Goal: Information Seeking & Learning: Learn about a topic

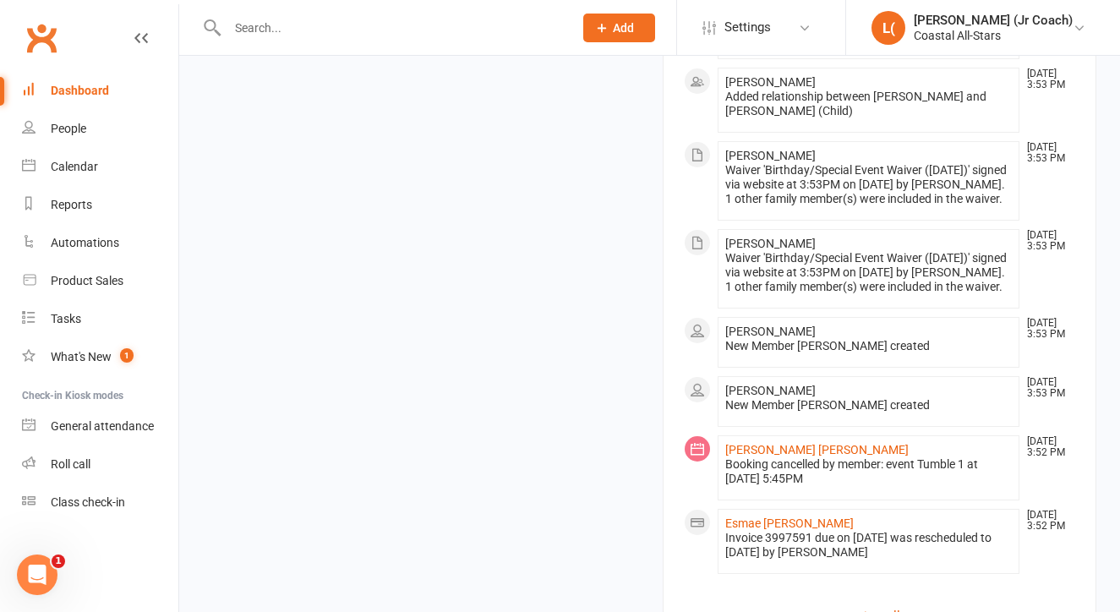
scroll to position [1867, 0]
click at [867, 607] on link "view all" at bounding box center [880, 617] width 392 height 20
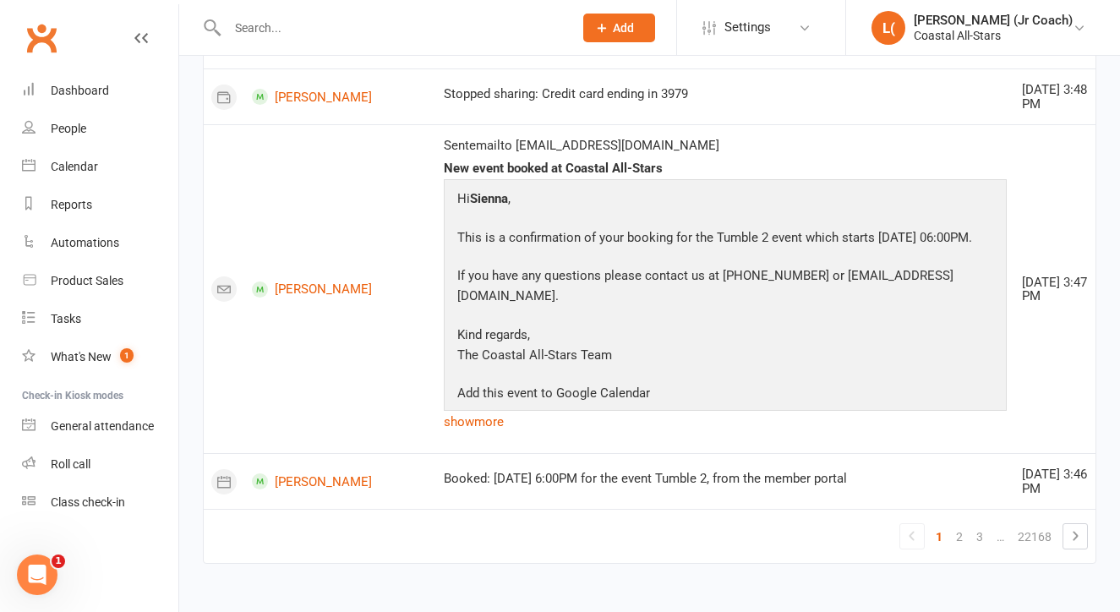
scroll to position [2141, 0]
click at [960, 527] on link "2" at bounding box center [959, 537] width 20 height 24
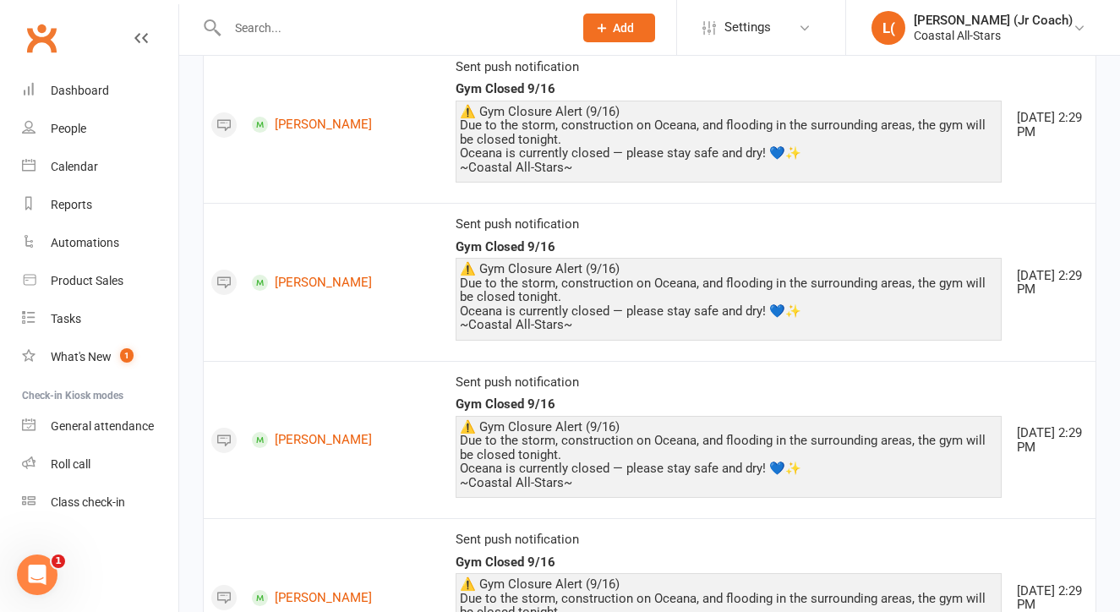
scroll to position [2407, 0]
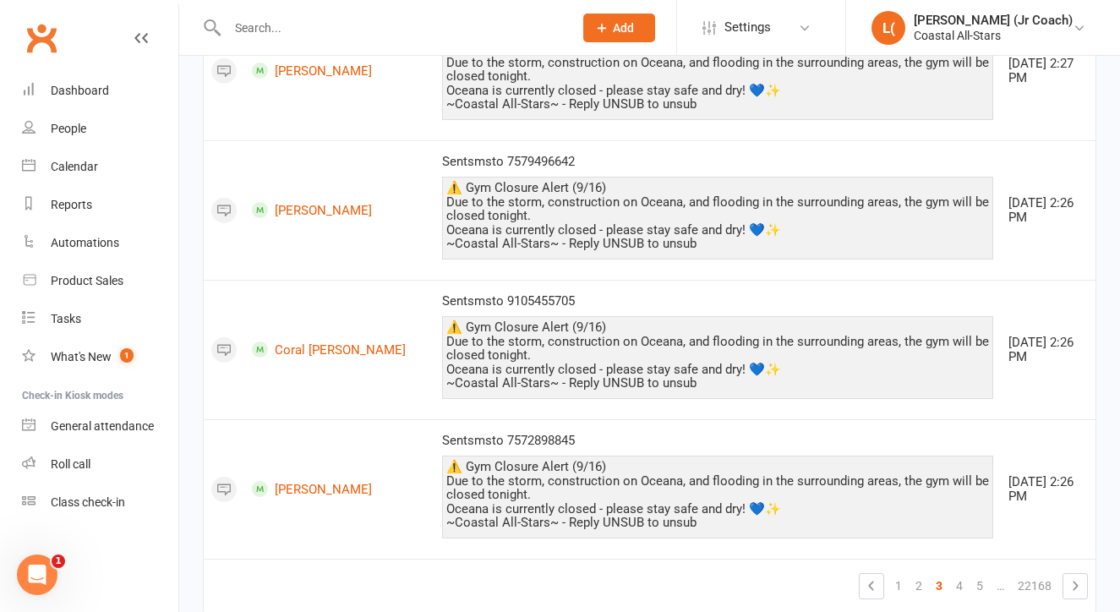
scroll to position [3226, 0]
click at [962, 575] on link "4" at bounding box center [959, 587] width 20 height 24
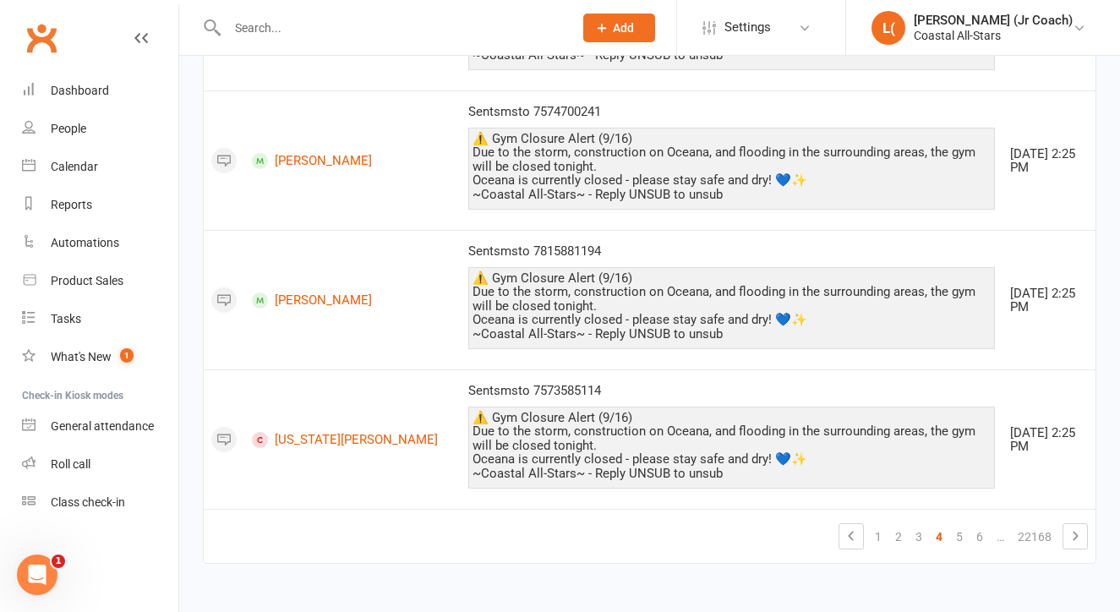
scroll to position [3135, 0]
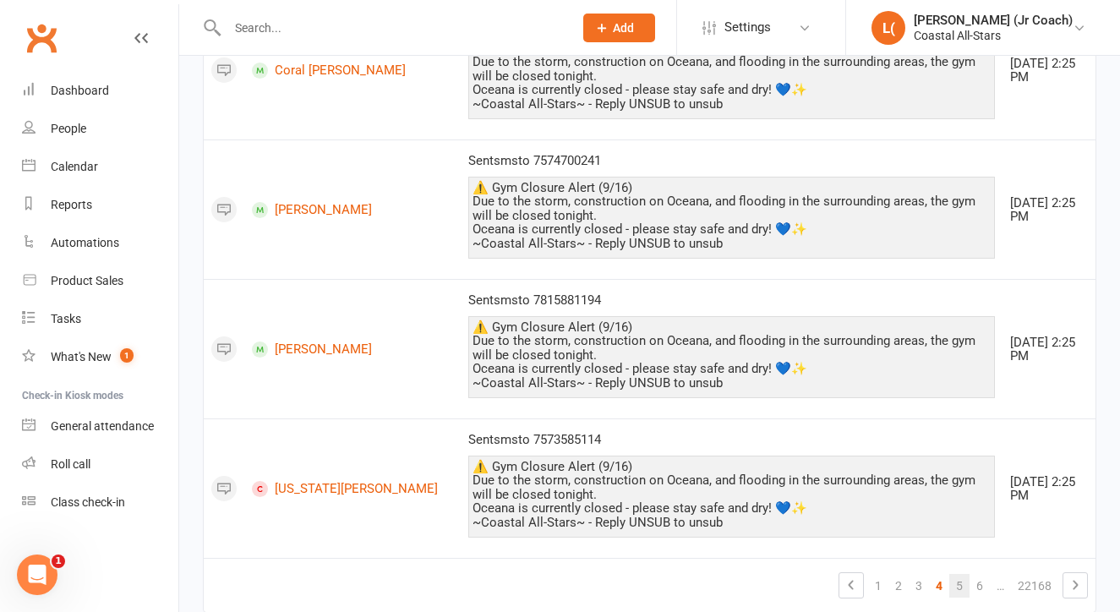
click at [959, 574] on link "5" at bounding box center [959, 586] width 20 height 24
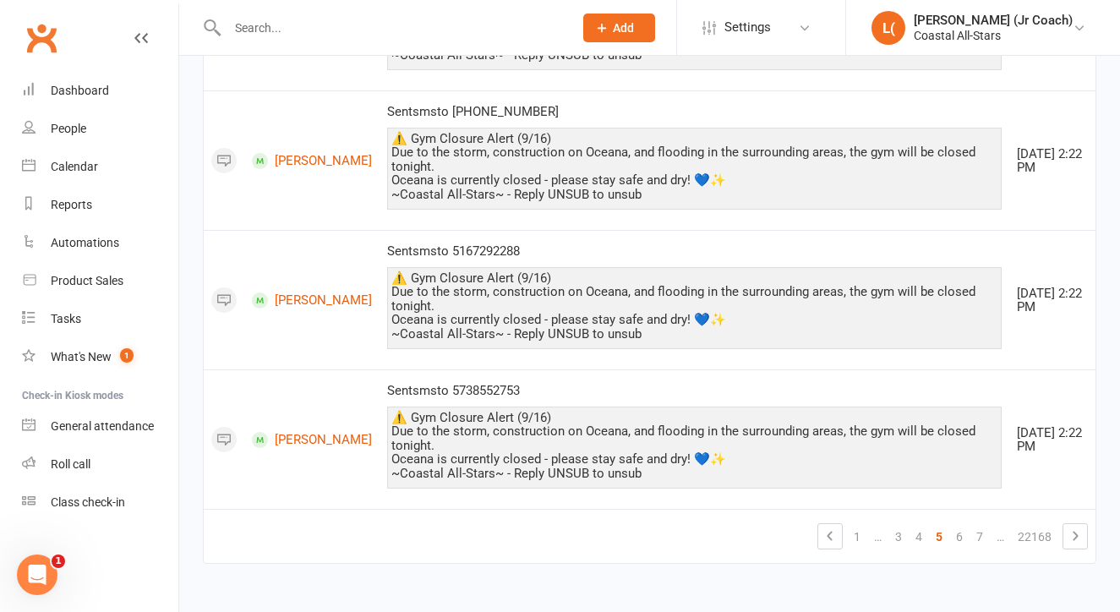
scroll to position [2894, 0]
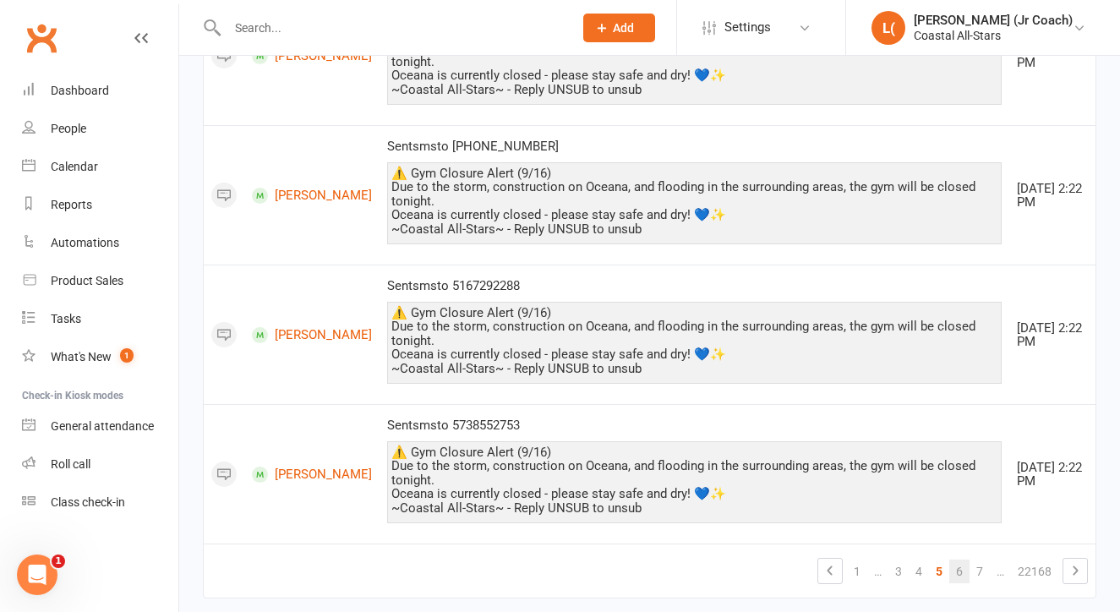
click at [959, 560] on link "6" at bounding box center [959, 572] width 20 height 24
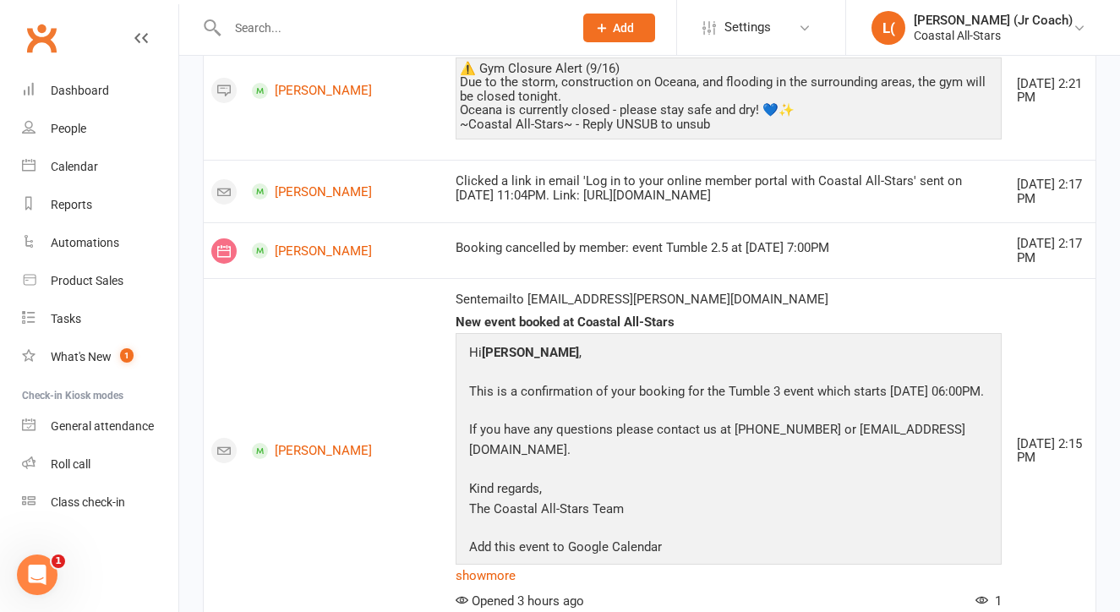
scroll to position [2611, 0]
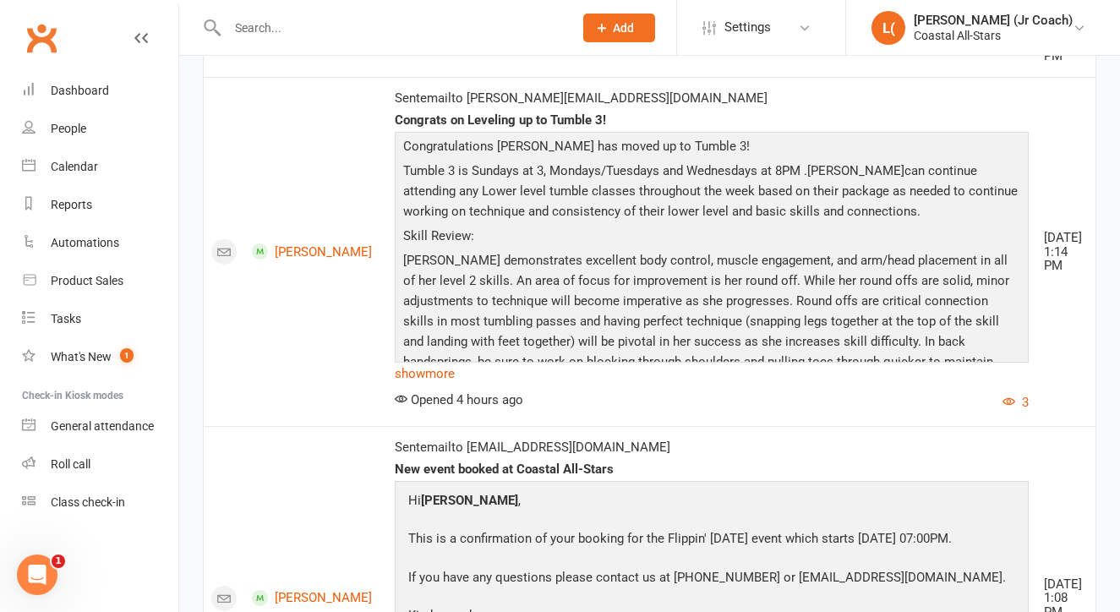
scroll to position [1442, 0]
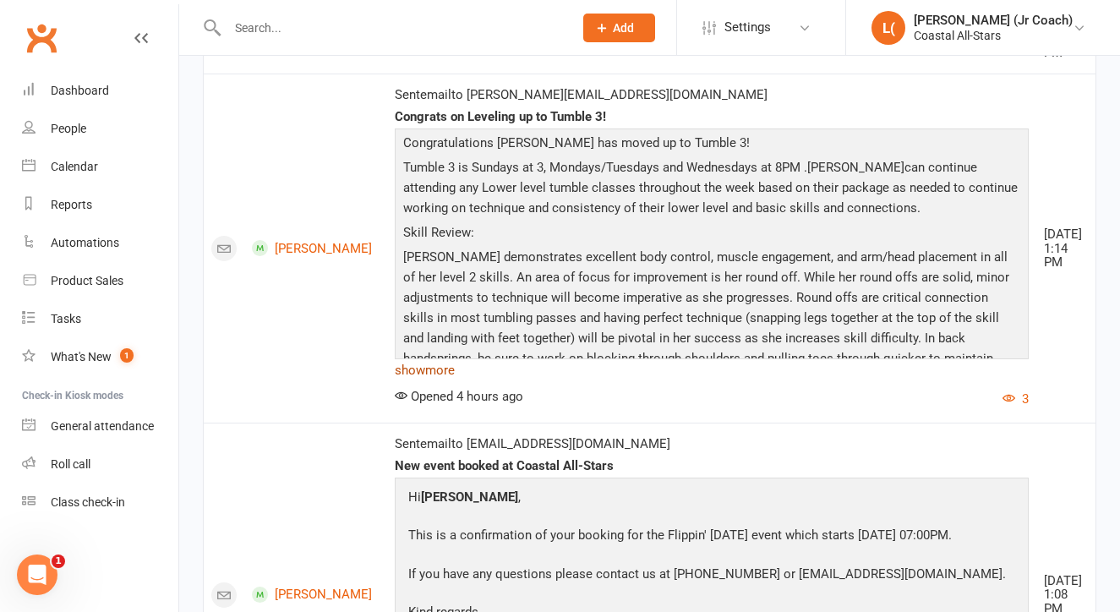
click at [395, 382] on link "show more" at bounding box center [712, 370] width 634 height 24
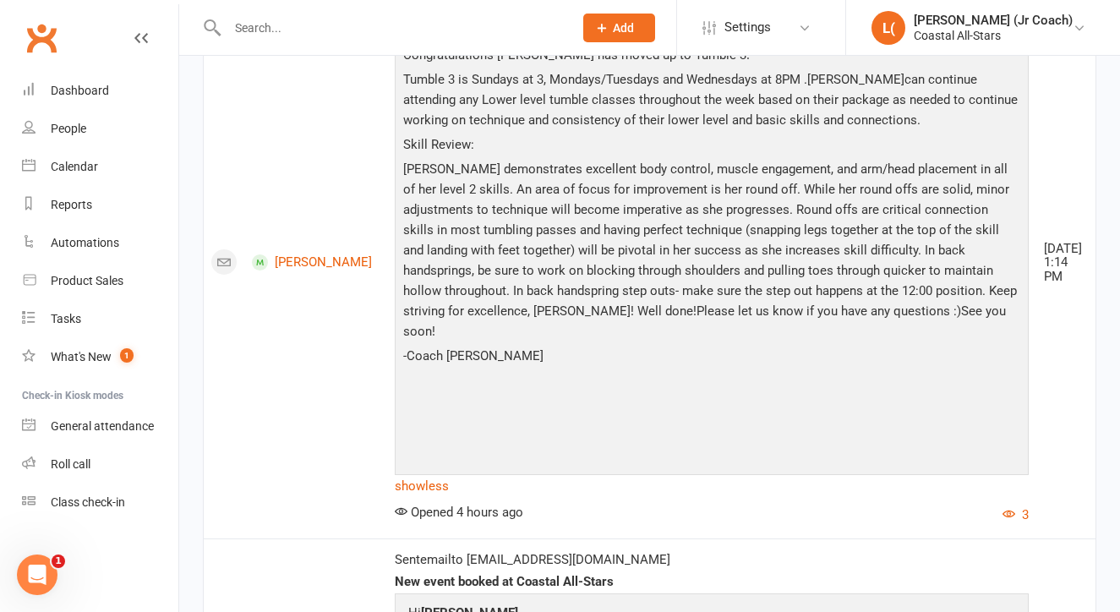
scroll to position [1562, 0]
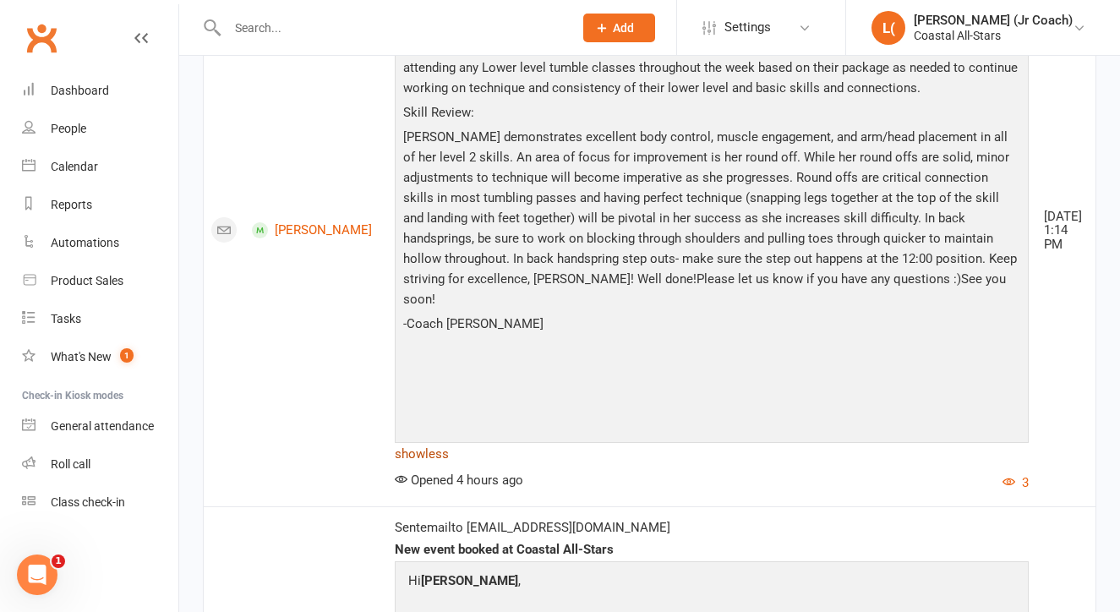
click at [395, 466] on link "show less" at bounding box center [712, 454] width 634 height 24
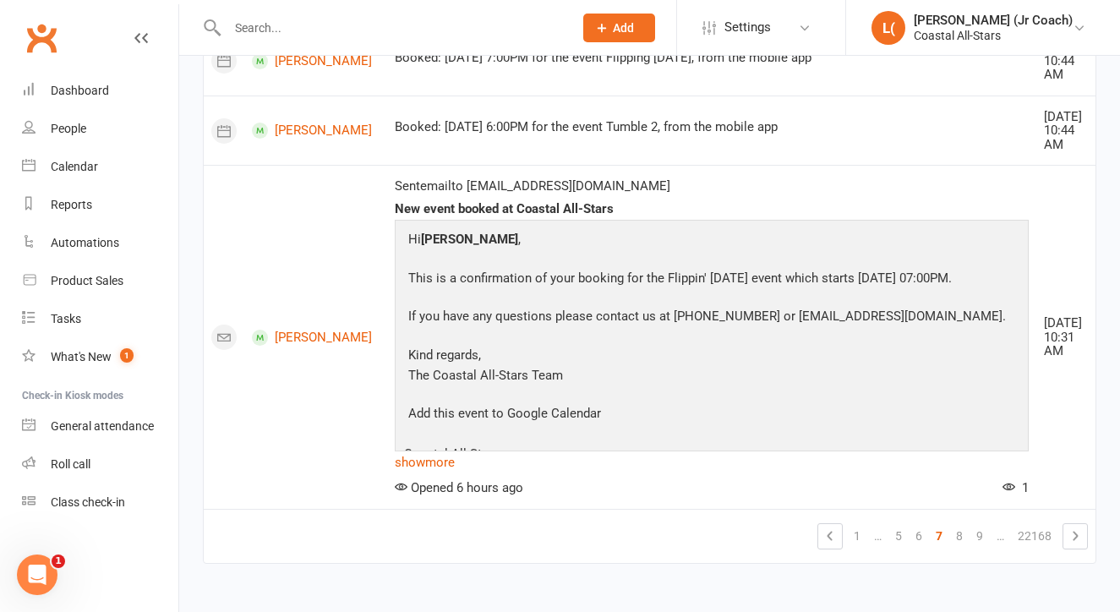
scroll to position [4874, 0]
click at [956, 524] on link "8" at bounding box center [959, 536] width 20 height 24
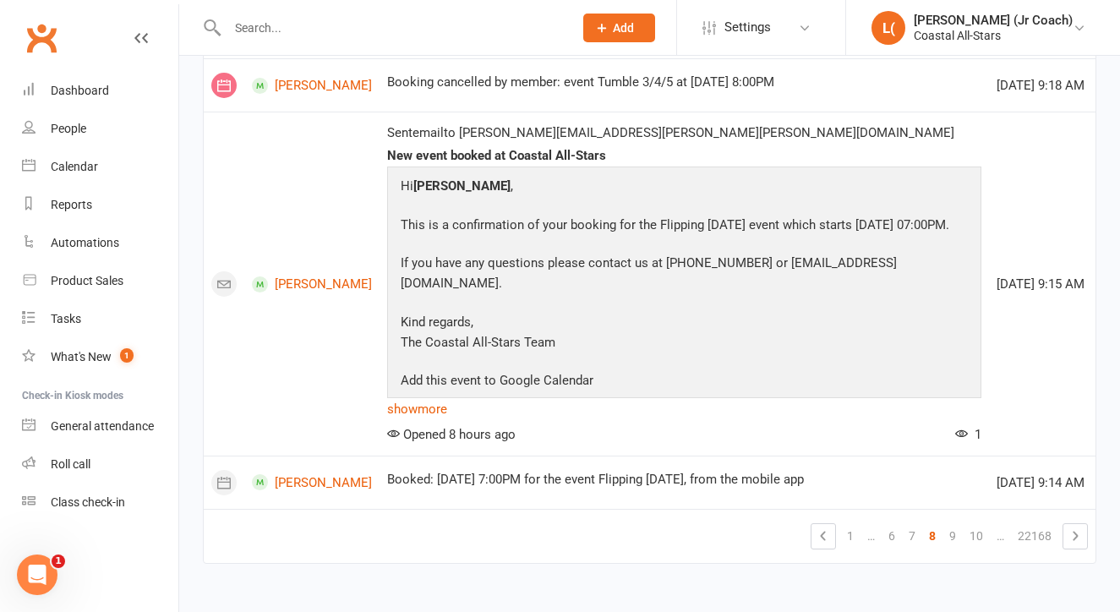
scroll to position [4131, 0]
click at [963, 524] on link "10" at bounding box center [976, 536] width 27 height 24
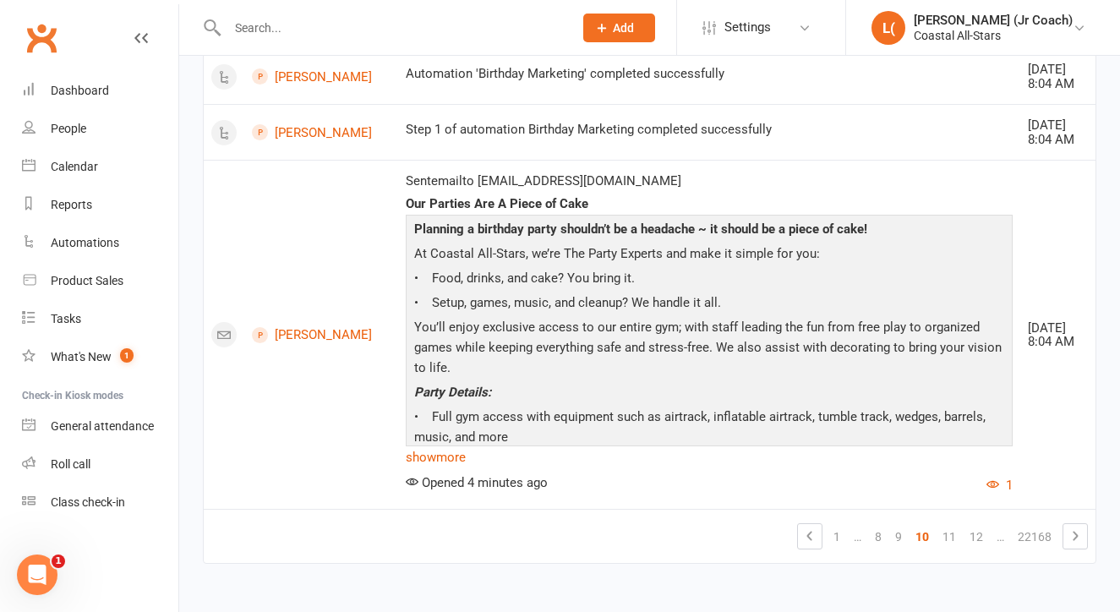
scroll to position [3260, 0]
click at [941, 525] on link "11" at bounding box center [949, 537] width 27 height 24
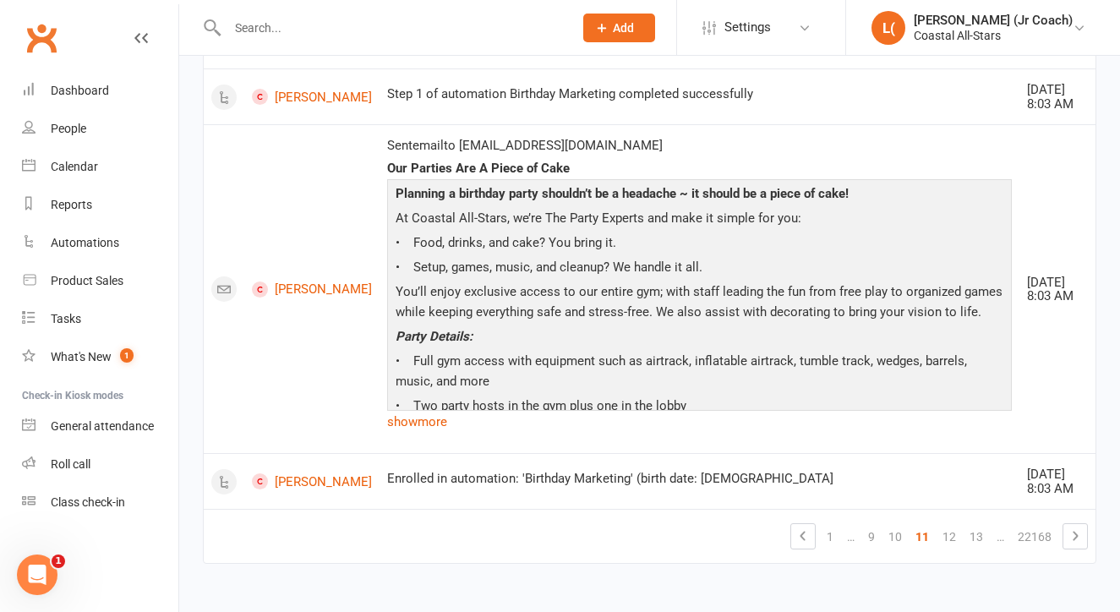
scroll to position [3041, 0]
click at [949, 525] on link "12" at bounding box center [949, 537] width 27 height 24
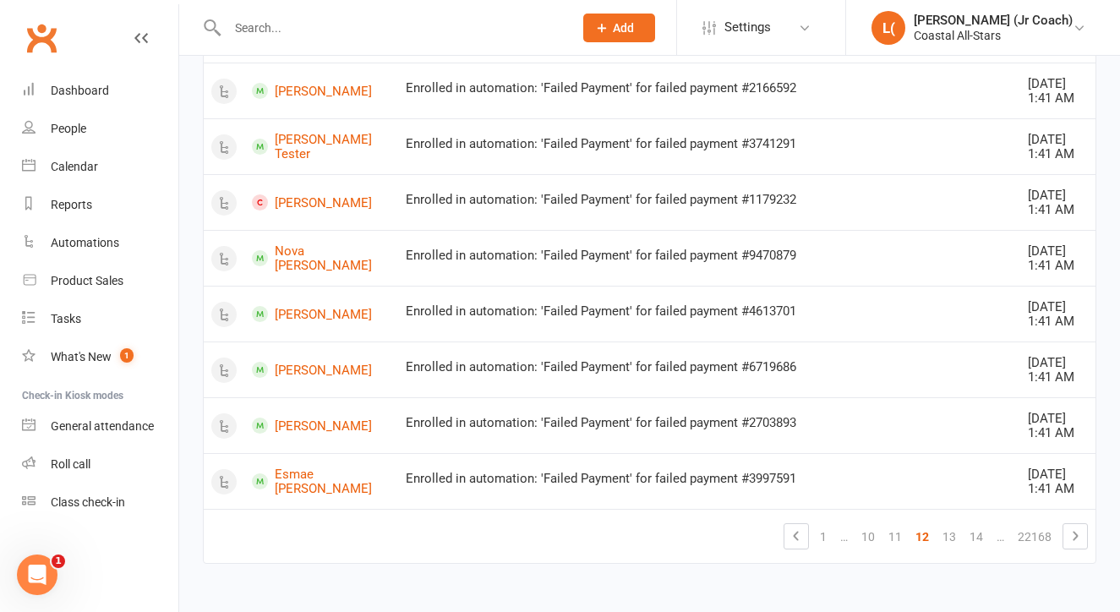
scroll to position [2501, 0]
click at [945, 525] on link "13" at bounding box center [949, 537] width 27 height 24
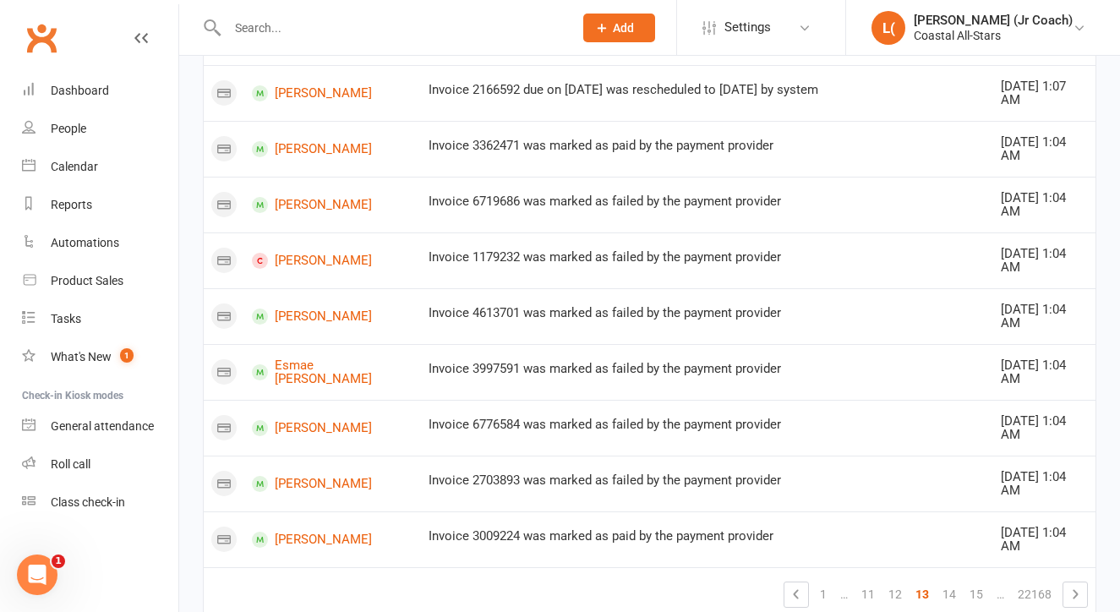
scroll to position [1351, 0]
click at [944, 583] on link "14" at bounding box center [949, 595] width 27 height 24
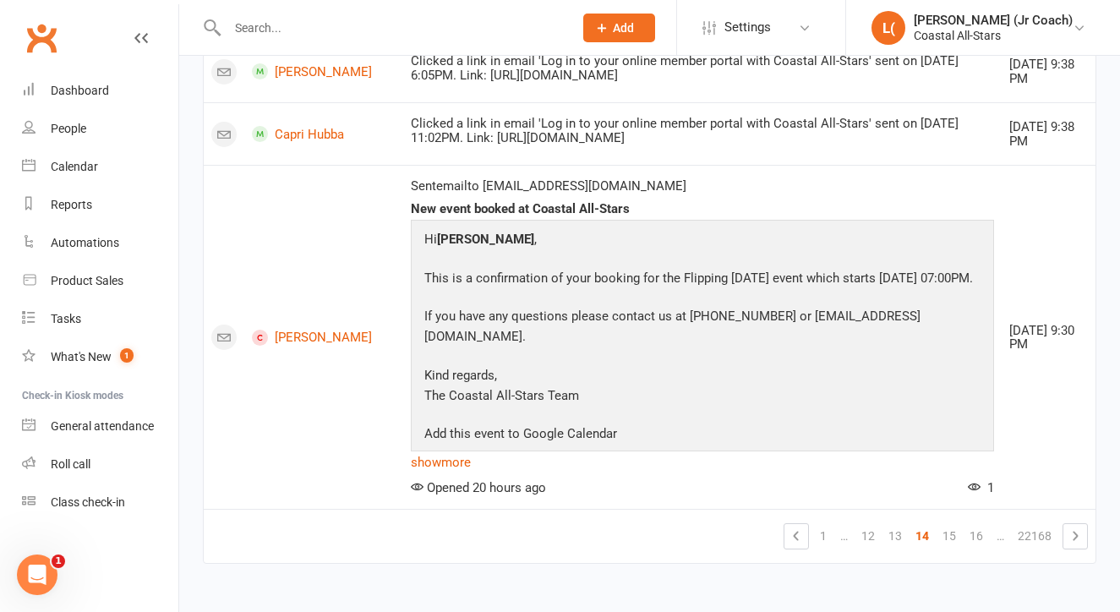
scroll to position [3256, 0]
click at [507, 40] on td "Booked: [DATE] 5:00PM for the event Tumble 1, from the member portal" at bounding box center [702, 12] width 599 height 56
click at [963, 524] on link "15" at bounding box center [949, 536] width 27 height 24
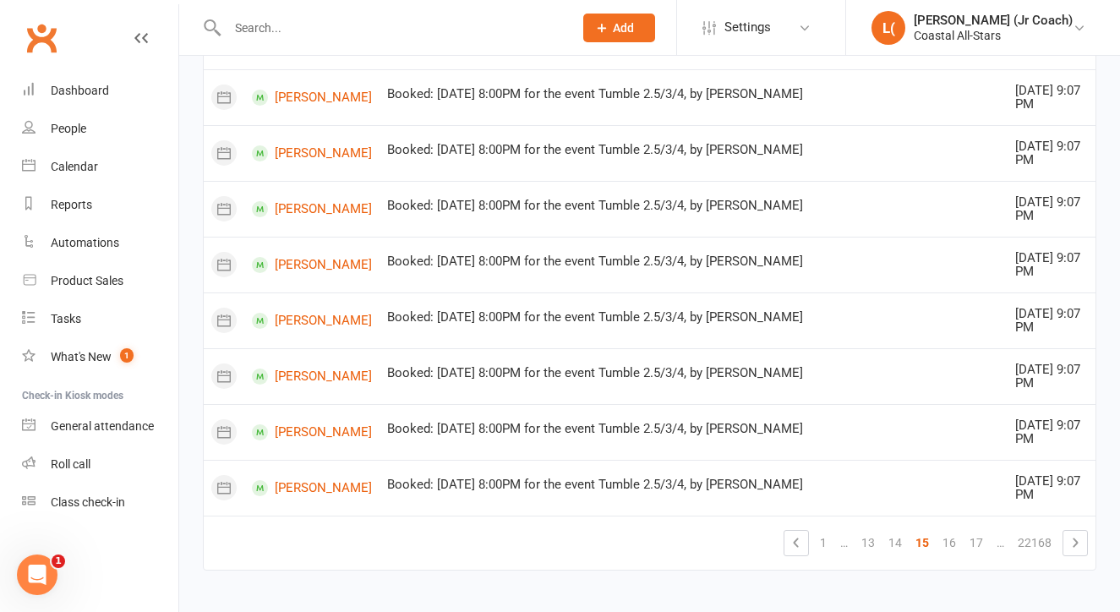
scroll to position [1372, 0]
click at [943, 532] on link "16" at bounding box center [949, 544] width 27 height 24
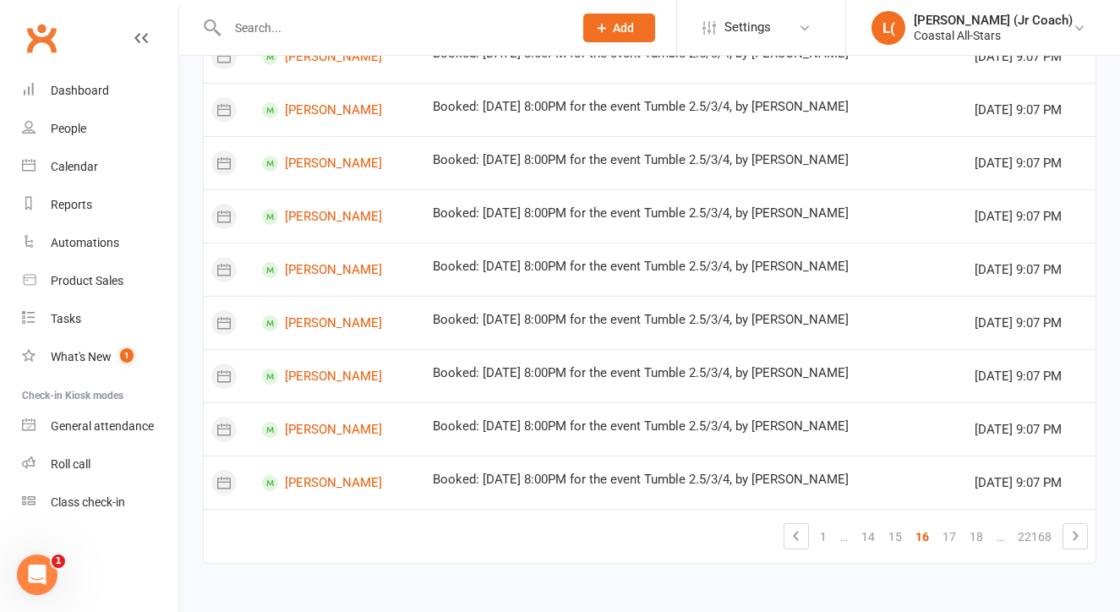
scroll to position [1042, 0]
click at [943, 525] on link "17" at bounding box center [949, 537] width 27 height 24
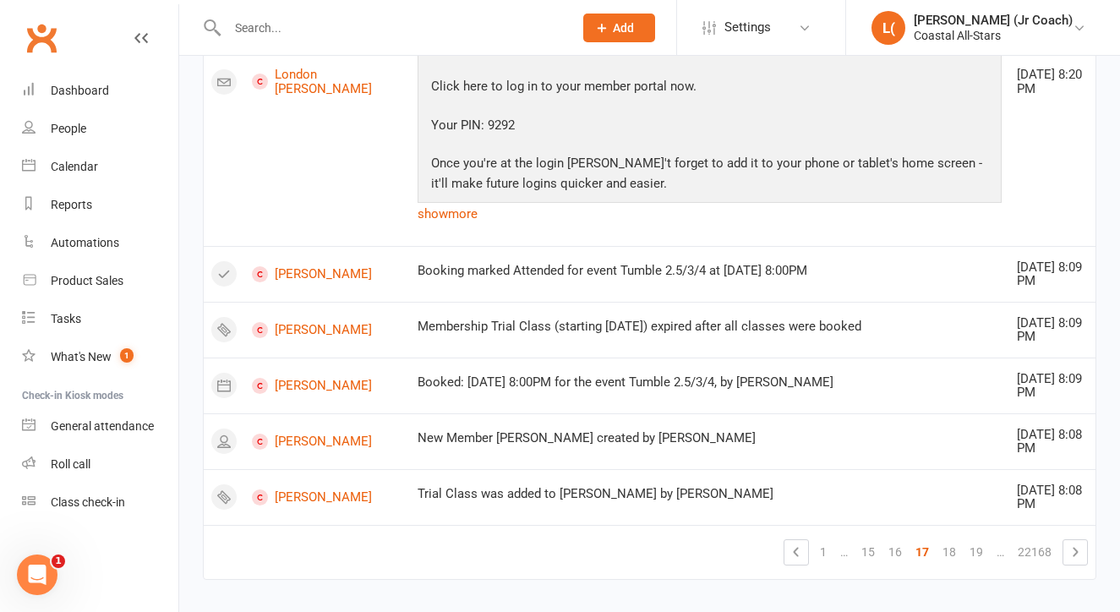
scroll to position [1887, 0]
click at [947, 540] on link "18" at bounding box center [949, 552] width 27 height 24
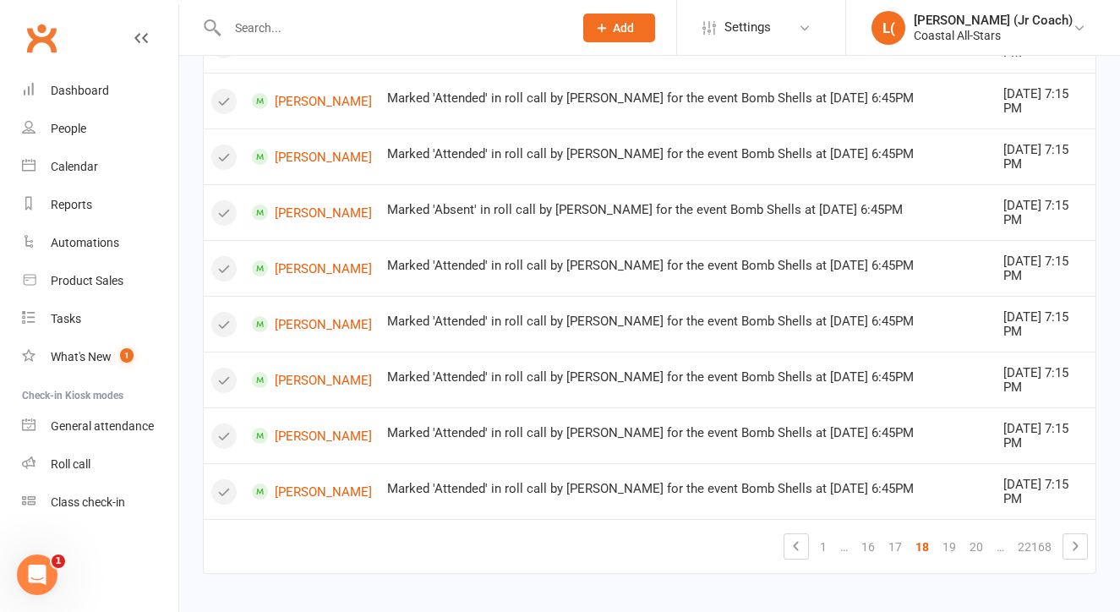
scroll to position [1963, 0]
click at [943, 536] on link "19" at bounding box center [949, 548] width 27 height 24
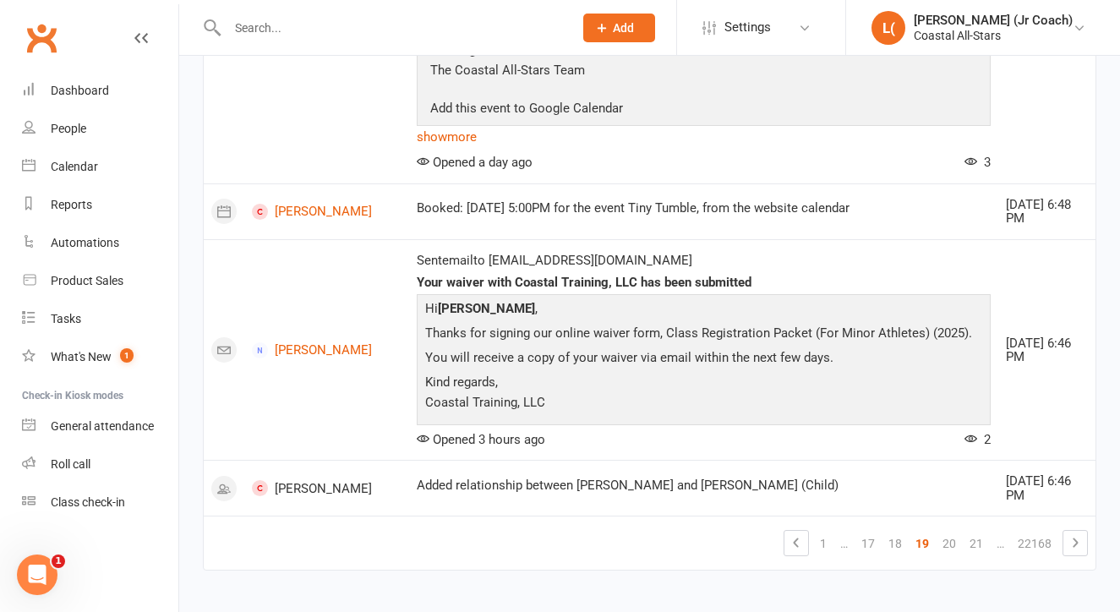
scroll to position [1544, 0]
click at [949, 533] on link "20" at bounding box center [949, 545] width 27 height 24
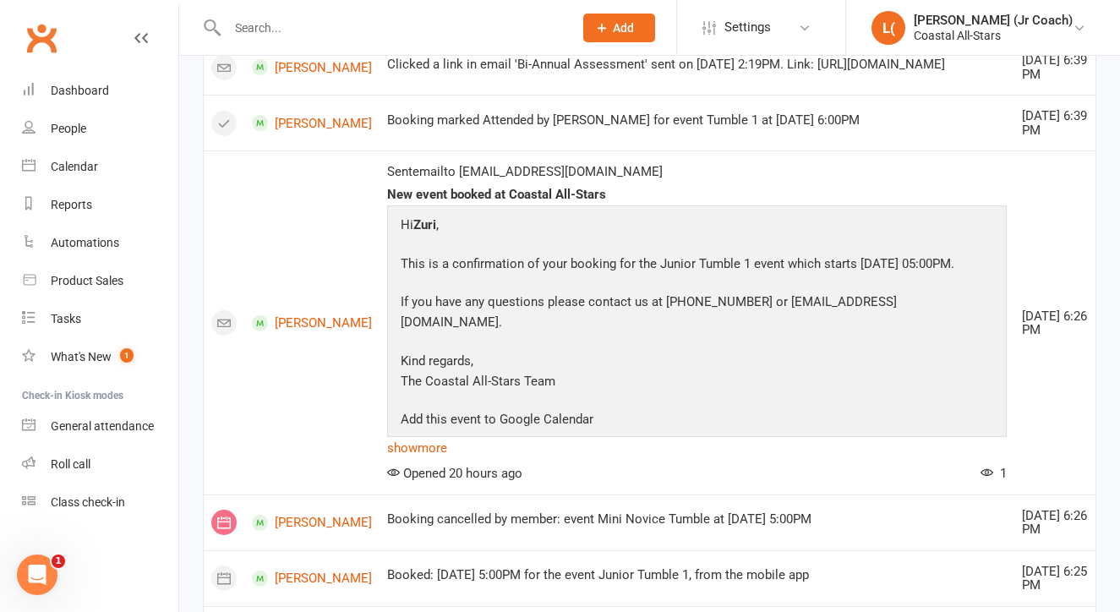
scroll to position [684, 0]
click at [80, 156] on link "Calendar" at bounding box center [100, 167] width 156 height 38
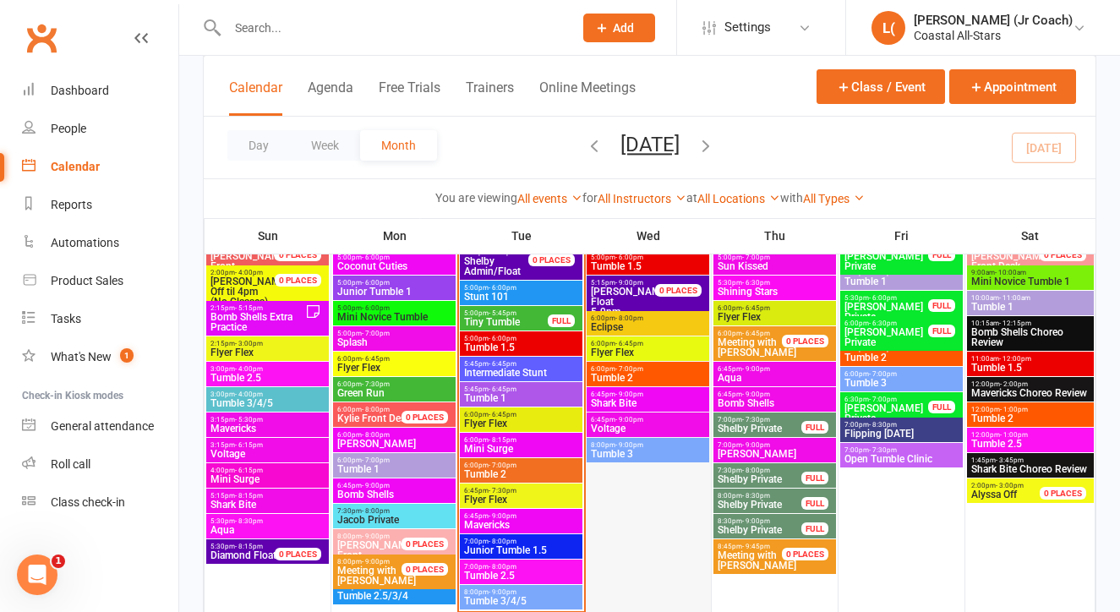
scroll to position [1589, 0]
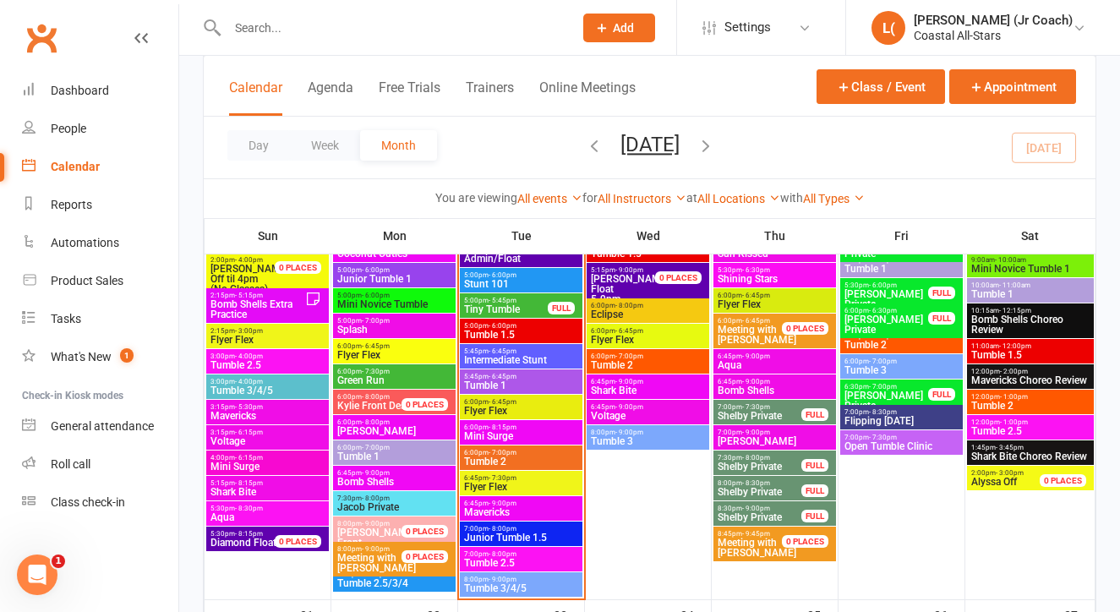
click at [385, 554] on span "Meeting with Kylie" at bounding box center [376, 563] width 79 height 22
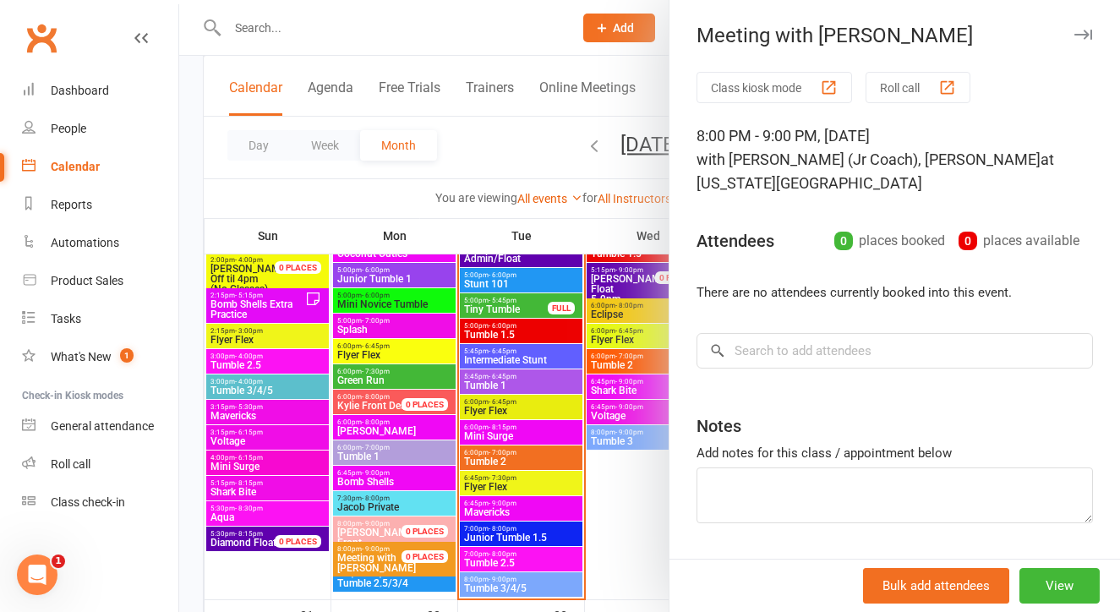
click at [636, 495] on div at bounding box center [649, 306] width 941 height 612
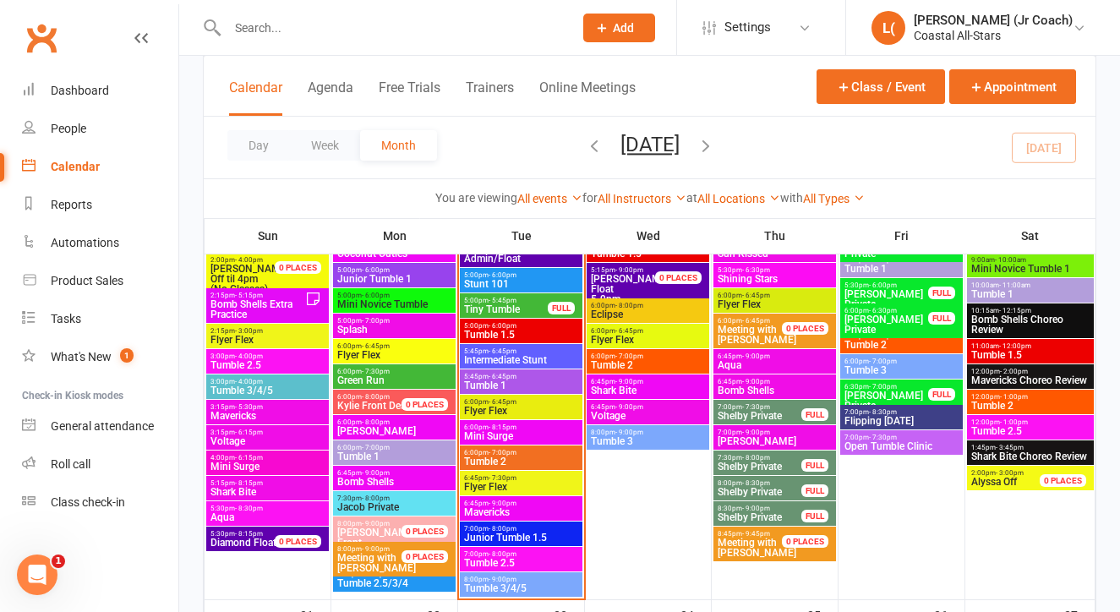
click at [761, 537] on span "Meeting with Kat" at bounding box center [757, 548] width 79 height 22
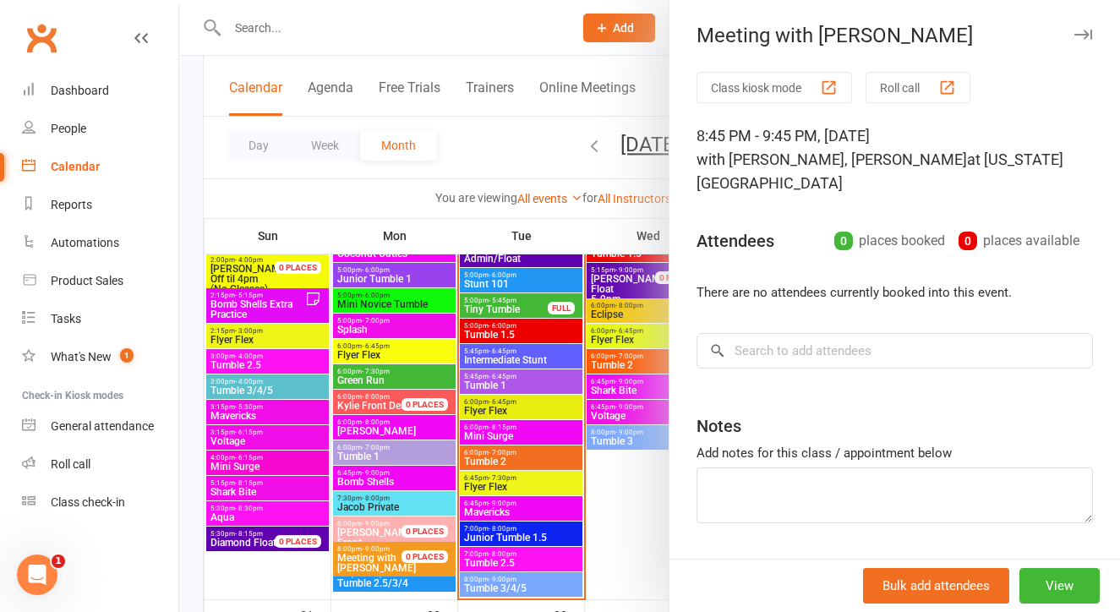
click at [637, 522] on div at bounding box center [649, 306] width 941 height 612
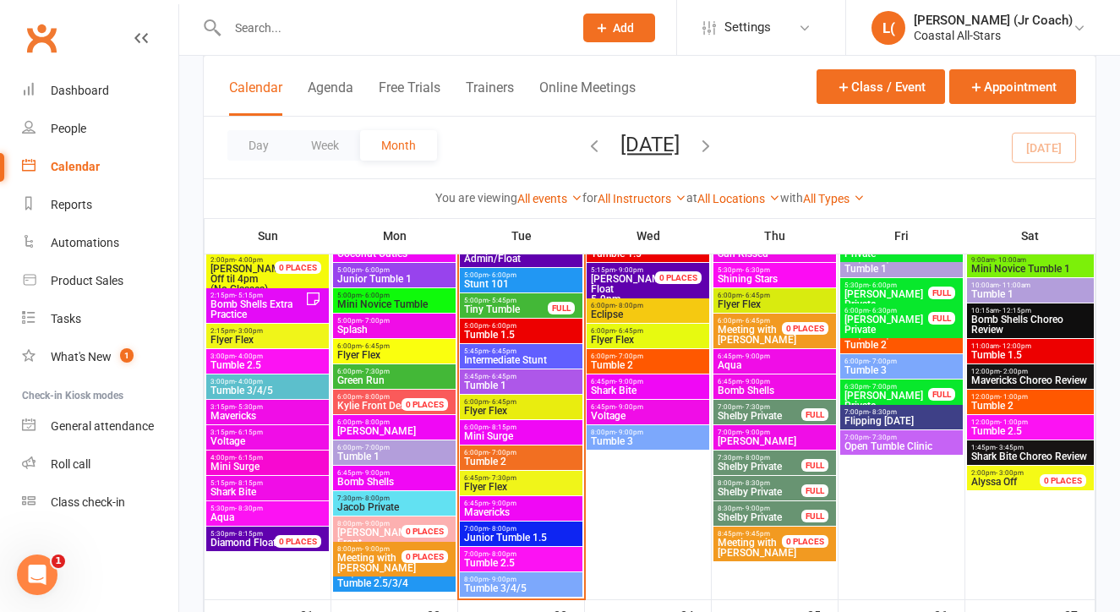
click at [375, 553] on span "Meeting with Kylie" at bounding box center [376, 563] width 79 height 22
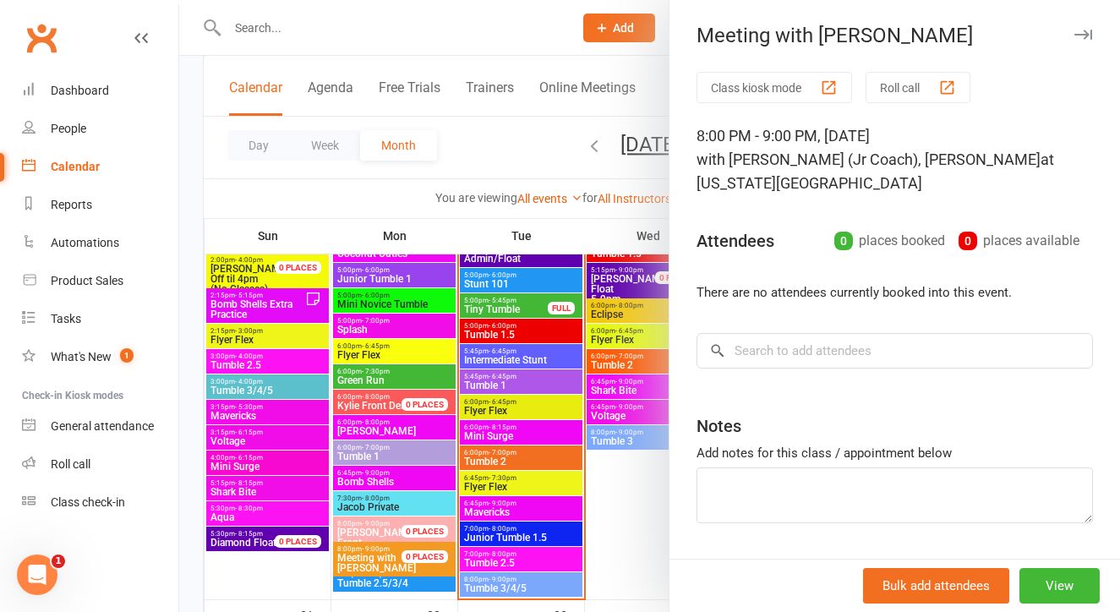
click at [630, 528] on div at bounding box center [649, 306] width 941 height 612
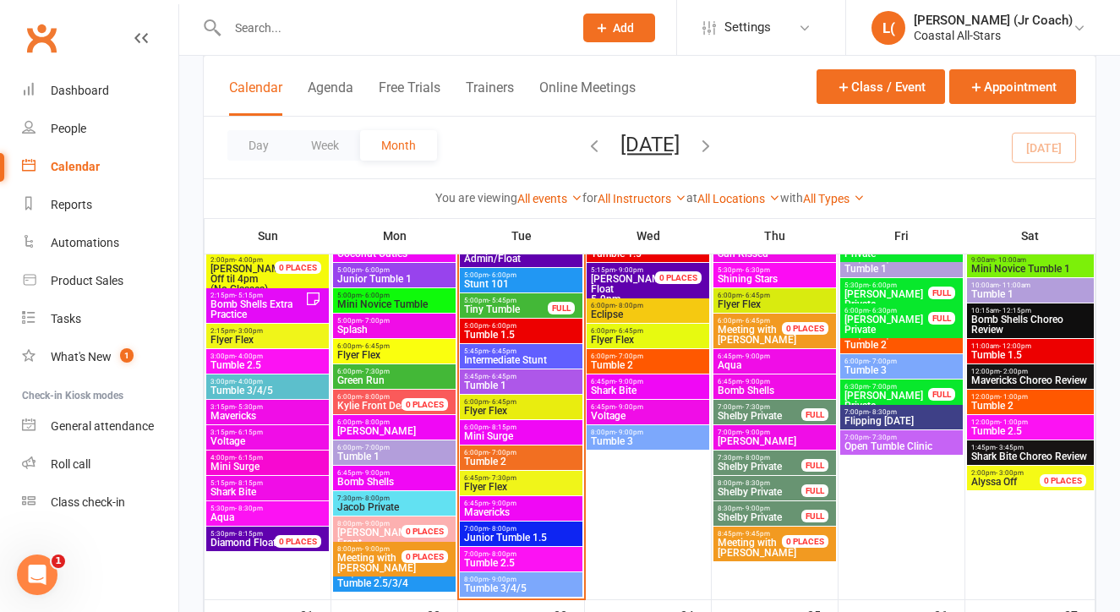
click at [735, 325] on span "Meeting with" at bounding box center [747, 330] width 59 height 12
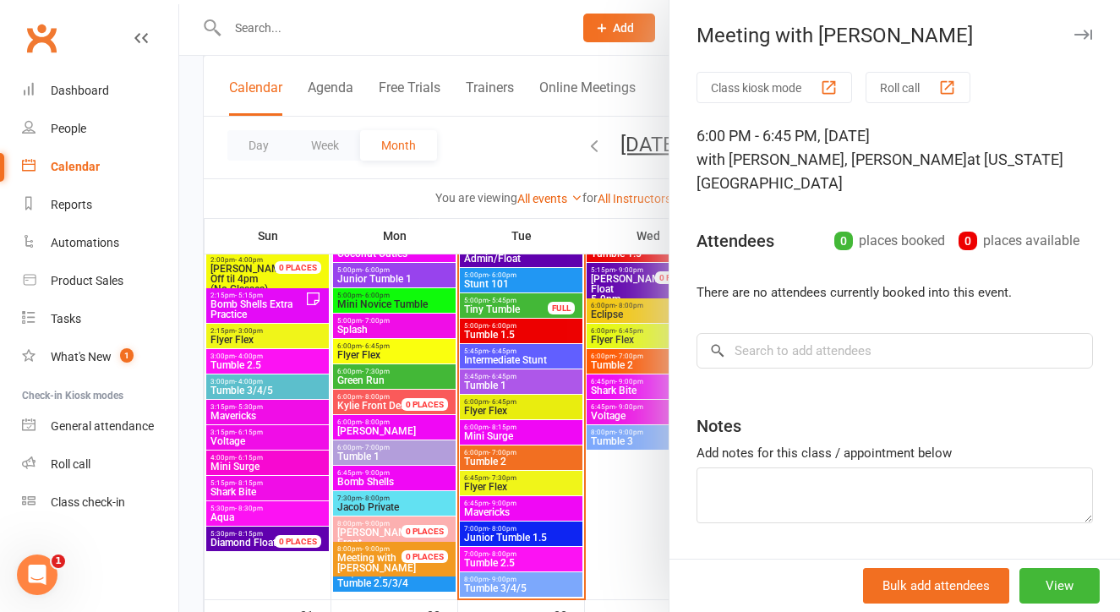
click at [627, 500] on div at bounding box center [649, 306] width 941 height 612
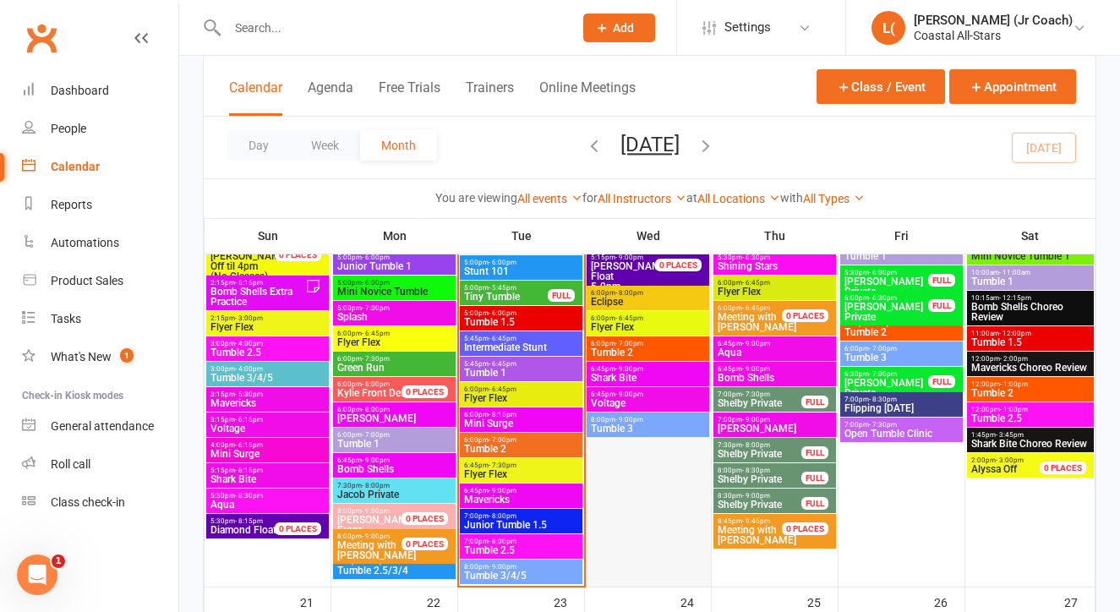
scroll to position [1586, 0]
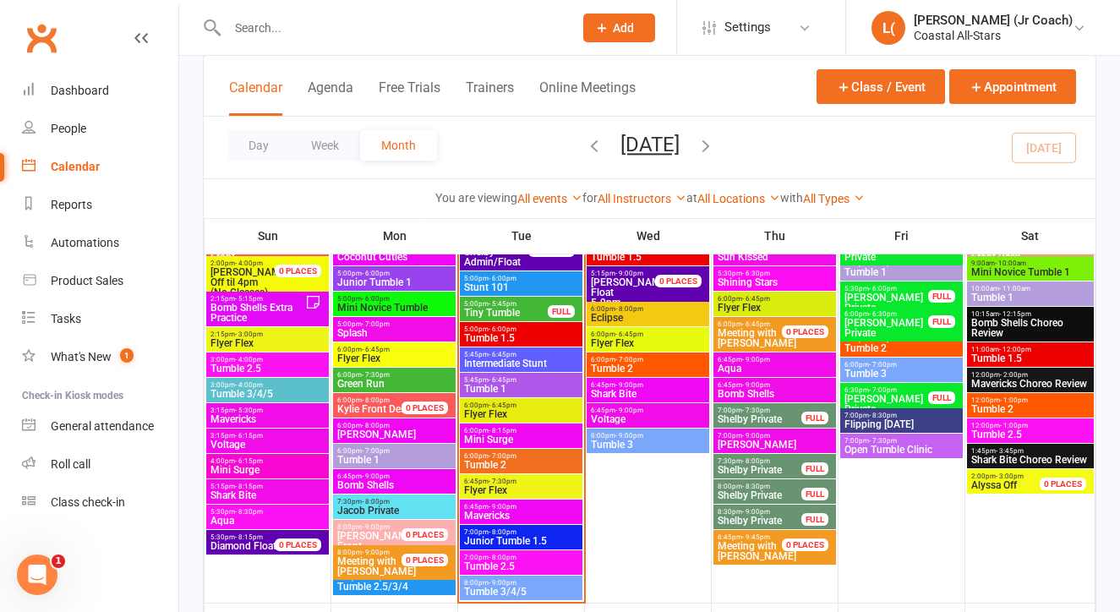
click at [724, 538] on span "8:45pm - 9:45pm" at bounding box center [759, 537] width 85 height 8
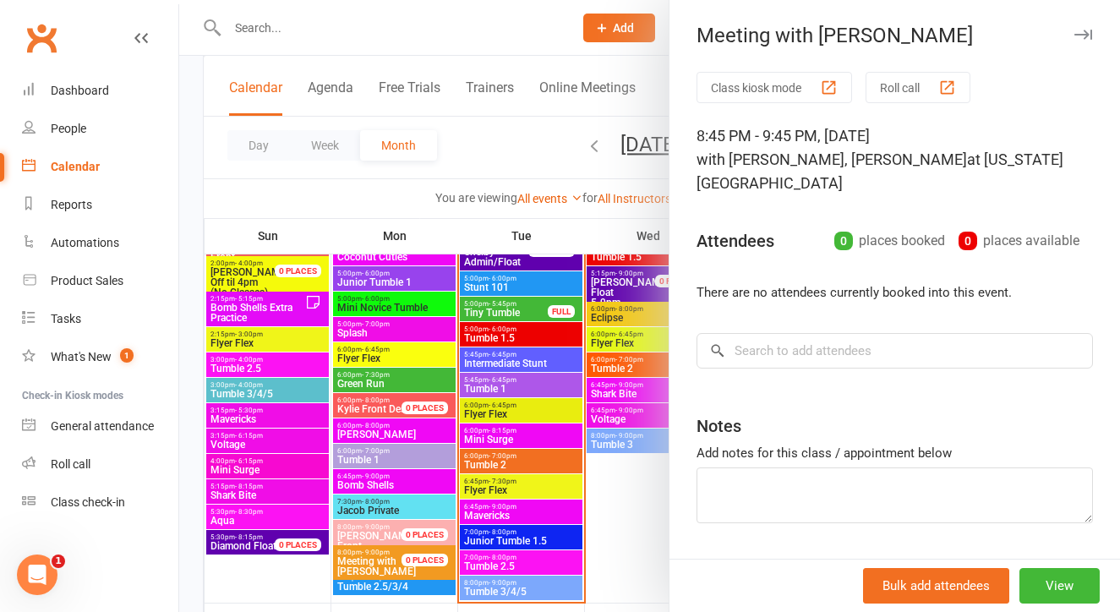
click at [642, 518] on div at bounding box center [649, 306] width 941 height 612
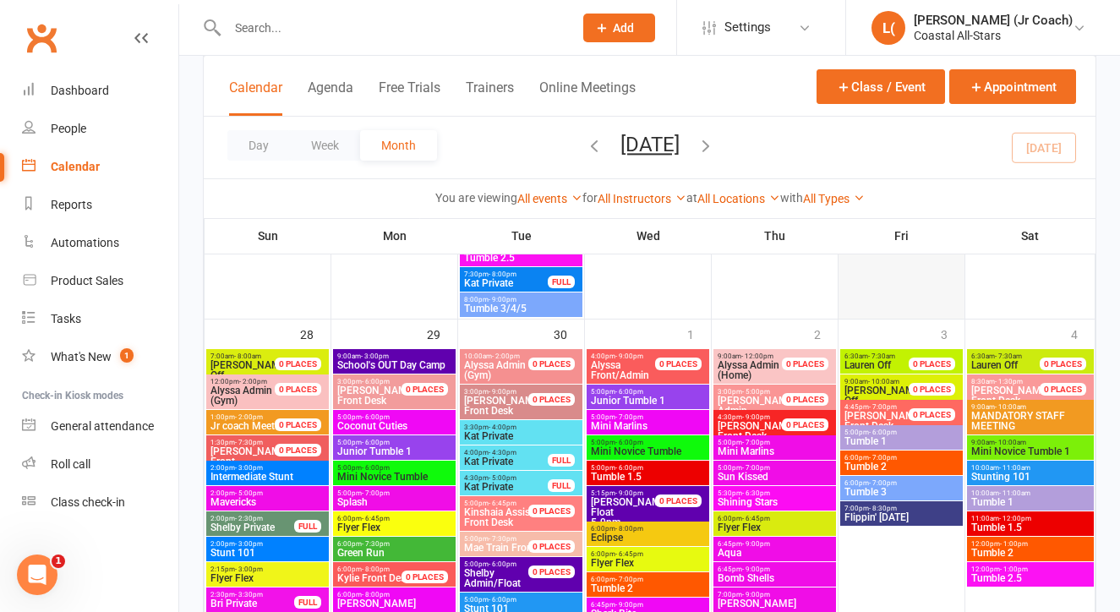
scroll to position [2629, 0]
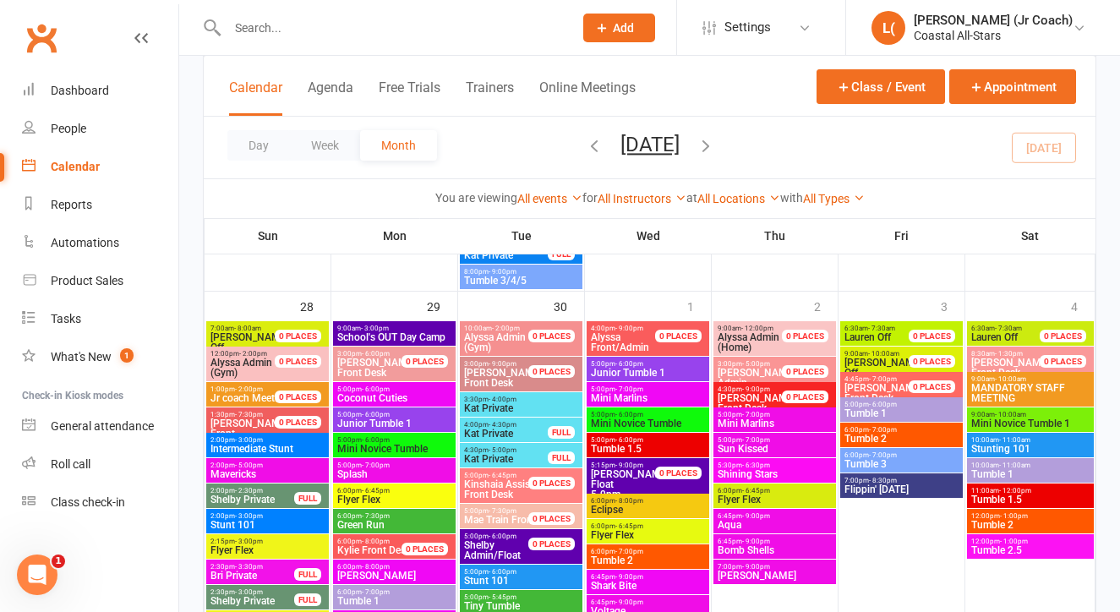
click at [987, 394] on span "MANDATORY STAFF MEETING" at bounding box center [1030, 393] width 120 height 20
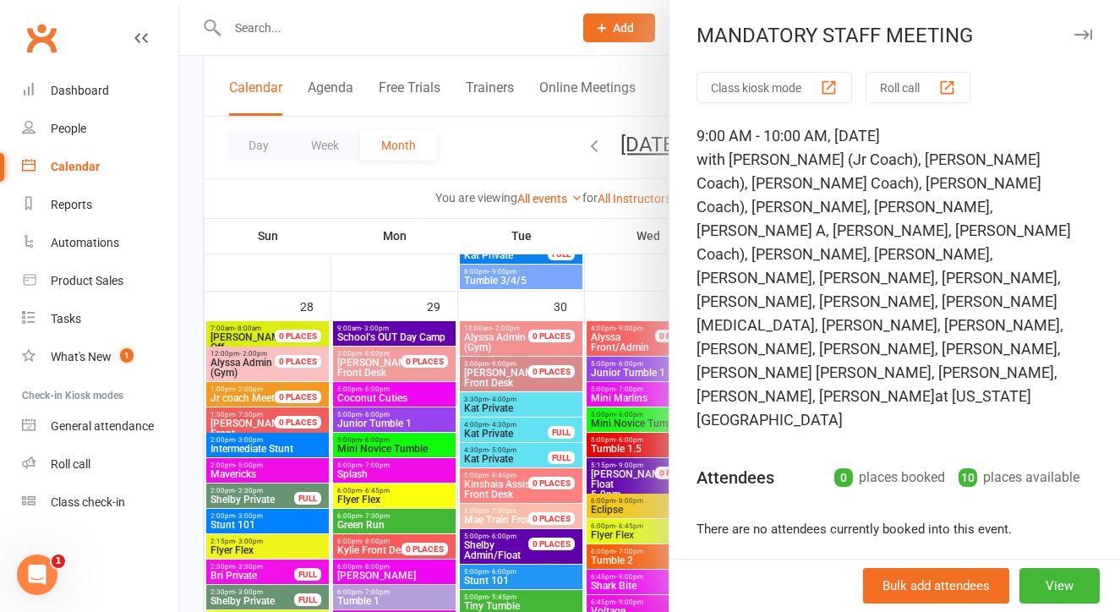
click at [637, 271] on div at bounding box center [649, 306] width 941 height 612
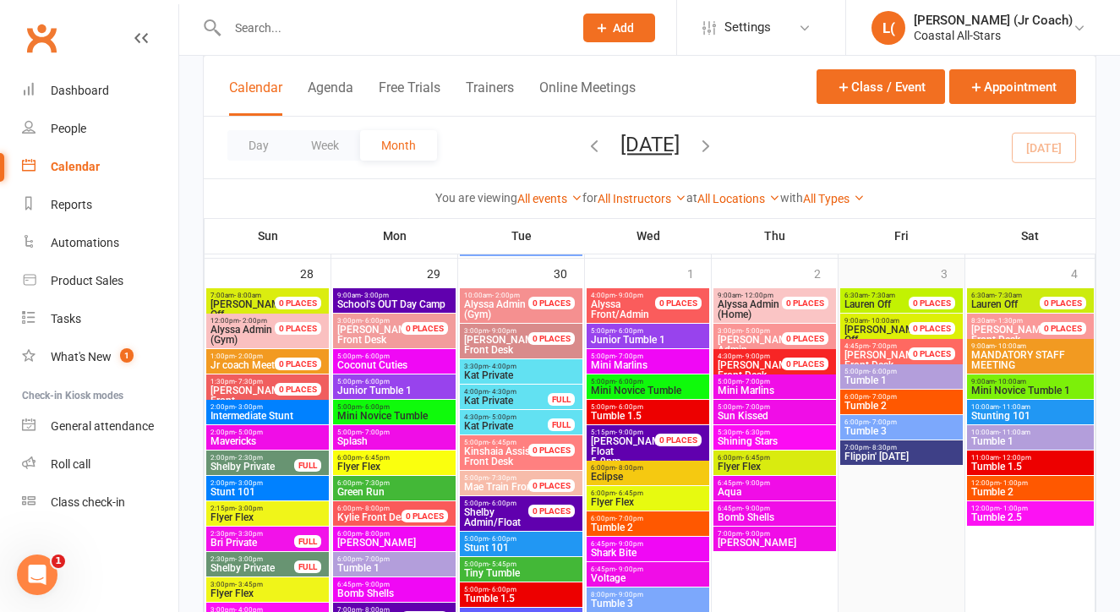
scroll to position [2665, 0]
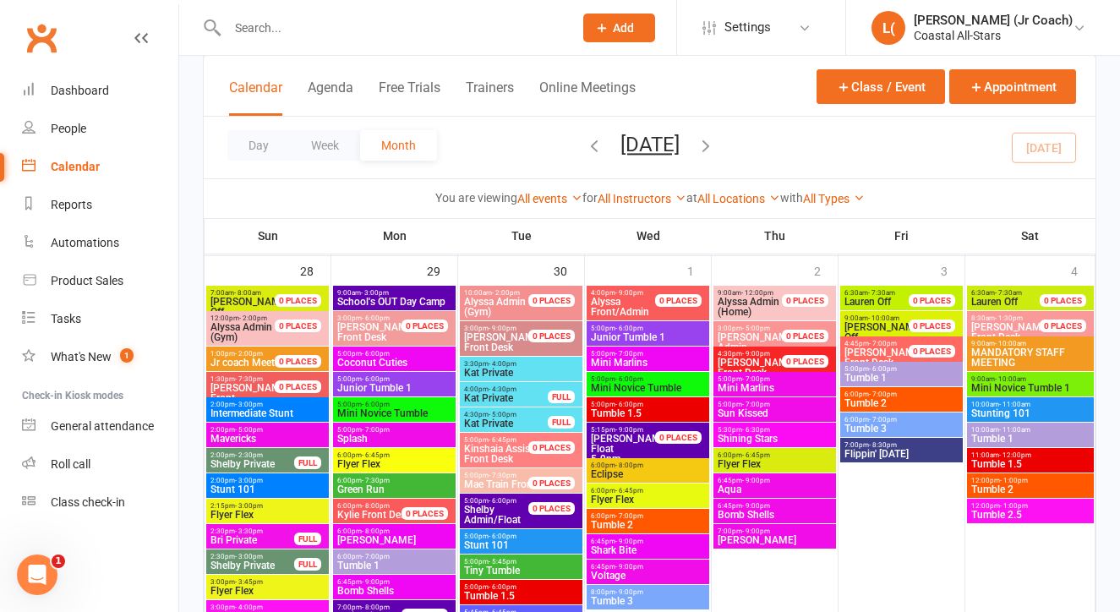
click at [222, 356] on span "1:00pm - 2:00pm" at bounding box center [252, 354] width 85 height 8
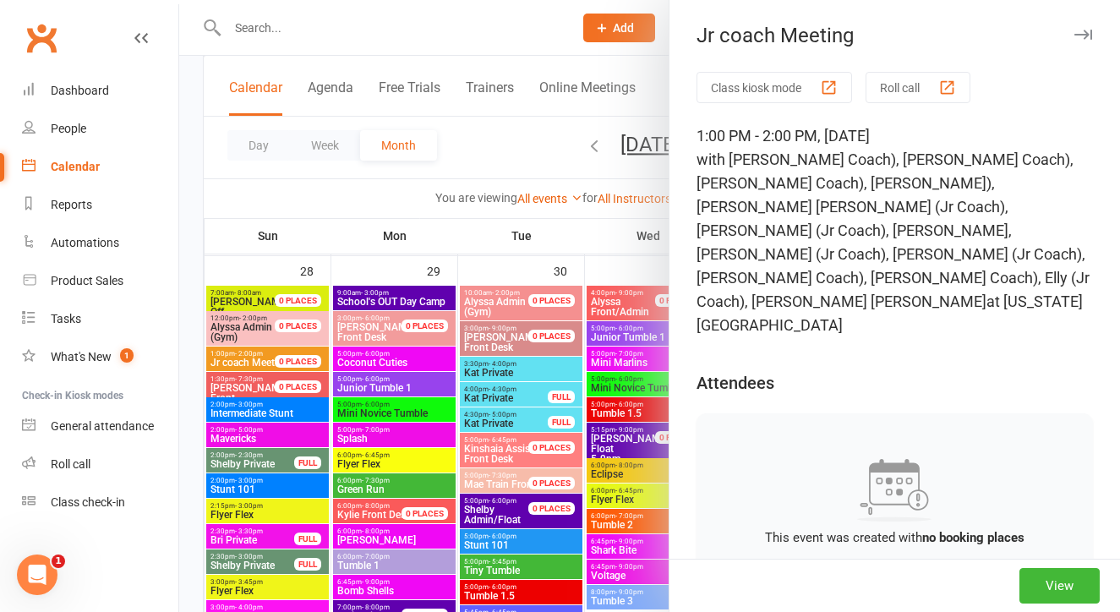
click at [631, 464] on div at bounding box center [649, 306] width 941 height 612
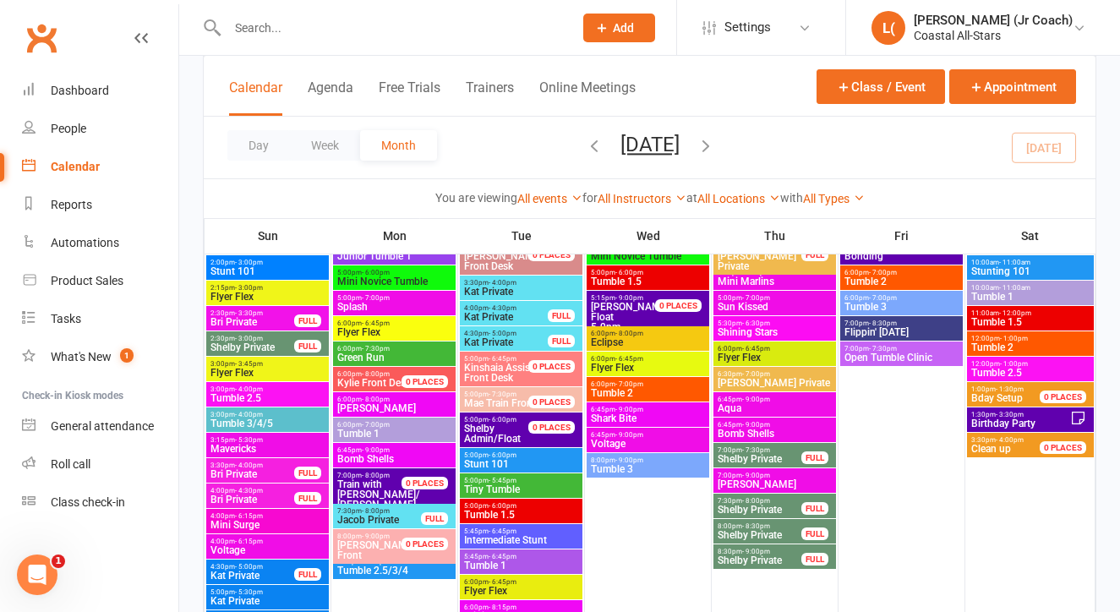
scroll to position [2090, 0]
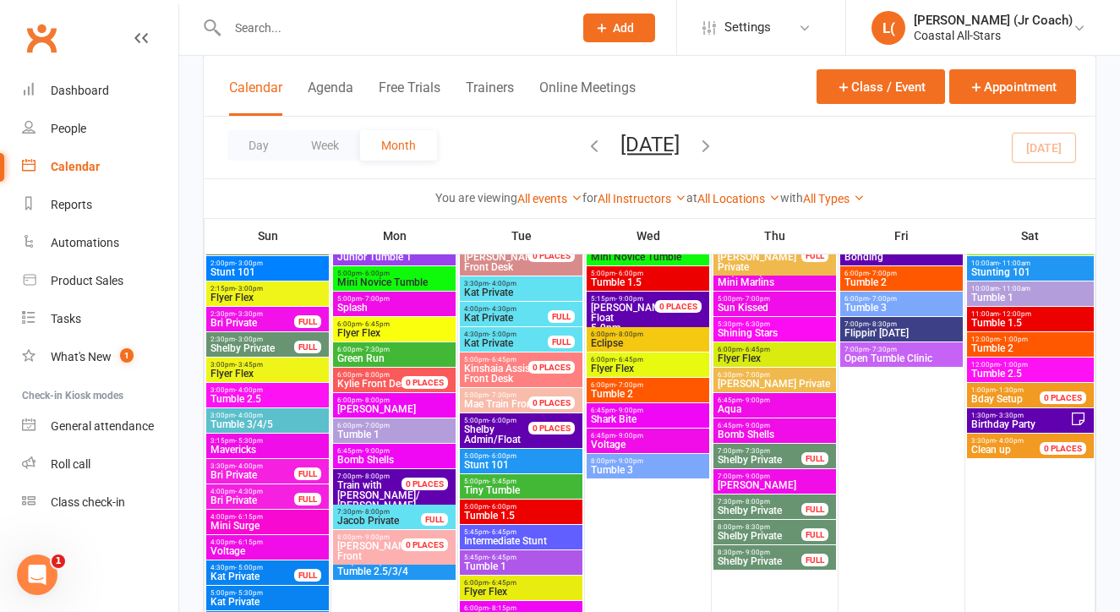
click at [986, 420] on span "Birthday Party" at bounding box center [1020, 424] width 100 height 10
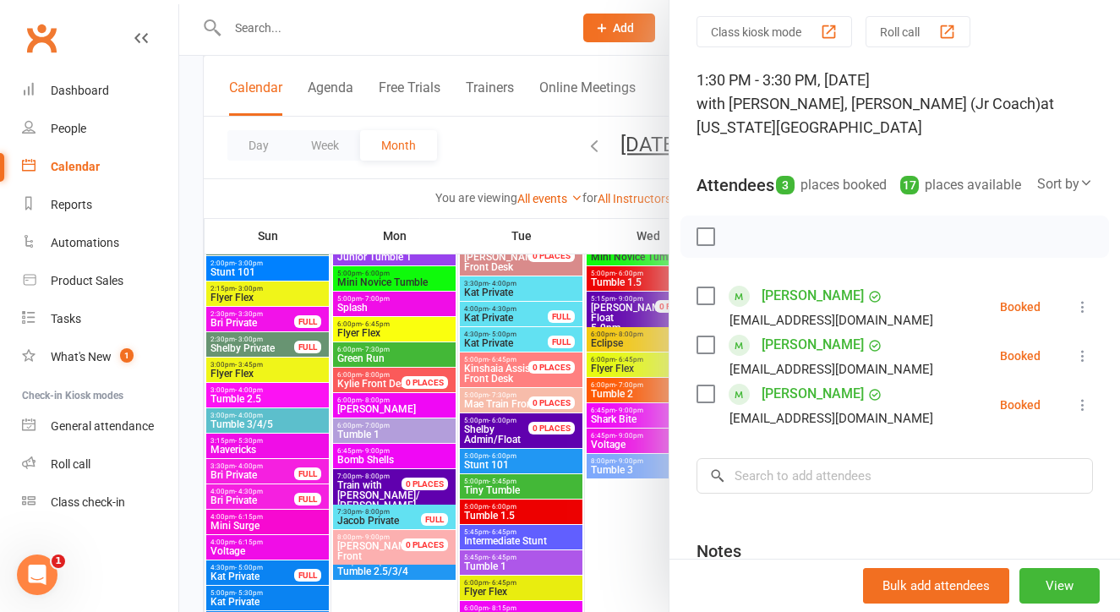
scroll to position [19, 0]
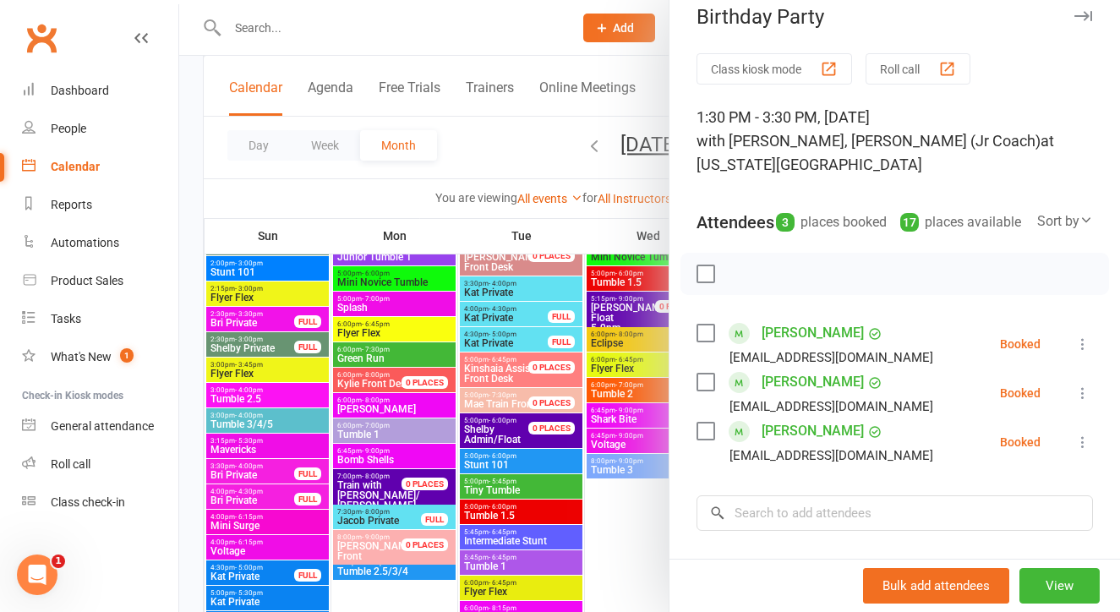
click at [644, 558] on div at bounding box center [649, 306] width 941 height 612
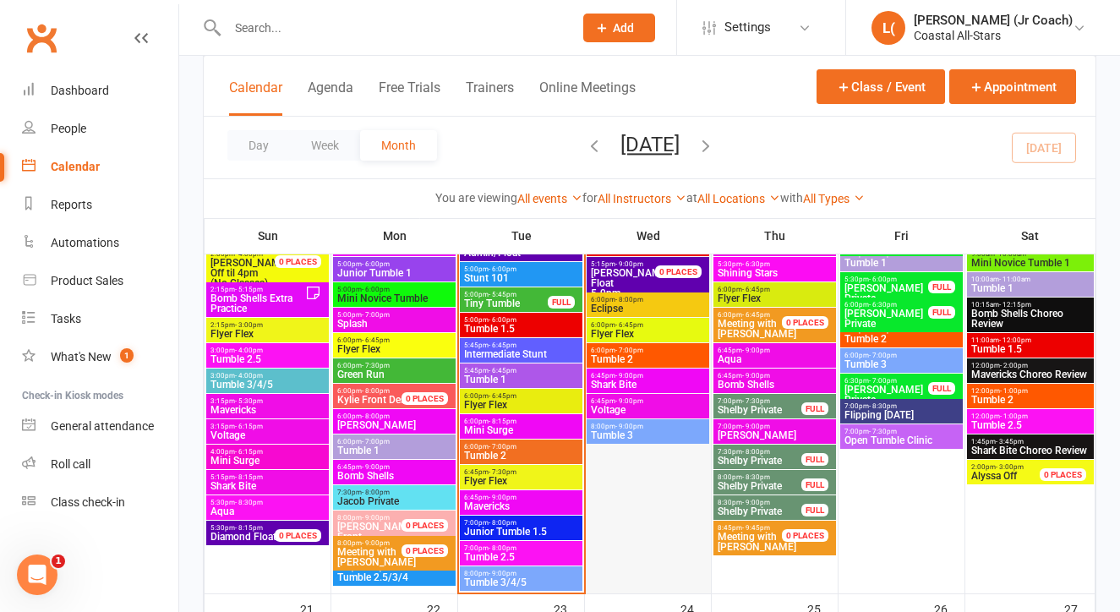
scroll to position [1610, 0]
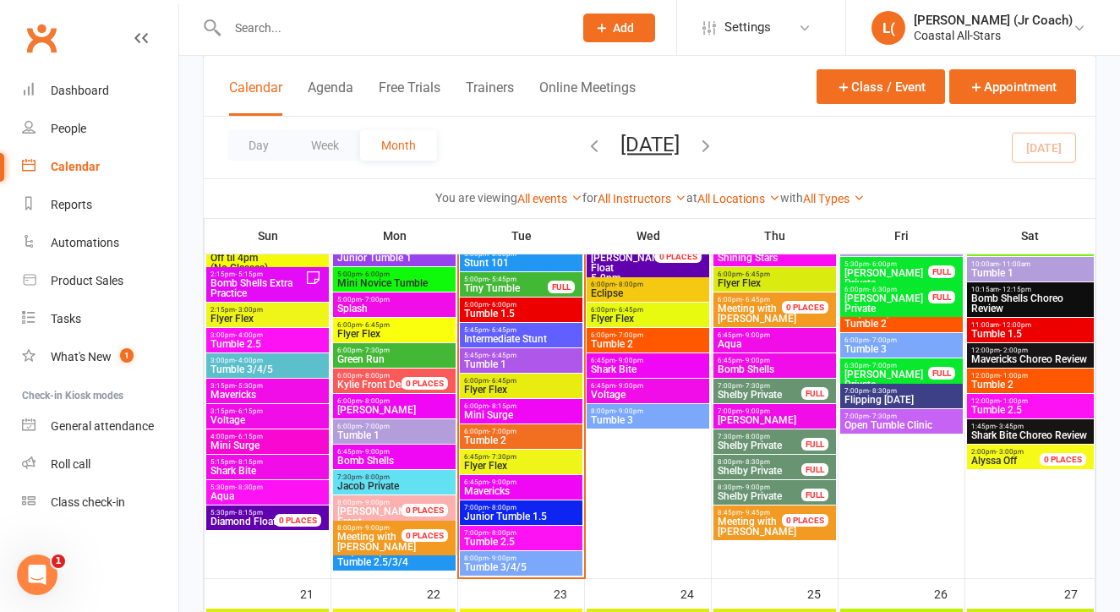
click at [375, 531] on span "Meeting with Kylie" at bounding box center [376, 542] width 79 height 22
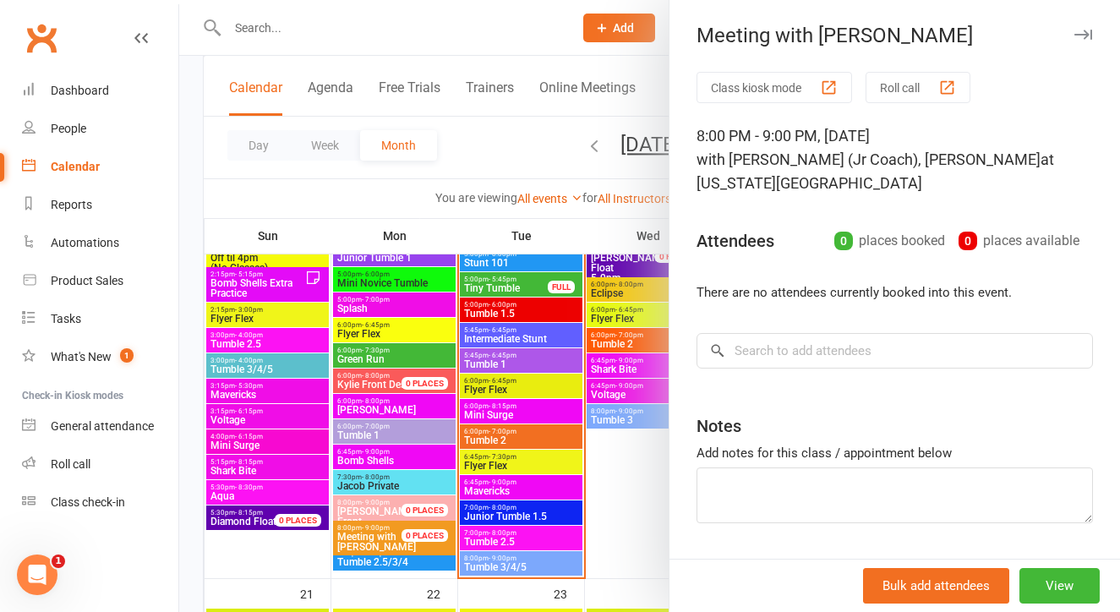
click at [635, 500] on div at bounding box center [649, 306] width 941 height 612
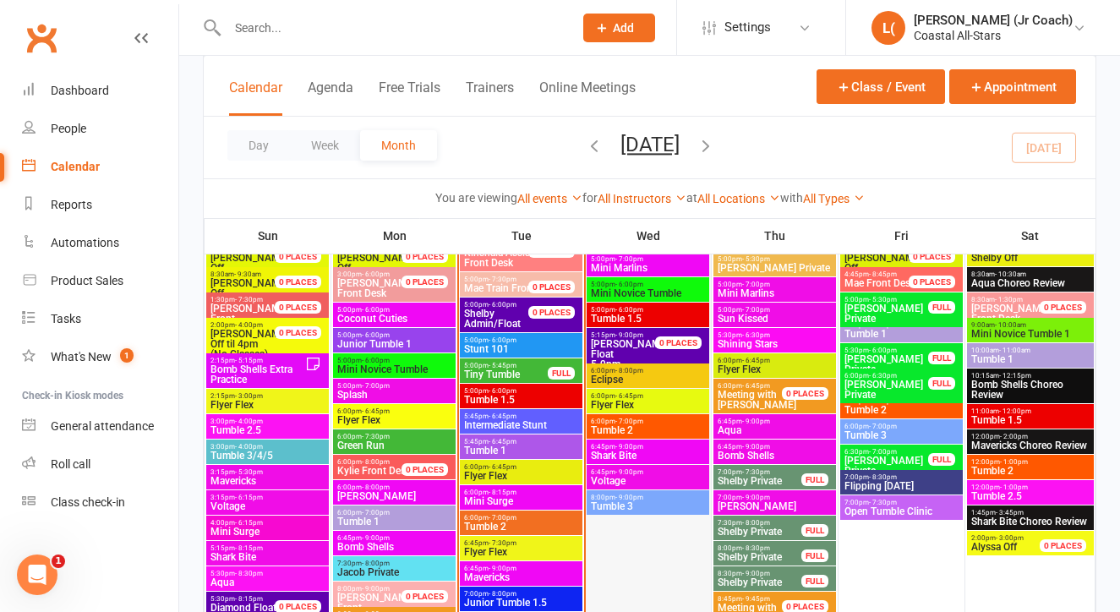
scroll to position [1521, 0]
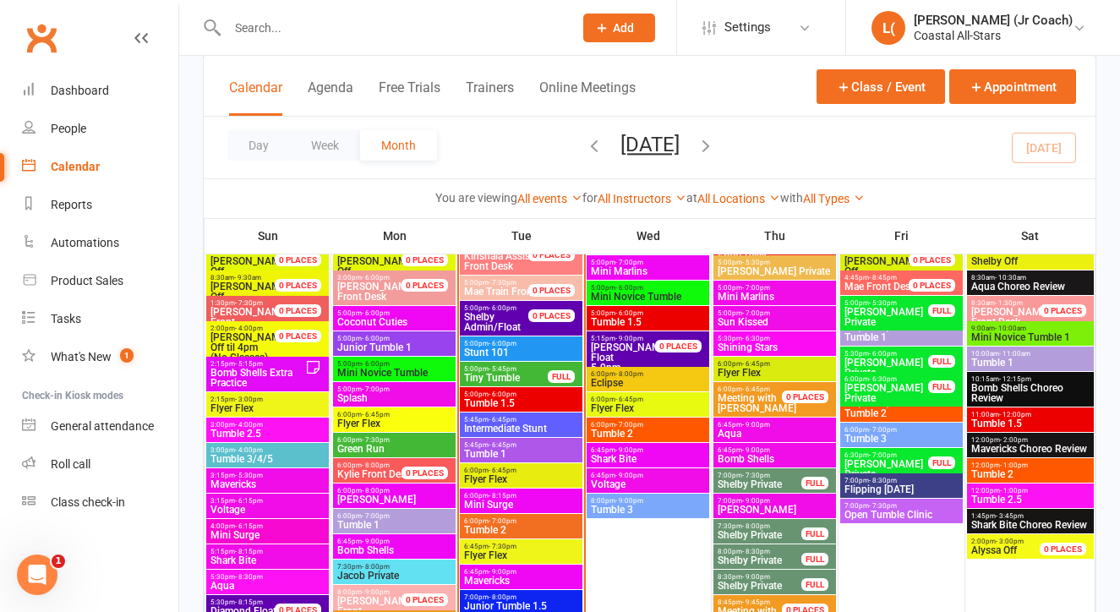
click at [523, 368] on span "5:00pm - 5:45pm" at bounding box center [505, 369] width 85 height 8
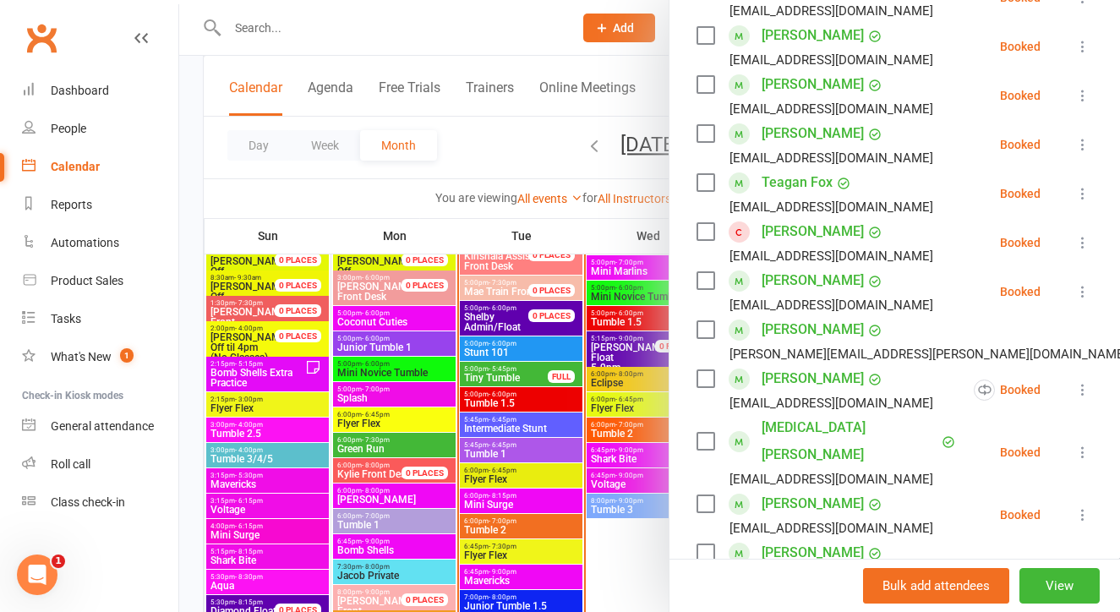
scroll to position [122, 0]
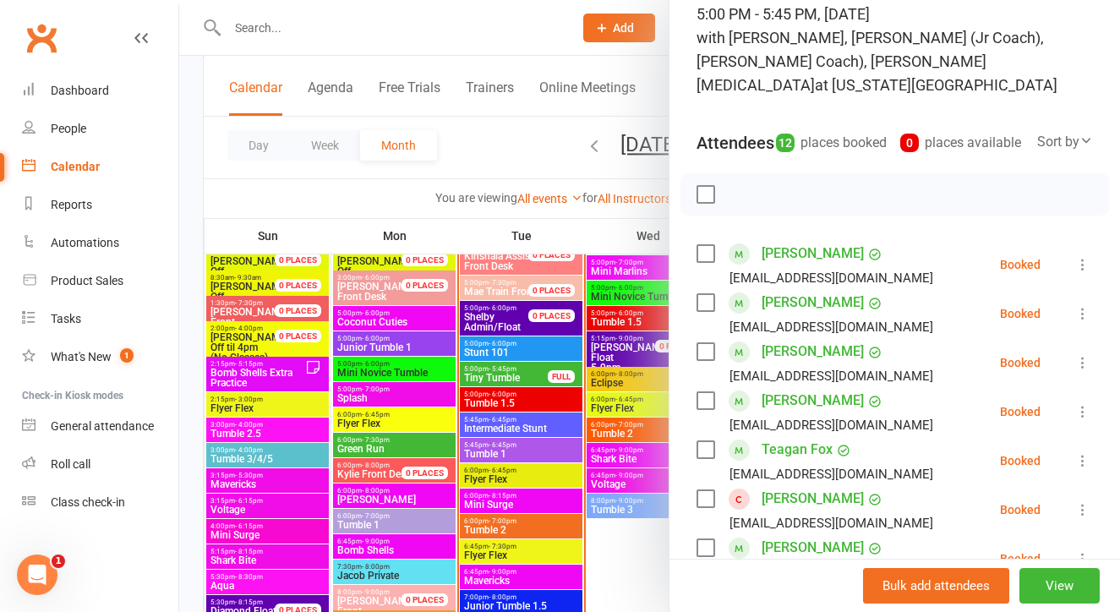
click at [612, 216] on div at bounding box center [649, 306] width 941 height 612
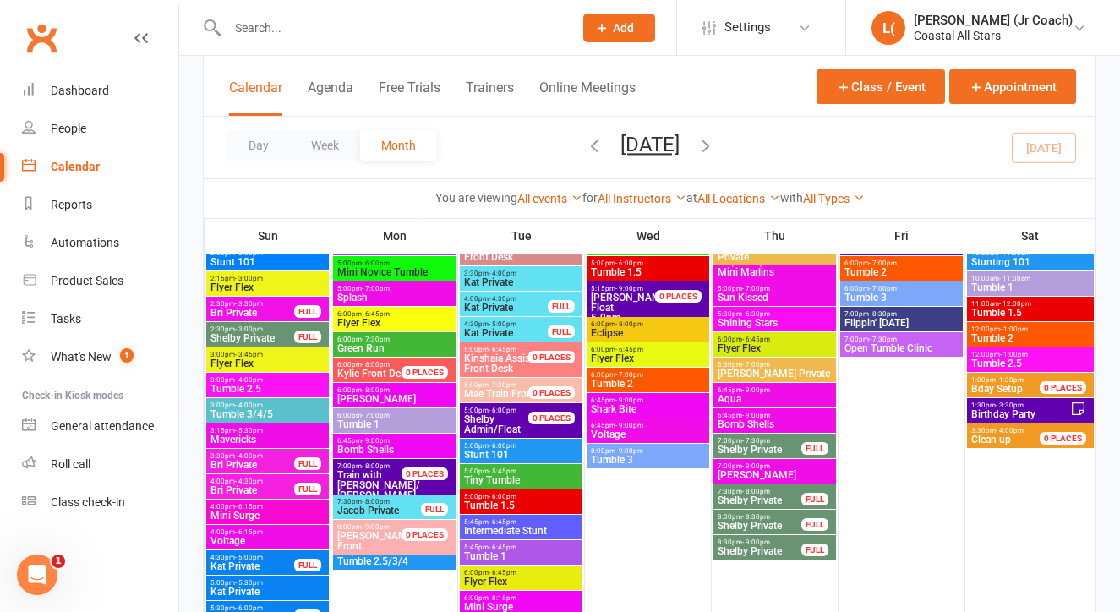
scroll to position [2118, 0]
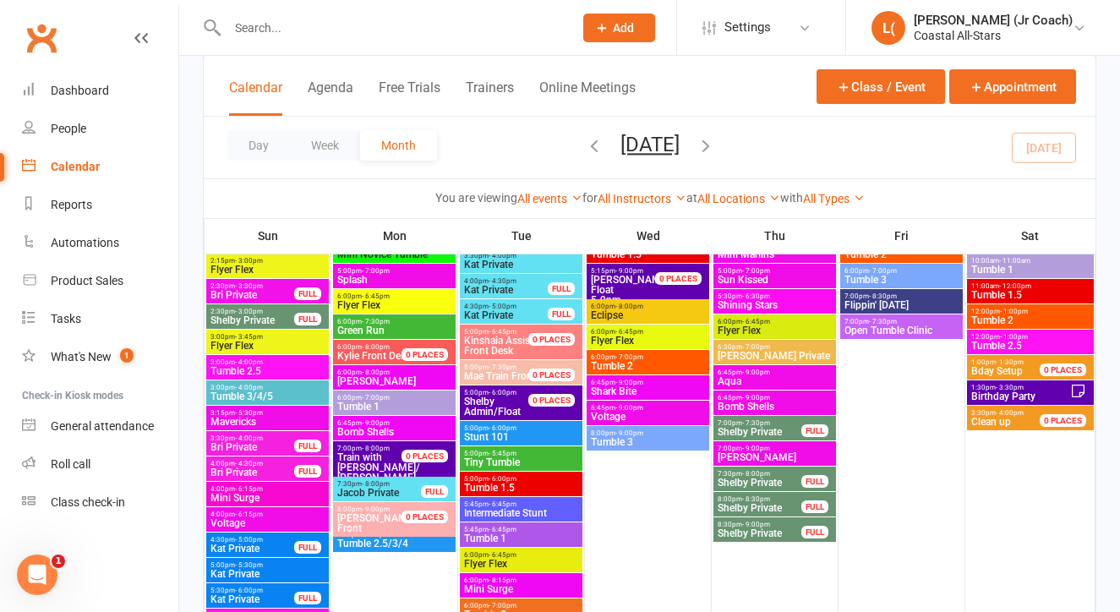
click at [533, 451] on span "5:00pm - 5:45pm" at bounding box center [521, 454] width 116 height 8
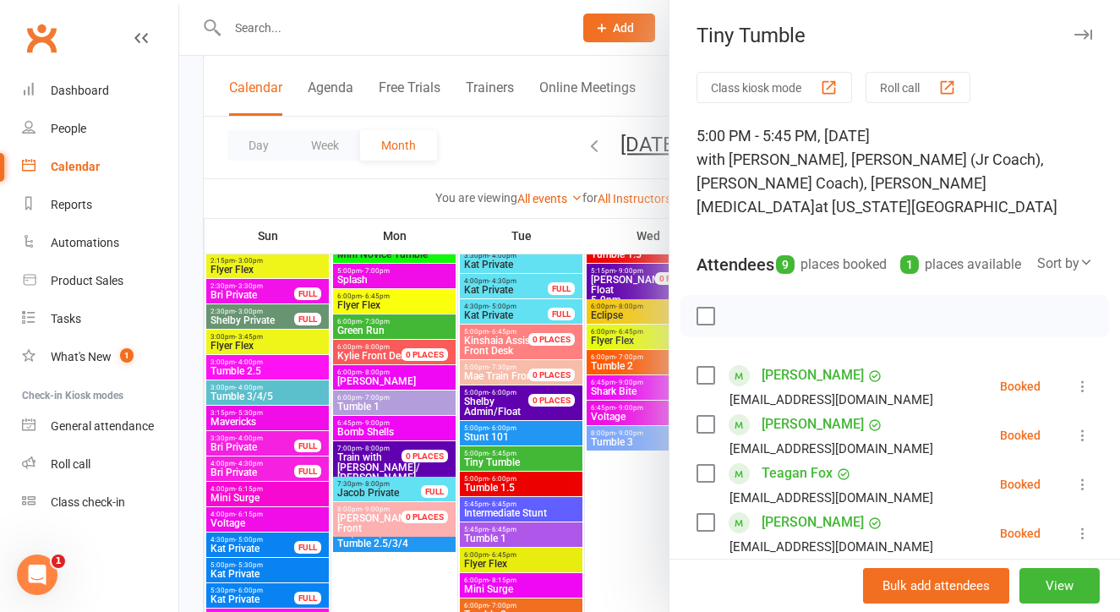
click at [635, 467] on div at bounding box center [649, 306] width 941 height 612
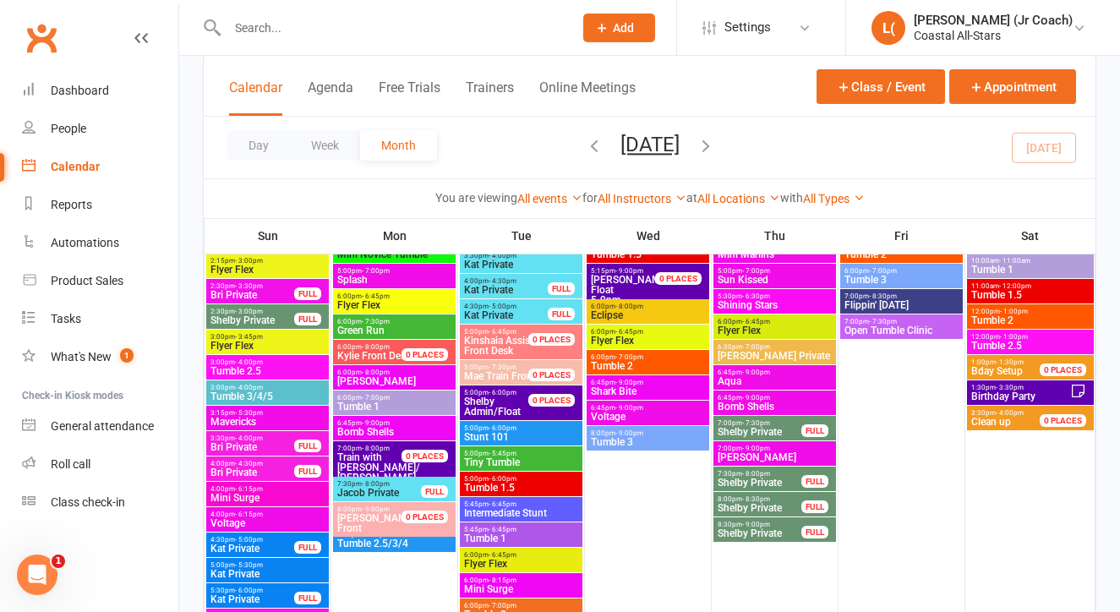
click at [861, 328] on span "Open Tumble Clinic" at bounding box center [902, 330] width 116 height 10
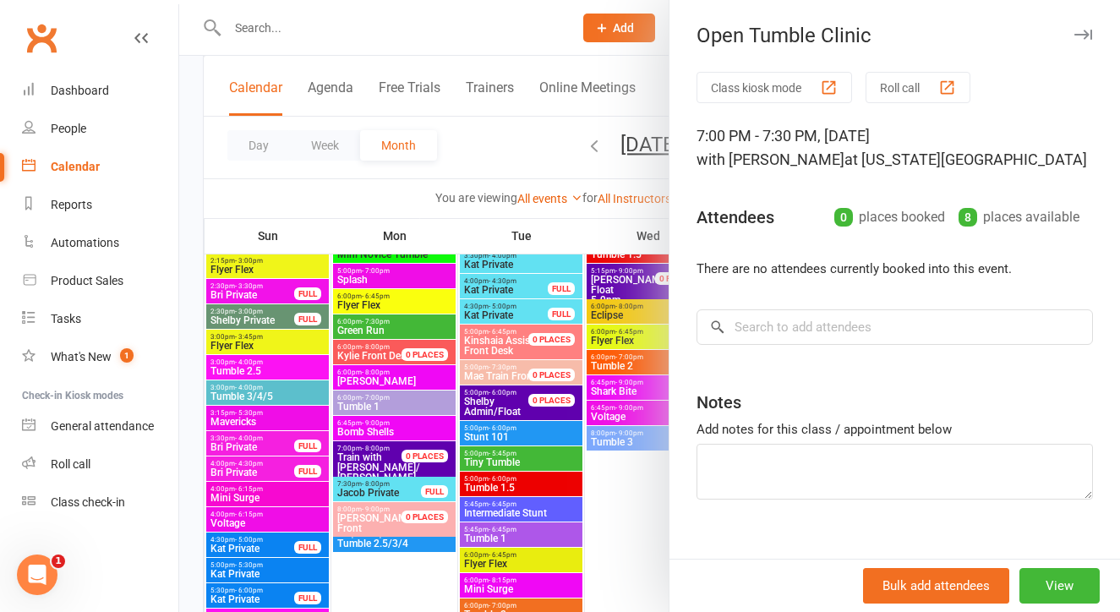
click at [626, 514] on div at bounding box center [649, 306] width 941 height 612
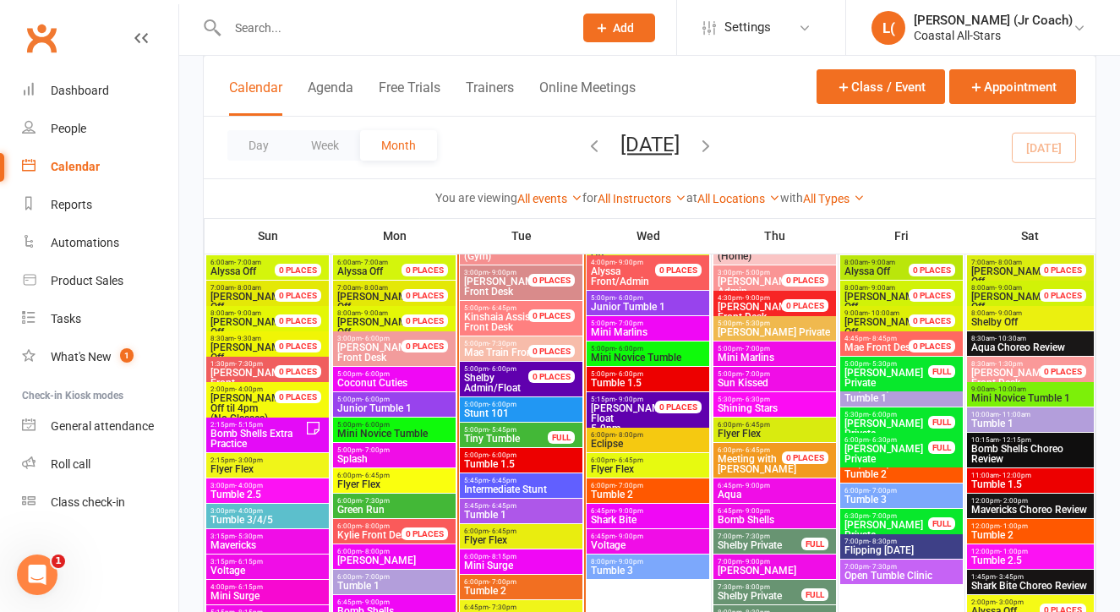
scroll to position [1463, 0]
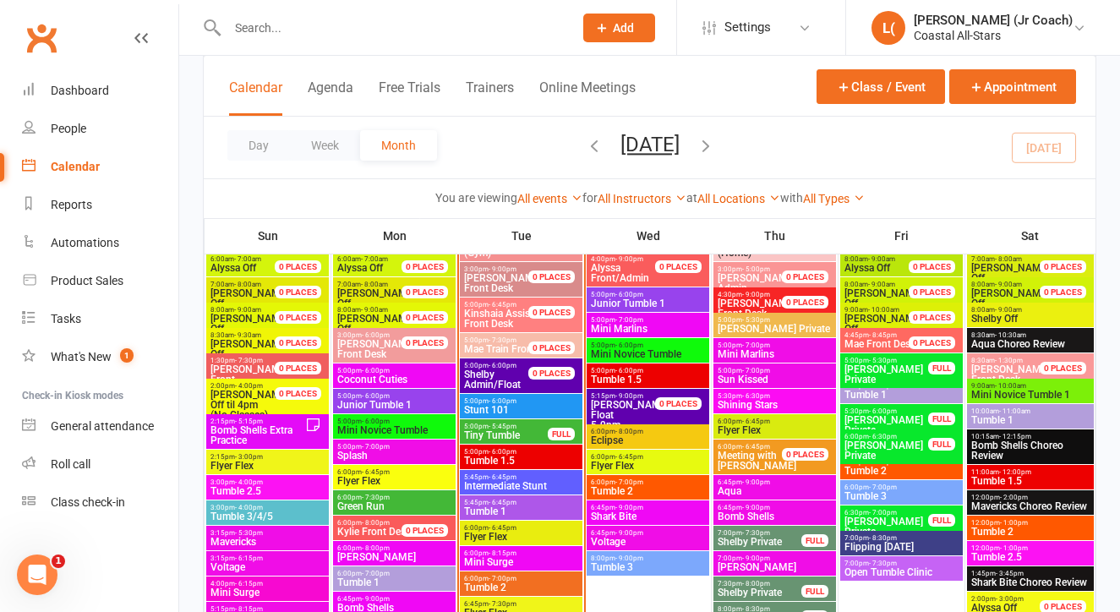
click at [730, 395] on span "5:30pm - 6:30pm" at bounding box center [775, 396] width 116 height 8
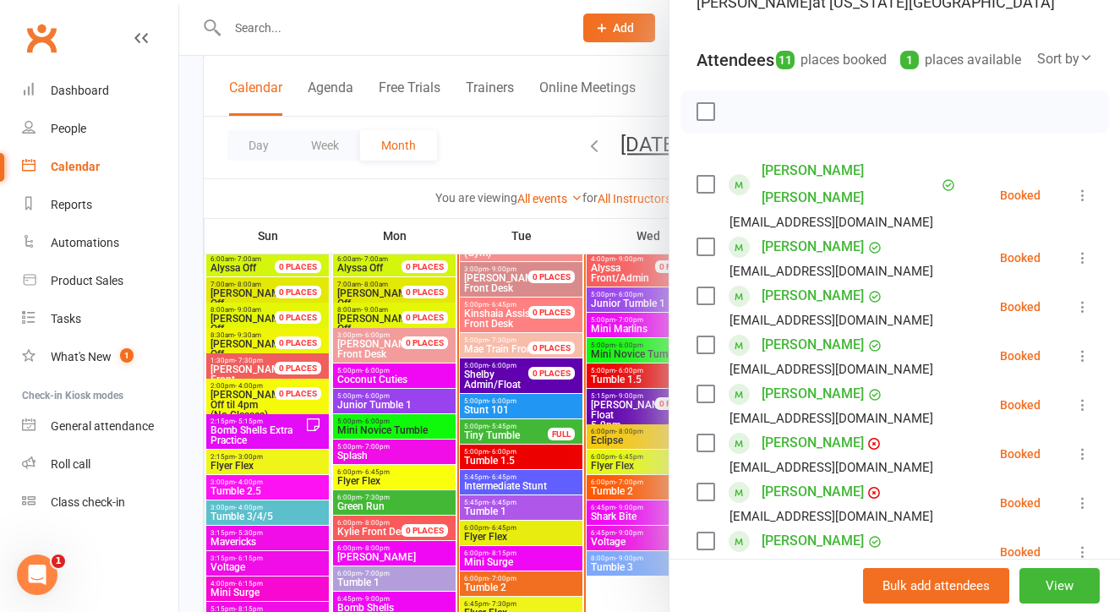
scroll to position [166, 0]
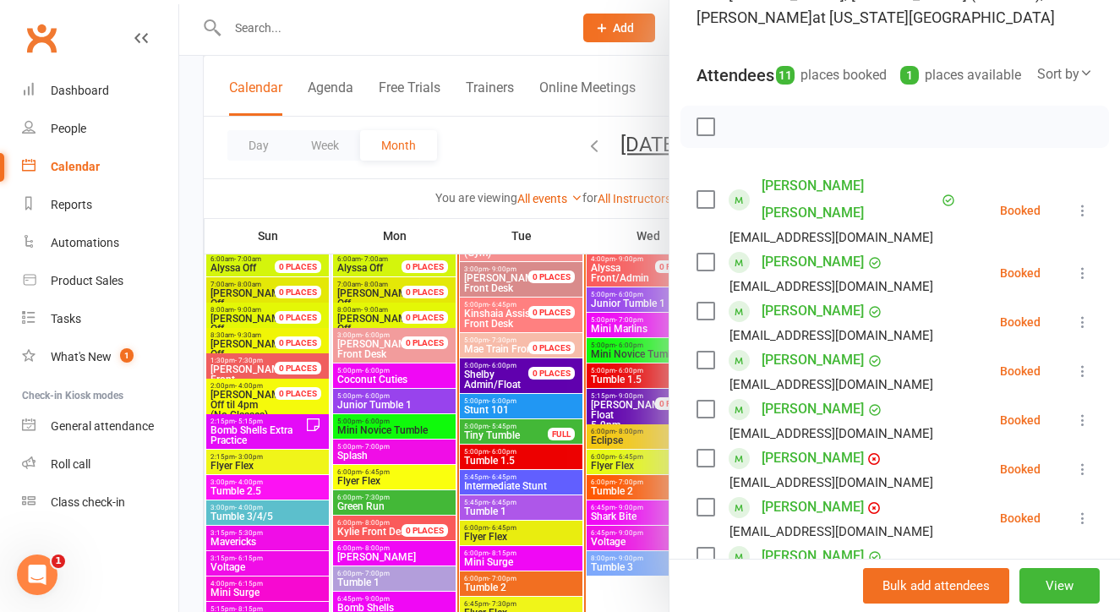
click at [631, 303] on div at bounding box center [649, 306] width 941 height 612
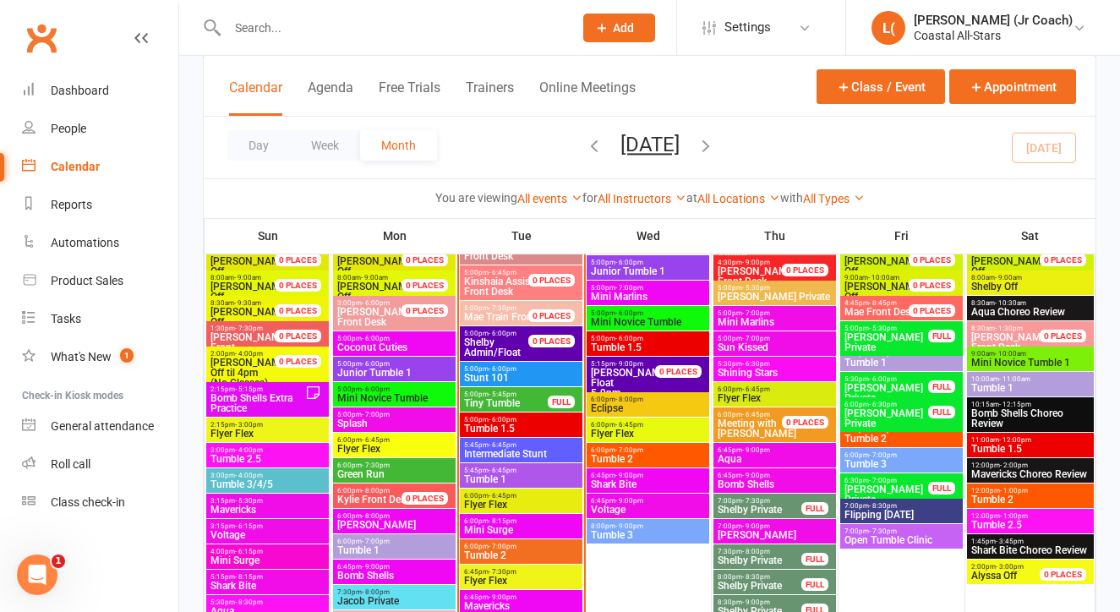
scroll to position [1502, 0]
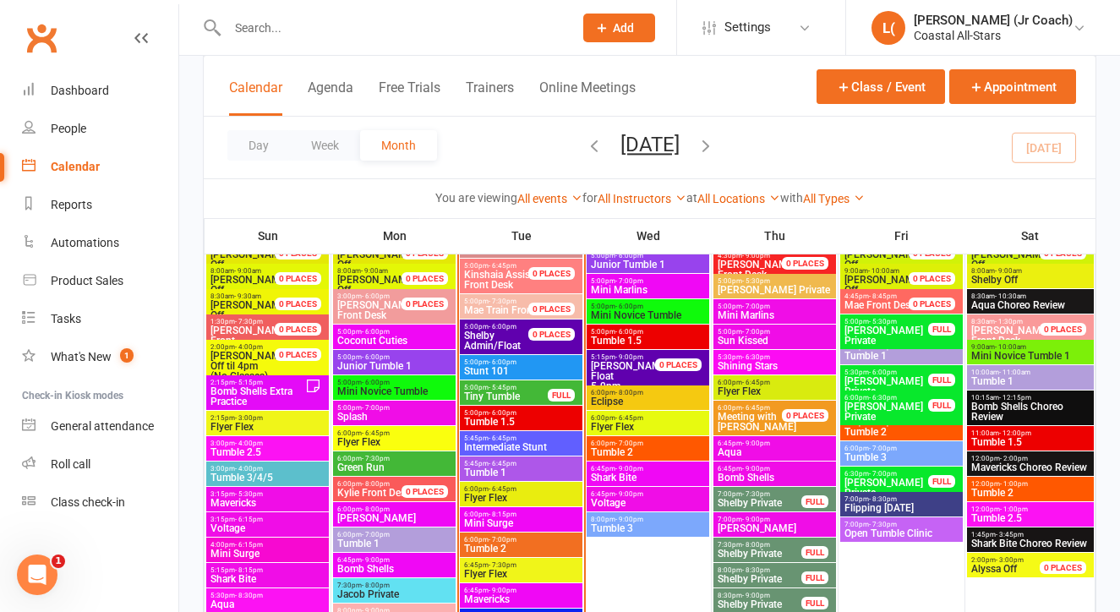
click at [987, 462] on span "Mavericks Choreo Review" at bounding box center [1030, 467] width 120 height 10
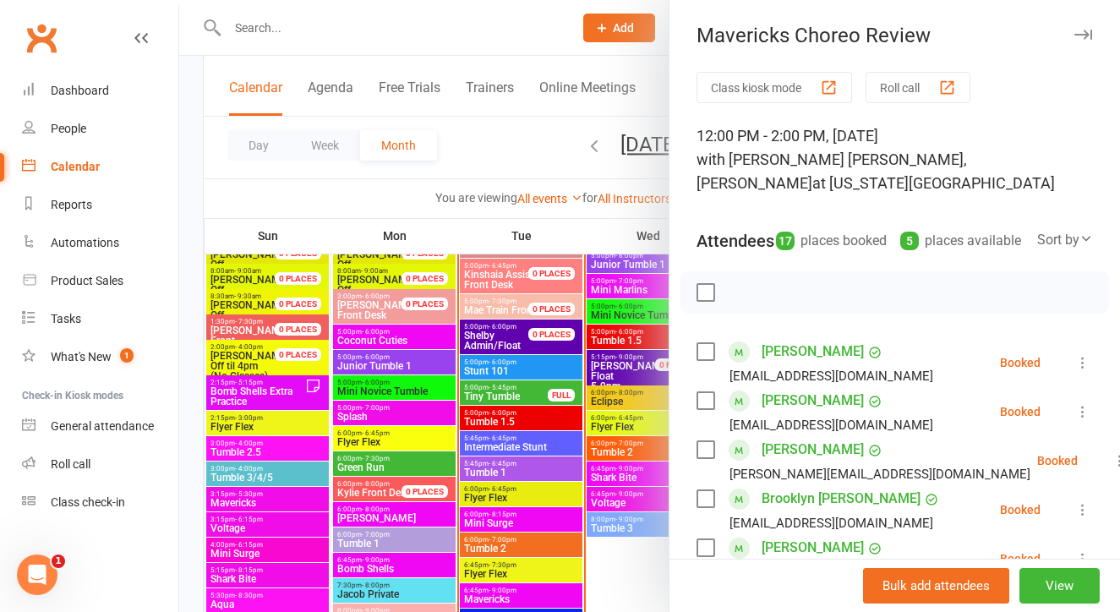
click at [579, 471] on div at bounding box center [649, 306] width 941 height 612
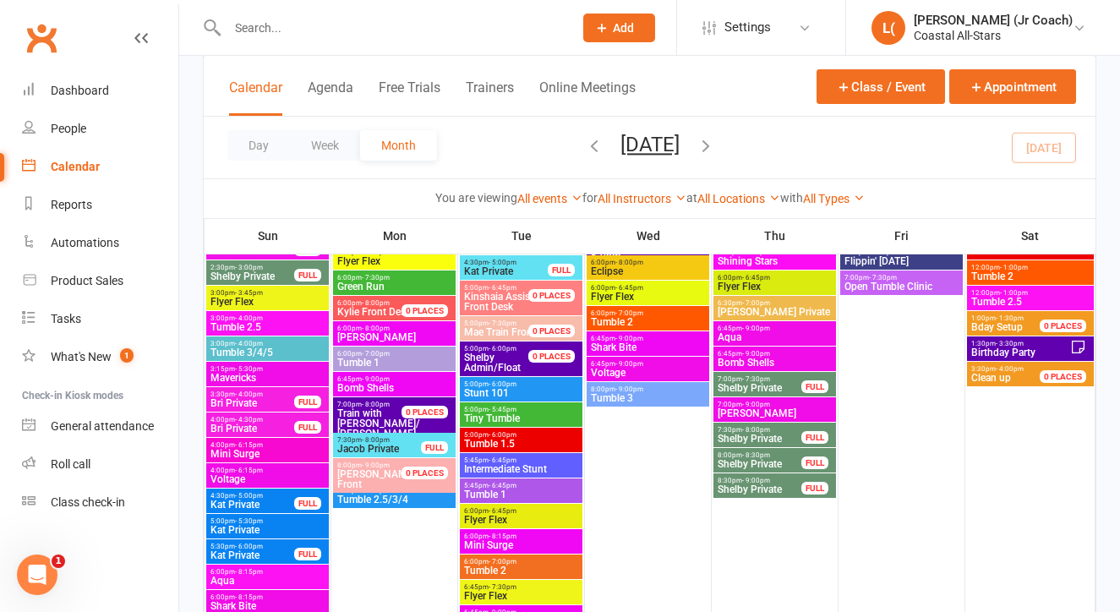
scroll to position [2168, 0]
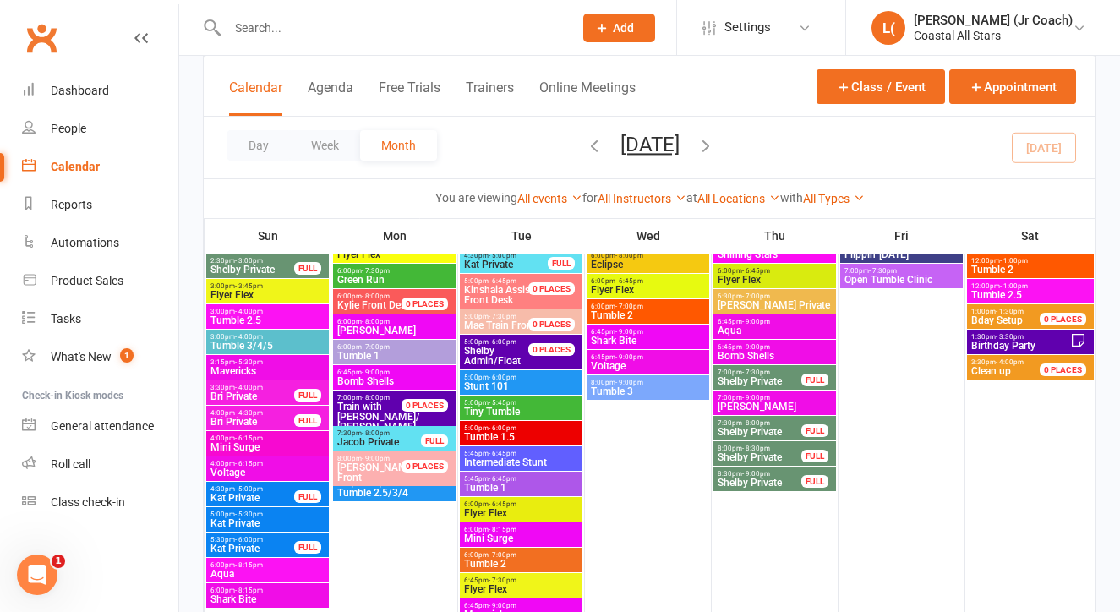
click at [498, 459] on span "Intermediate Stunt" at bounding box center [521, 462] width 116 height 10
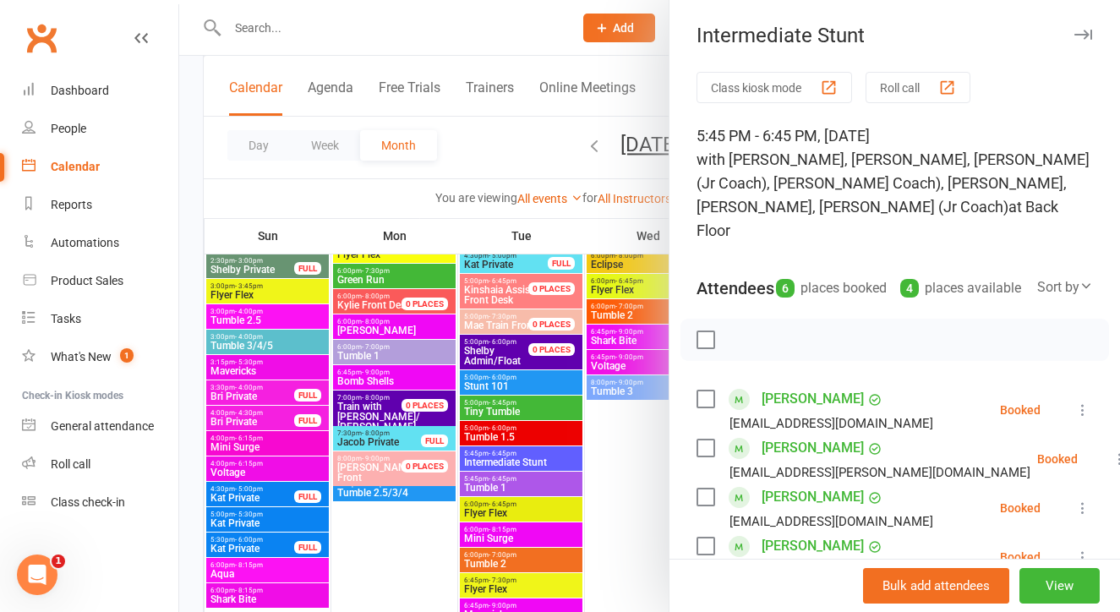
click at [604, 481] on div at bounding box center [649, 306] width 941 height 612
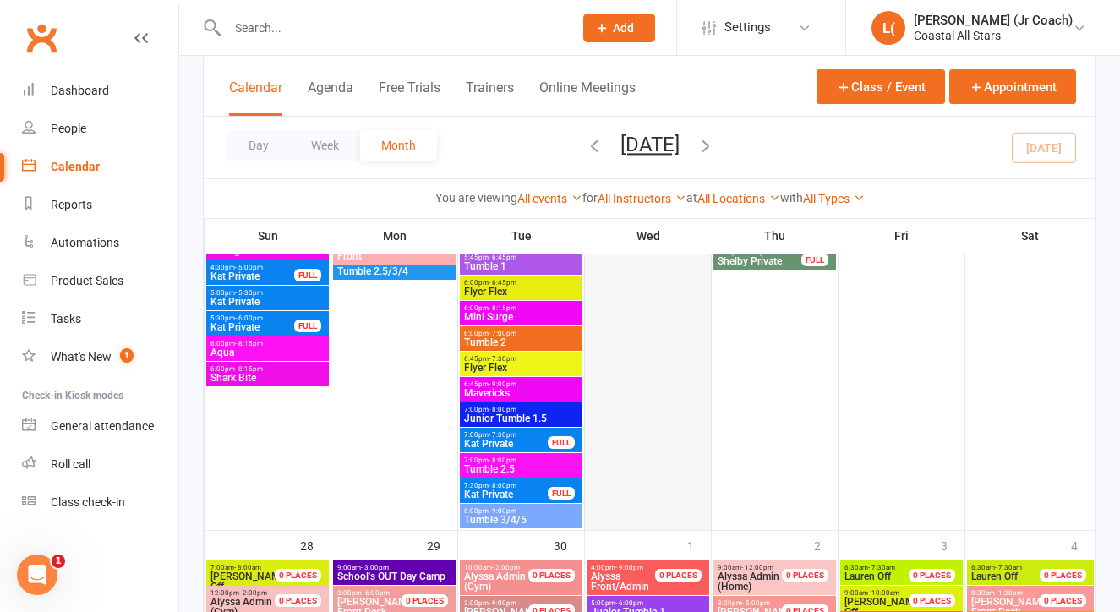
scroll to position [2391, 0]
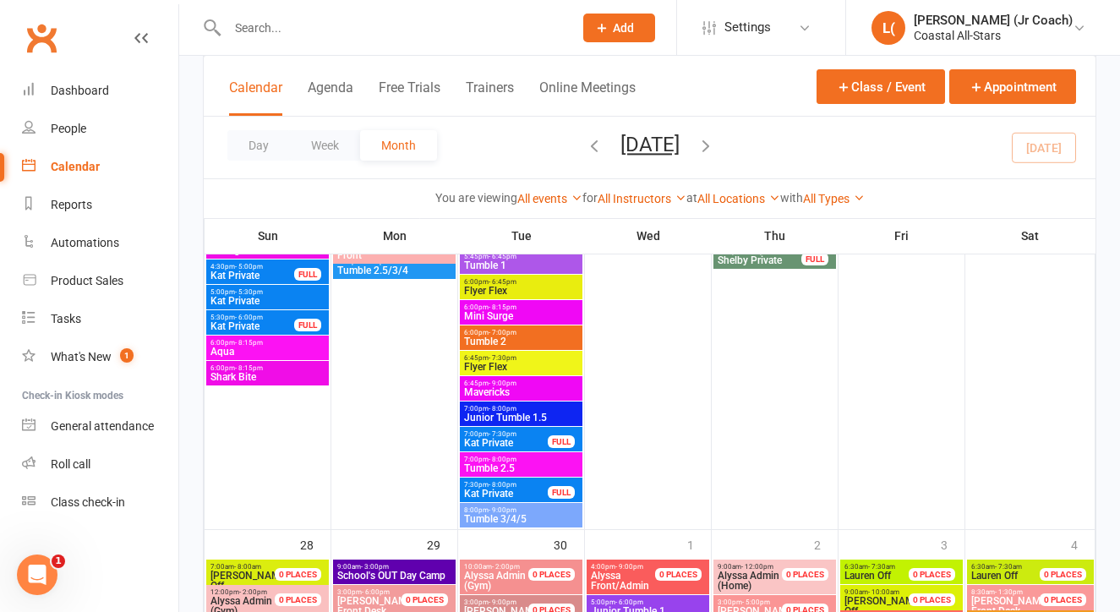
click at [537, 512] on span "8:00pm - 9:00pm" at bounding box center [521, 510] width 116 height 8
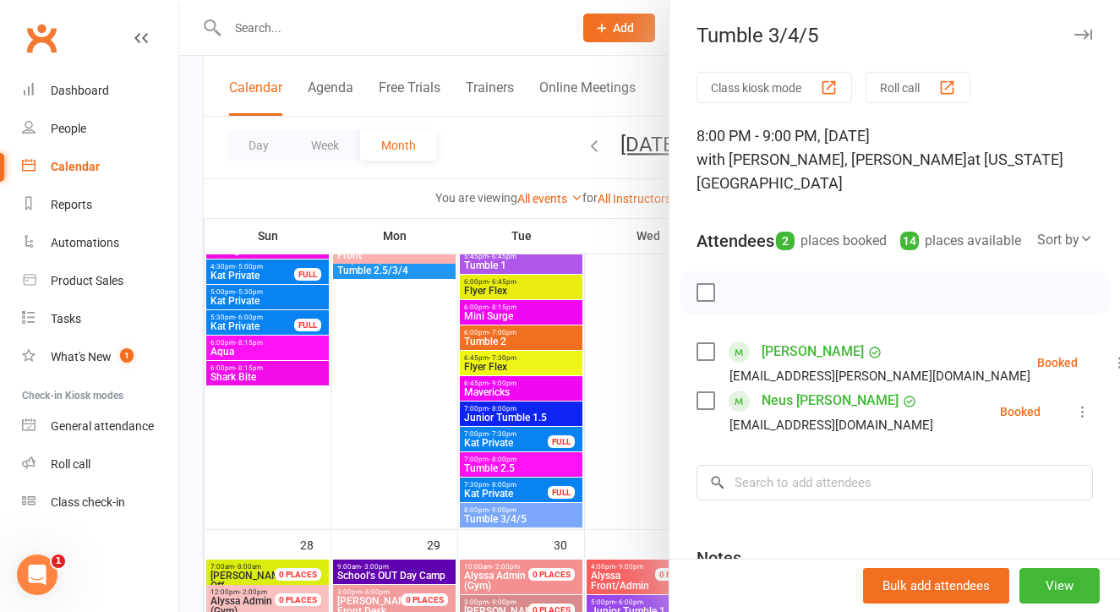
click at [621, 381] on div at bounding box center [649, 306] width 941 height 612
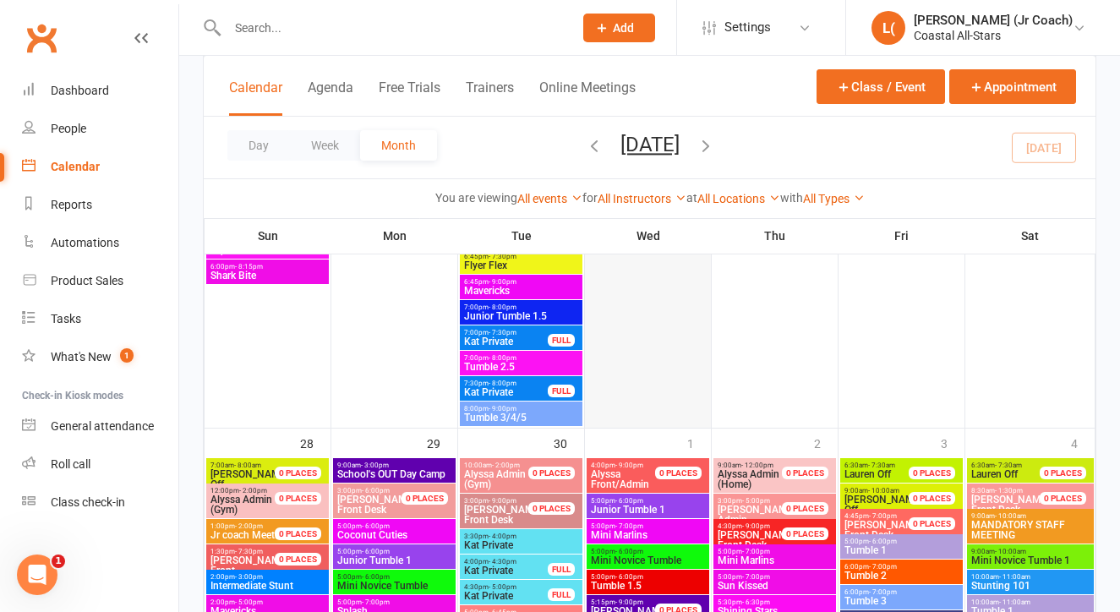
scroll to position [2500, 0]
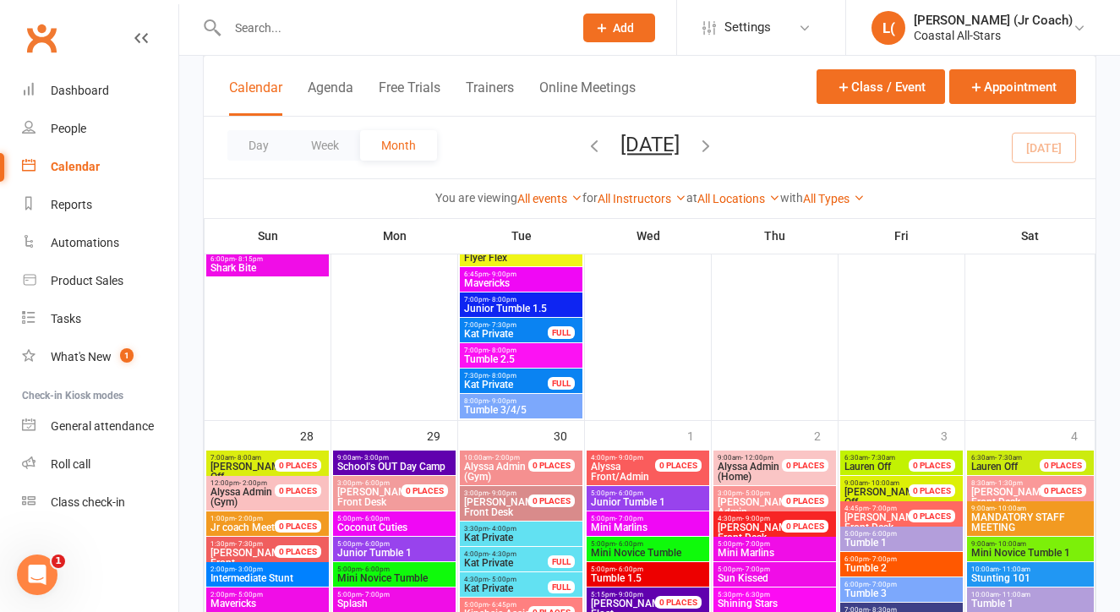
click at [987, 512] on span "MANDATORY STAFF MEETING" at bounding box center [1030, 522] width 120 height 20
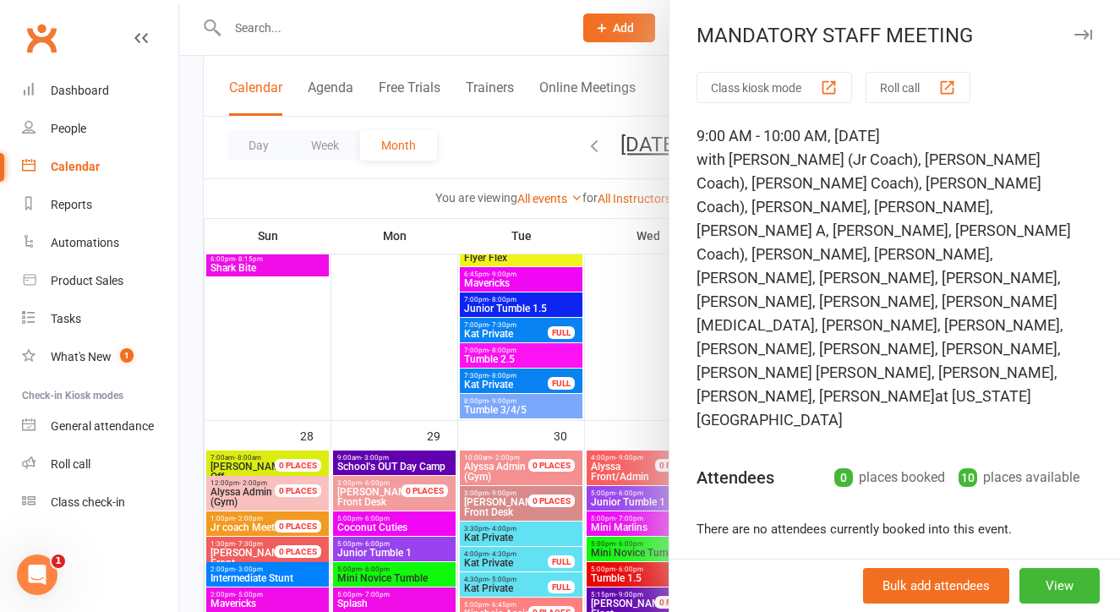
click at [639, 357] on div at bounding box center [649, 306] width 941 height 612
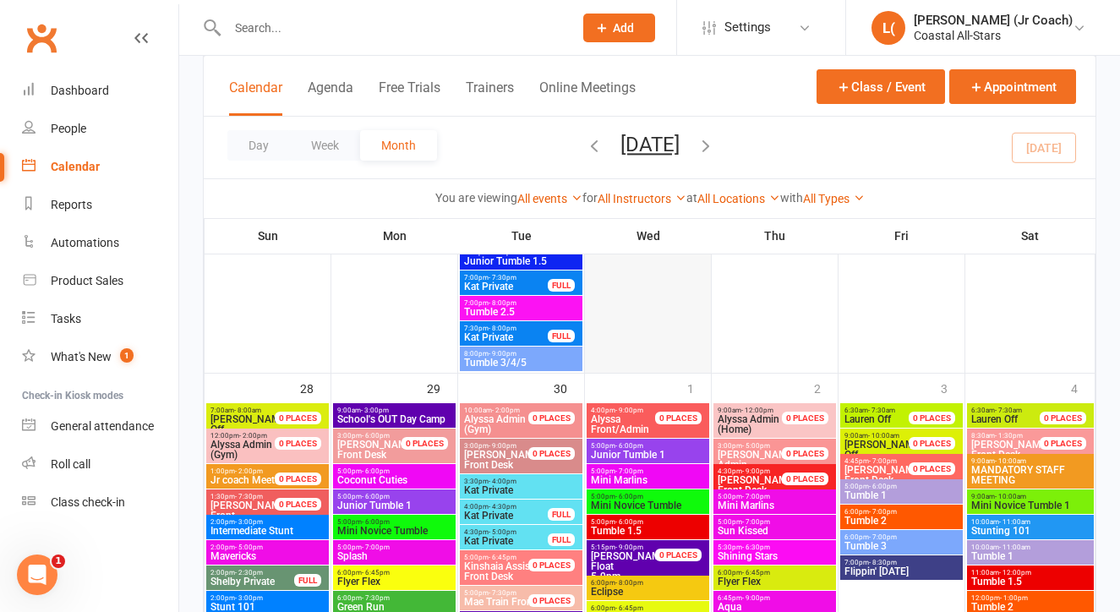
scroll to position [2581, 0]
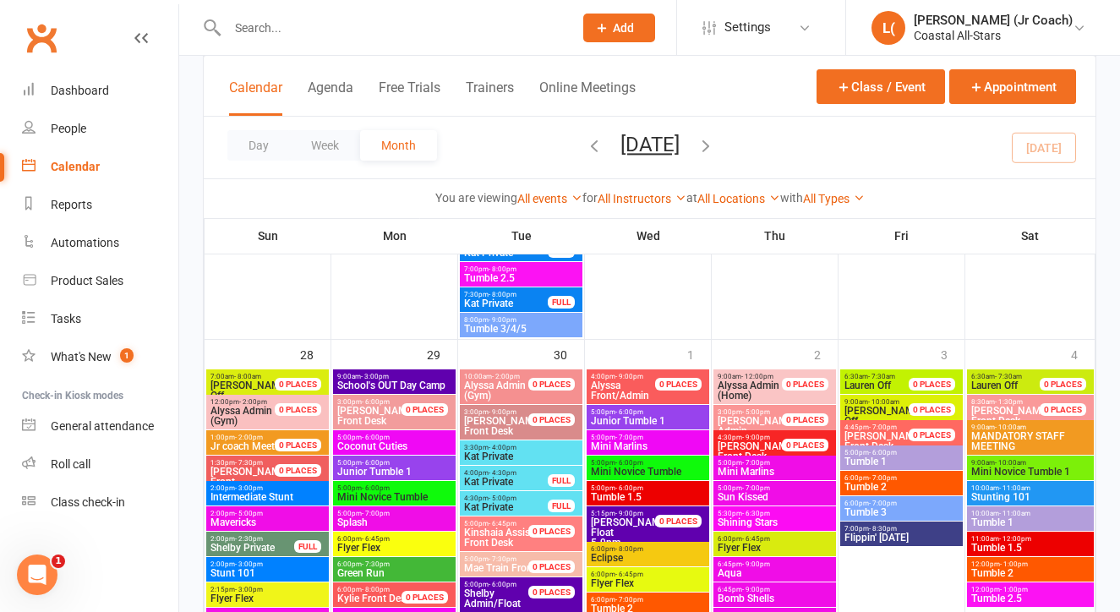
click at [373, 371] on div "9:00am - 3:00pm School's OUT Day Camp" at bounding box center [394, 381] width 123 height 25
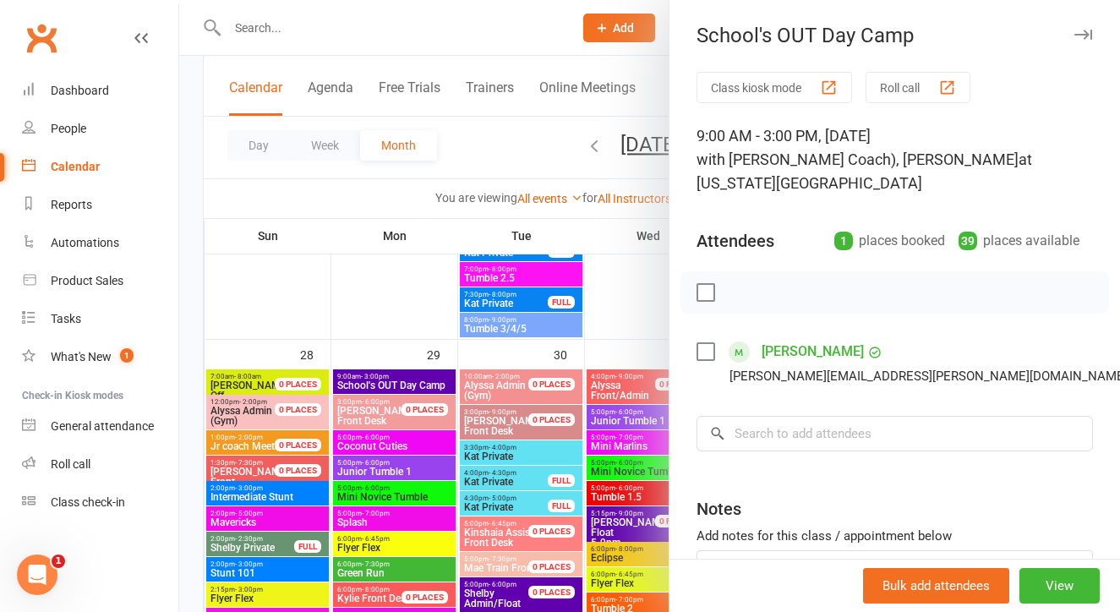
click at [395, 321] on div at bounding box center [649, 306] width 941 height 612
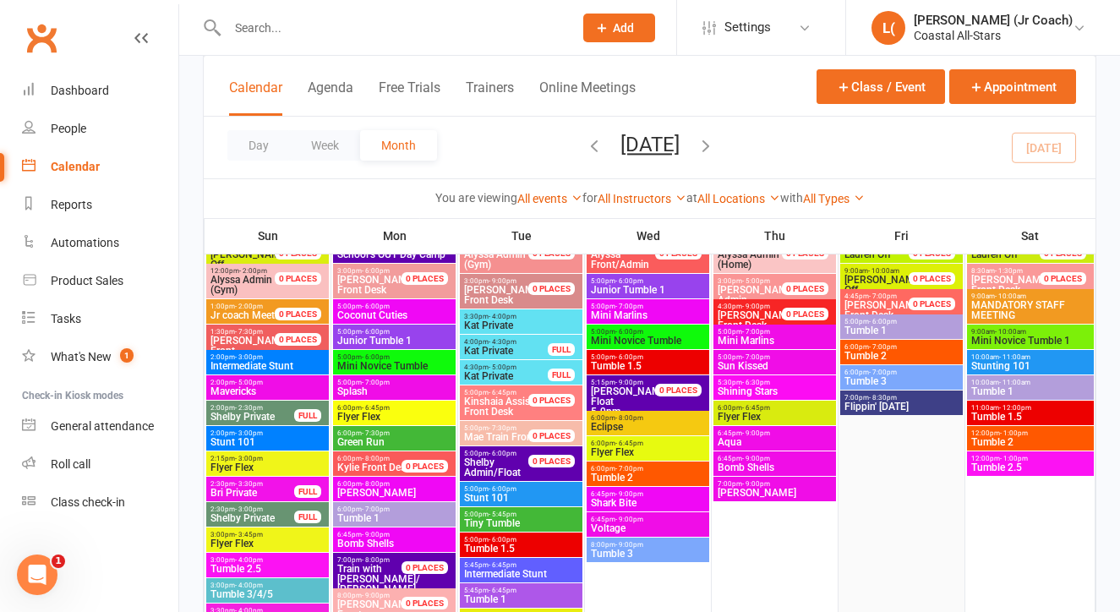
scroll to position [2714, 0]
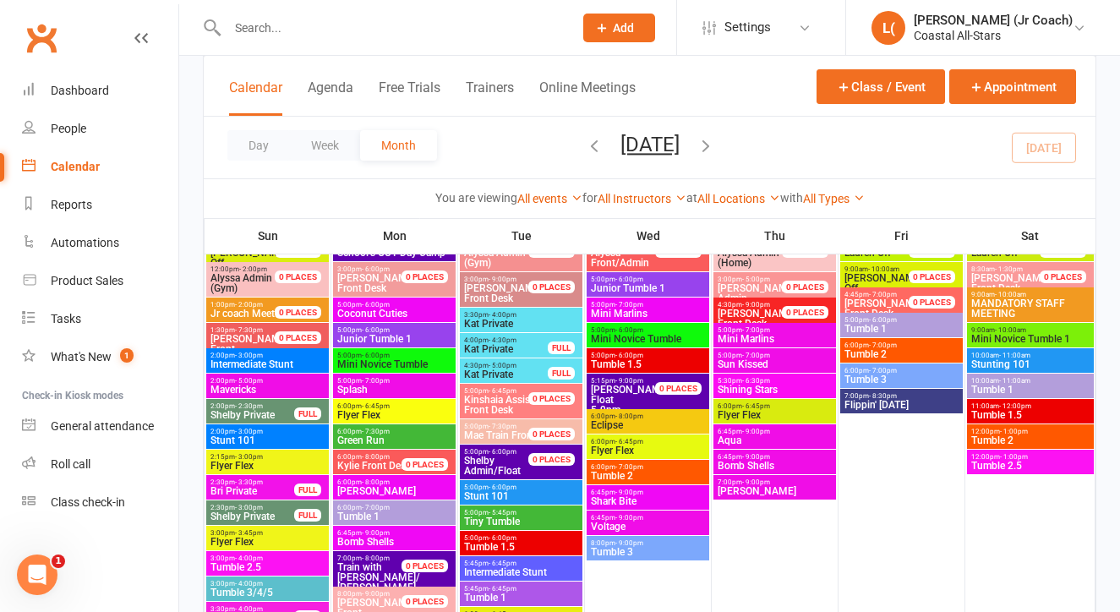
click at [531, 350] on span "Kat Private" at bounding box center [505, 349] width 85 height 10
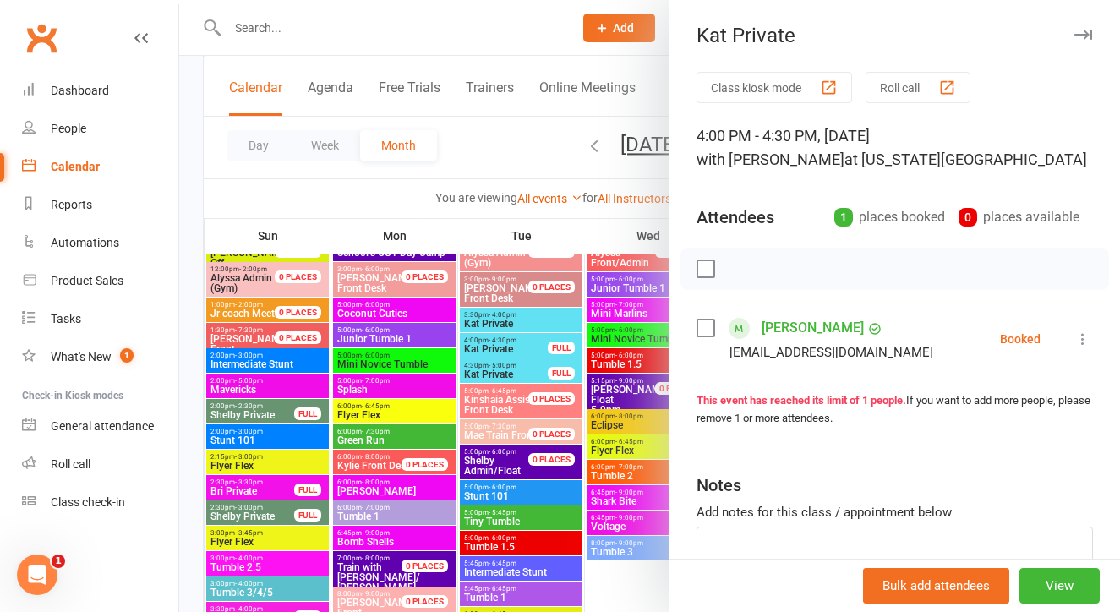
click at [526, 387] on div at bounding box center [649, 306] width 941 height 612
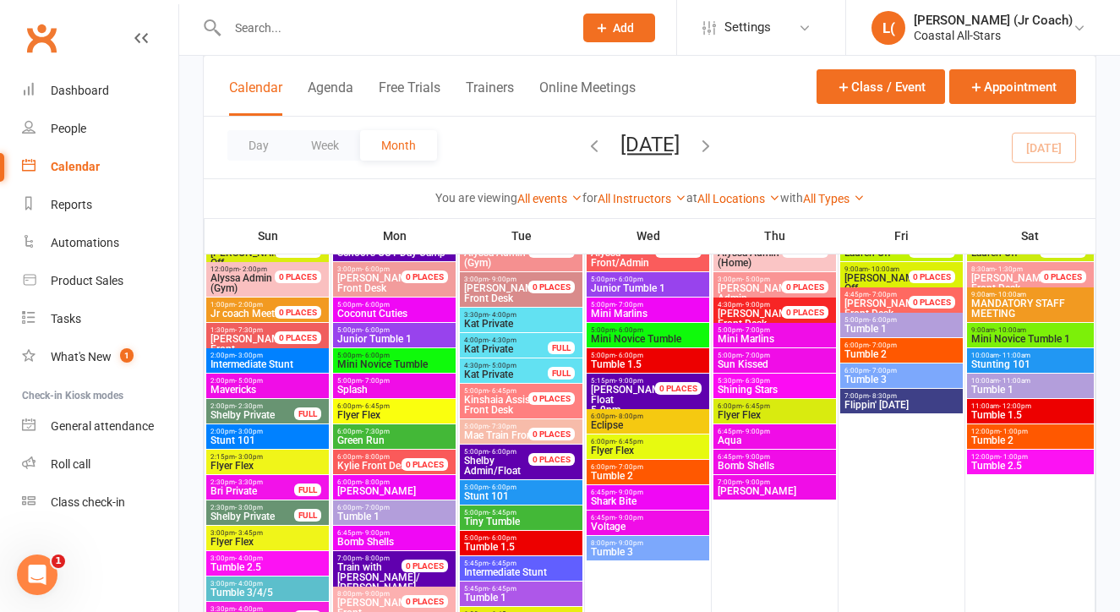
click at [514, 364] on span "- 5:00pm" at bounding box center [503, 366] width 28 height 8
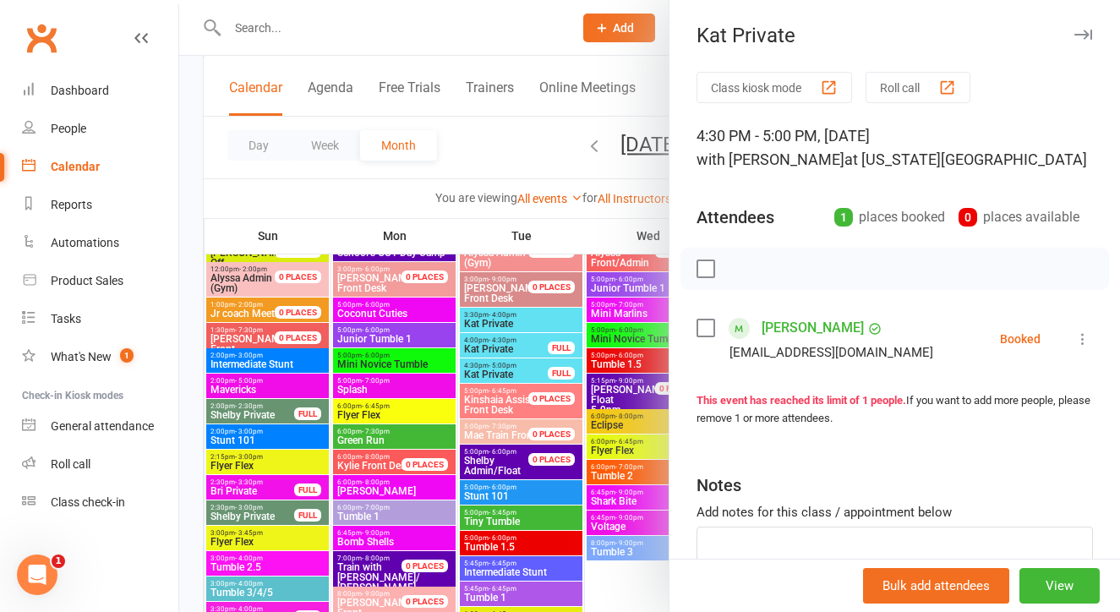
click at [518, 369] on div at bounding box center [649, 306] width 941 height 612
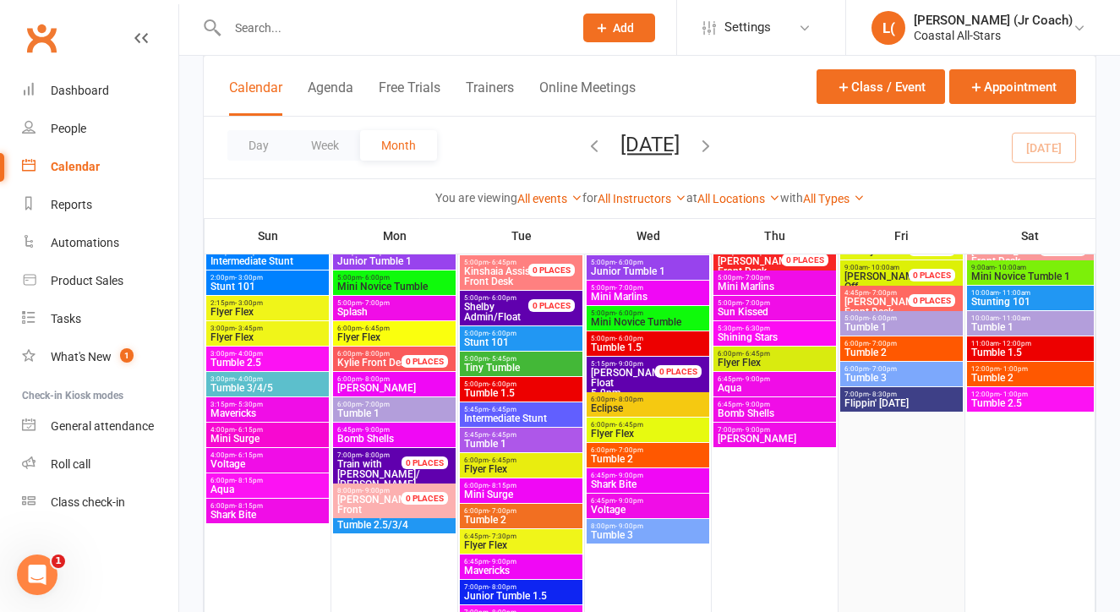
scroll to position [3423, 0]
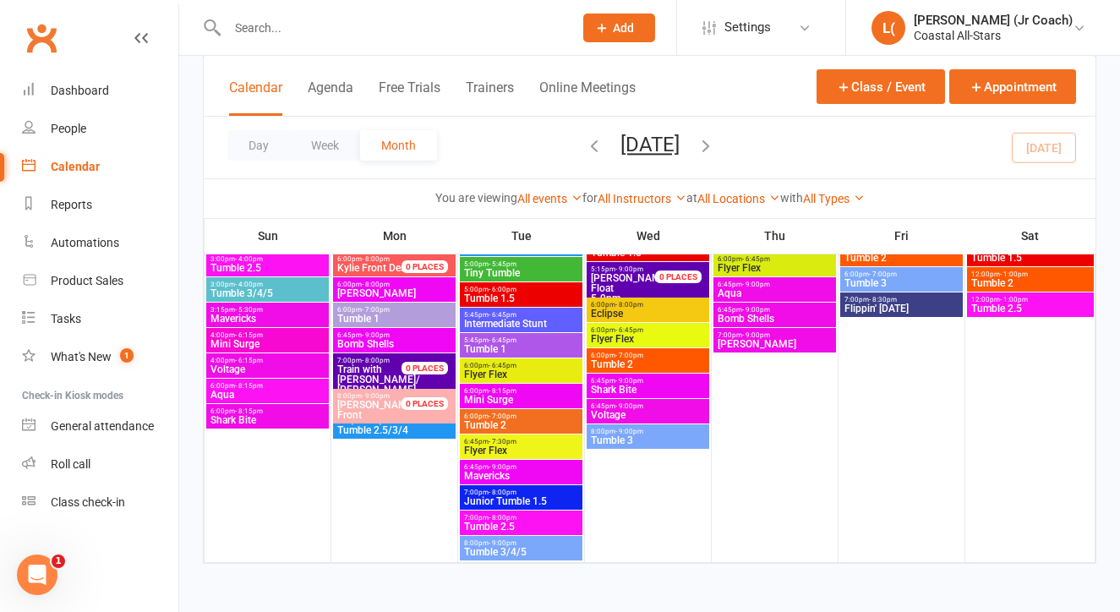
click at [715, 148] on icon "button" at bounding box center [706, 145] width 19 height 19
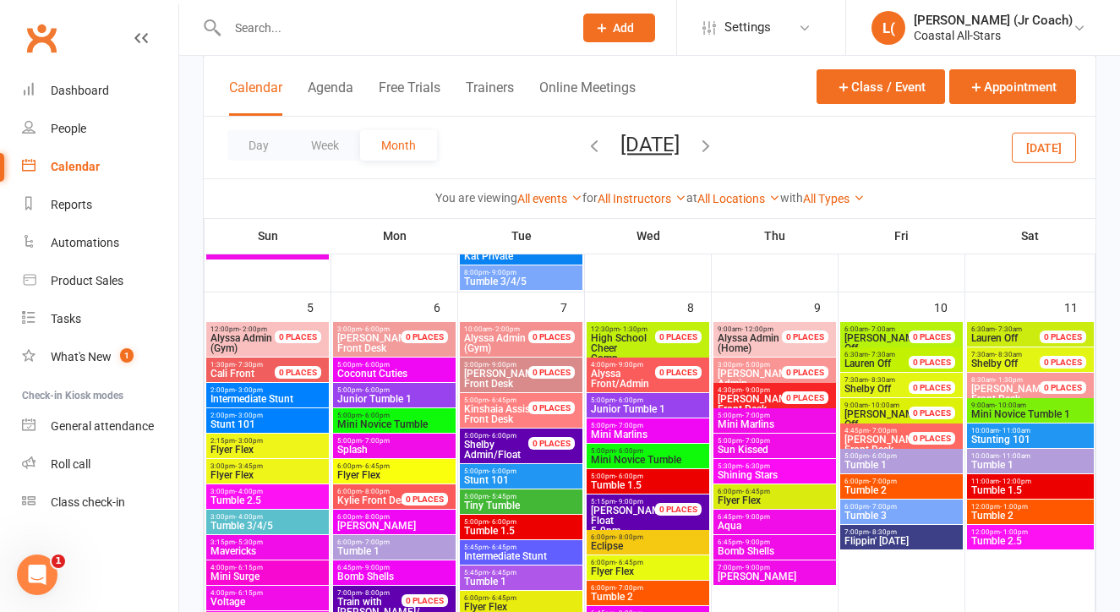
scroll to position [722, 0]
click at [601, 324] on div "12:30pm - 1:30pm High School Cheer Comp 0 PLACES" at bounding box center [648, 344] width 123 height 45
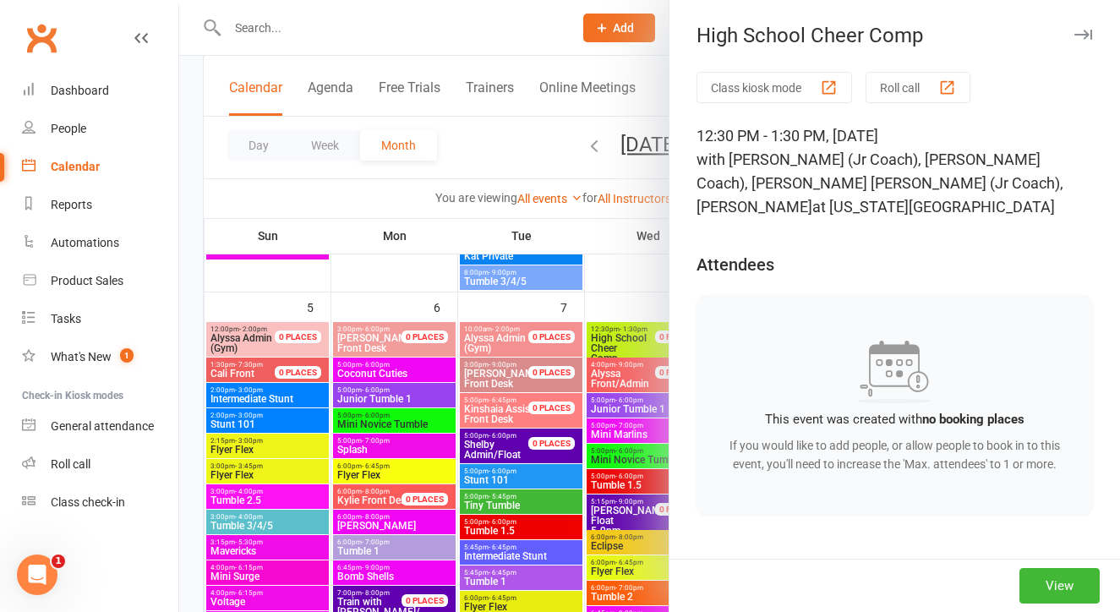
click at [612, 354] on div at bounding box center [649, 306] width 941 height 612
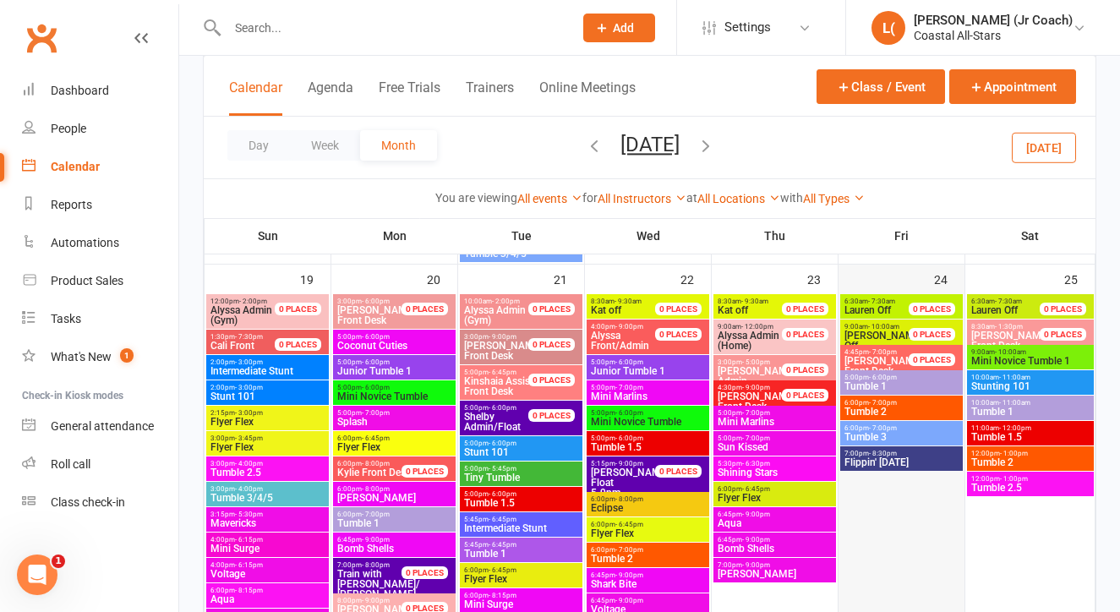
scroll to position [1761, 0]
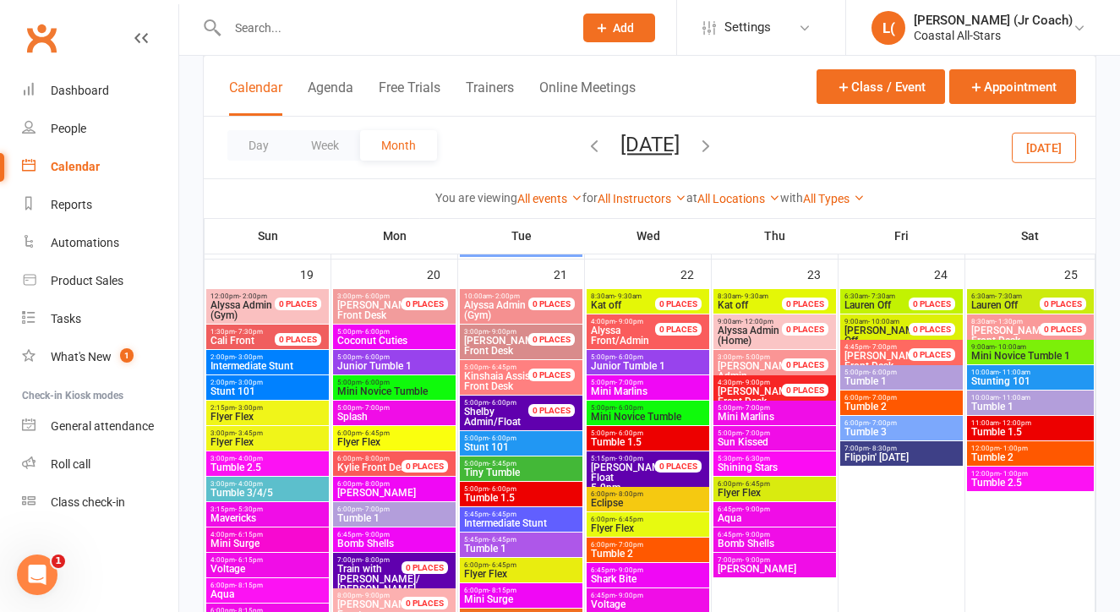
click at [757, 412] on span "Mini Marlins" at bounding box center [775, 417] width 116 height 10
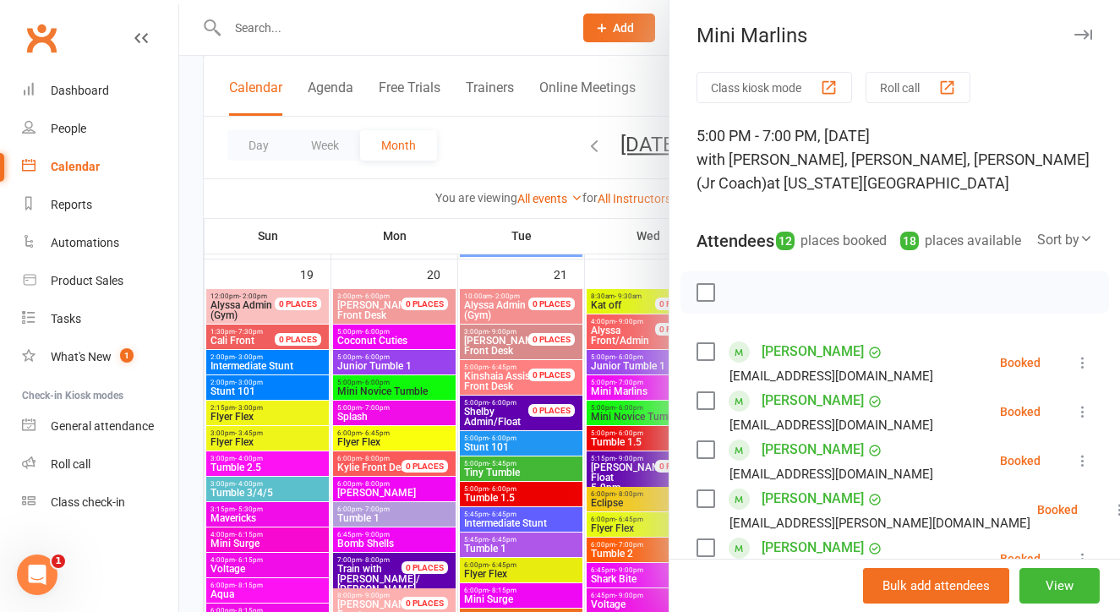
click at [619, 444] on div at bounding box center [649, 306] width 941 height 612
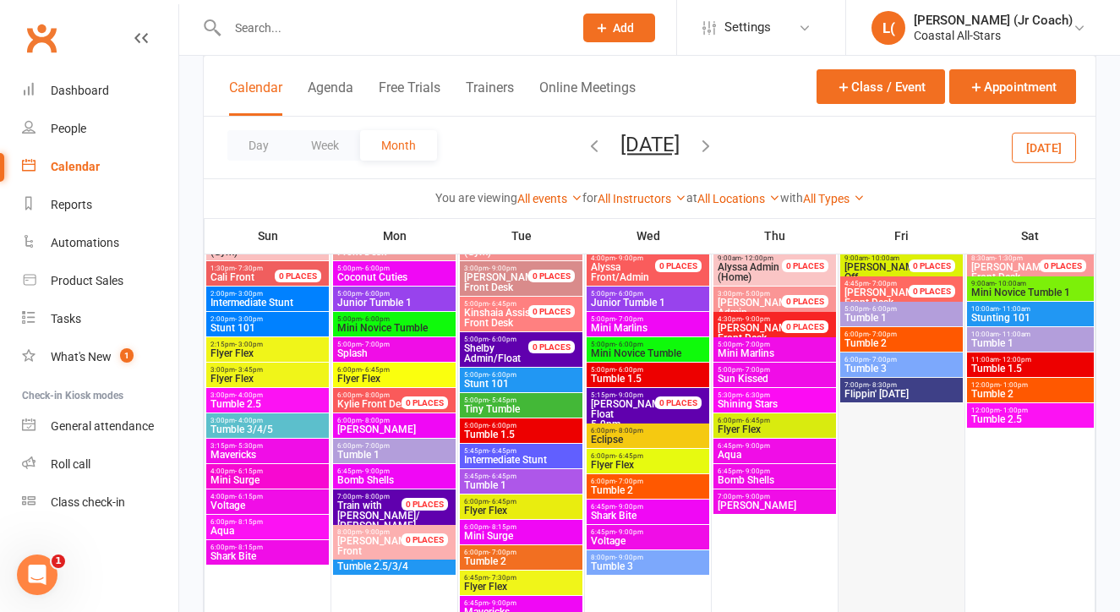
scroll to position [1826, 0]
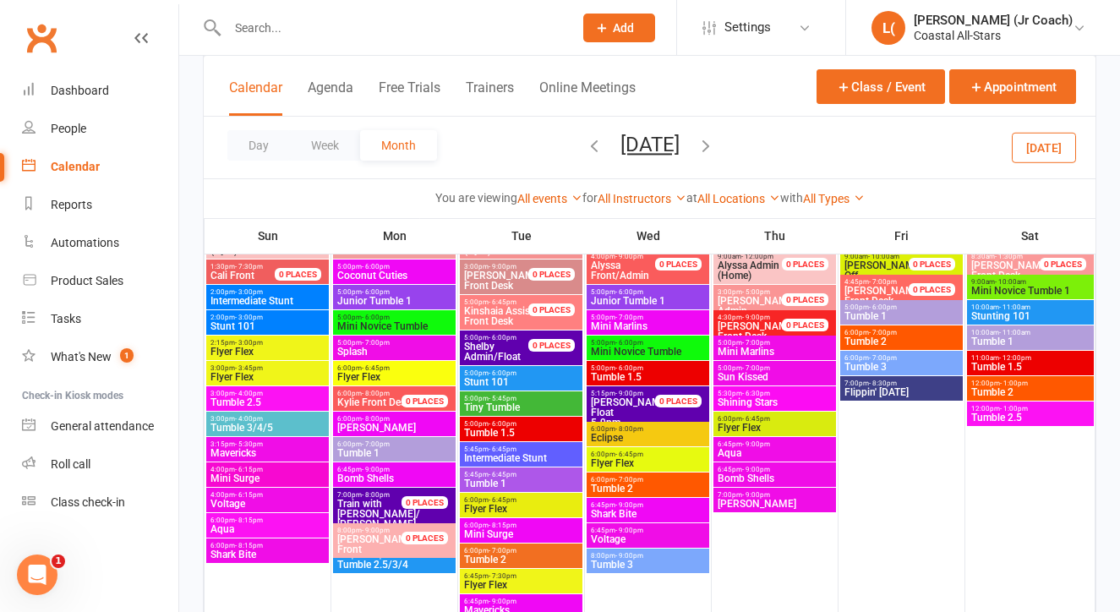
click at [661, 506] on span "6:45pm - 9:00pm" at bounding box center [648, 505] width 116 height 8
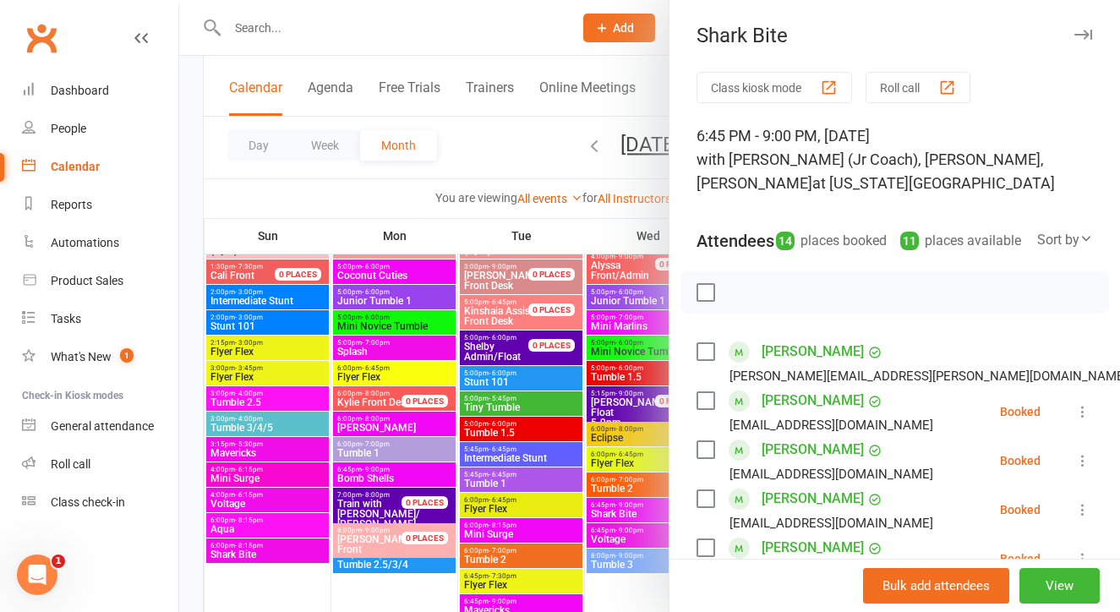
click at [588, 491] on div at bounding box center [649, 306] width 941 height 612
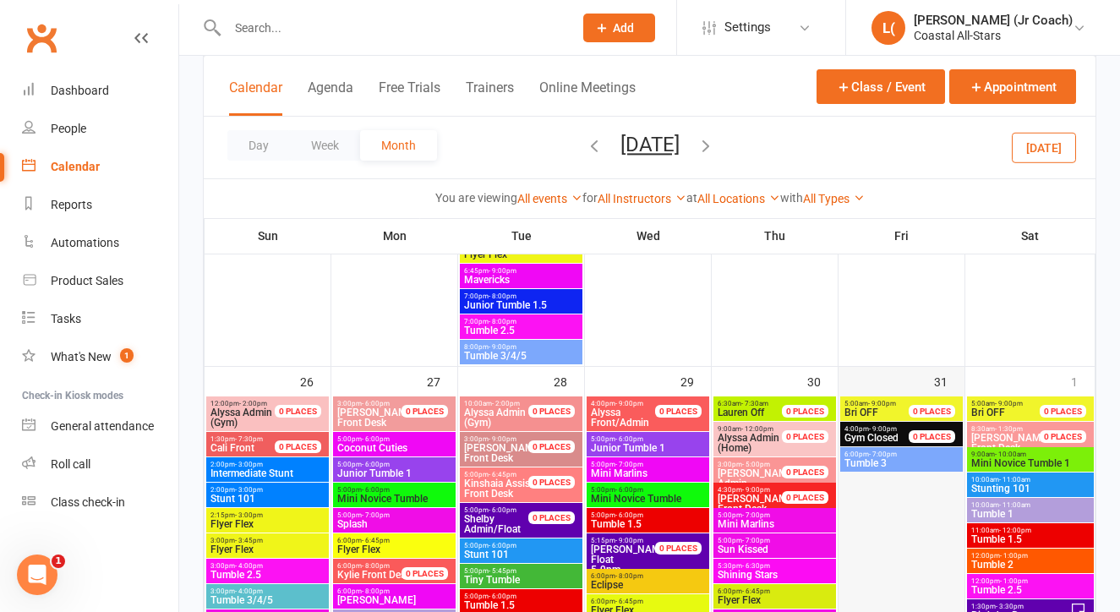
scroll to position [2161, 0]
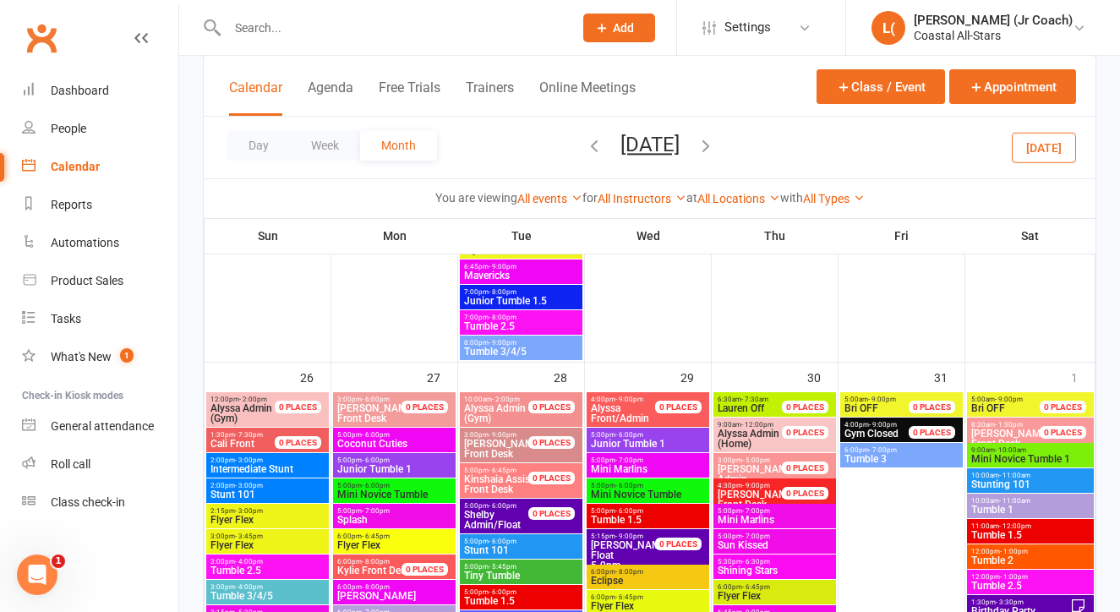
click at [897, 452] on span "6:00pm - 7:00pm" at bounding box center [902, 450] width 116 height 8
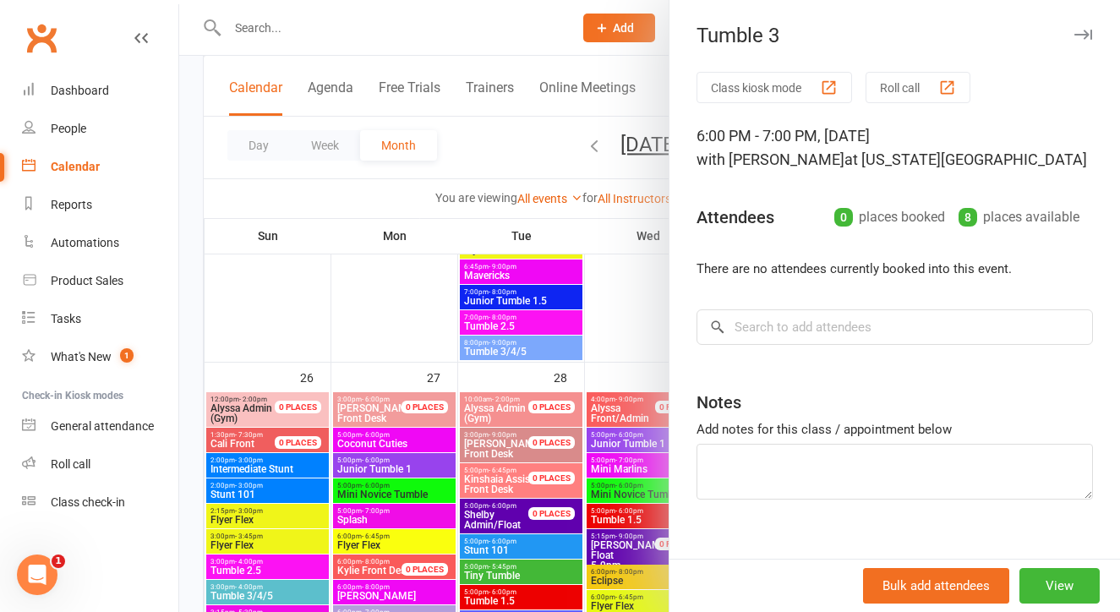
click at [655, 354] on div at bounding box center [649, 306] width 941 height 612
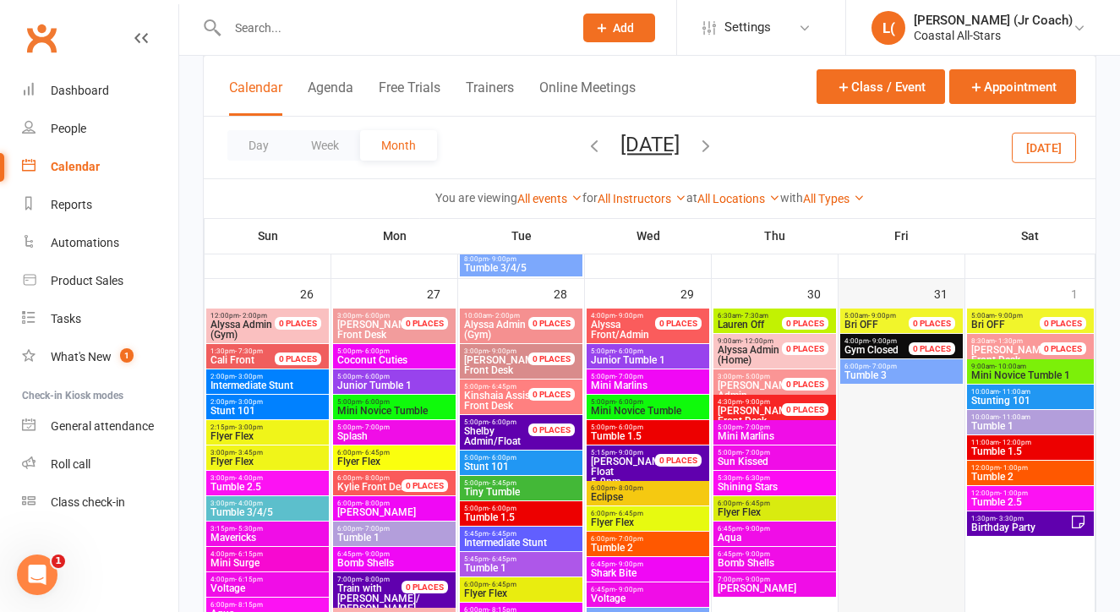
scroll to position [2269, 0]
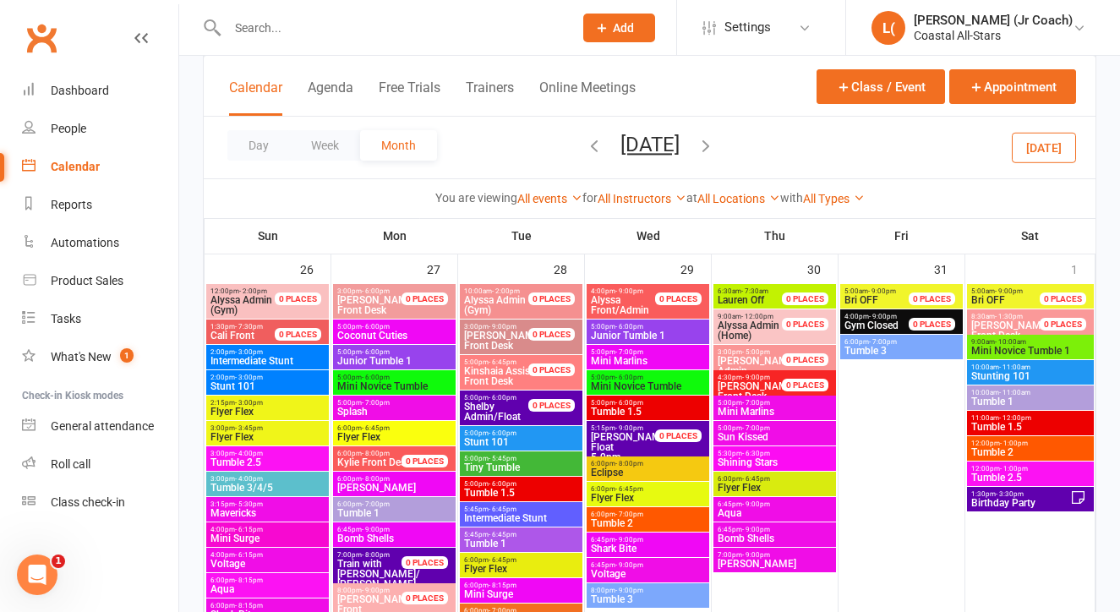
click at [984, 506] on span "Birthday Party" at bounding box center [1020, 503] width 100 height 10
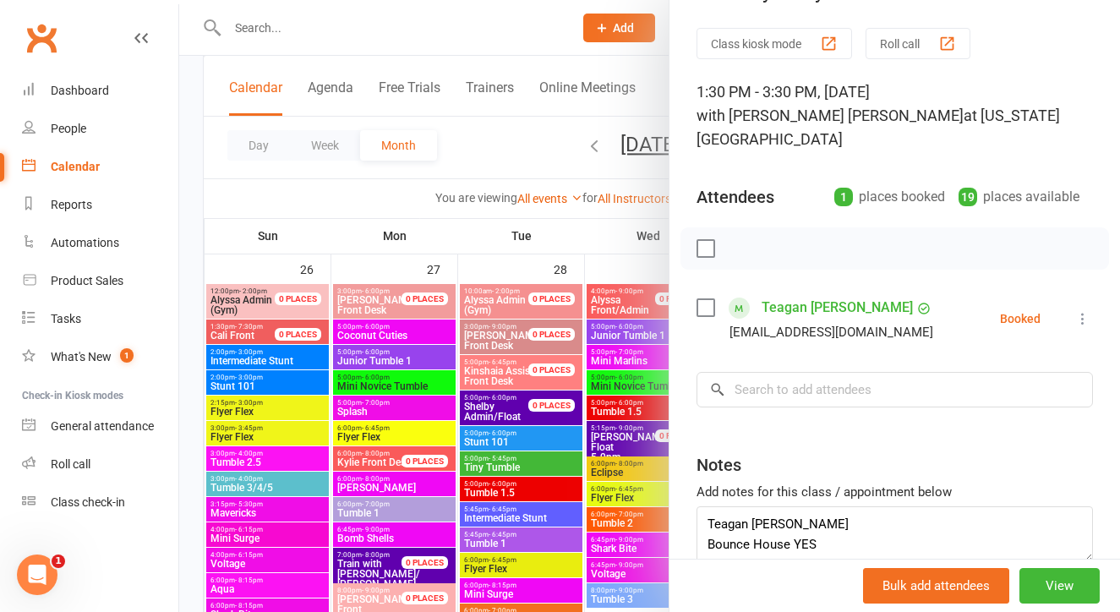
scroll to position [0, 0]
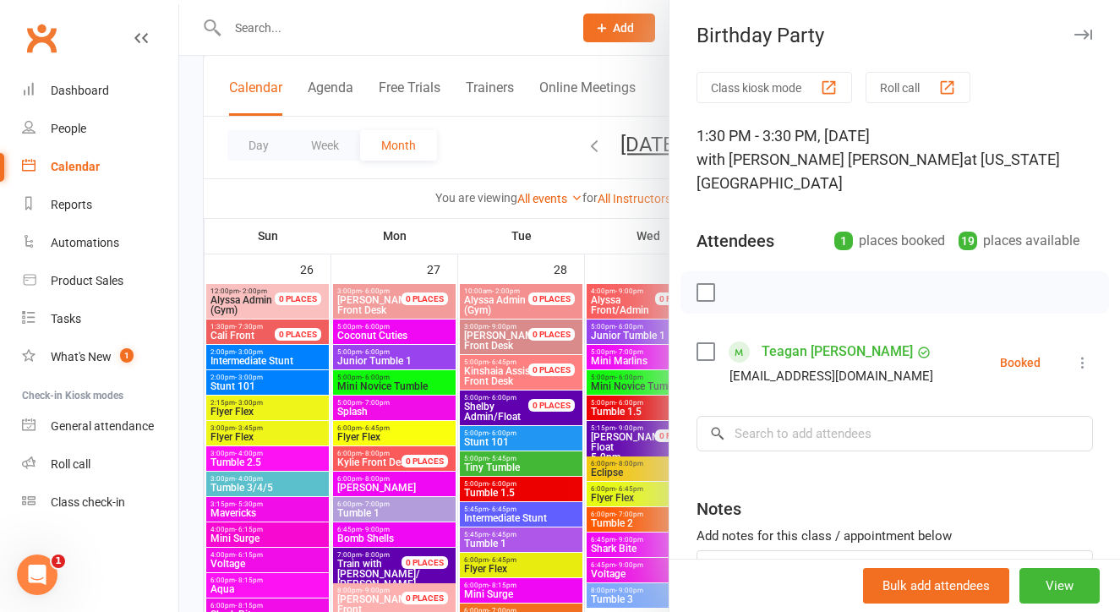
click at [637, 418] on div at bounding box center [649, 306] width 941 height 612
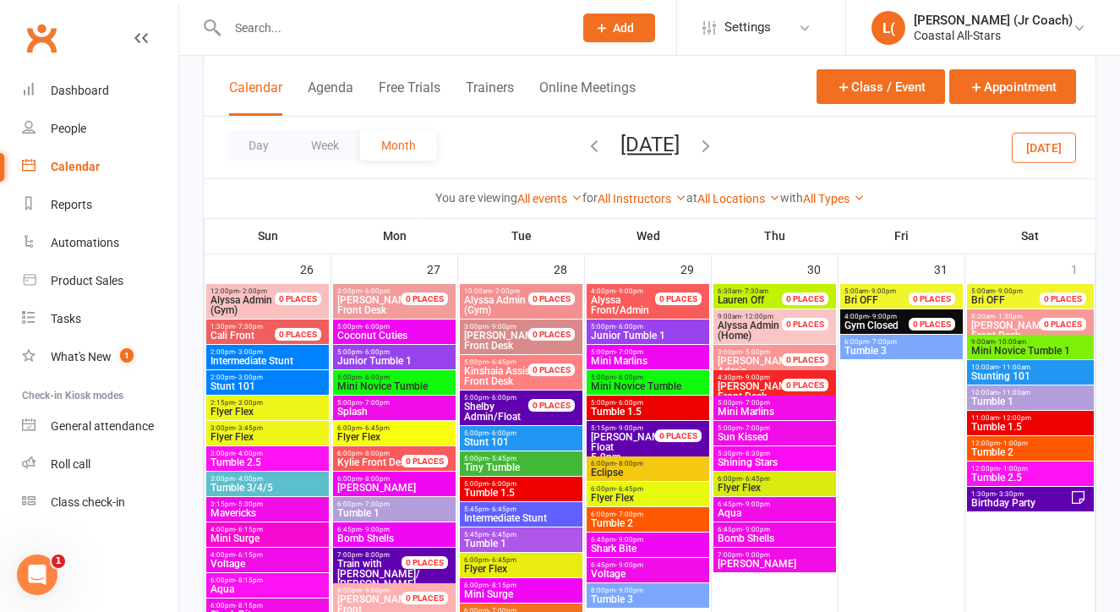
click at [998, 500] on span "Birthday Party" at bounding box center [1020, 503] width 100 height 10
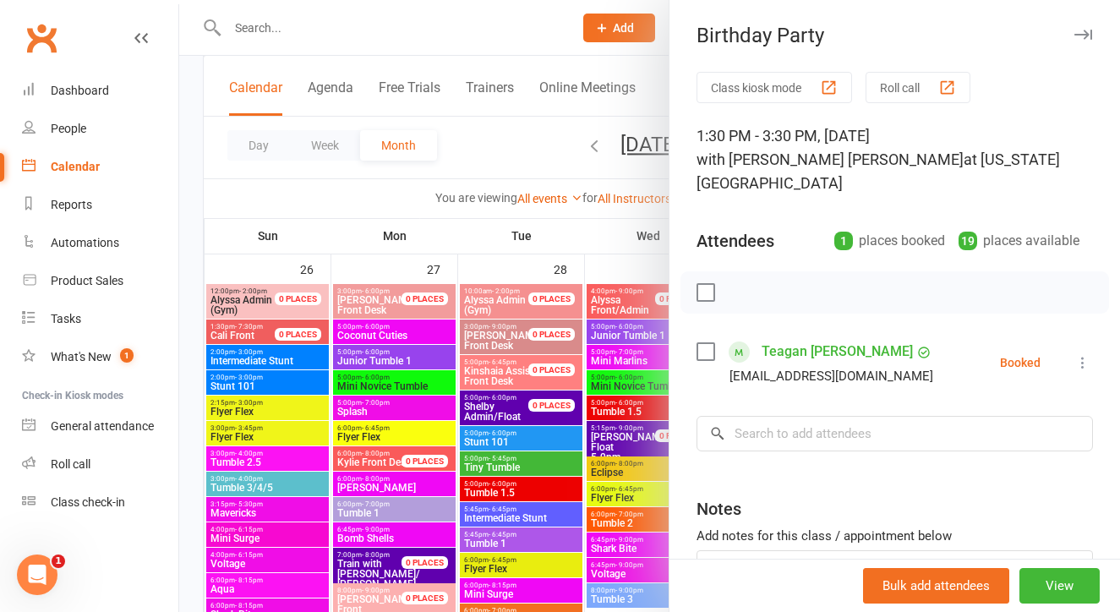
click at [551, 407] on div at bounding box center [649, 306] width 941 height 612
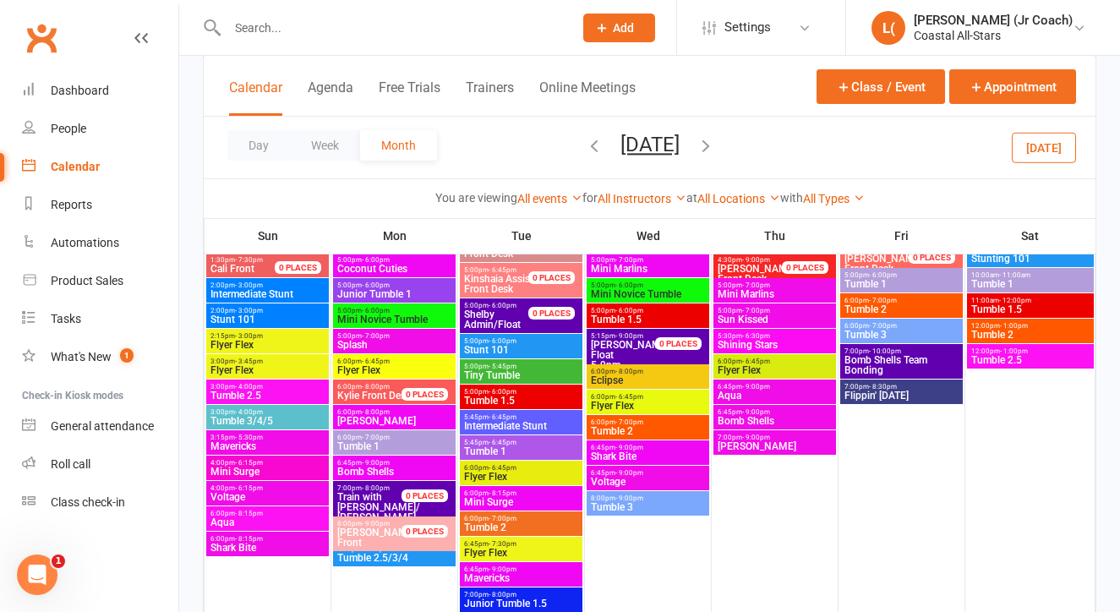
scroll to position [2875, 0]
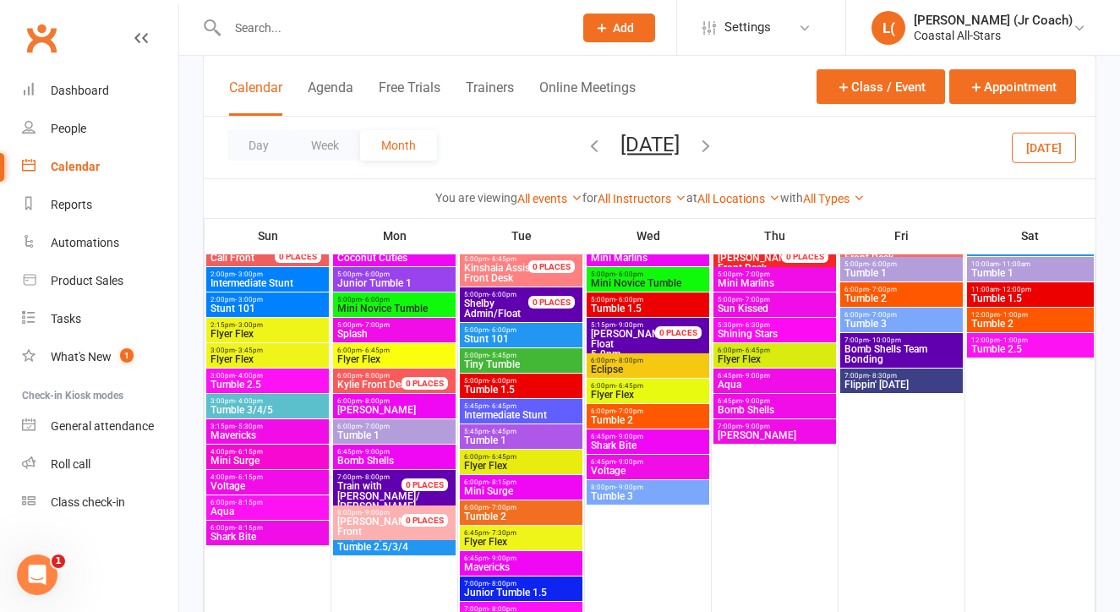
click at [276, 503] on span "6:00pm - 8:15pm" at bounding box center [268, 503] width 116 height 8
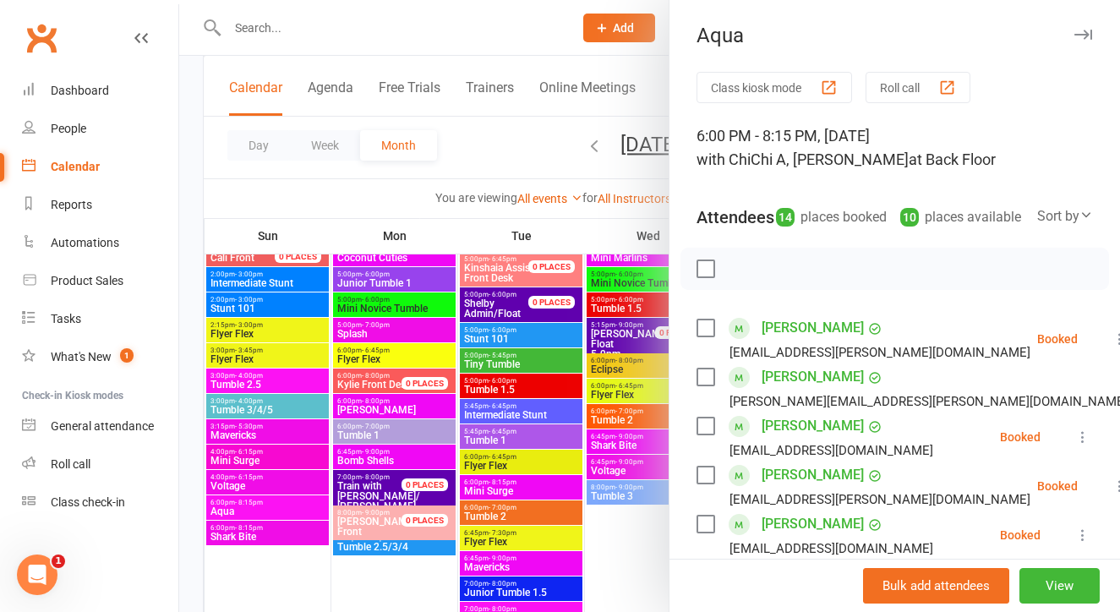
click at [276, 503] on div at bounding box center [649, 306] width 941 height 612
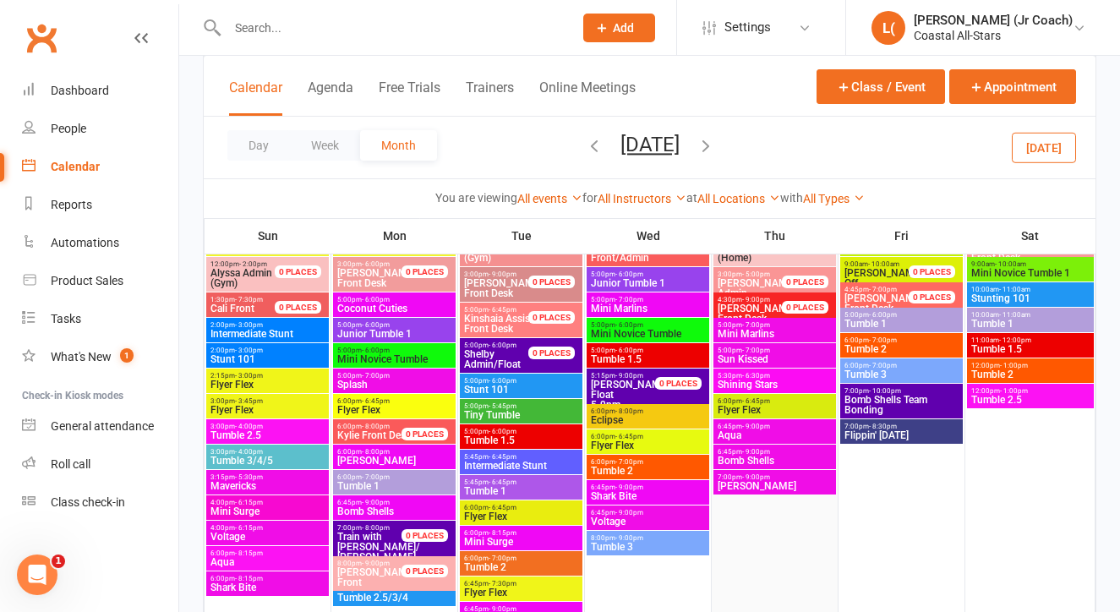
scroll to position [2820, 0]
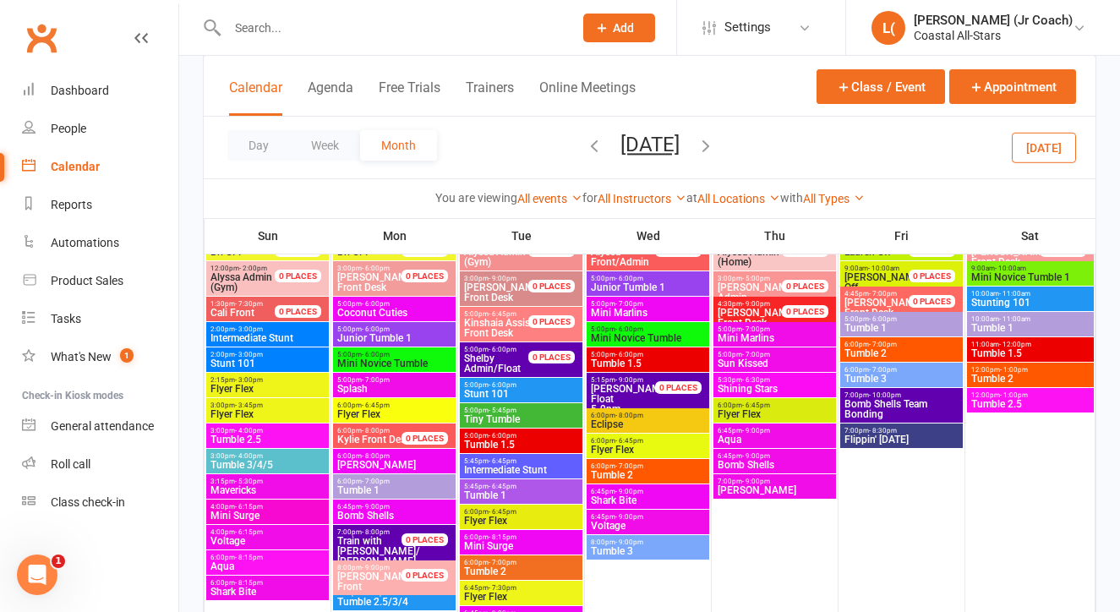
click at [868, 408] on span "Bomb Shells Team Bonding" at bounding box center [902, 409] width 116 height 20
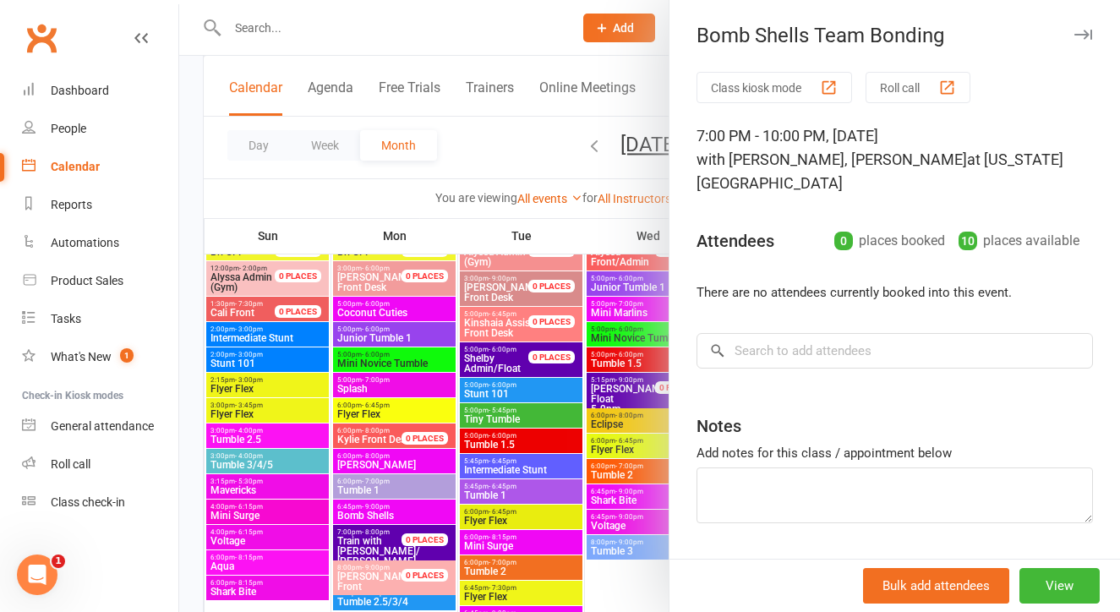
click at [611, 473] on div at bounding box center [649, 306] width 941 height 612
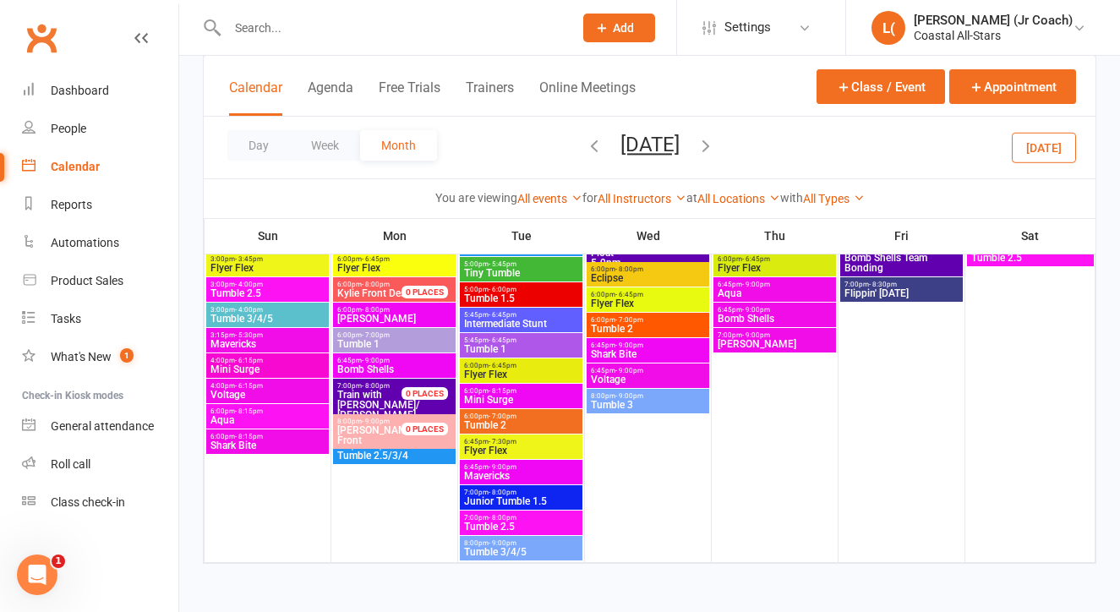
click at [715, 149] on icon "button" at bounding box center [706, 145] width 19 height 19
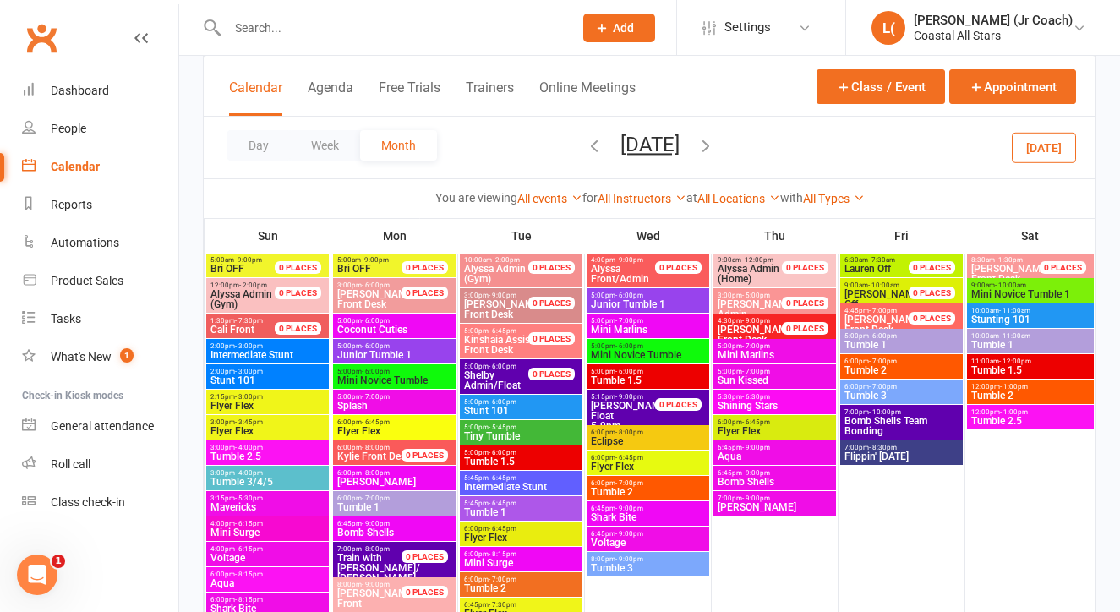
scroll to position [642, 0]
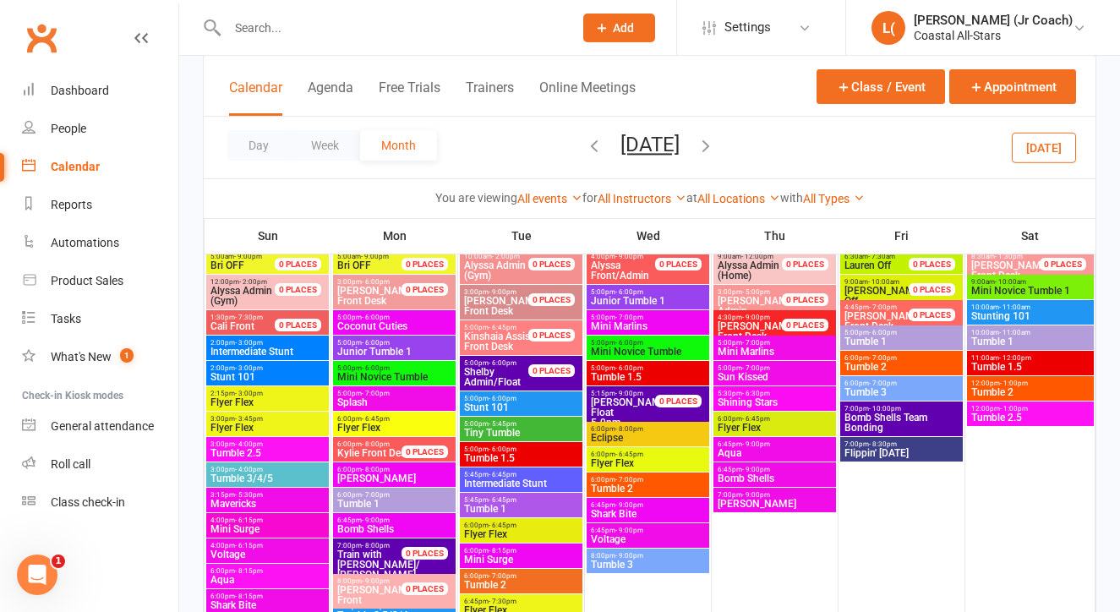
click at [431, 320] on span "5:00pm - 6:00pm" at bounding box center [394, 318] width 116 height 8
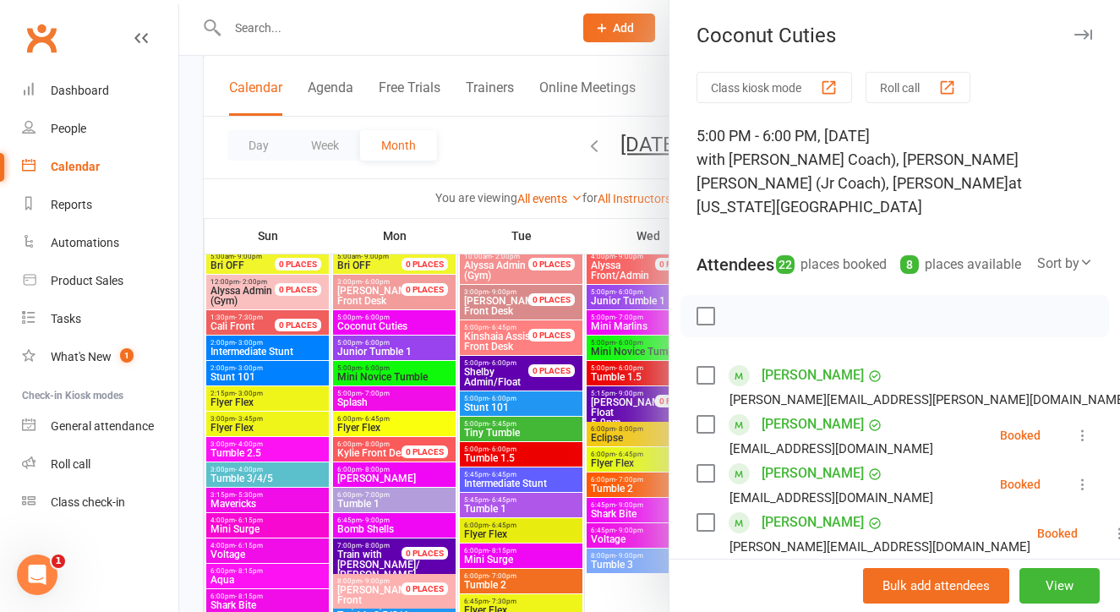
click at [431, 320] on div at bounding box center [649, 306] width 941 height 612
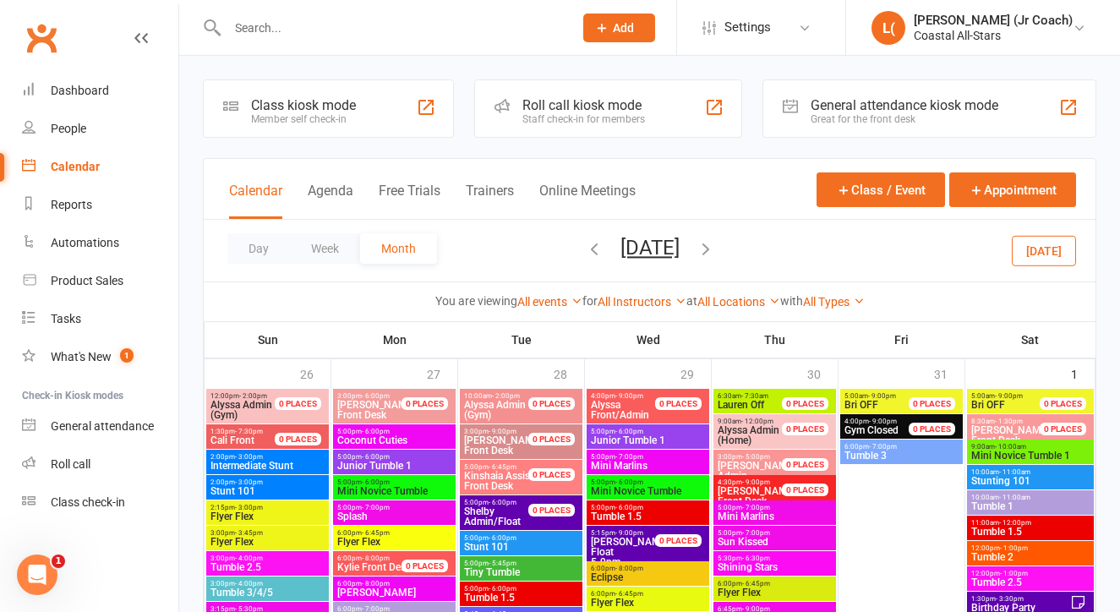
scroll to position [0, 0]
click at [1031, 256] on button "[DATE]" at bounding box center [1044, 250] width 64 height 30
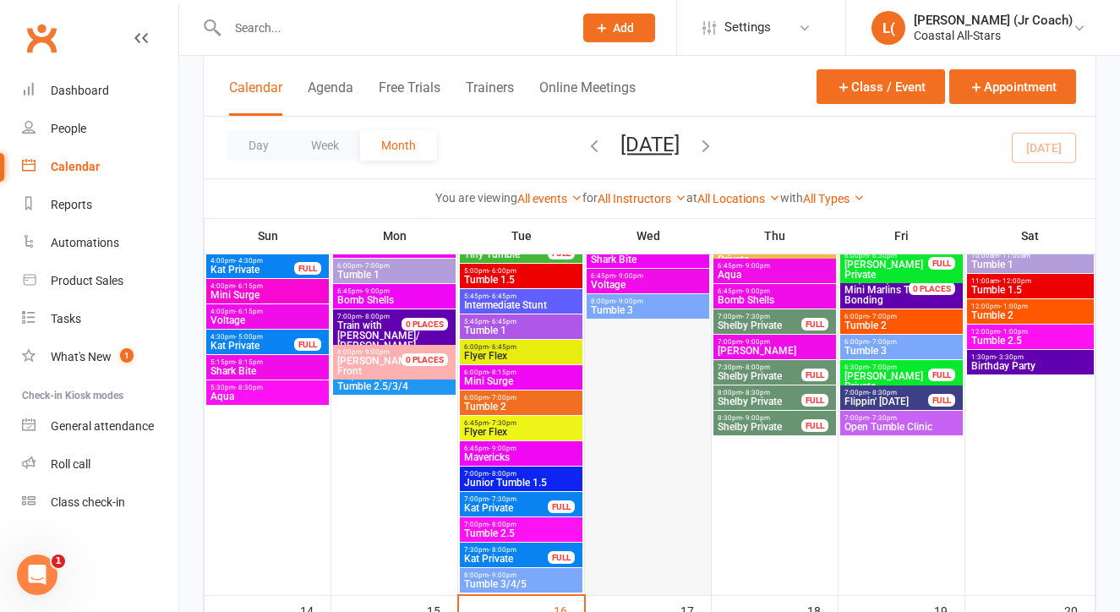
scroll to position [1065, 0]
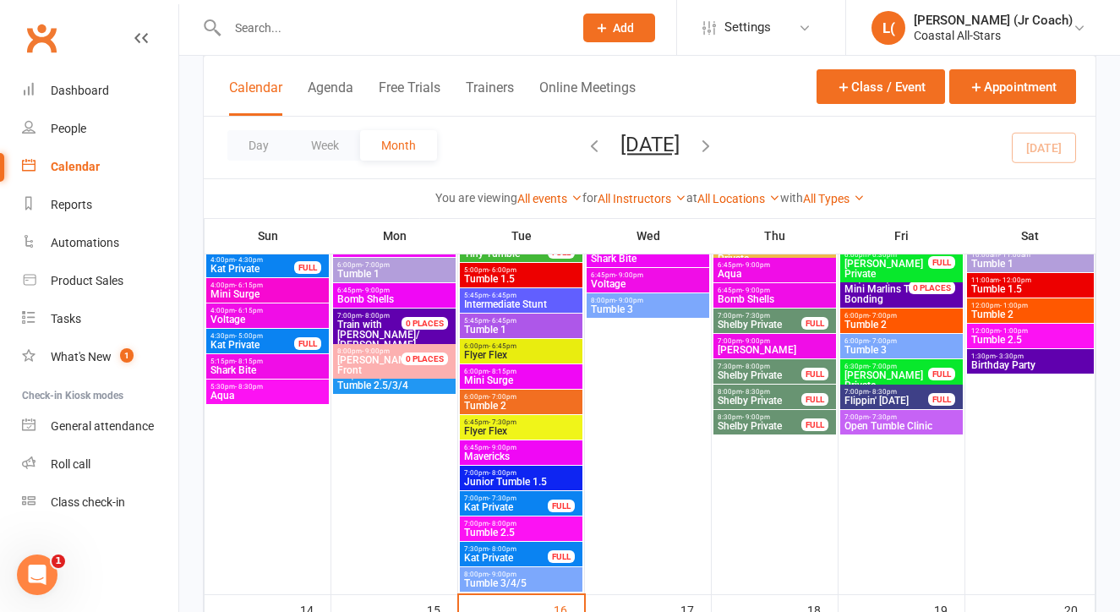
click at [501, 293] on span "- 6:45pm" at bounding box center [503, 296] width 28 height 8
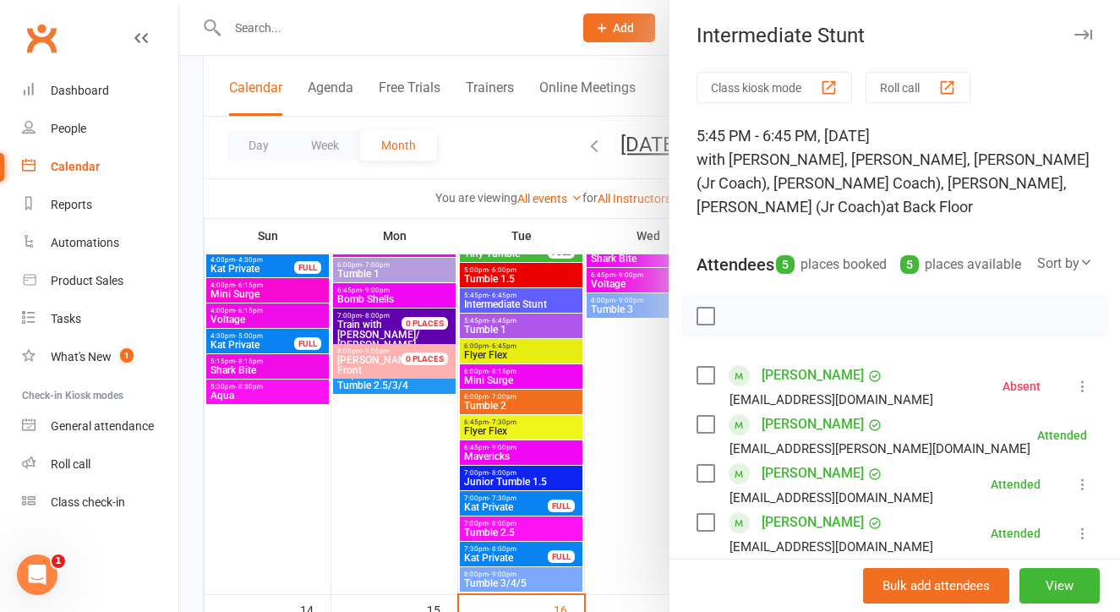
click at [580, 407] on div at bounding box center [649, 306] width 941 height 612
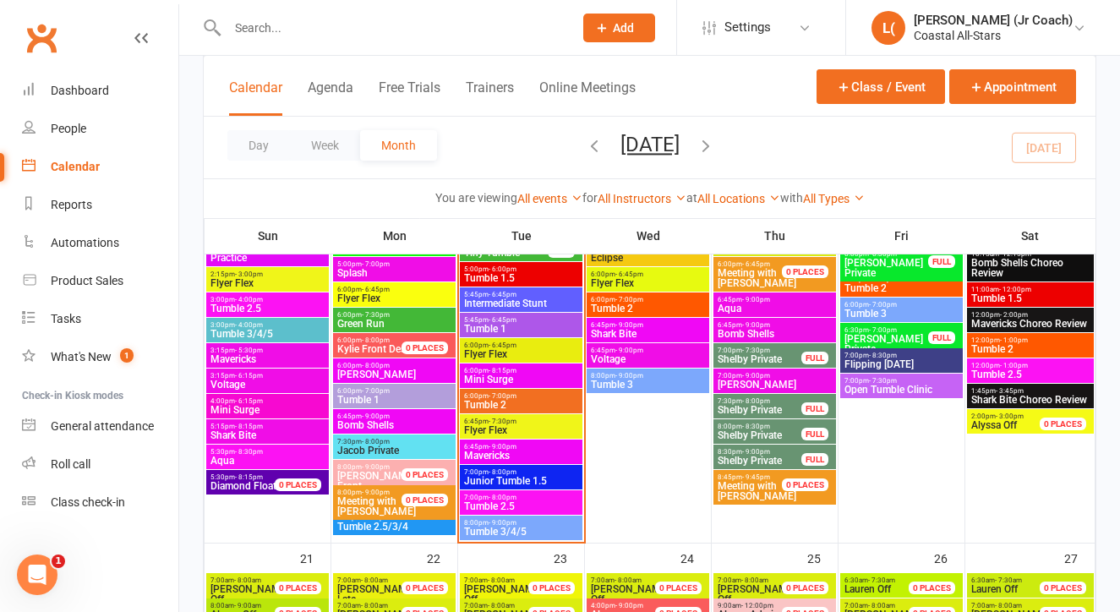
scroll to position [1628, 0]
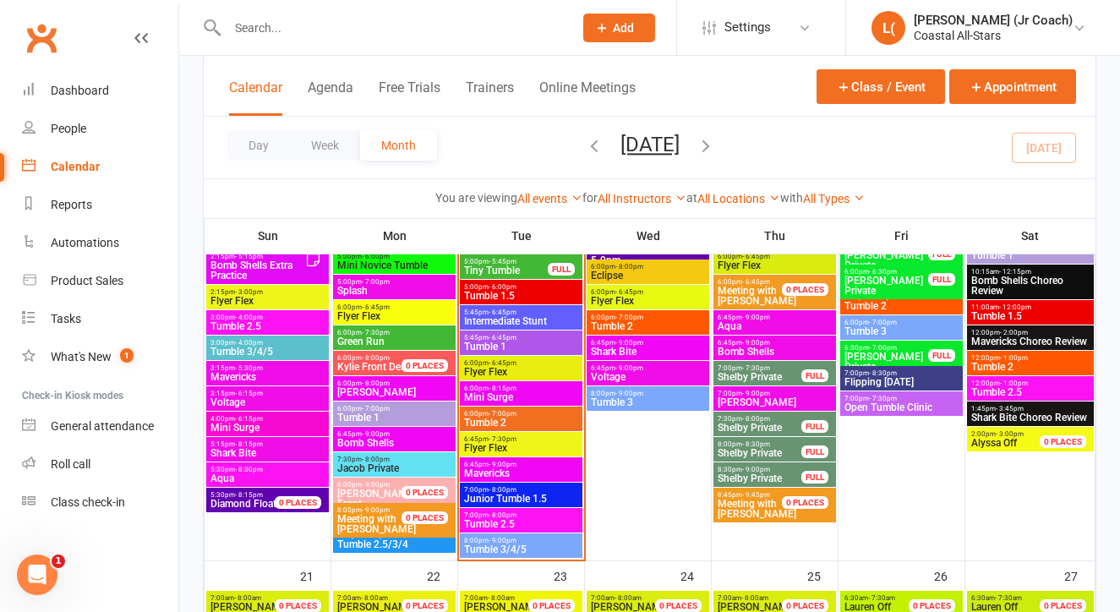
click at [514, 309] on span "- 6:45pm" at bounding box center [503, 313] width 28 height 8
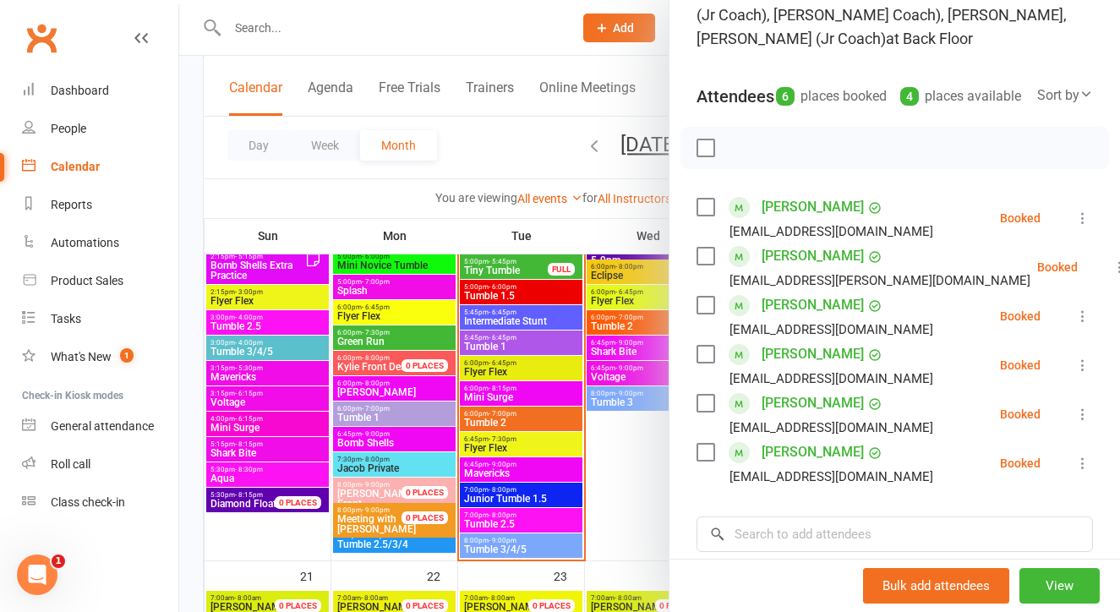
scroll to position [178, 0]
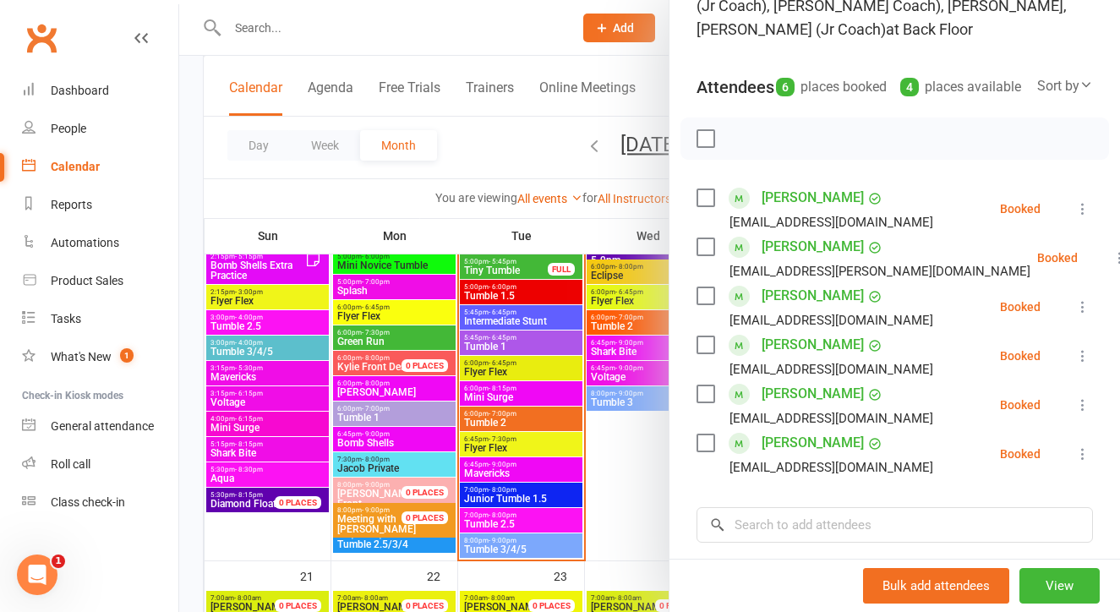
click at [625, 503] on div at bounding box center [649, 306] width 941 height 612
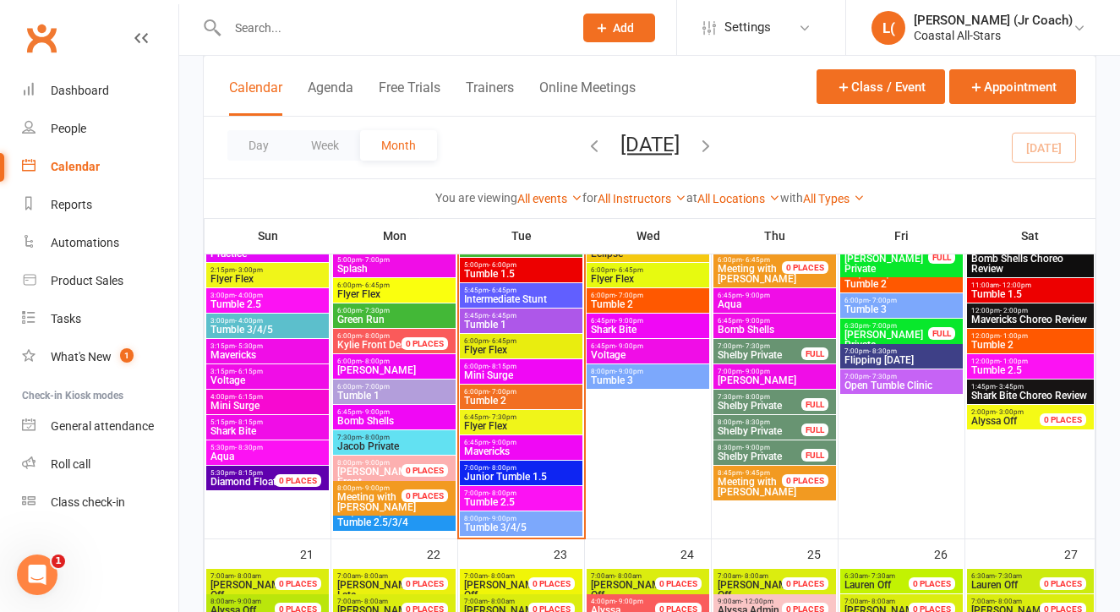
scroll to position [1651, 0]
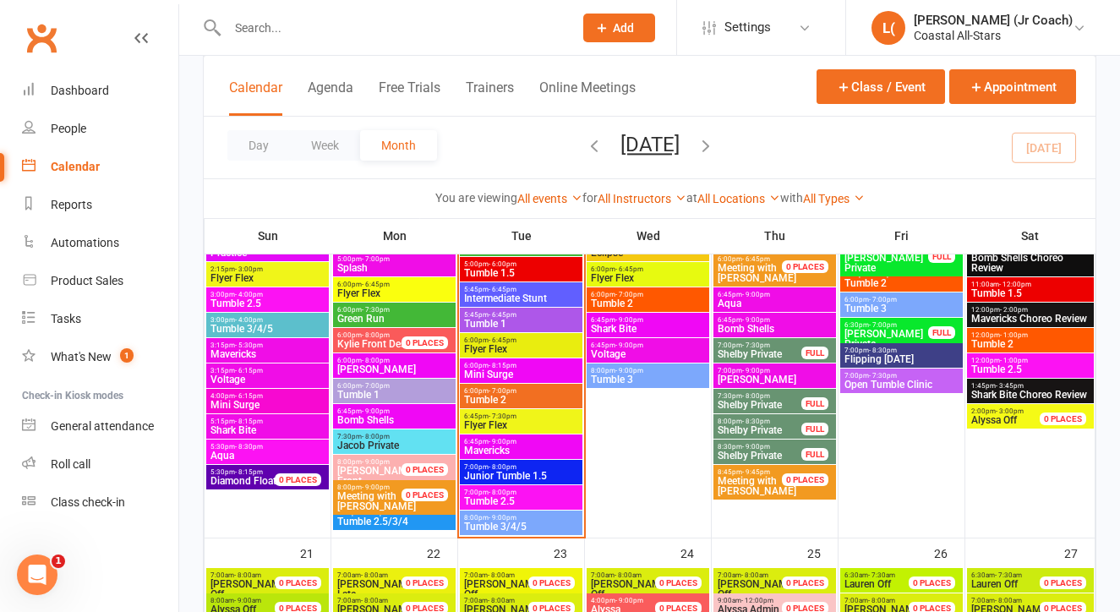
click at [524, 519] on span "8:00pm - 9:00pm" at bounding box center [521, 518] width 116 height 8
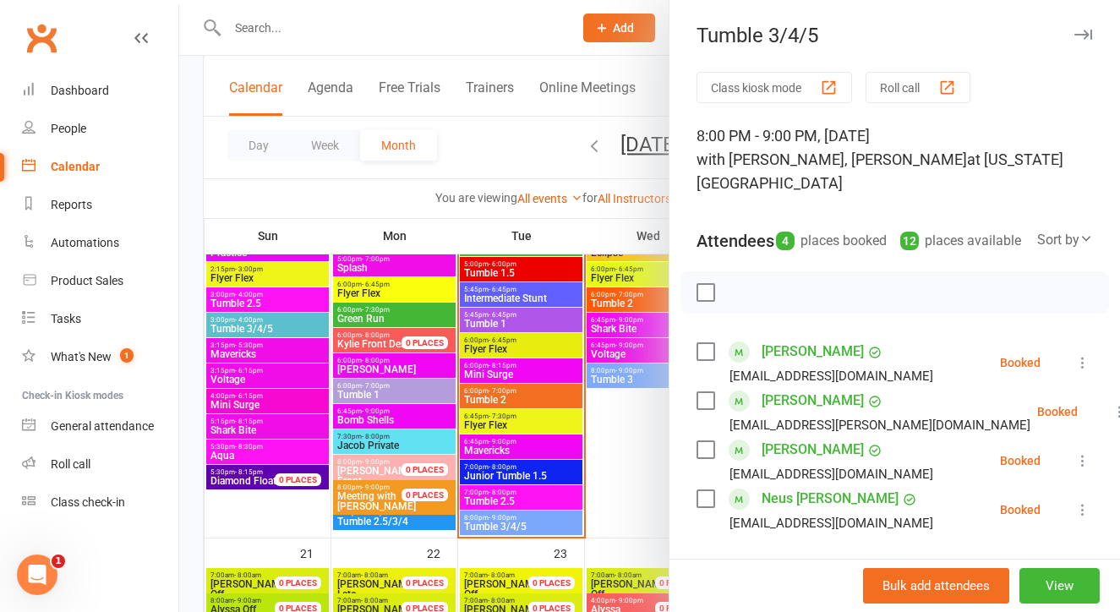
scroll to position [0, 0]
click at [605, 447] on div at bounding box center [649, 306] width 941 height 612
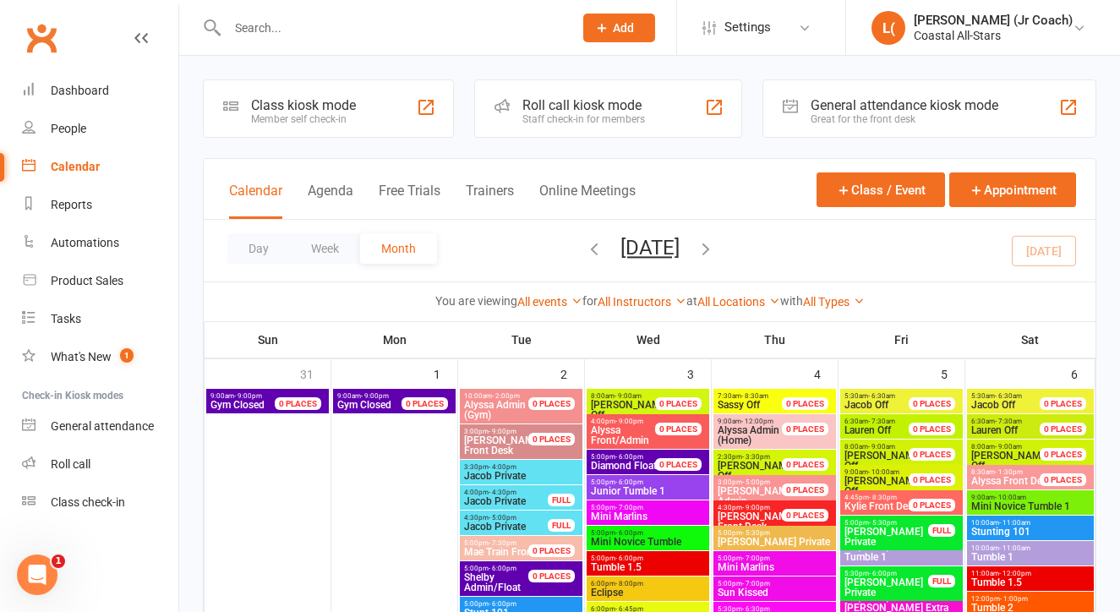
click at [639, 314] on div "You are viewing All events All events Empty events Full events Non-empty events…" at bounding box center [650, 301] width 892 height 39
click at [642, 286] on div "You are viewing All events All events Empty events Full events Non-empty events…" at bounding box center [650, 301] width 892 height 39
click at [637, 299] on link "All Instructors" at bounding box center [642, 302] width 89 height 14
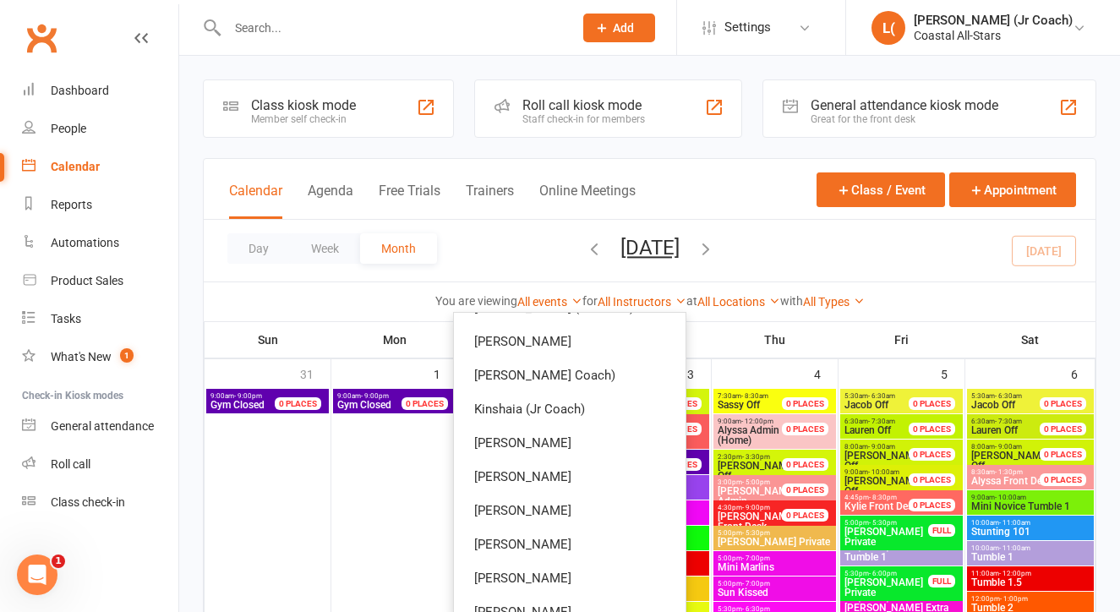
scroll to position [405, 0]
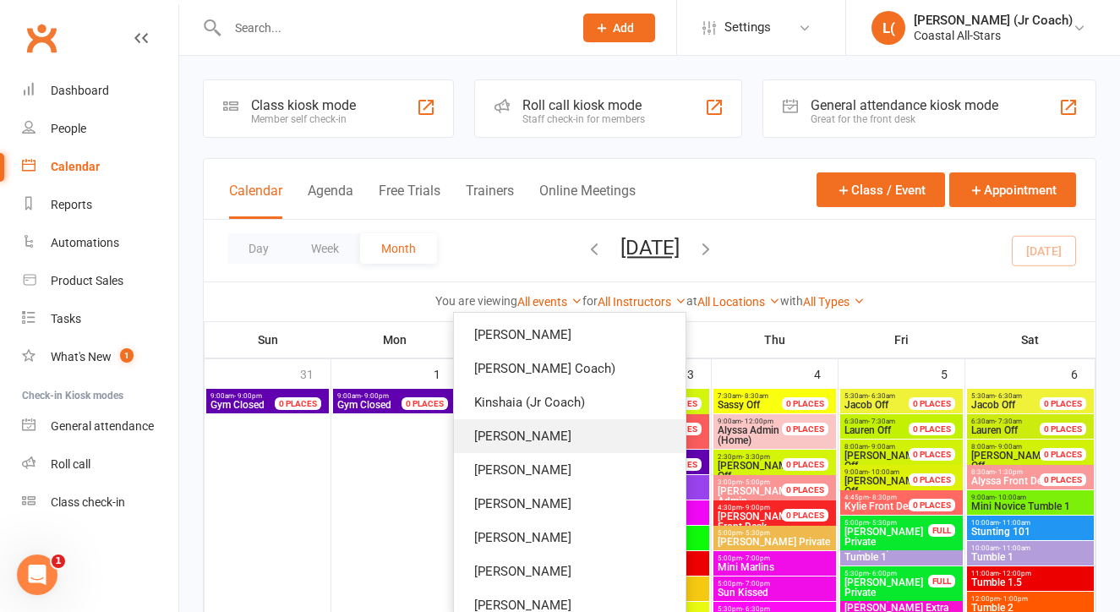
click at [590, 432] on link "Jacob Westbrooks" at bounding box center [570, 436] width 232 height 34
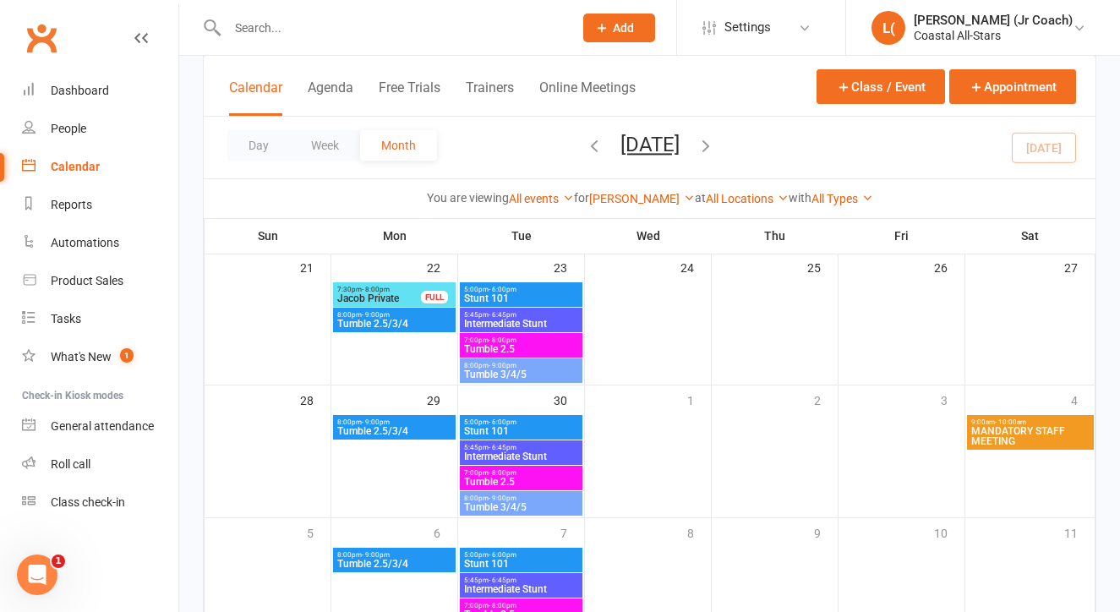
scroll to position [659, 0]
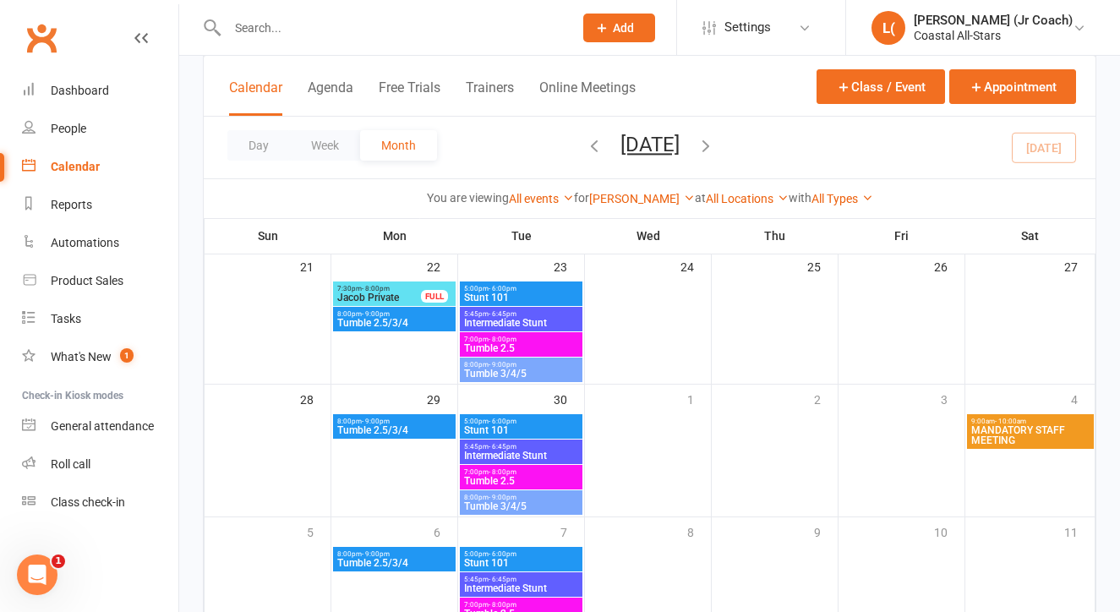
click at [373, 290] on span "- 8:00pm" at bounding box center [376, 289] width 28 height 8
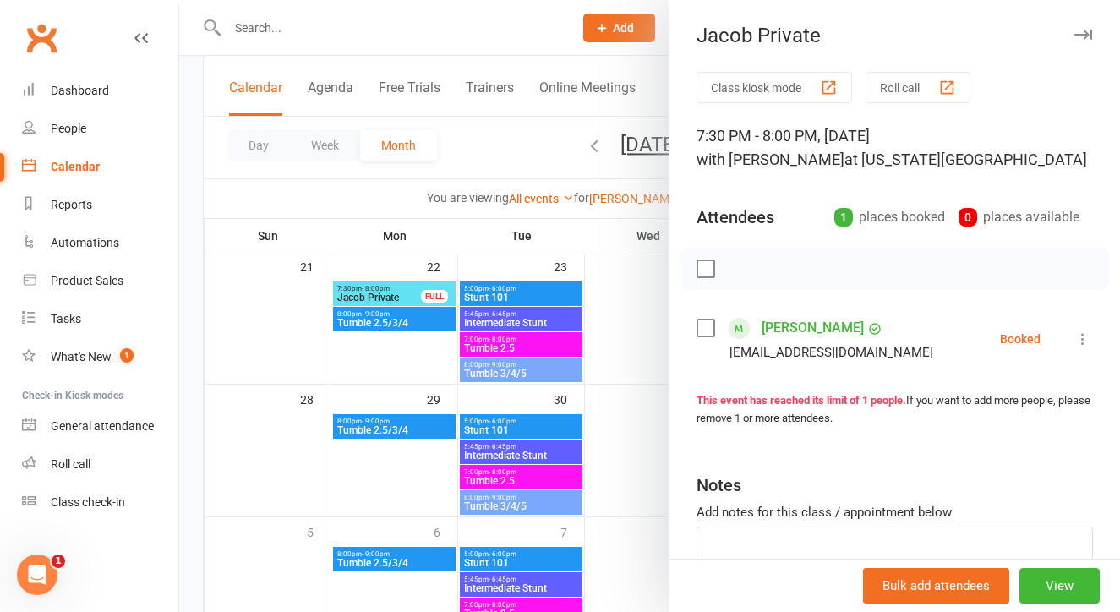
click at [639, 378] on div at bounding box center [649, 306] width 941 height 612
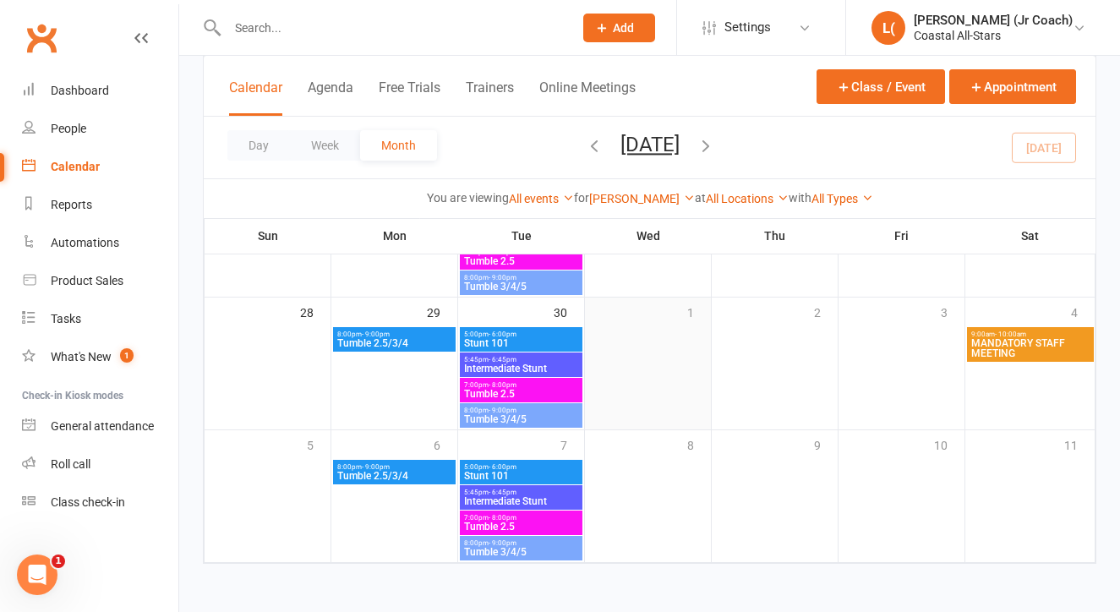
scroll to position [746, 0]
click at [518, 372] on span "Intermediate Stunt" at bounding box center [521, 369] width 116 height 10
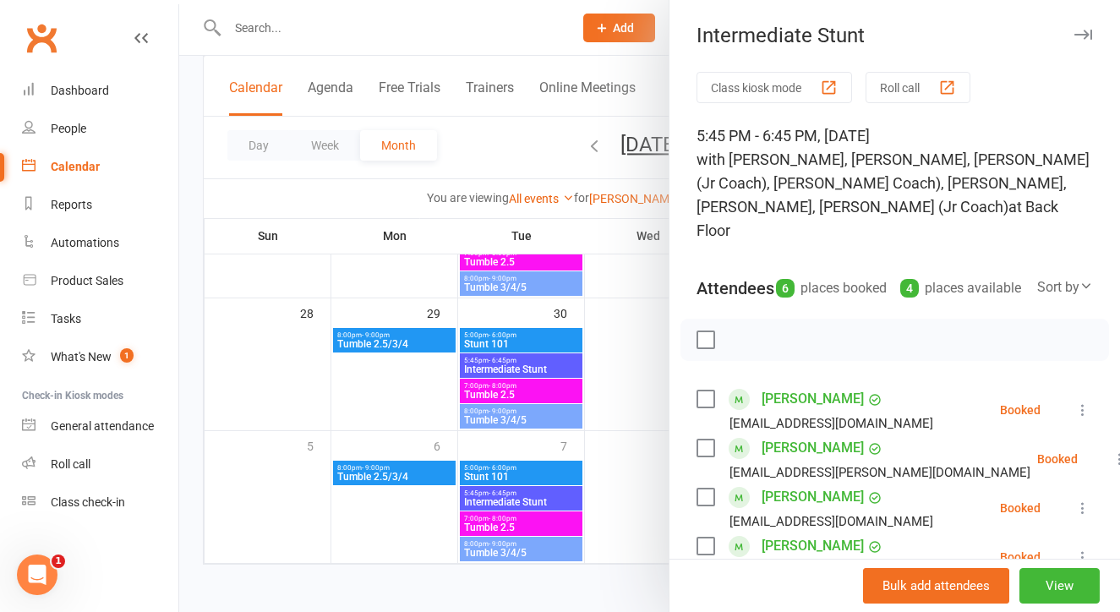
click at [573, 384] on div at bounding box center [649, 306] width 941 height 612
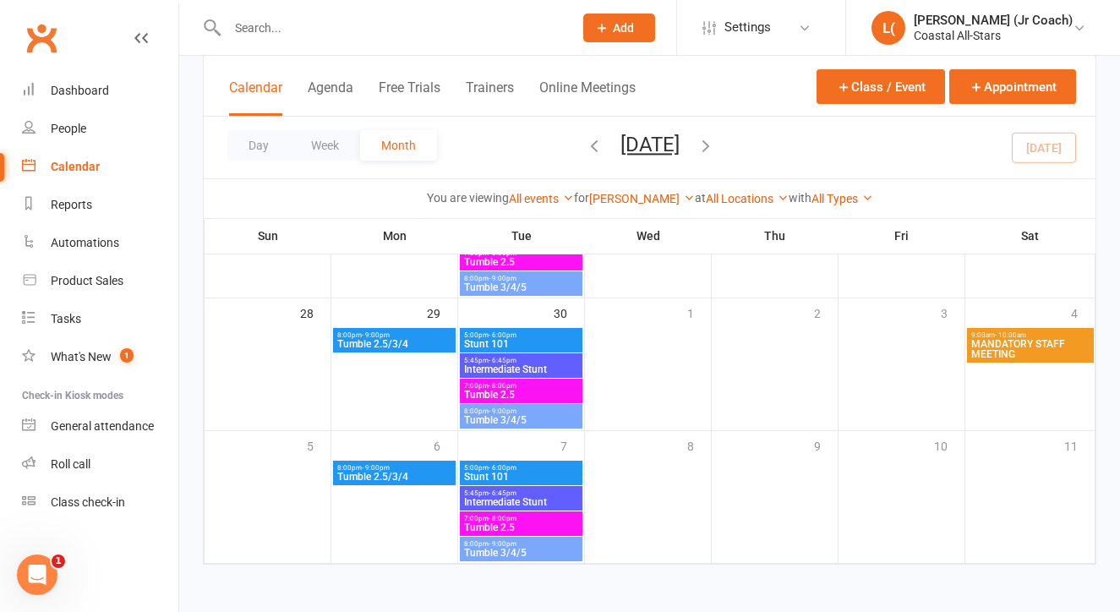
click at [536, 392] on span "Tumble 2.5" at bounding box center [521, 395] width 116 height 10
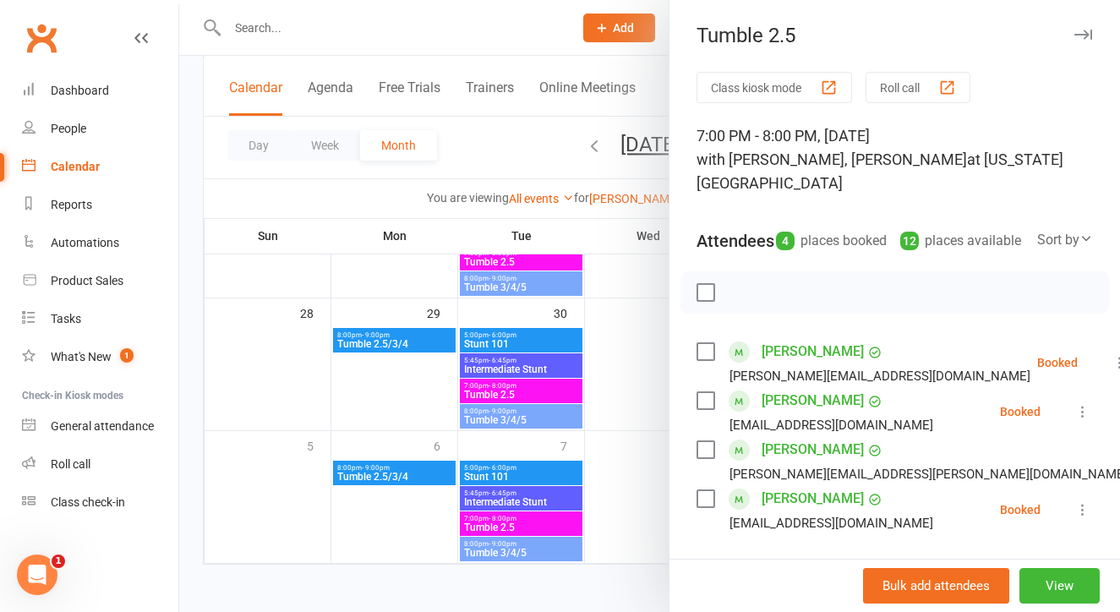
scroll to position [-1, 0]
click at [613, 339] on div at bounding box center [649, 306] width 941 height 612
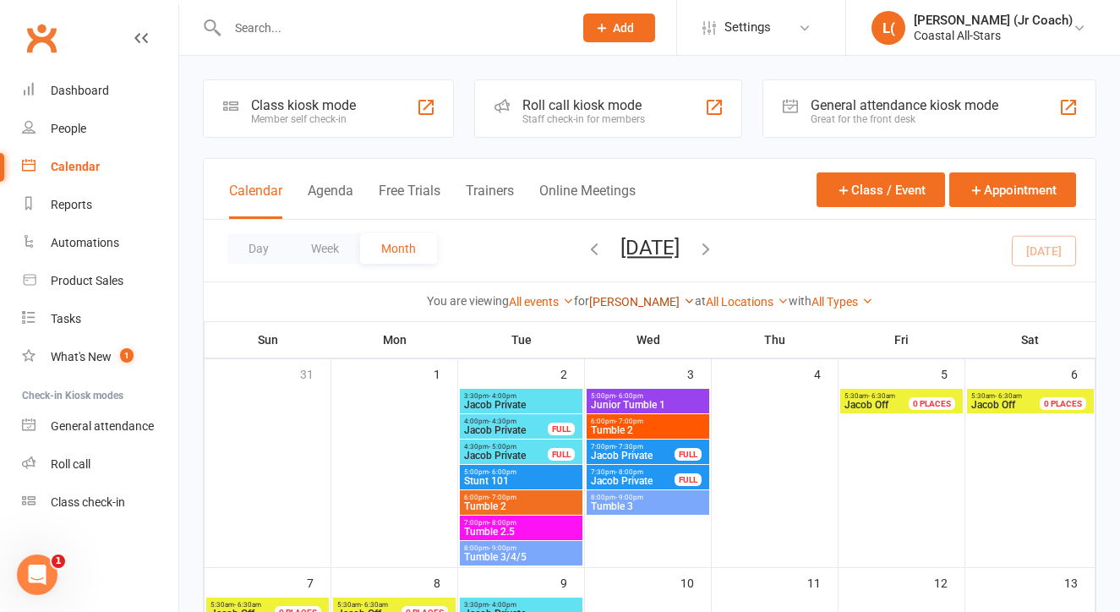
scroll to position [0, 0]
click at [621, 299] on link "Jacob Westbrooks" at bounding box center [642, 302] width 106 height 14
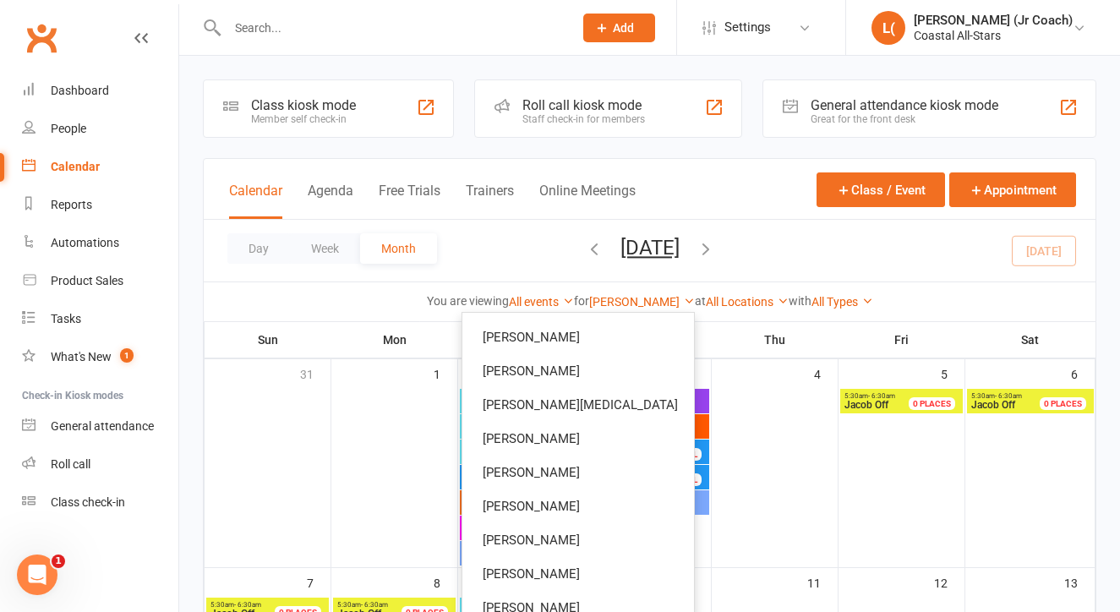
scroll to position [682, 0]
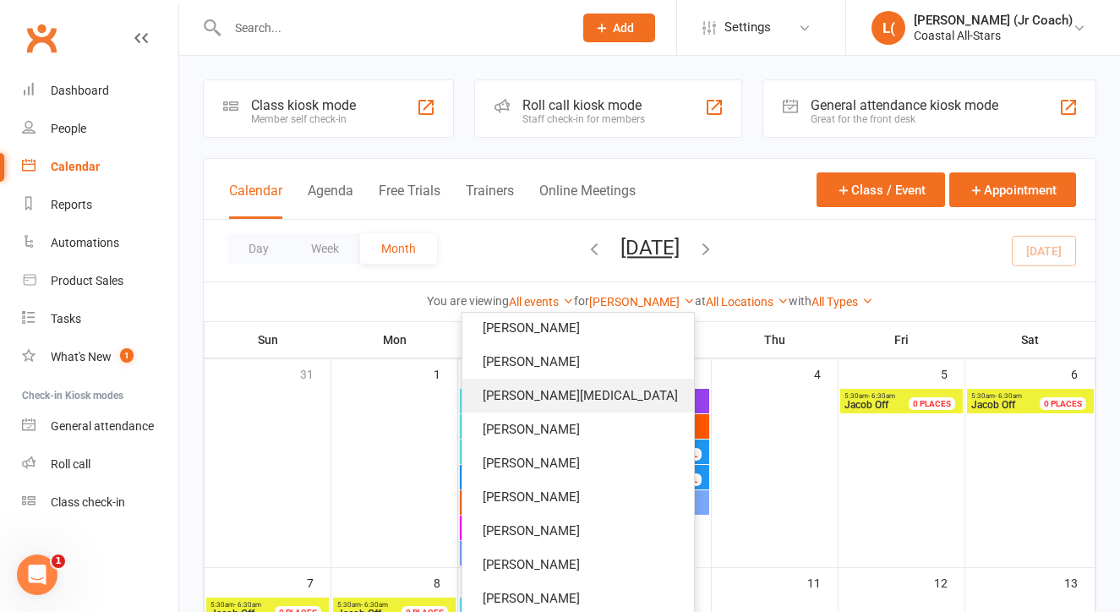
click at [607, 391] on link "Hannah Nix" at bounding box center [578, 396] width 232 height 34
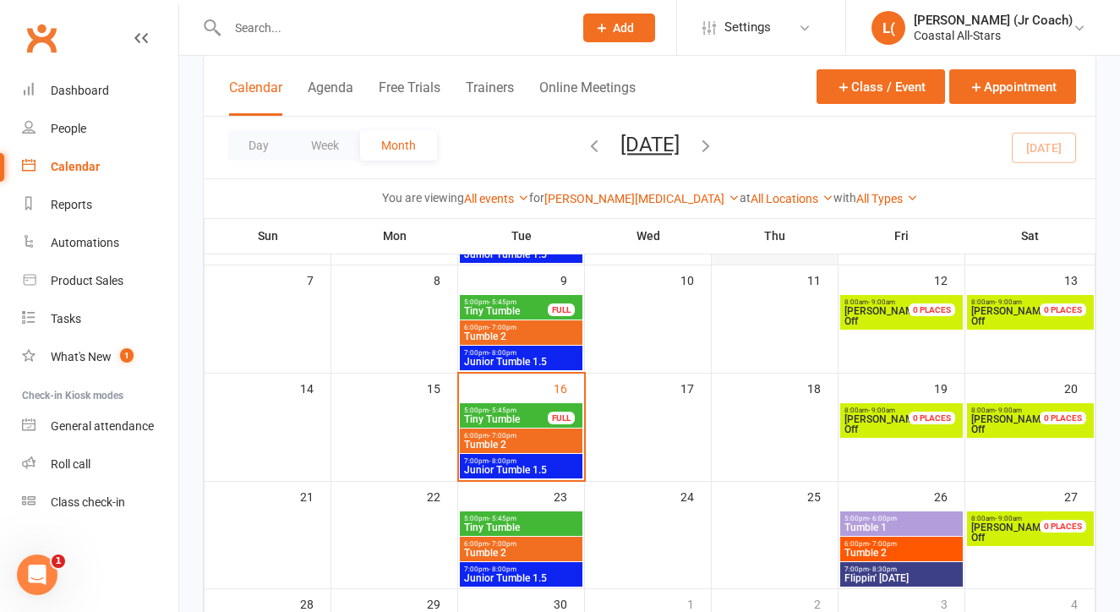
scroll to position [208, 0]
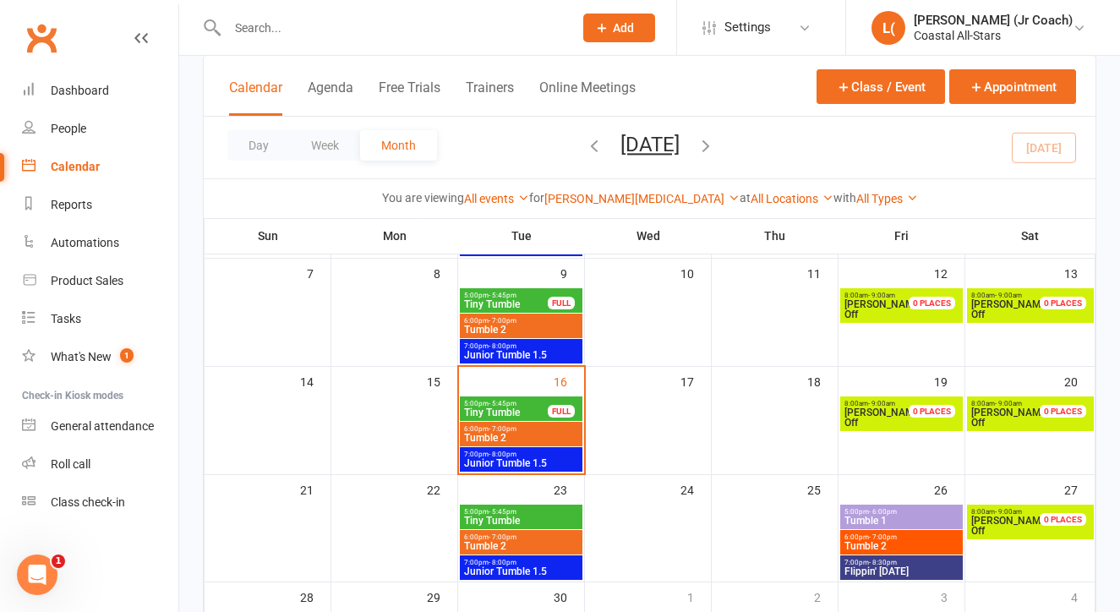
click at [531, 428] on span "6:00pm - 7:00pm" at bounding box center [521, 429] width 116 height 8
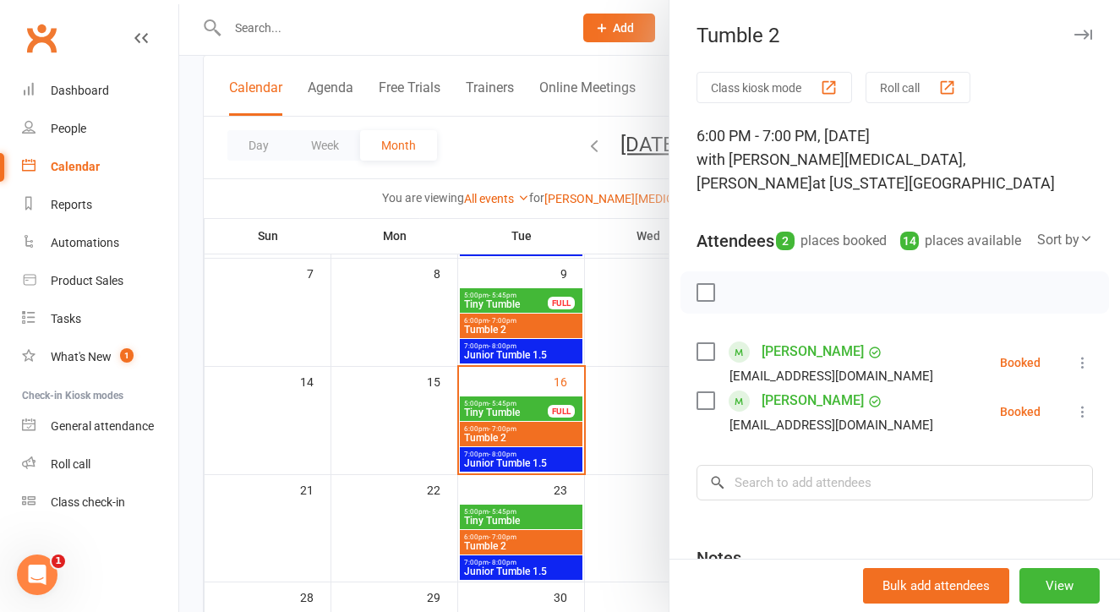
click at [615, 424] on div at bounding box center [649, 306] width 941 height 612
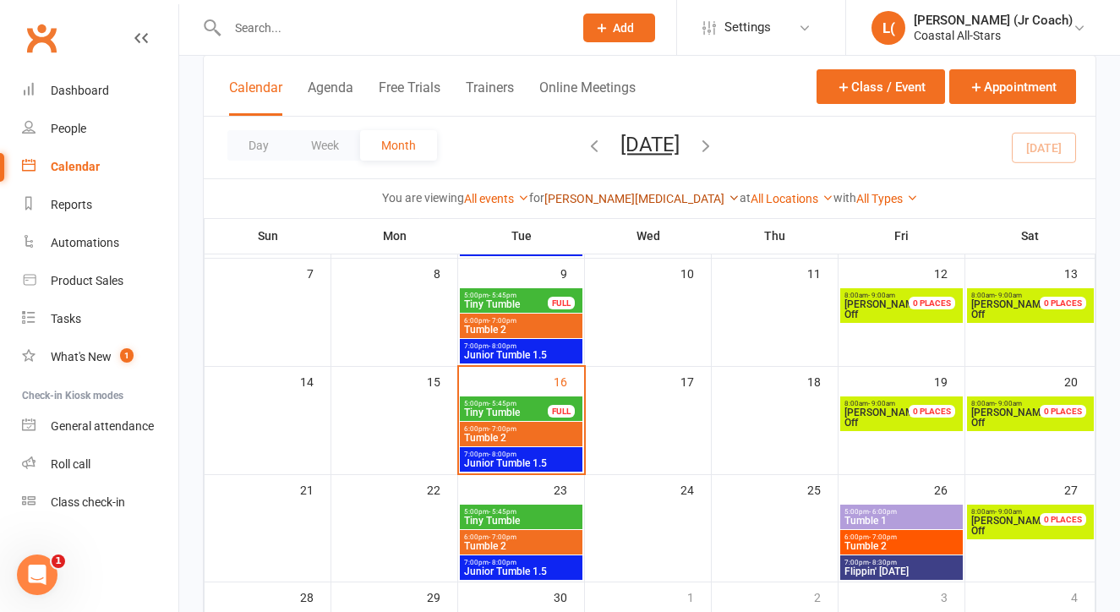
click at [612, 199] on link "Hannah Nix" at bounding box center [641, 199] width 195 height 14
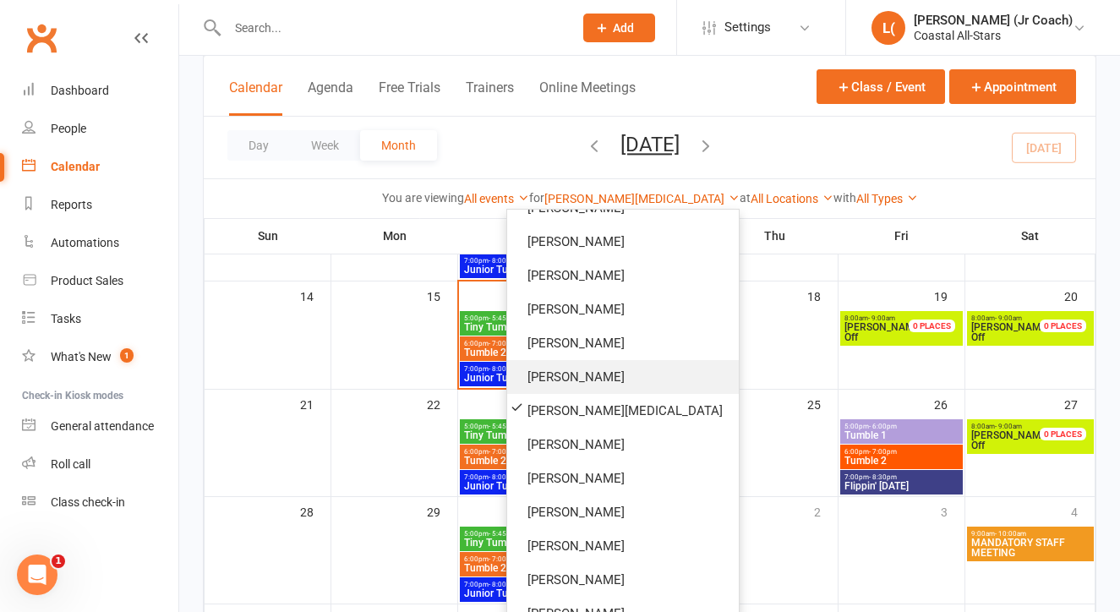
scroll to position [553, 0]
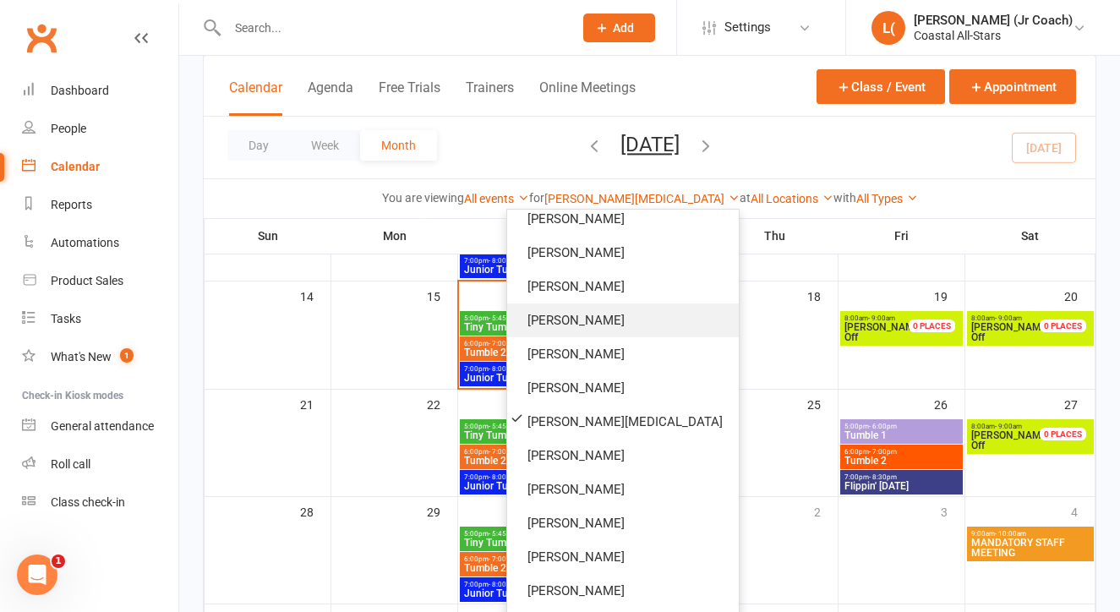
click at [592, 320] on link "Harper Webster" at bounding box center [623, 320] width 232 height 34
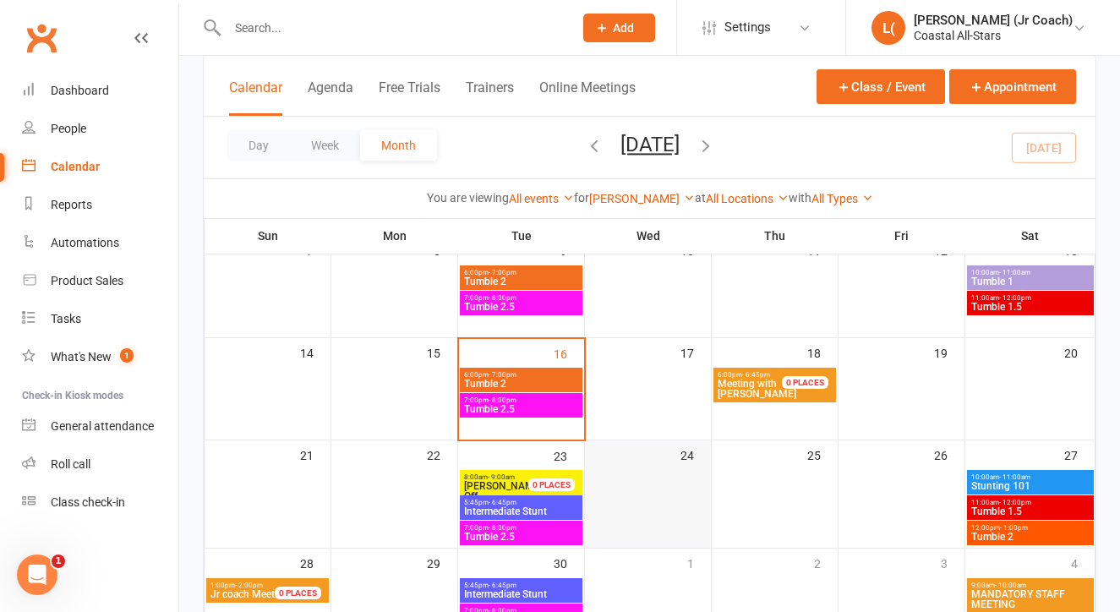
scroll to position [115, 0]
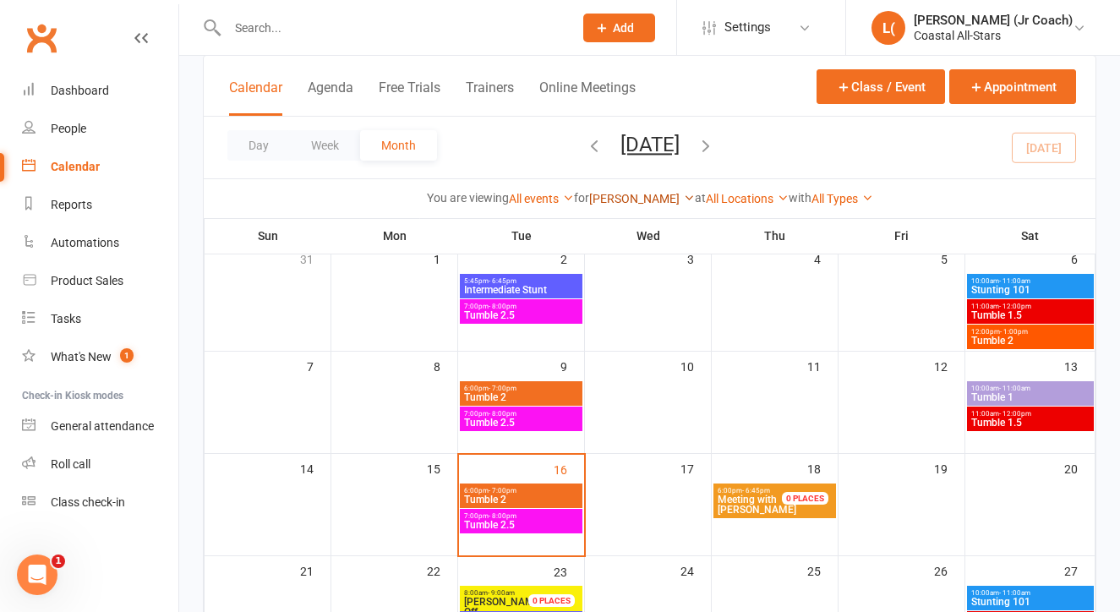
click at [643, 203] on link "Harper Webster" at bounding box center [642, 199] width 106 height 14
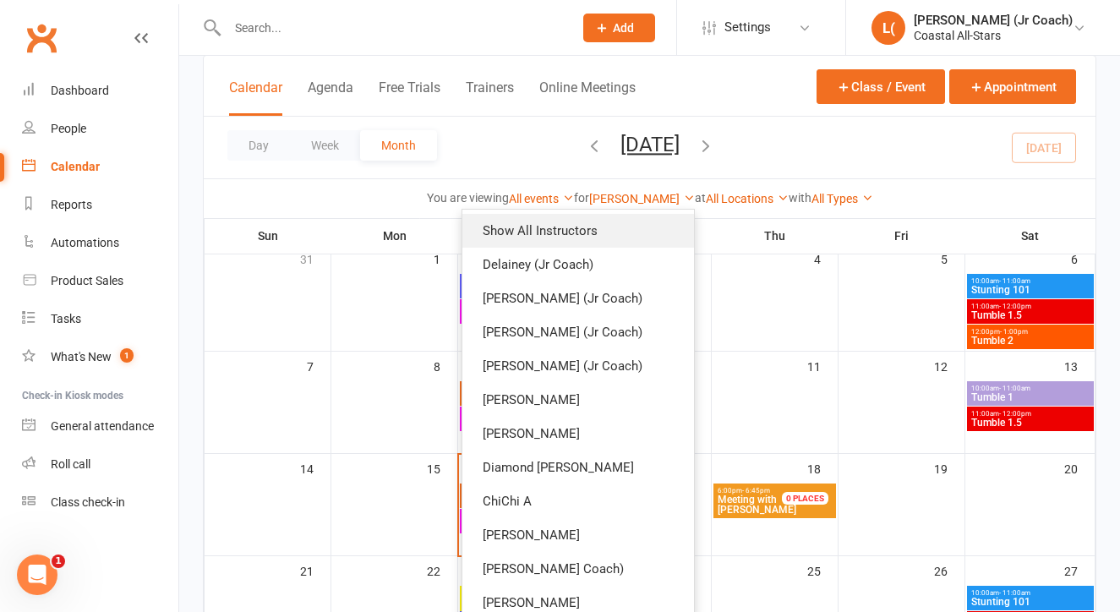
scroll to position [0, 0]
click at [599, 233] on link "Show All Instructors" at bounding box center [578, 231] width 232 height 34
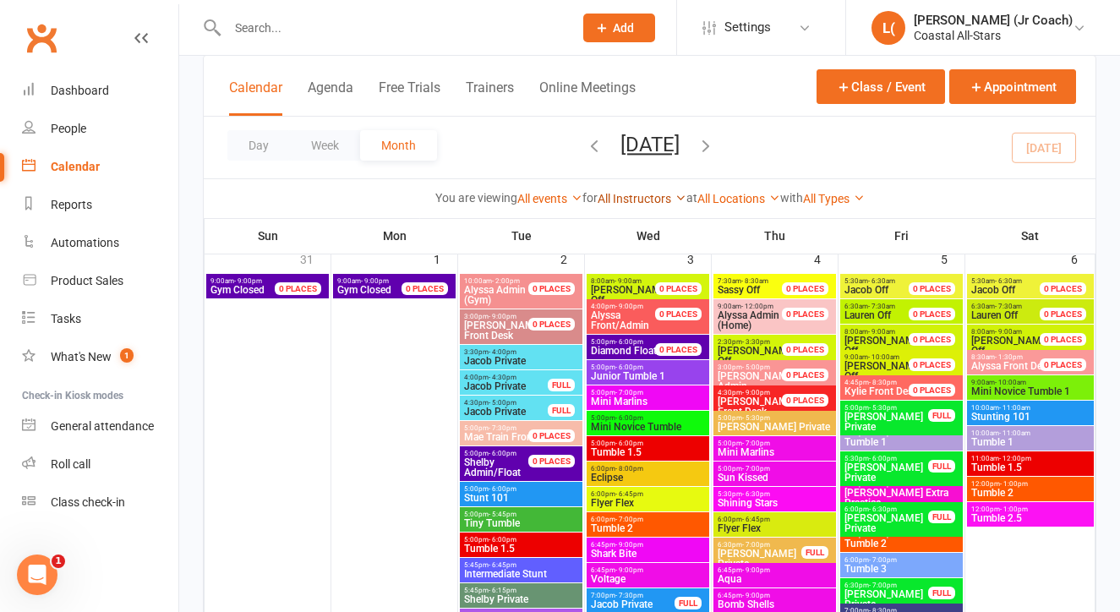
click at [649, 203] on link "All Instructors" at bounding box center [642, 199] width 89 height 14
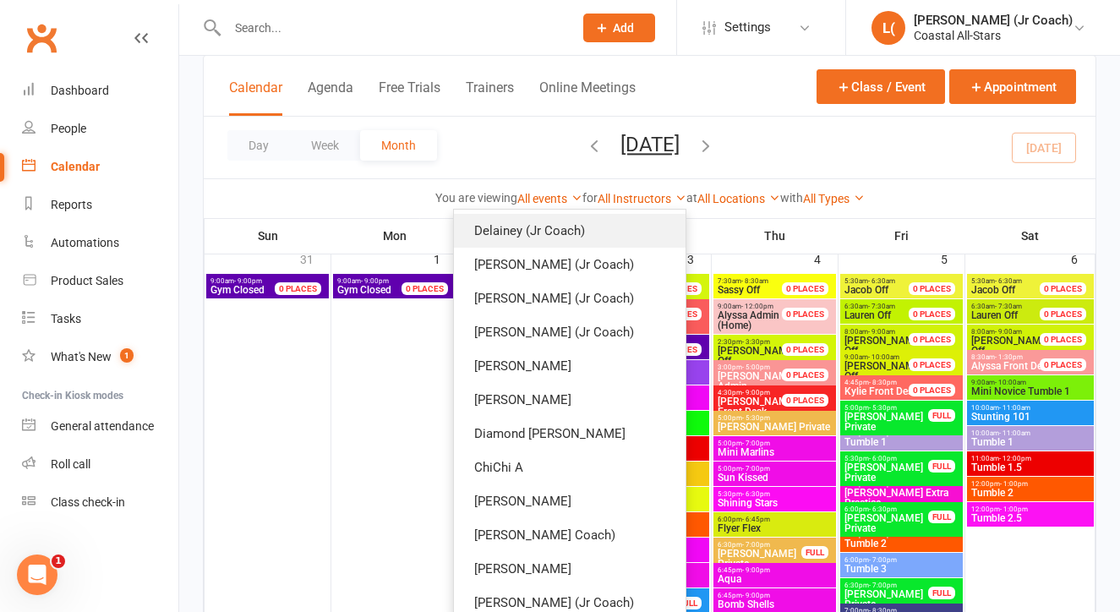
click at [619, 237] on link "Delainey (Jr Coach)" at bounding box center [570, 231] width 232 height 34
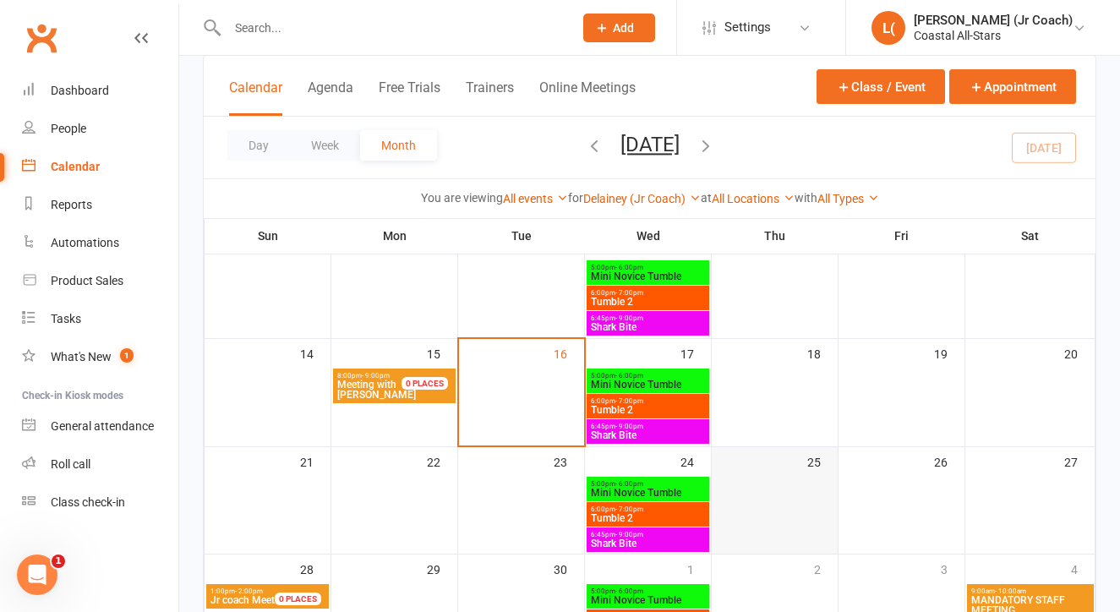
scroll to position [206, 0]
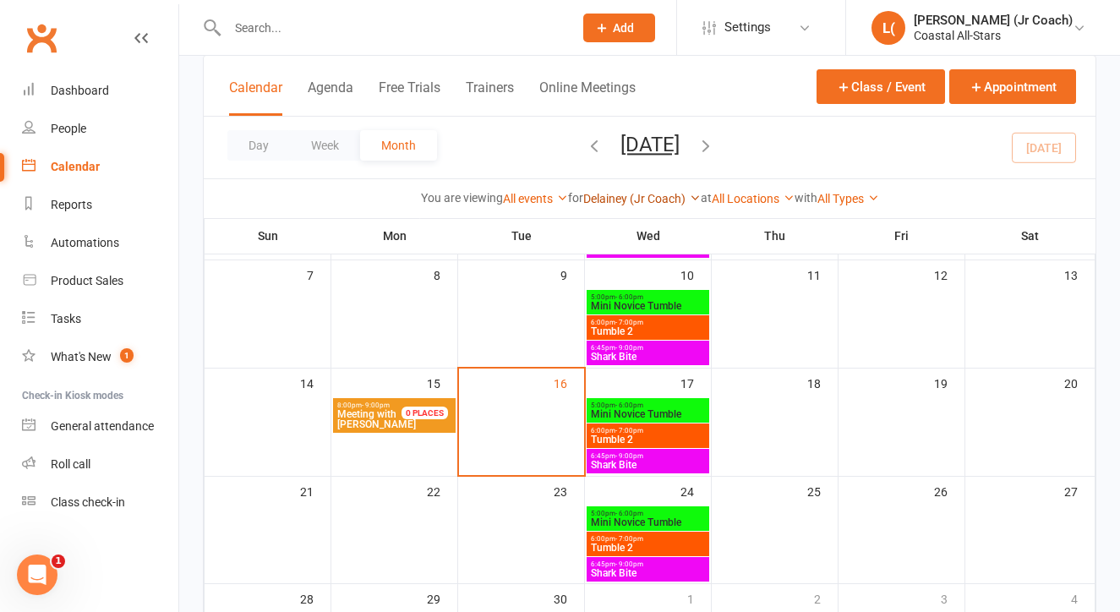
click at [642, 193] on link "Delainey (Jr Coach)" at bounding box center [642, 199] width 118 height 14
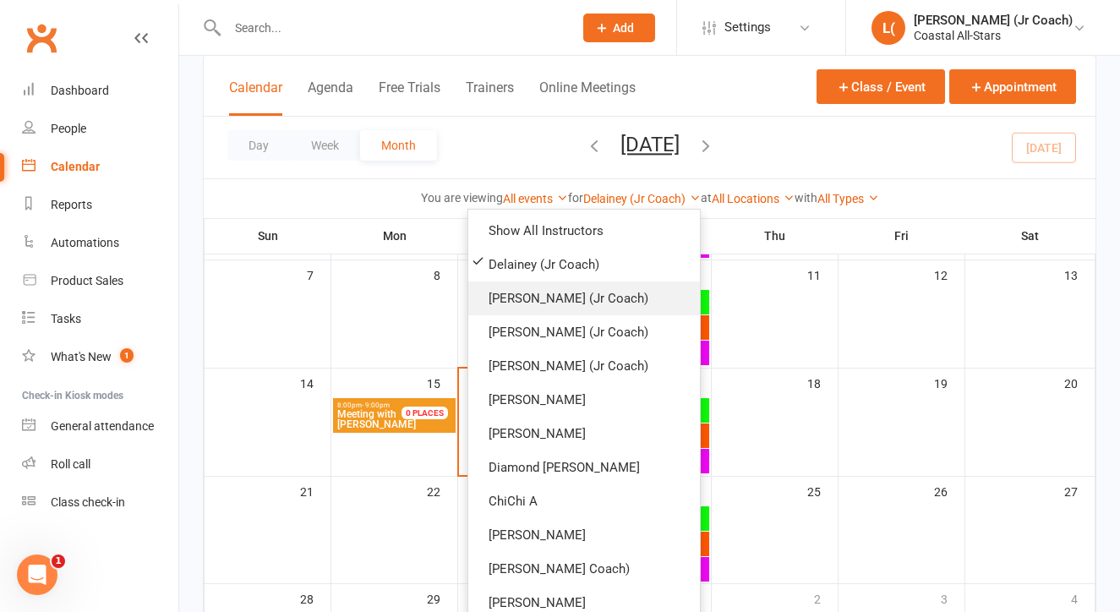
click at [613, 307] on link "Annabelle (Jr Coach)" at bounding box center [584, 299] width 232 height 34
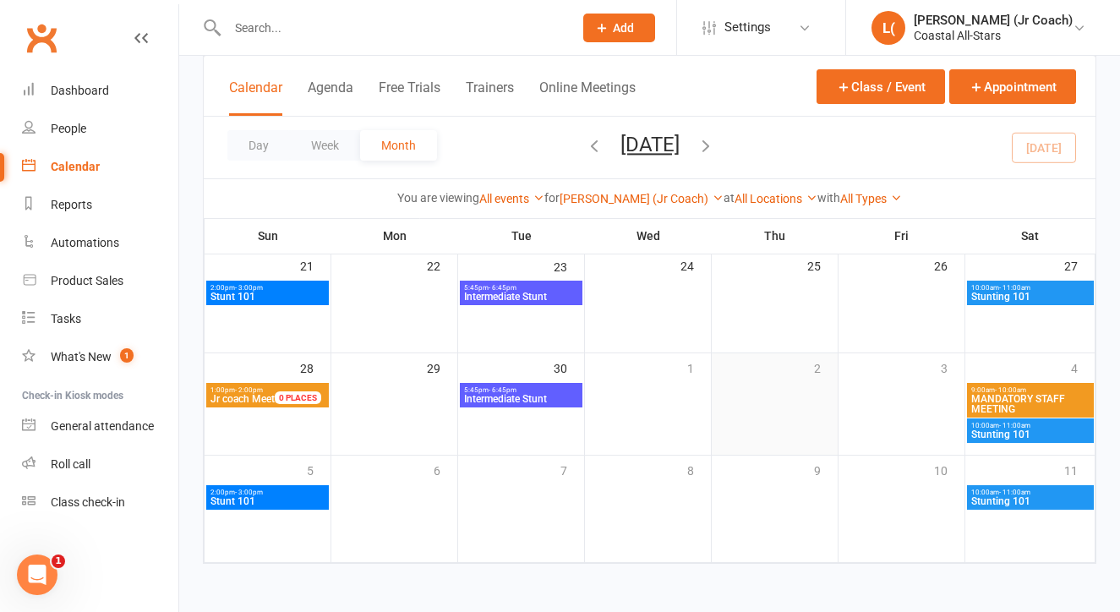
scroll to position [420, 0]
click at [635, 203] on link "Annabelle (Jr Coach)" at bounding box center [642, 199] width 164 height 14
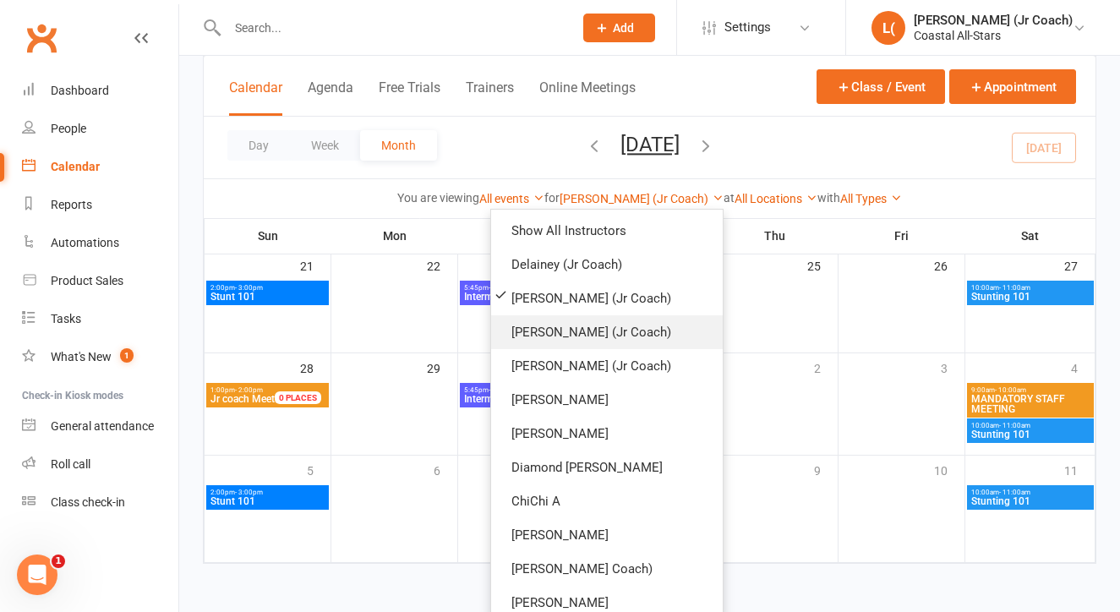
click at [615, 331] on link "Emrey (Jr Coach)" at bounding box center [607, 332] width 232 height 34
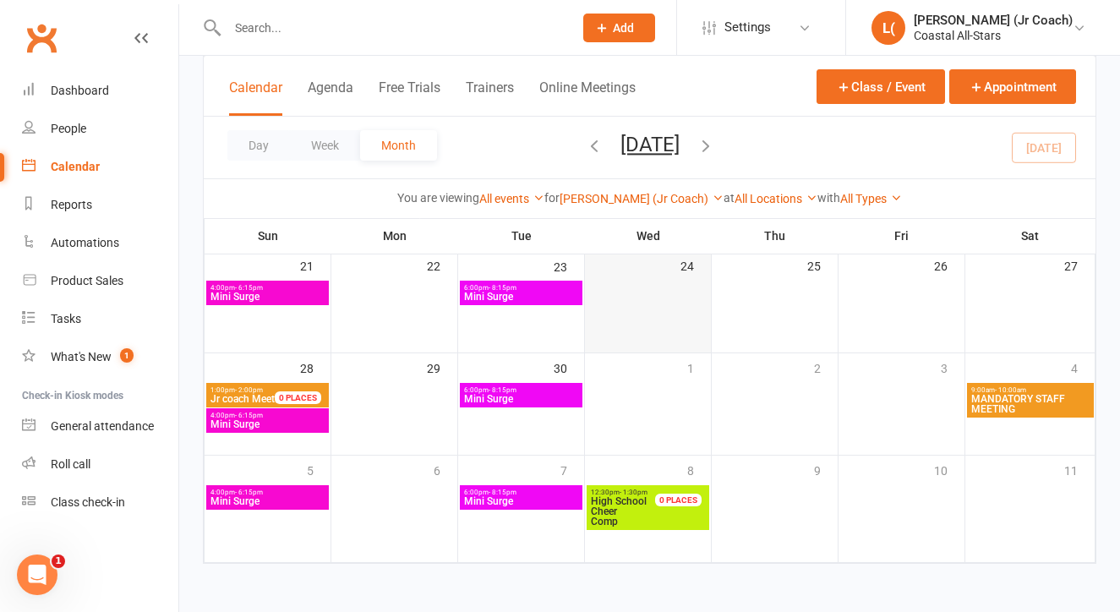
scroll to position [429, 0]
click at [630, 198] on link "Emrey (Jr Coach)" at bounding box center [642, 199] width 164 height 14
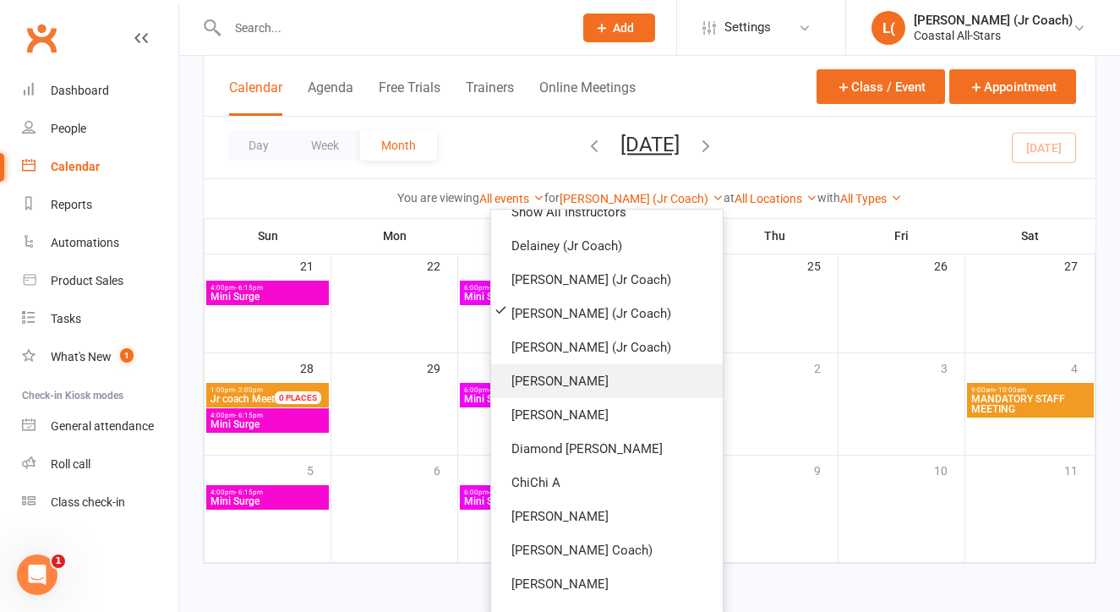
scroll to position [26, 0]
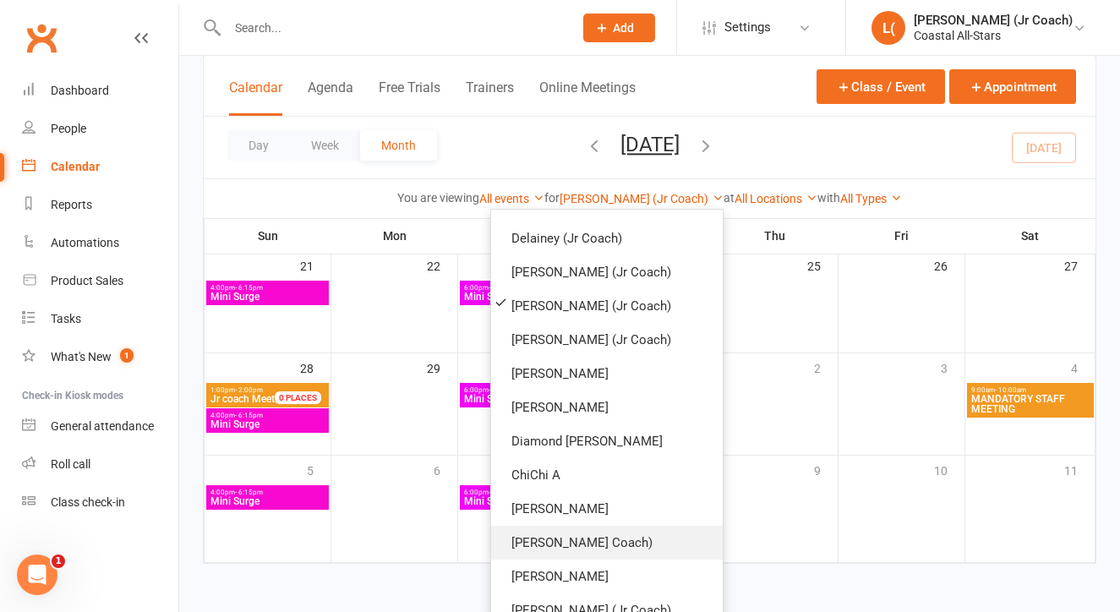
click at [593, 545] on link "Rosa (Jr Coach)" at bounding box center [607, 543] width 232 height 34
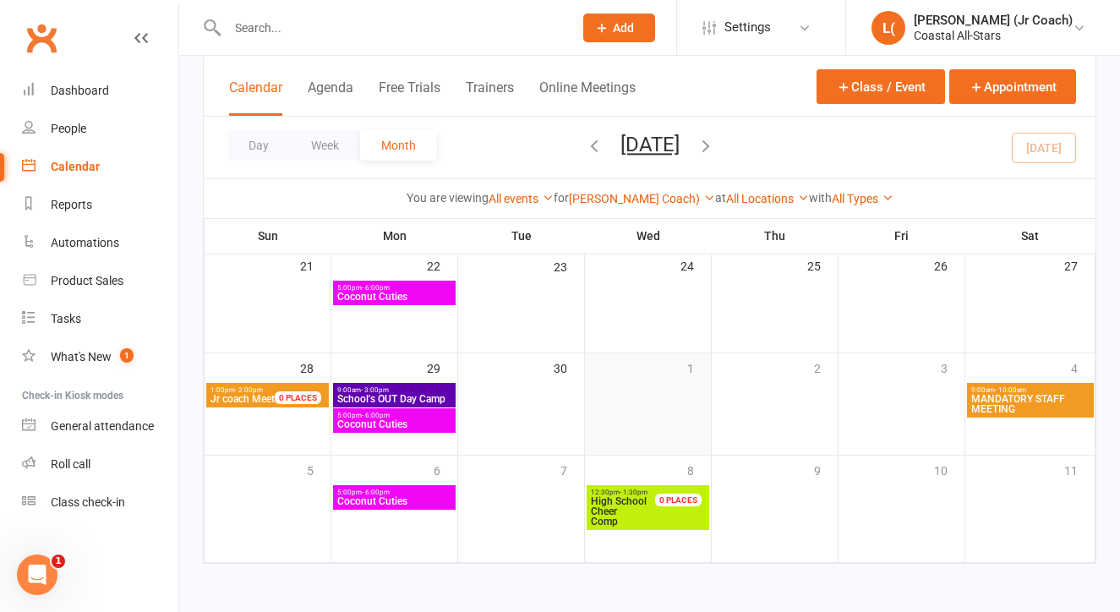
scroll to position [429, 0]
click at [652, 206] on div "Rosa (Jr Coach) Show All Instructors Delainey (Jr Coach) Annabelle (Jr Coach) E…" at bounding box center [642, 198] width 146 height 19
click at [653, 195] on link "Rosa (Jr Coach)" at bounding box center [642, 199] width 146 height 14
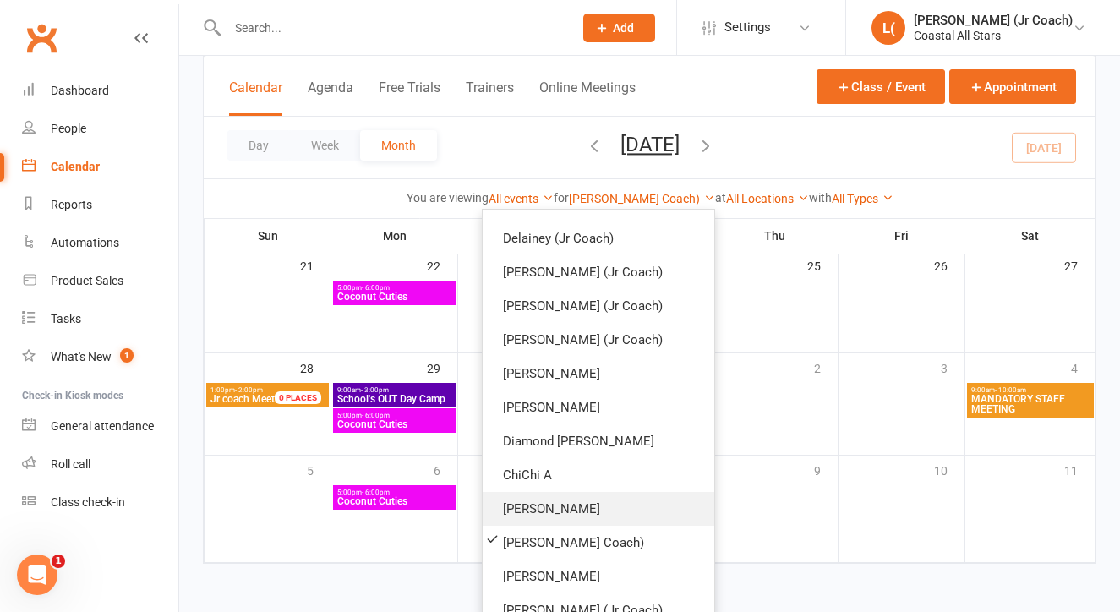
scroll to position [140, 0]
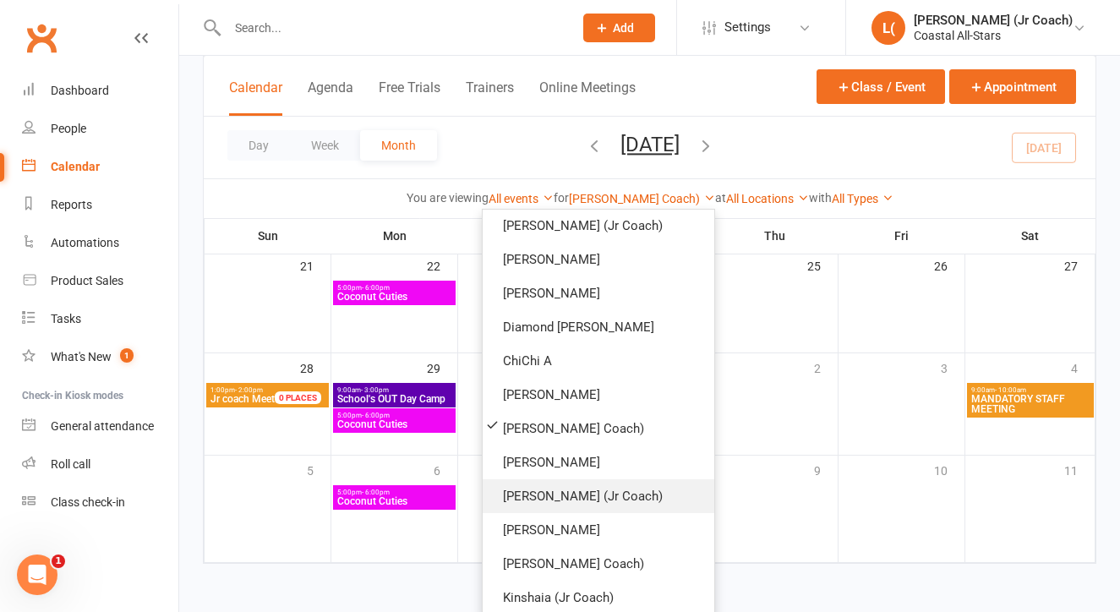
click at [601, 499] on link "[PERSON_NAME] (Jr Coach)" at bounding box center [599, 496] width 232 height 34
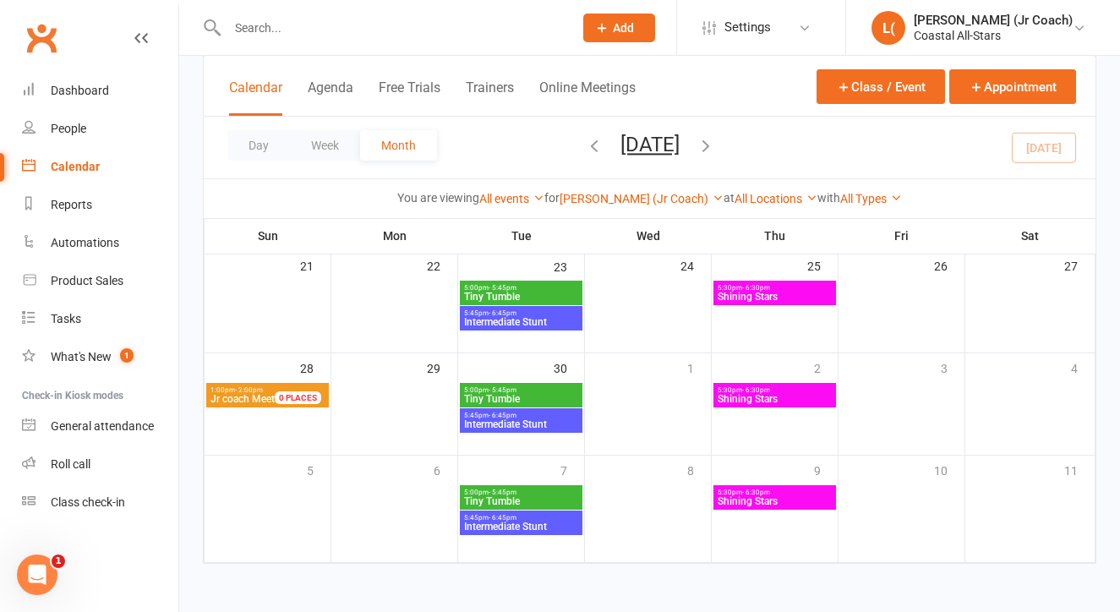
click at [601, 189] on div "You are viewing All events All events Empty events Full events Non-empty events…" at bounding box center [649, 198] width 873 height 19
click at [611, 200] on link "[PERSON_NAME] (Jr Coach)" at bounding box center [642, 199] width 164 height 14
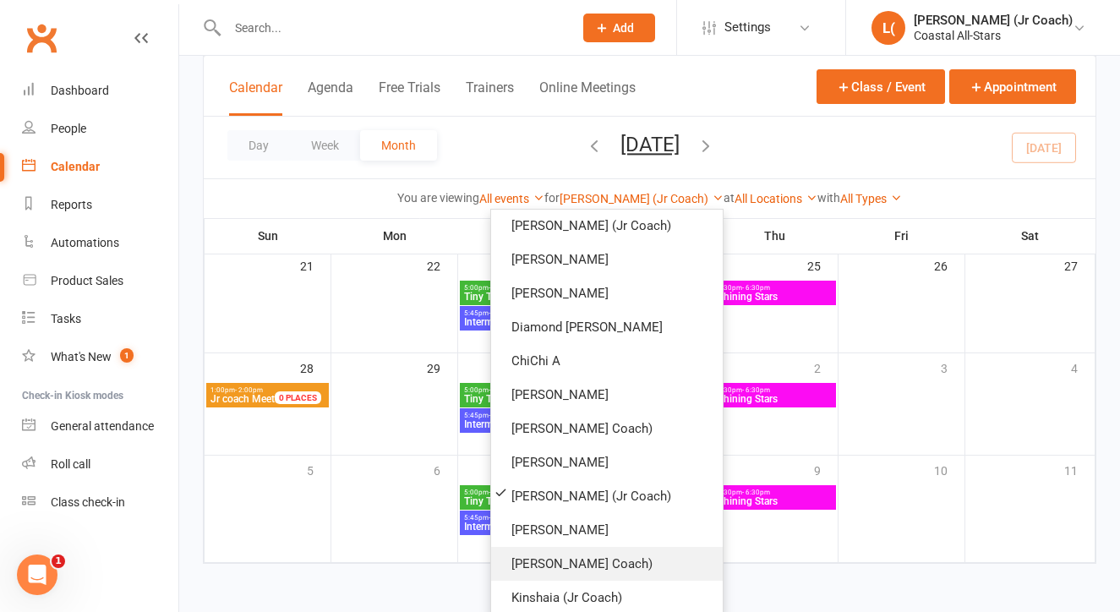
click at [559, 550] on link "Olivia (Jr Coach)" at bounding box center [607, 564] width 232 height 34
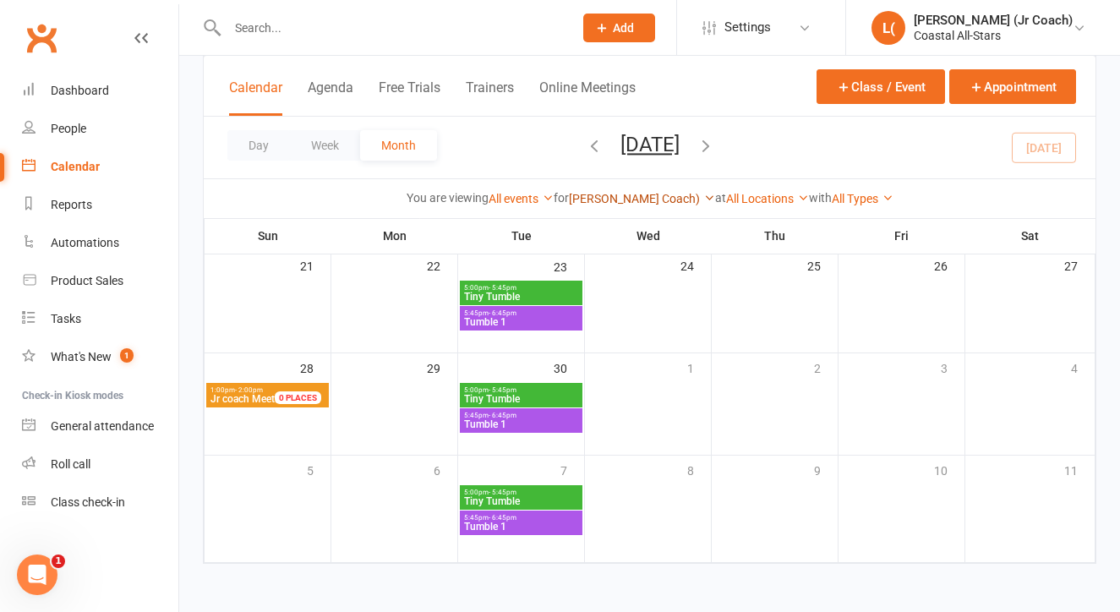
click at [629, 194] on link "Olivia (Jr Coach)" at bounding box center [642, 199] width 146 height 14
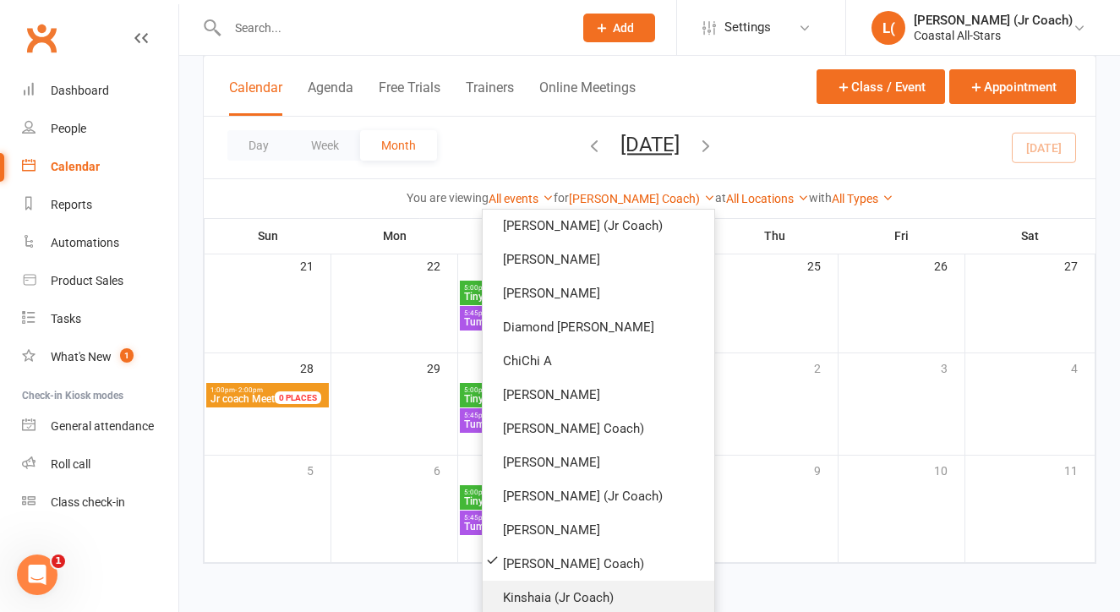
click at [588, 596] on link "Kinshaia (Jr Coach)" at bounding box center [599, 598] width 232 height 34
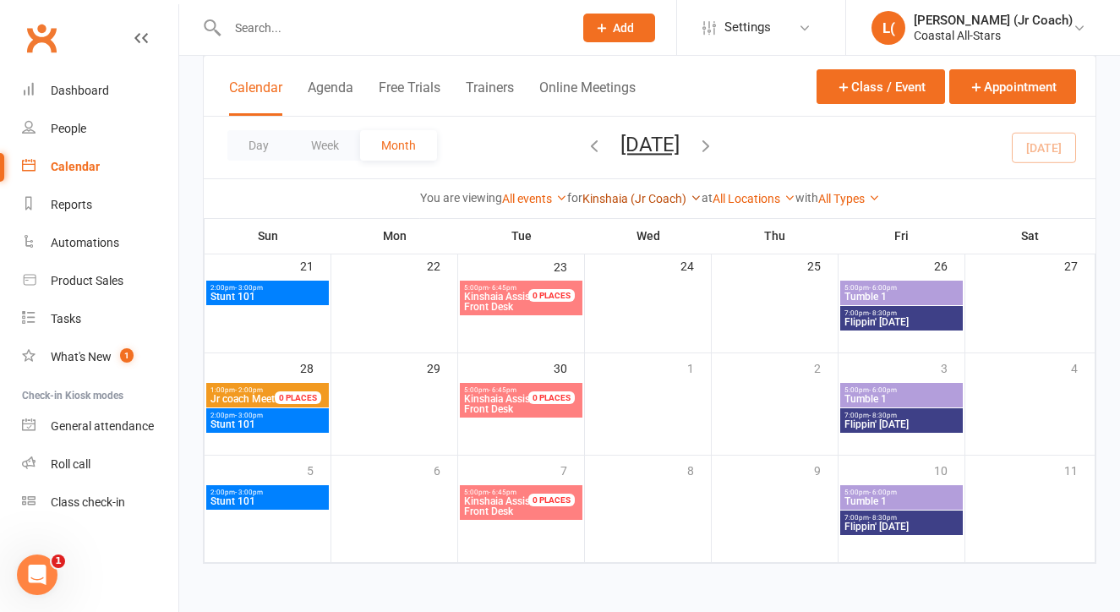
click at [637, 195] on link "Kinshaia (Jr Coach)" at bounding box center [641, 199] width 119 height 14
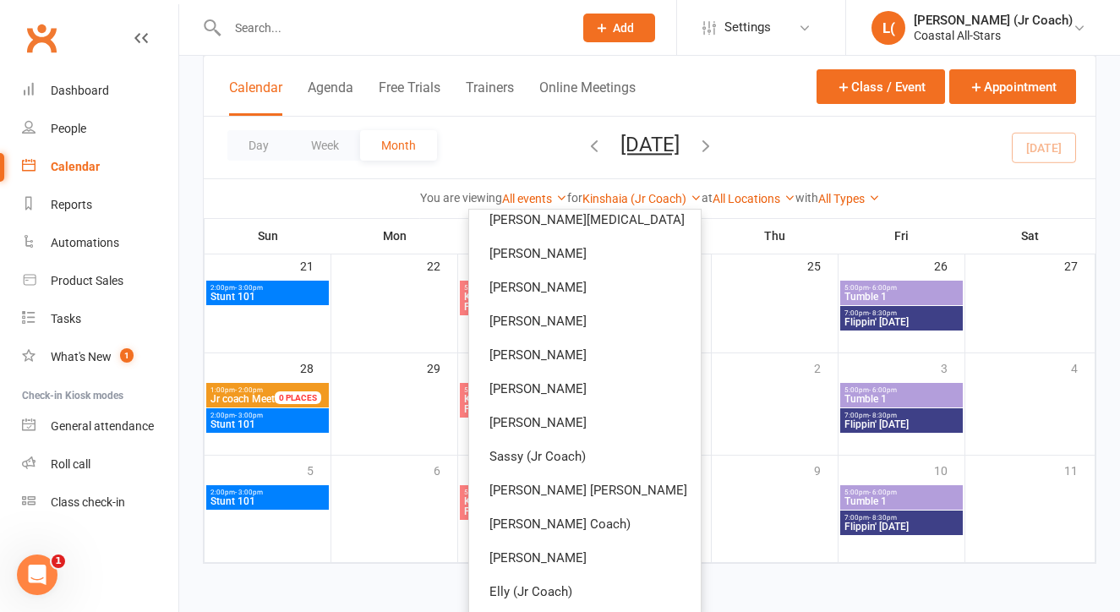
scroll to position [770, 0]
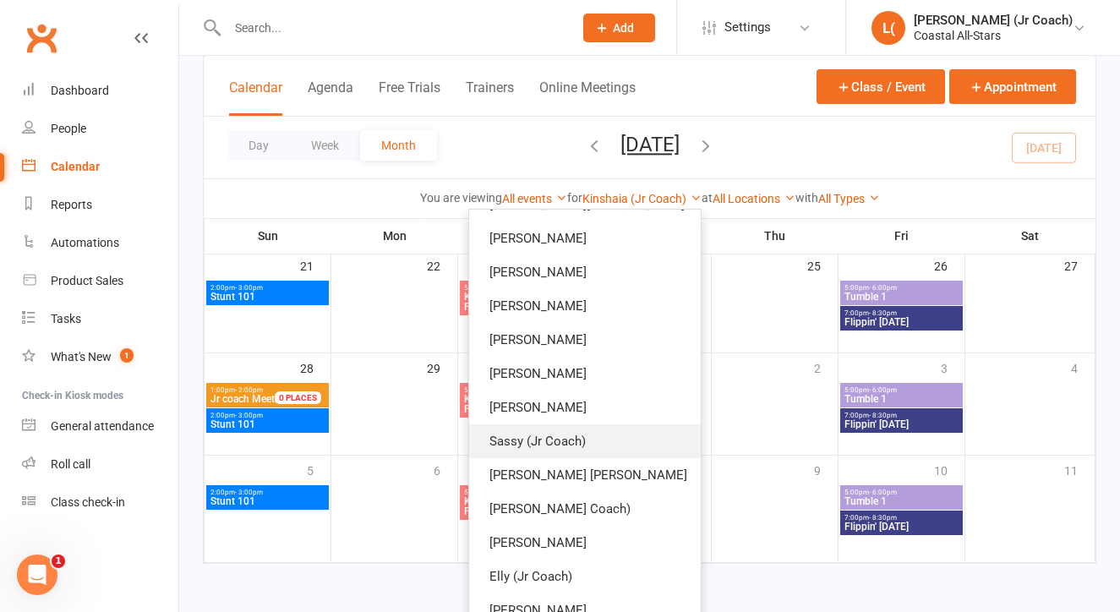
click at [621, 444] on link "Sassy (Jr Coach)" at bounding box center [585, 441] width 232 height 34
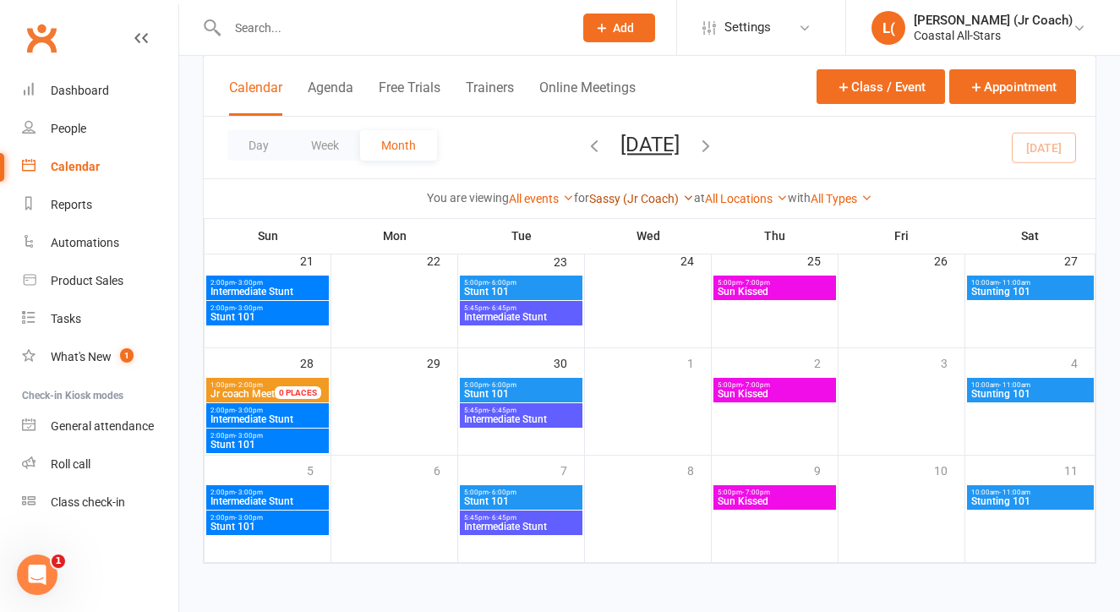
click at [622, 200] on link "Sassy (Jr Coach)" at bounding box center [641, 199] width 105 height 14
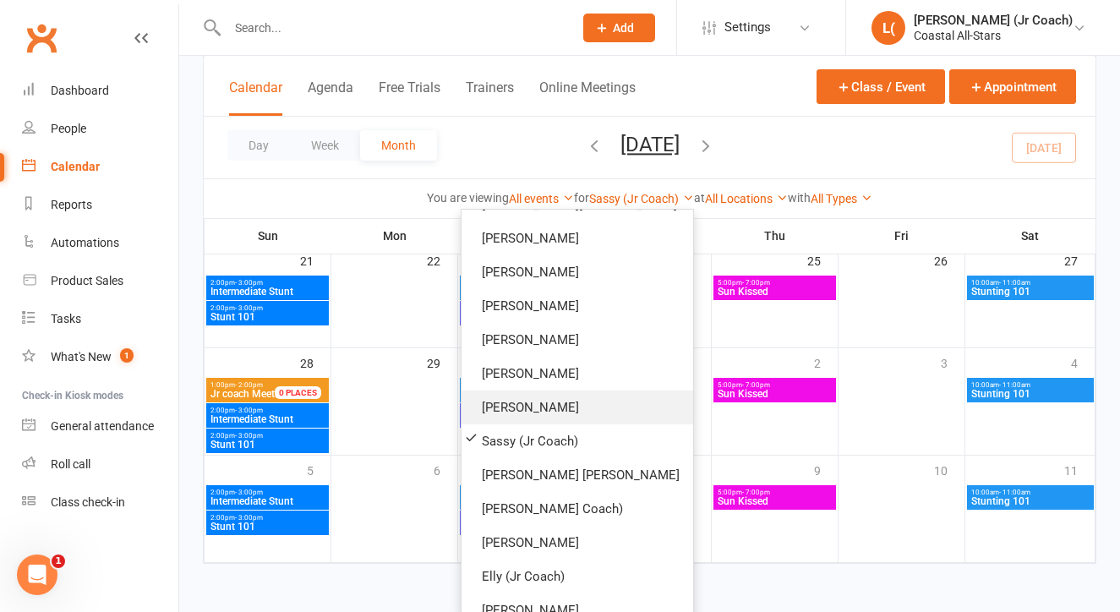
scroll to position [841, 0]
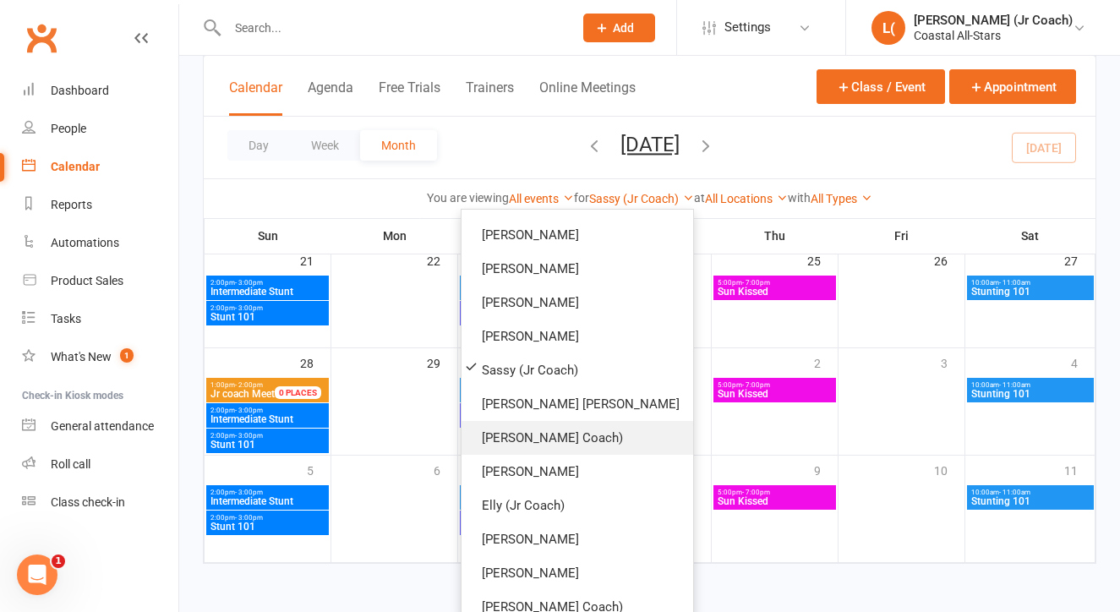
click at [610, 438] on link "Daphne (Jr Coach)" at bounding box center [578, 438] width 232 height 34
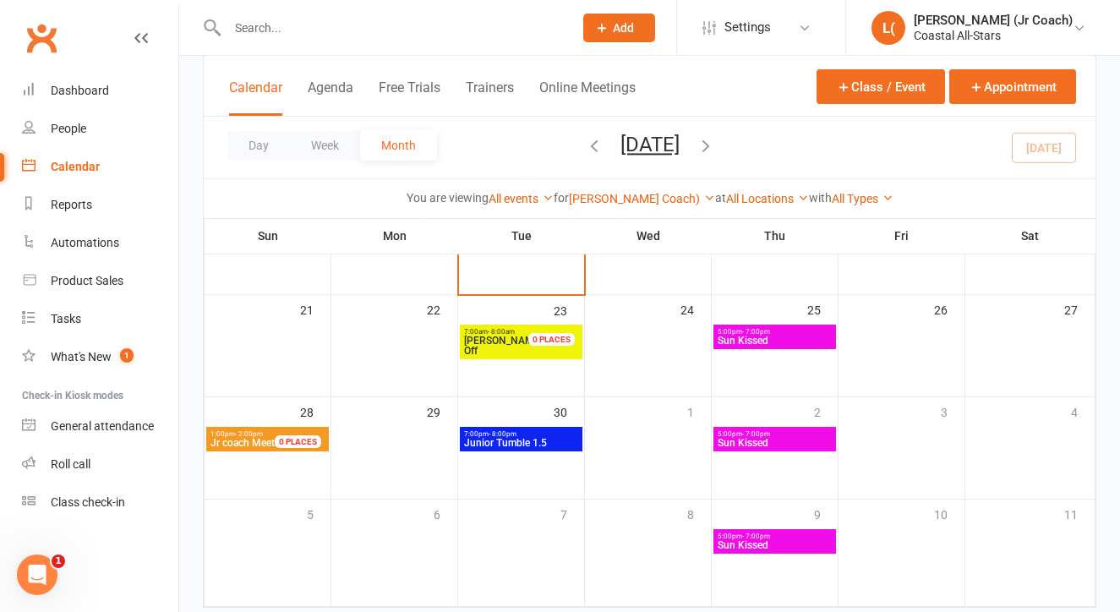
scroll to position [391, 0]
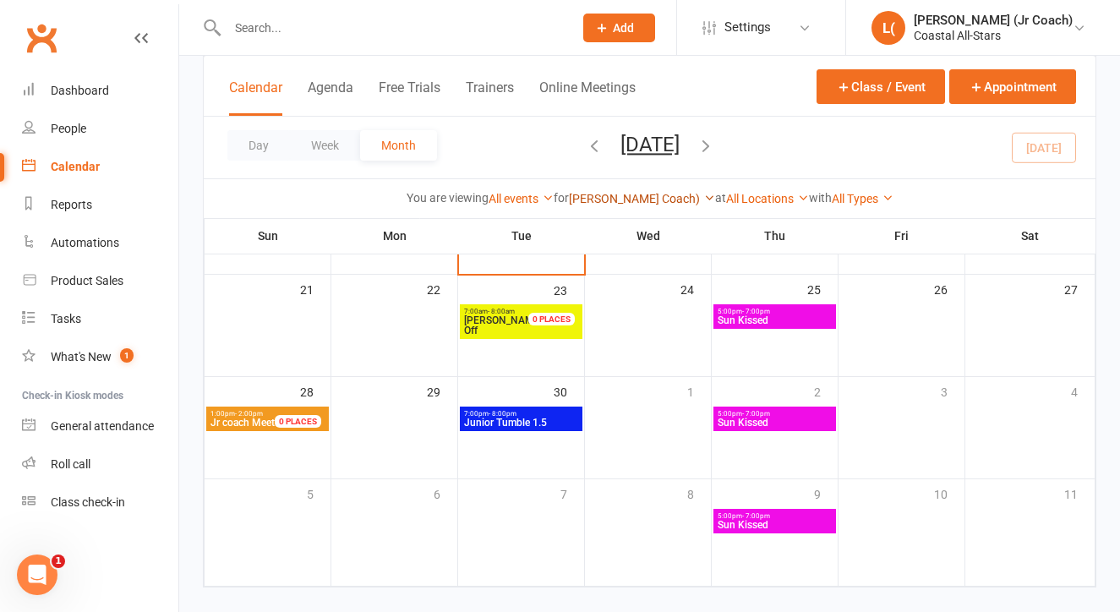
click at [633, 202] on link "Daphne (Jr Coach)" at bounding box center [642, 199] width 146 height 14
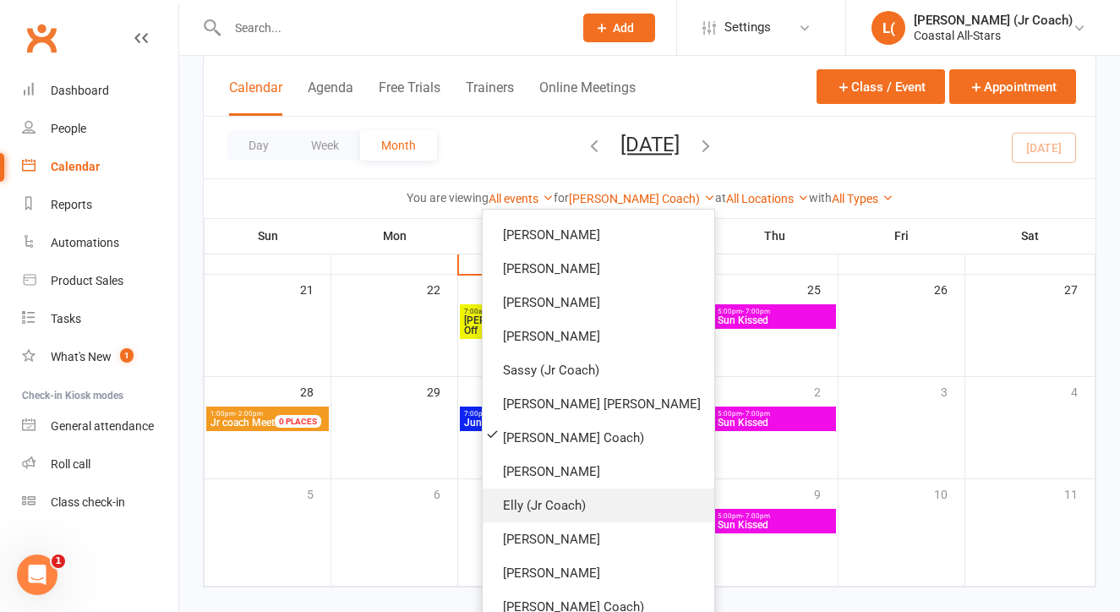
click at [590, 511] on link "Elly (Jr Coach)" at bounding box center [599, 506] width 232 height 34
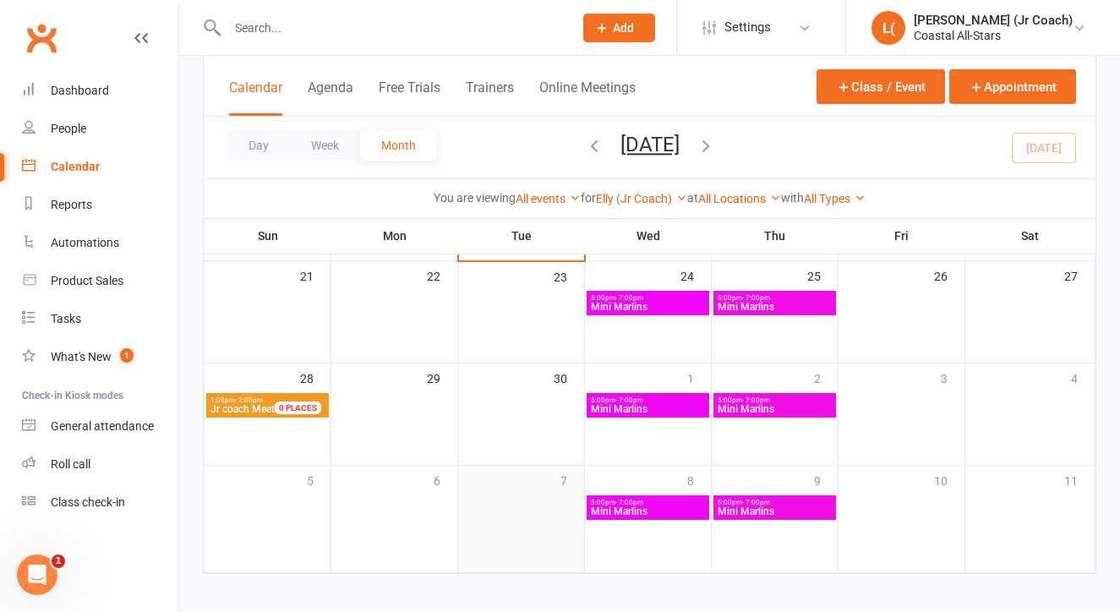
scroll to position [407, 0]
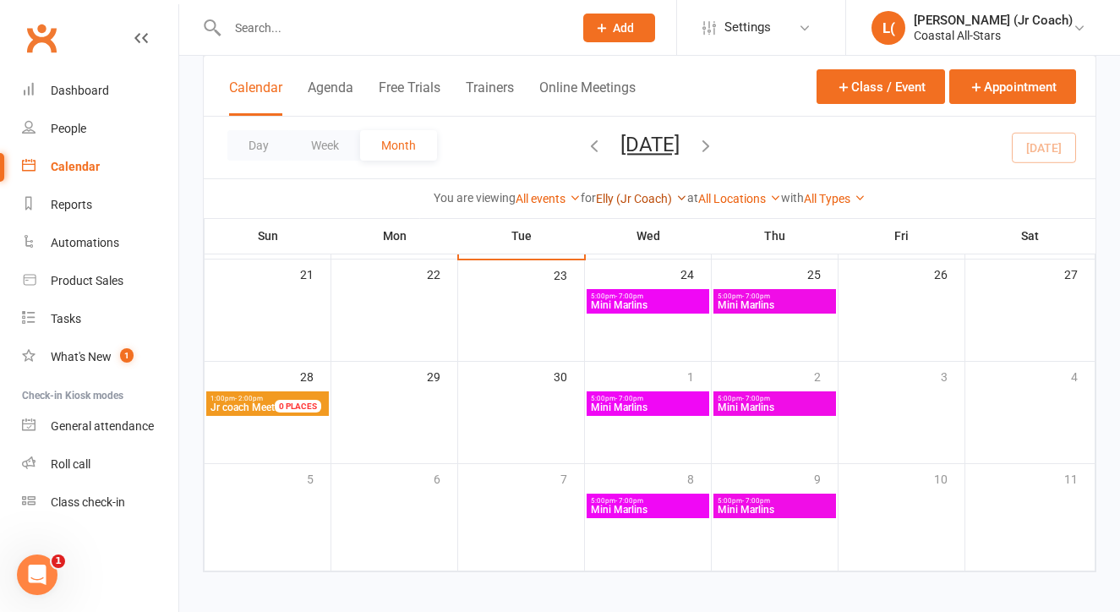
click at [640, 201] on link "Elly (Jr Coach)" at bounding box center [641, 199] width 91 height 14
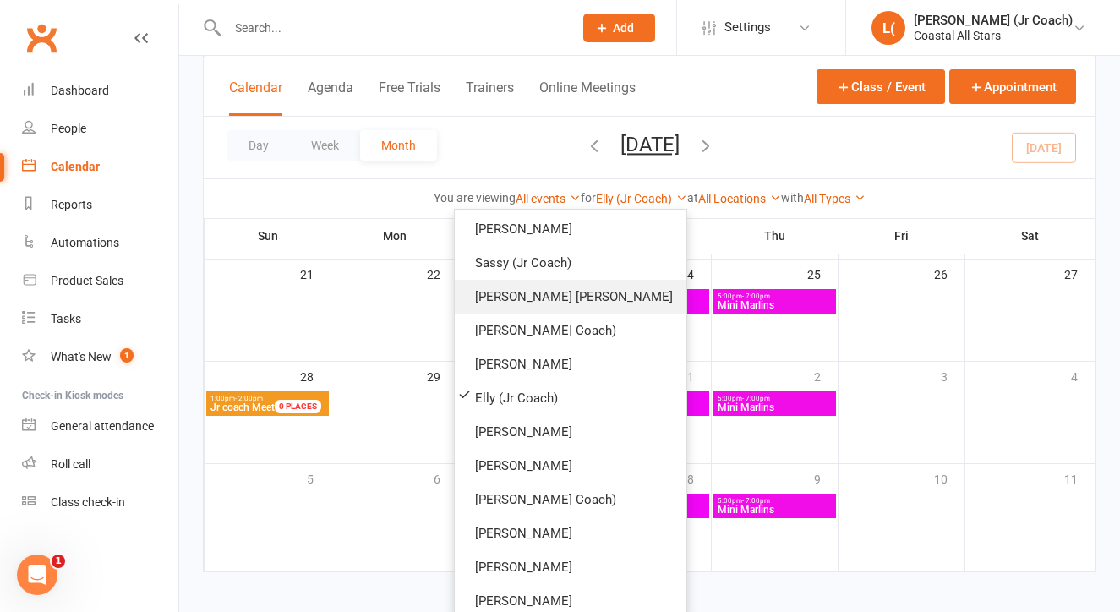
scroll to position [951, 0]
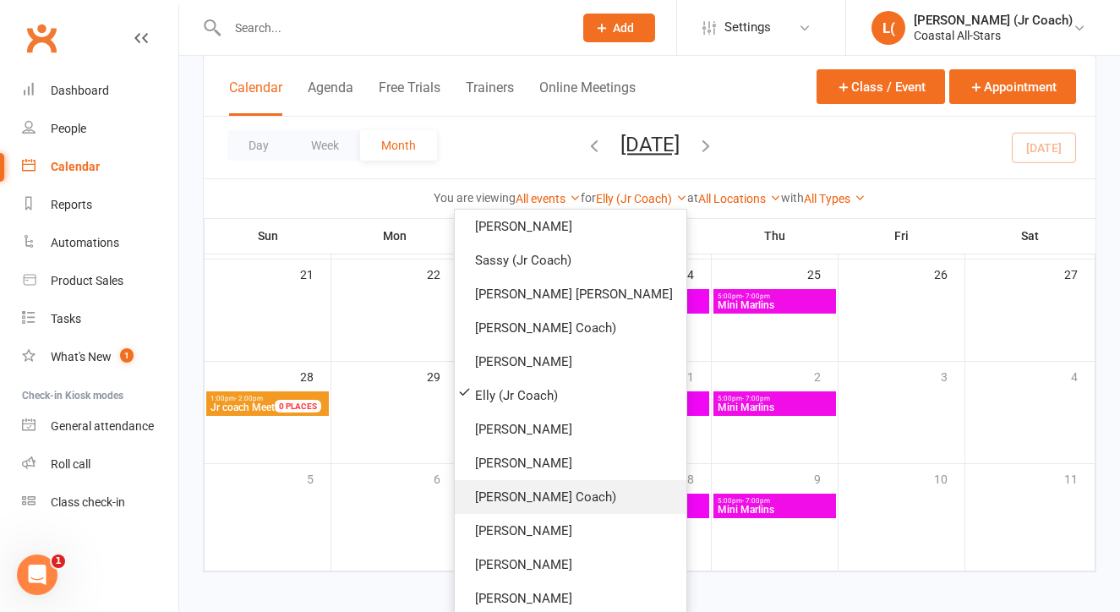
click at [602, 497] on link "Stella (Jr Coach)" at bounding box center [571, 497] width 232 height 34
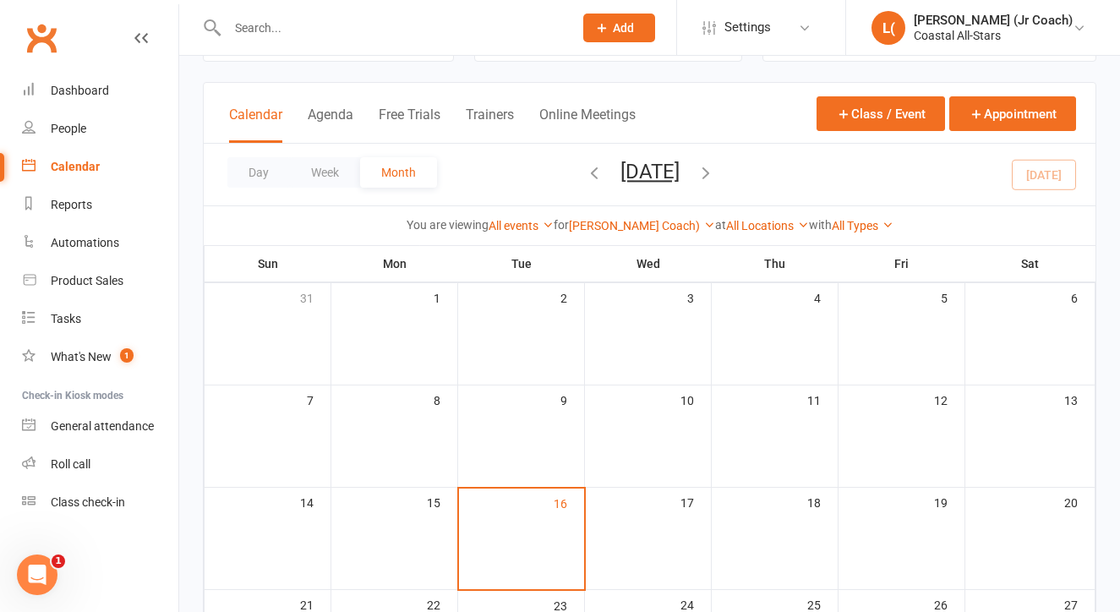
scroll to position [65, 0]
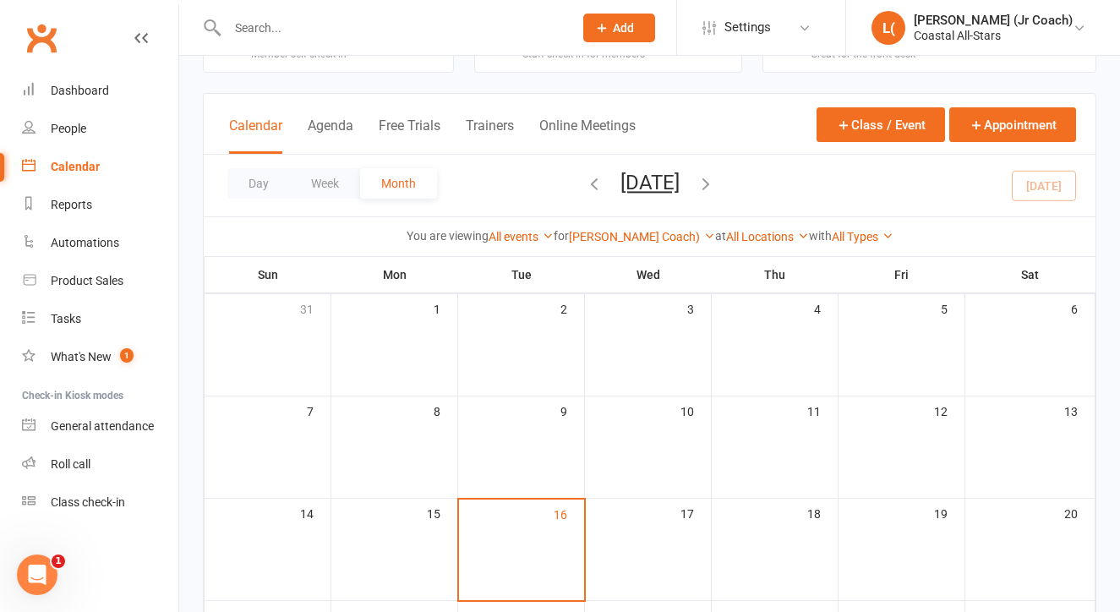
click at [585, 177] on icon "button" at bounding box center [594, 183] width 19 height 19
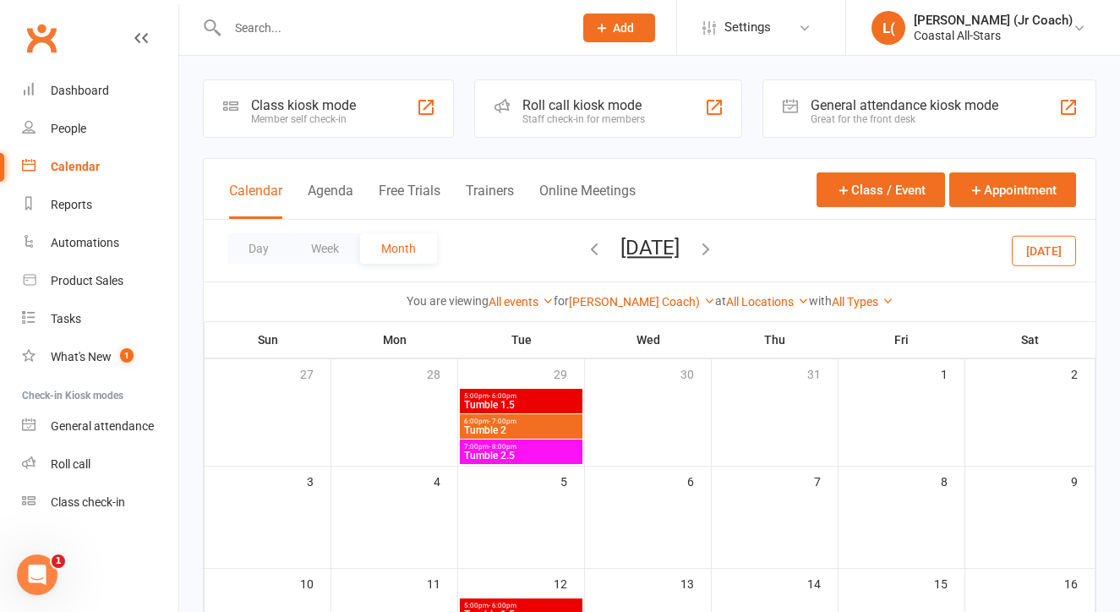
scroll to position [0, 0]
click at [715, 252] on icon "button" at bounding box center [706, 248] width 19 height 19
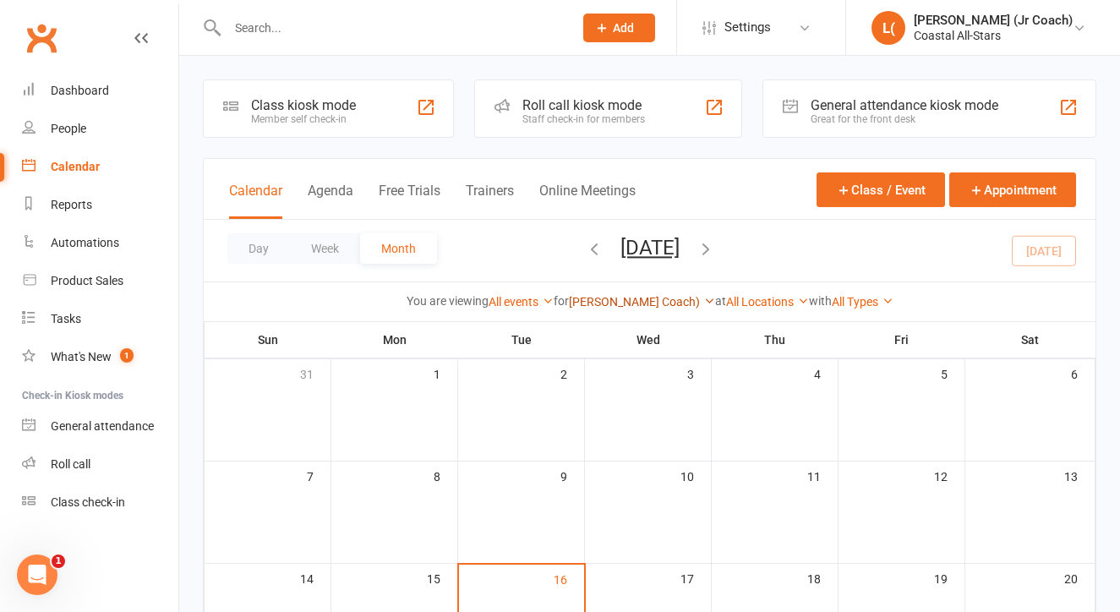
click at [646, 296] on link "Stella (Jr Coach)" at bounding box center [642, 302] width 146 height 14
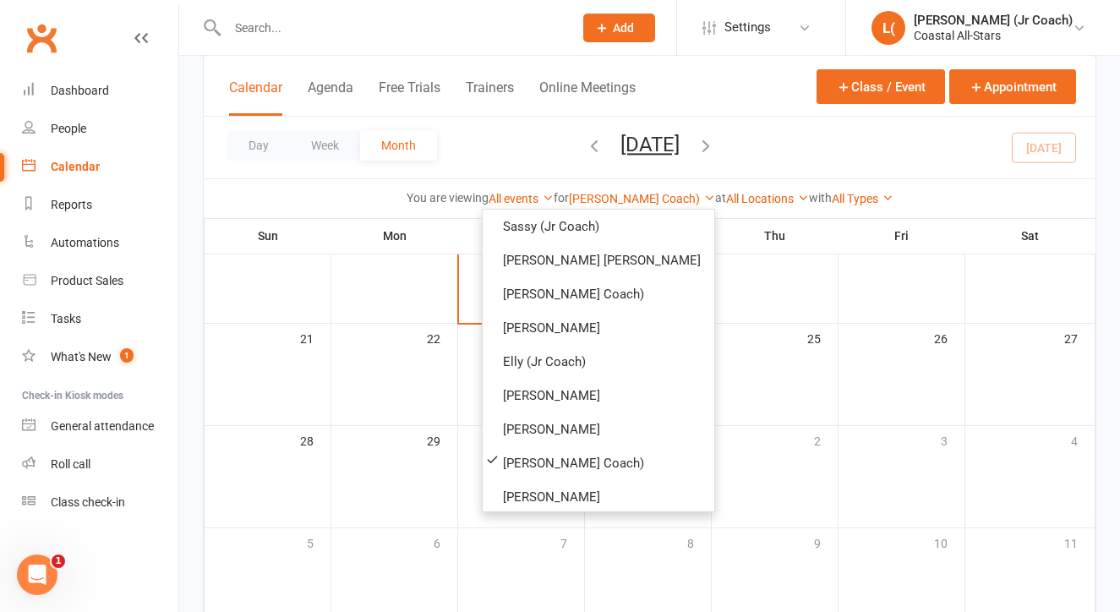
scroll to position [976, 0]
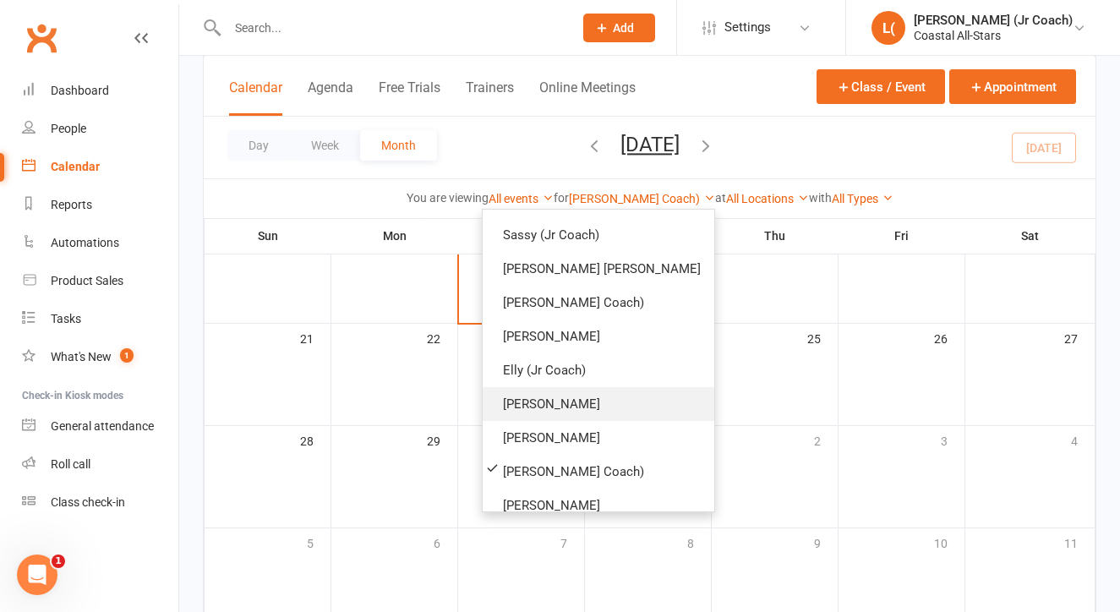
click at [565, 409] on link "Tara Thatch" at bounding box center [599, 404] width 232 height 34
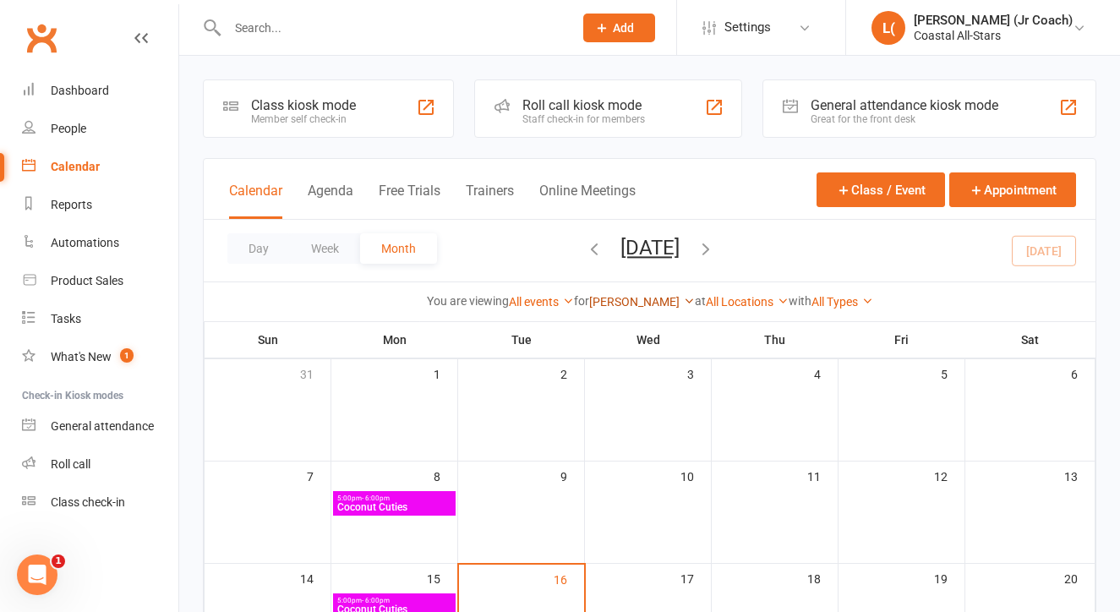
click at [620, 304] on link "Tara Thatch" at bounding box center [642, 302] width 106 height 14
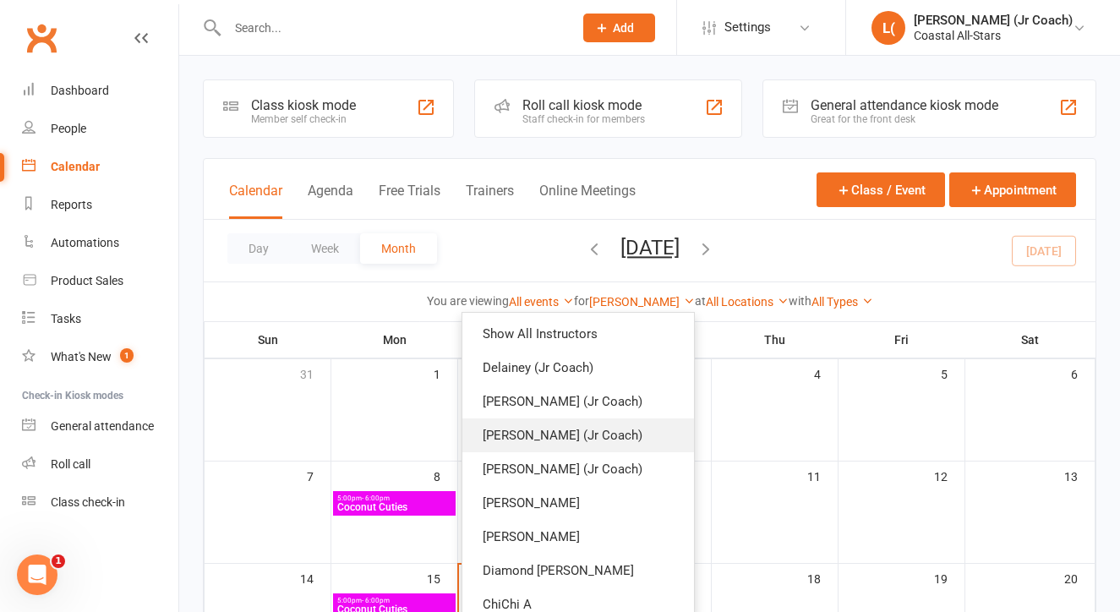
scroll to position [-1, 0]
click at [595, 336] on link "Show All Instructors" at bounding box center [578, 334] width 232 height 34
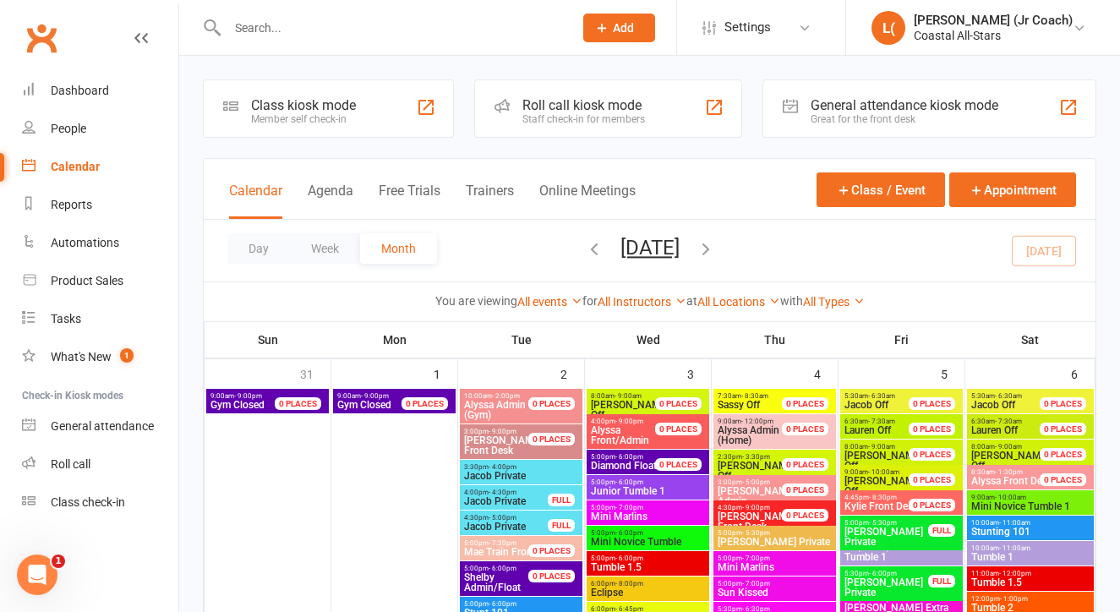
click at [1038, 254] on div "Day Week Month September 2025 September 2025 Sun Mon Tue Wed Thu Fri Sat 31 01 …" at bounding box center [650, 251] width 892 height 62
click at [89, 354] on div "What's New" at bounding box center [81, 357] width 61 height 14
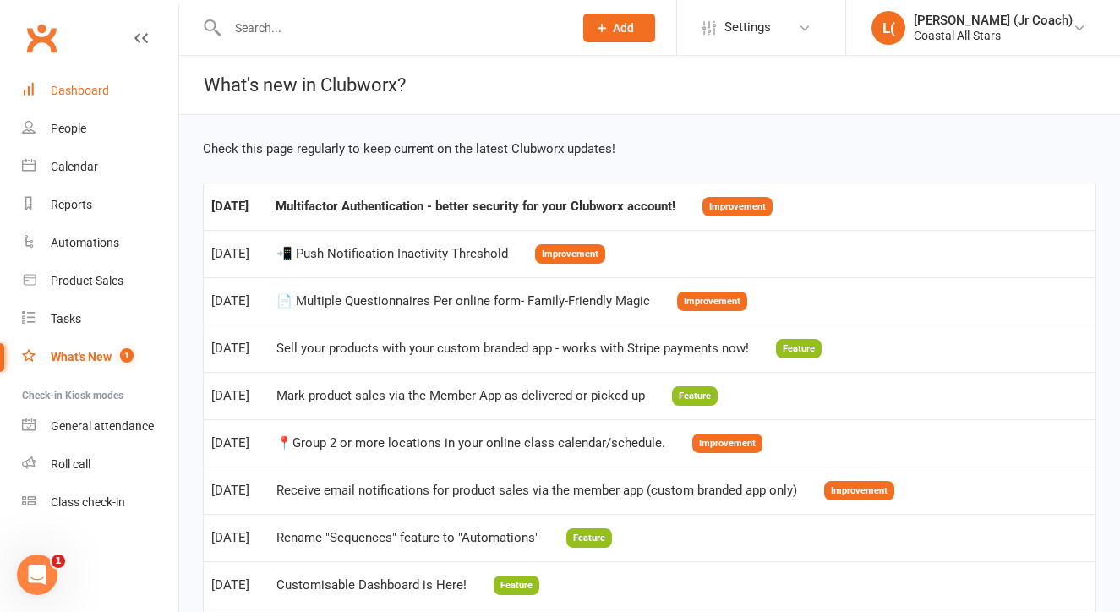
click at [107, 94] on div "Dashboard" at bounding box center [80, 91] width 58 height 14
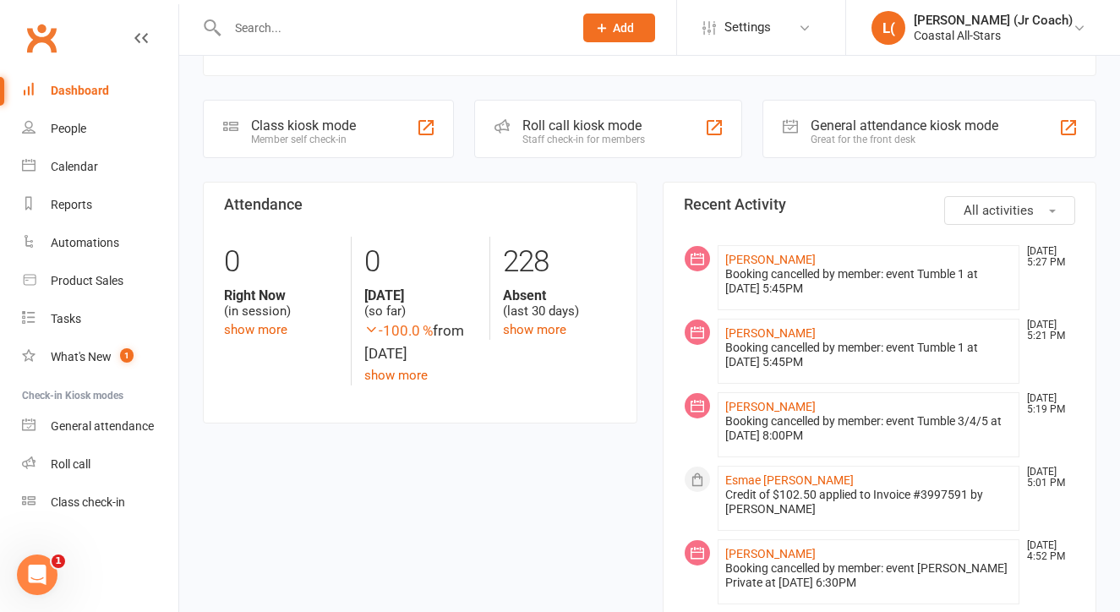
scroll to position [566, 0]
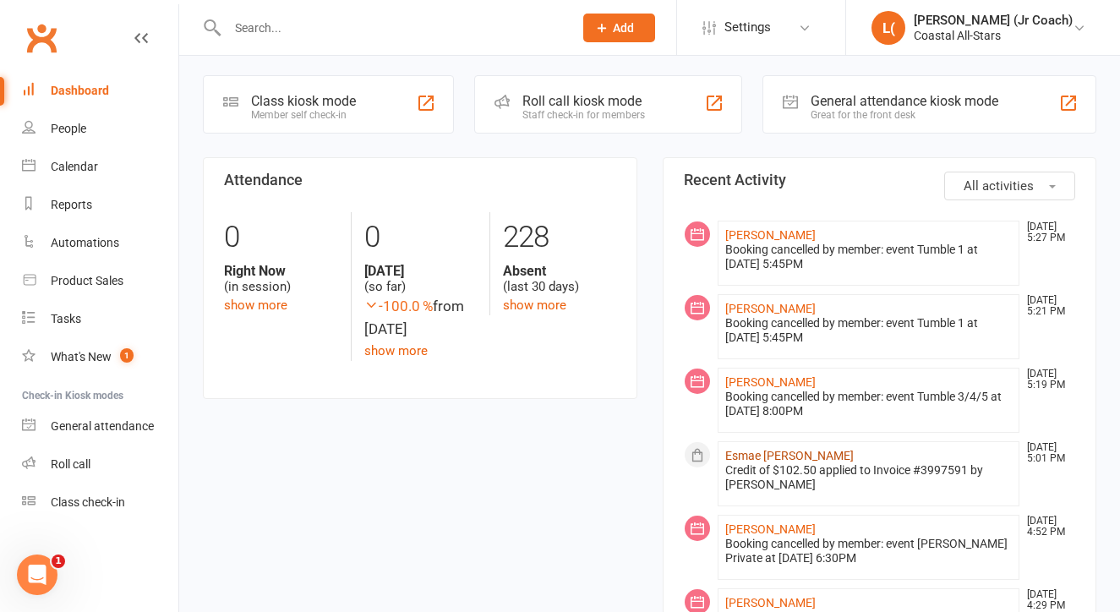
click at [739, 449] on link "Esmae [PERSON_NAME]" at bounding box center [789, 456] width 128 height 14
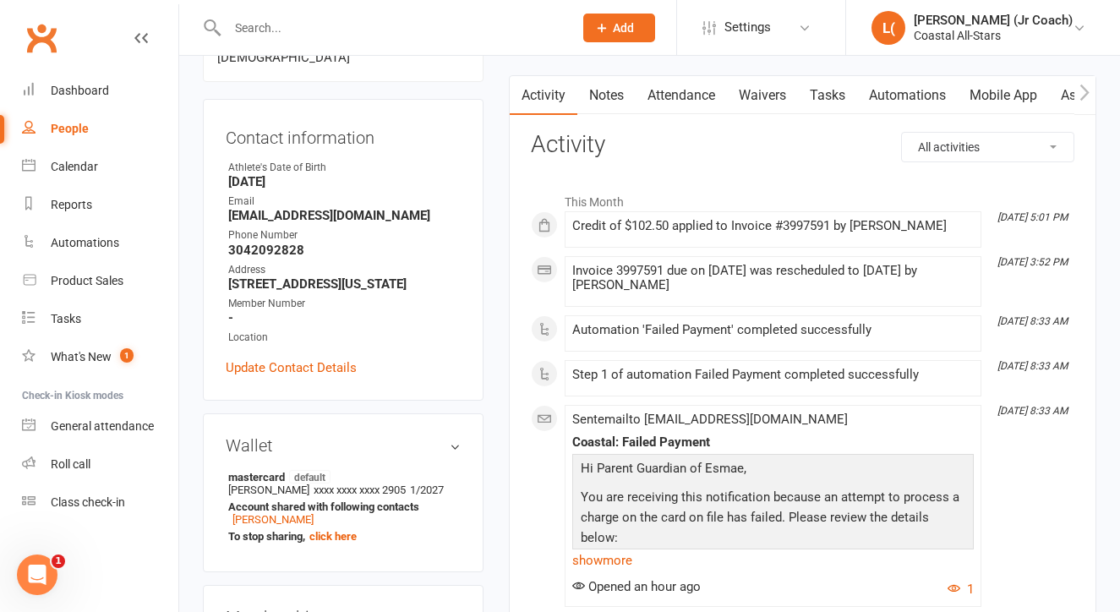
scroll to position [157, 0]
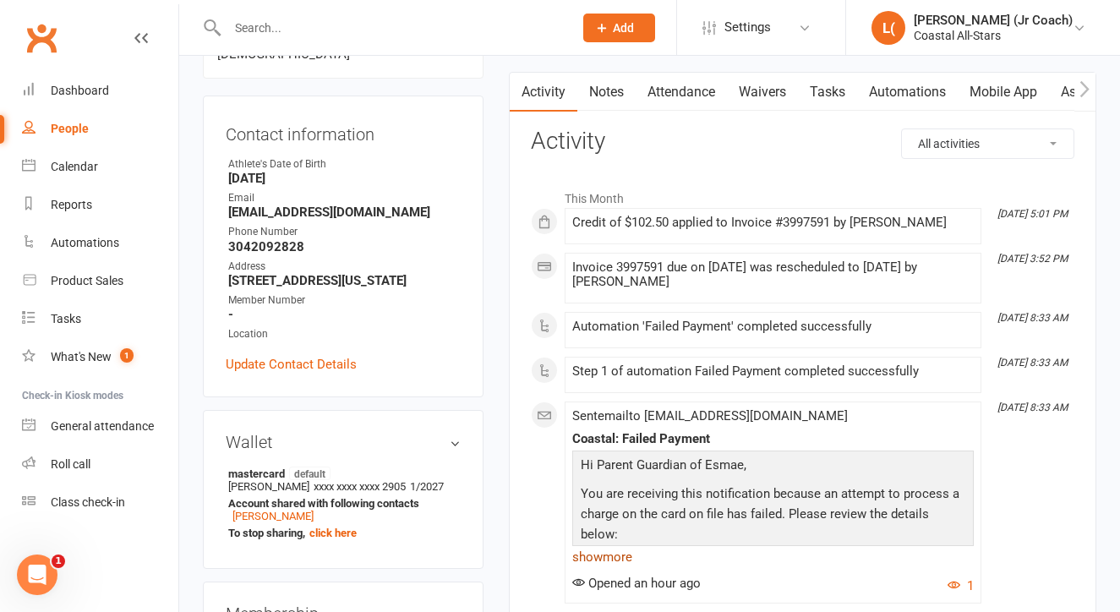
click at [593, 551] on link "show more" at bounding box center [773, 557] width 402 height 24
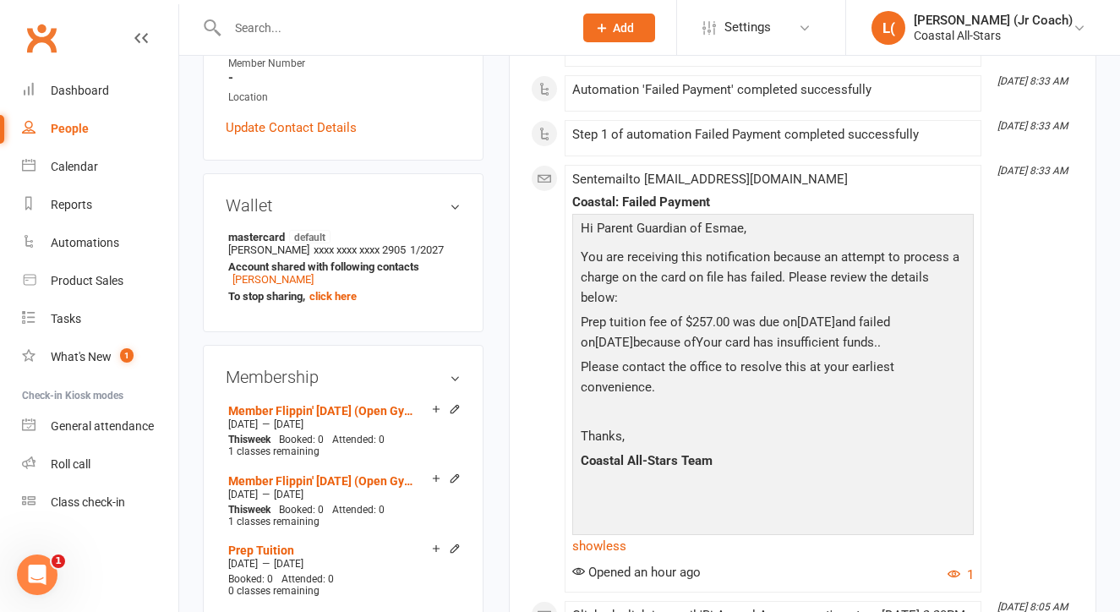
scroll to position [400, 0]
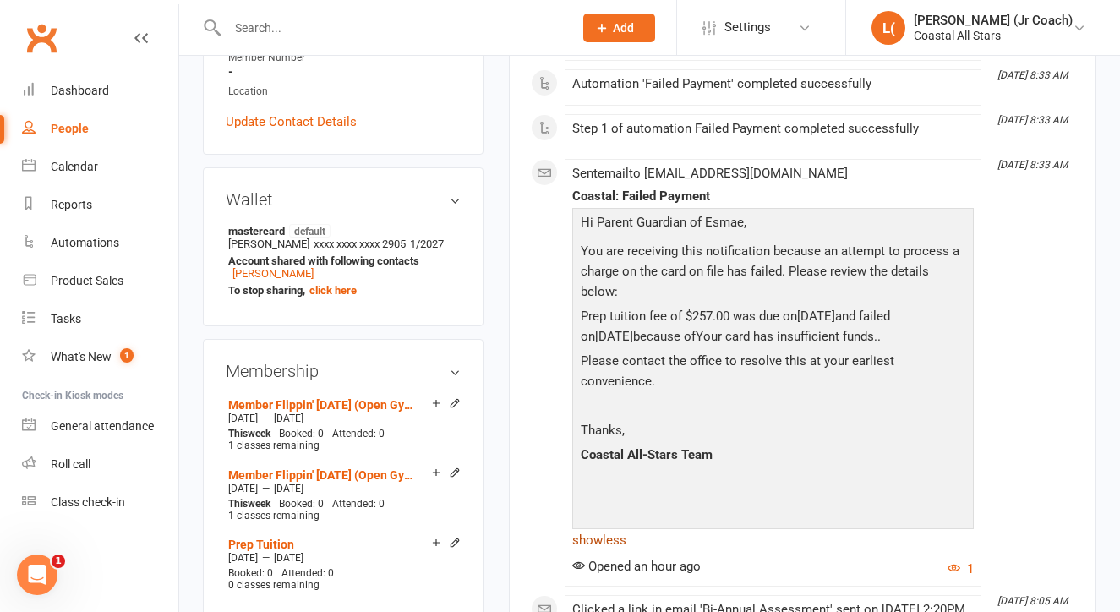
click at [602, 552] on link "show less" at bounding box center [773, 540] width 402 height 24
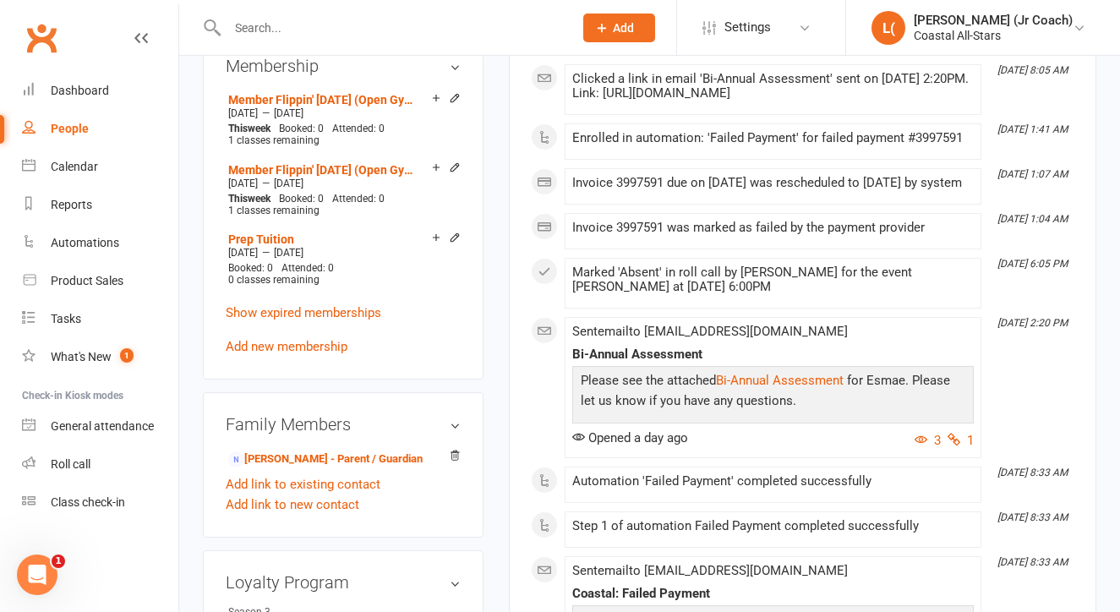
scroll to position [710, 0]
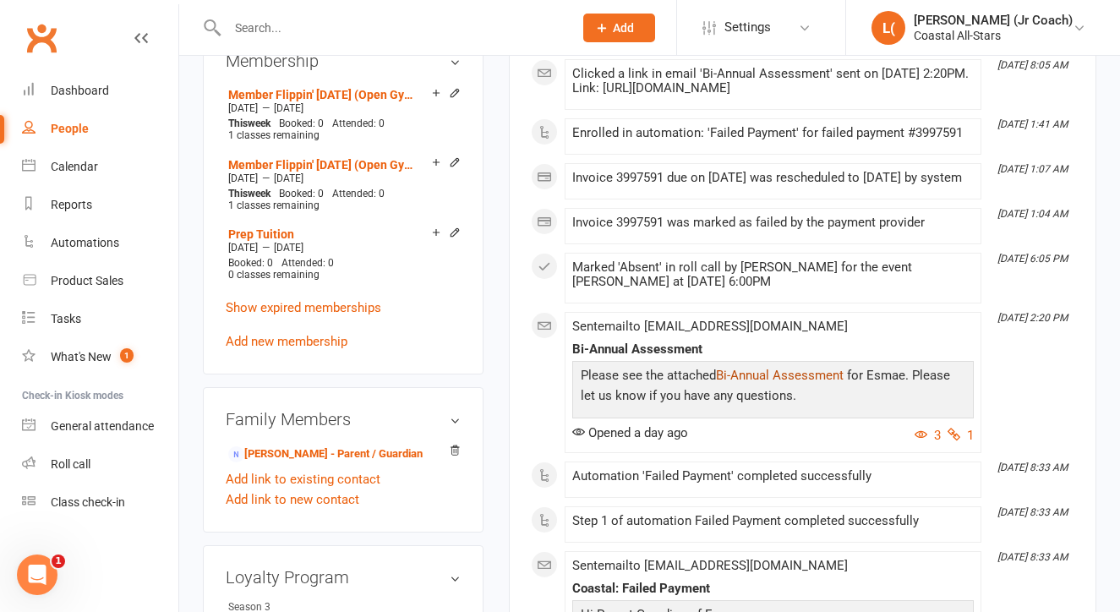
click at [763, 383] on link "Bi-Annual Assessment" at bounding box center [780, 375] width 128 height 15
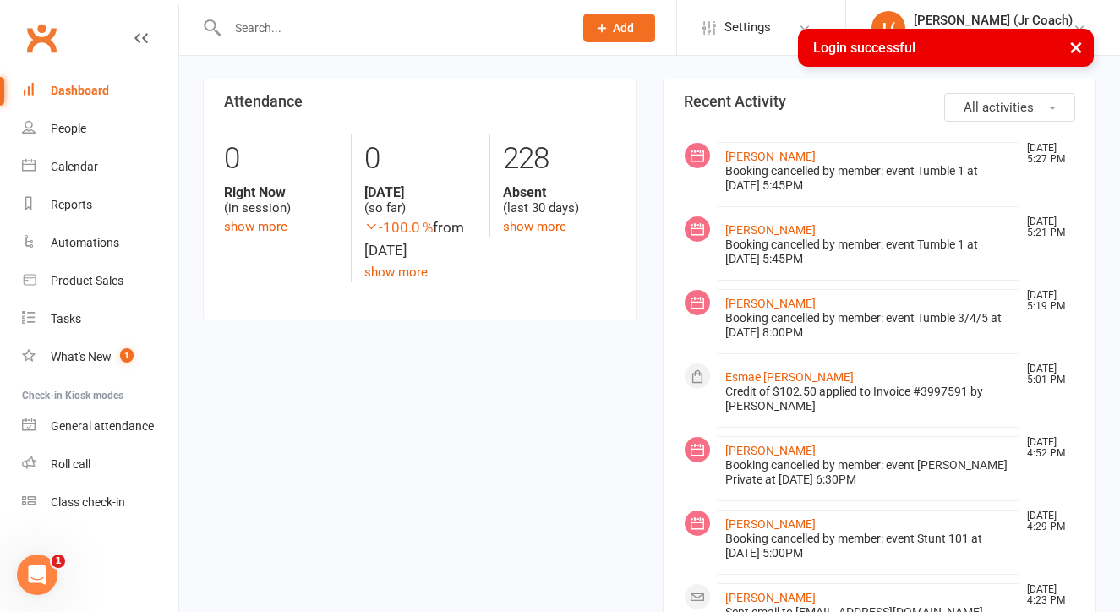
scroll to position [657, 0]
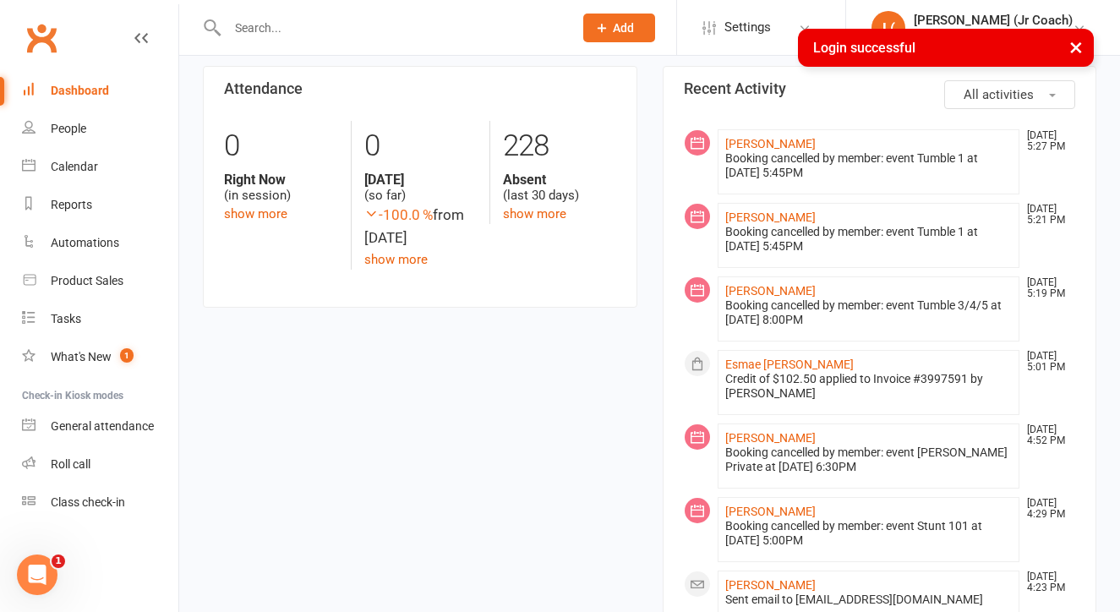
click at [1075, 53] on button "×" at bounding box center [1076, 47] width 30 height 36
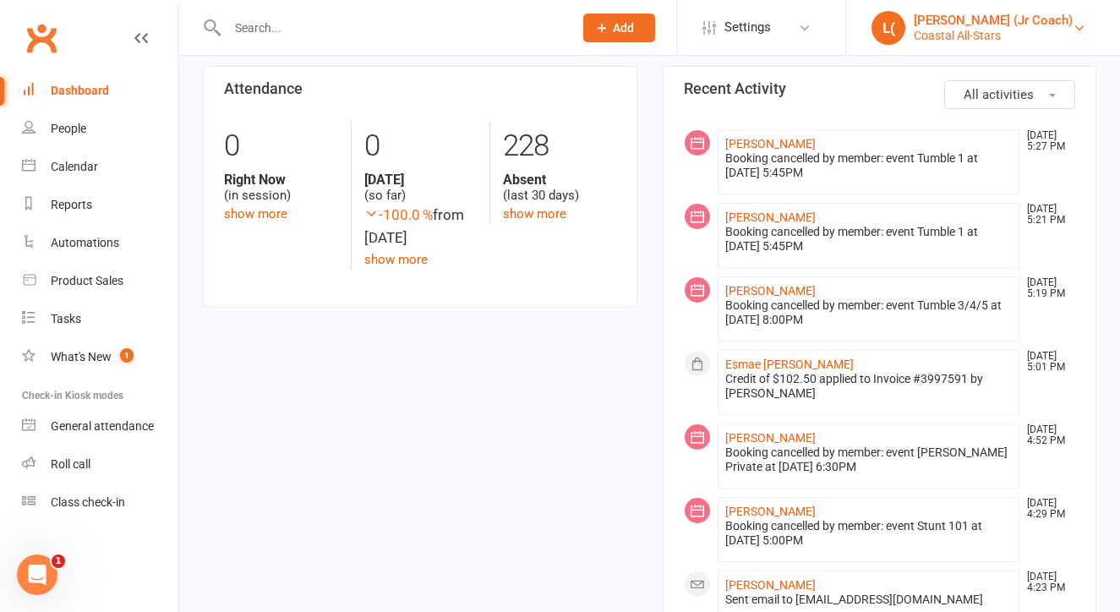
click at [1084, 19] on link "L( Liliana (Jr Coach) Coastal All-Stars" at bounding box center [983, 28] width 223 height 34
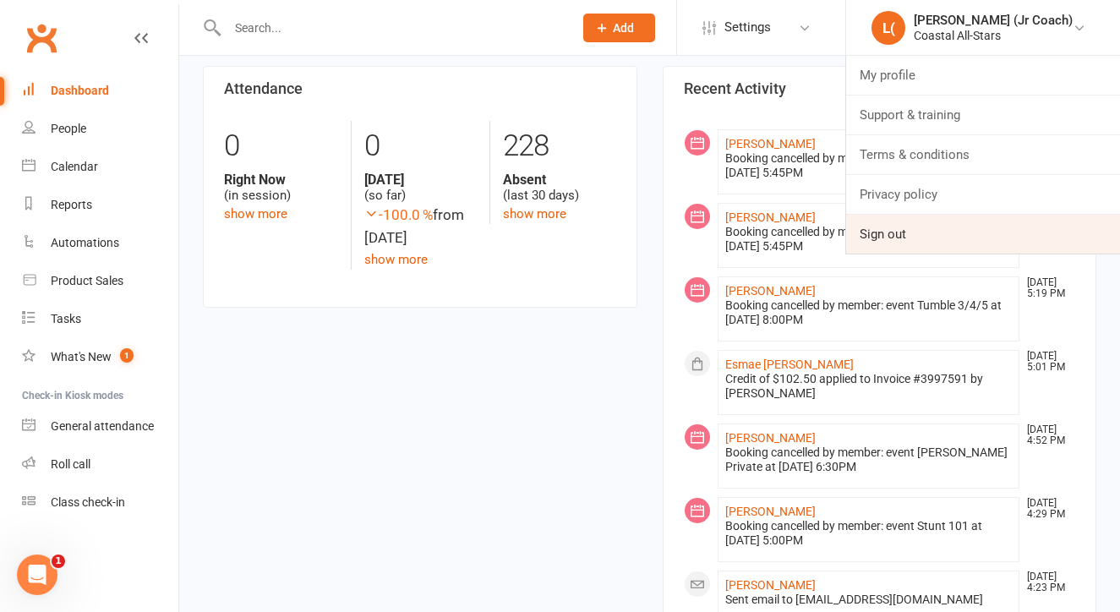
click at [932, 224] on link "Sign out" at bounding box center [983, 234] width 274 height 39
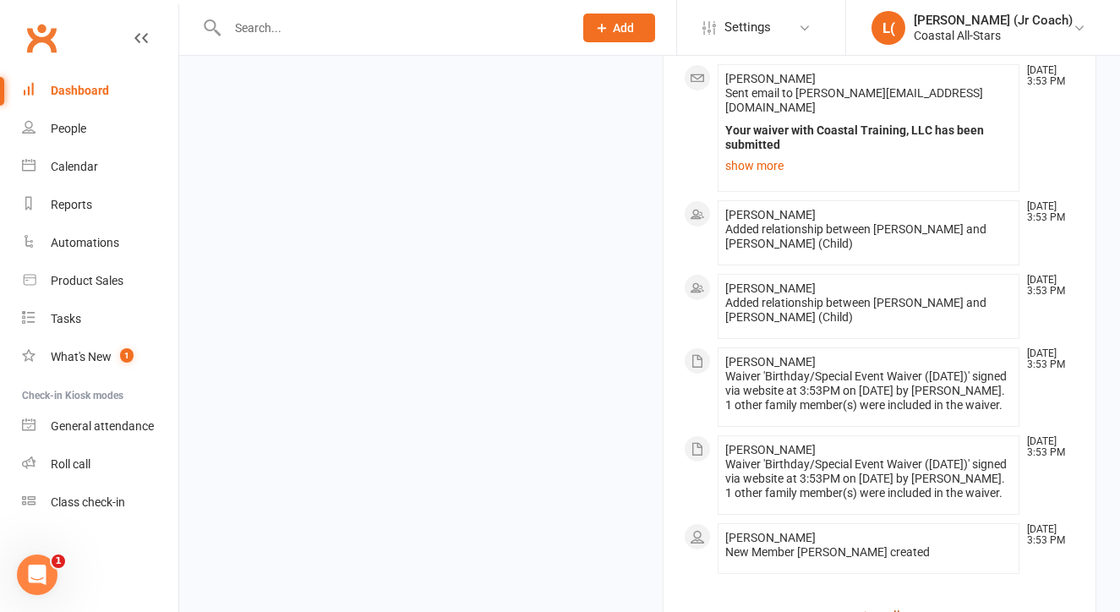
scroll to position [1881, 0]
click at [888, 607] on link "view all" at bounding box center [880, 617] width 392 height 20
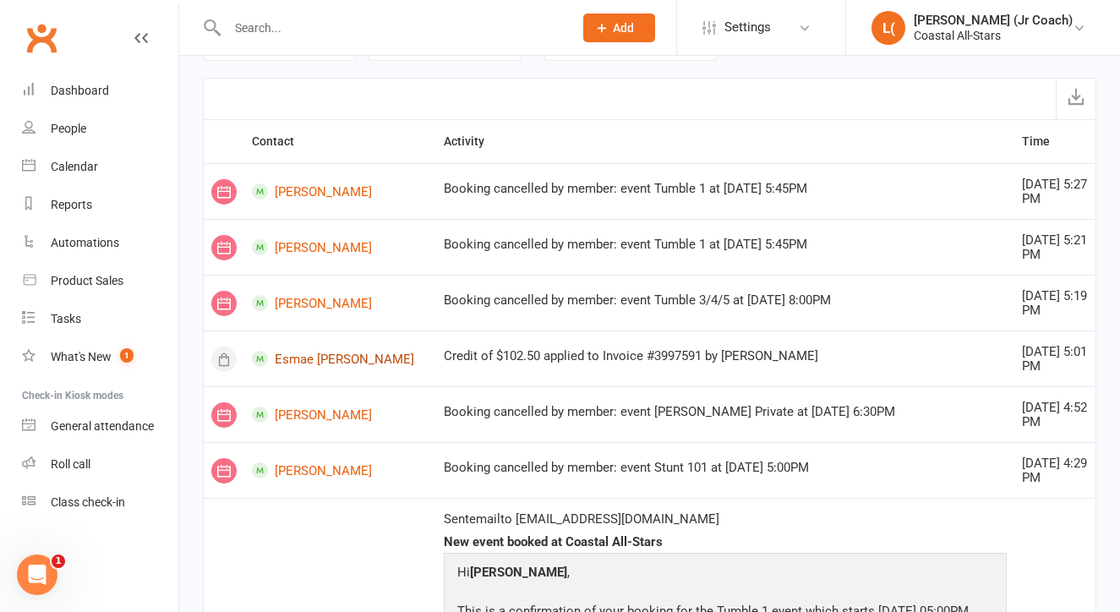
scroll to position [57, 0]
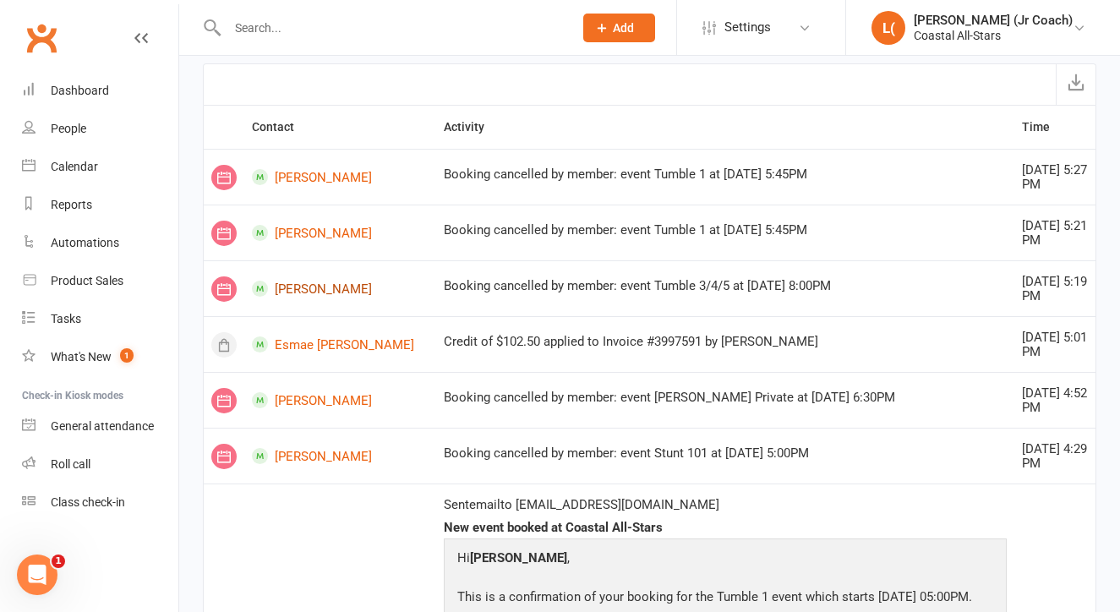
click at [299, 281] on link "[PERSON_NAME]" at bounding box center [340, 289] width 177 height 16
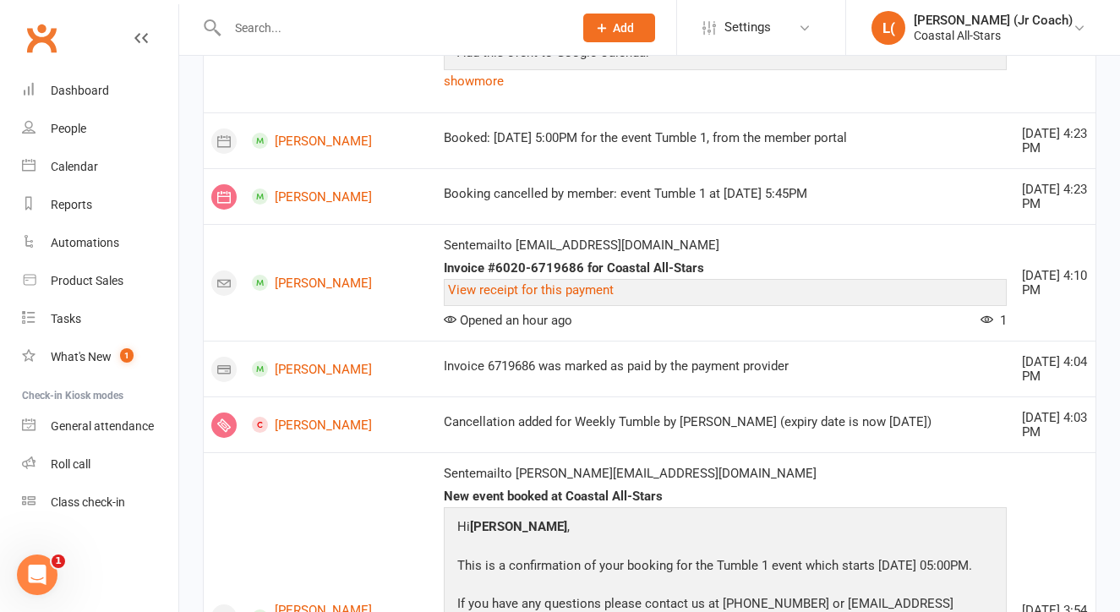
scroll to position [761, 0]
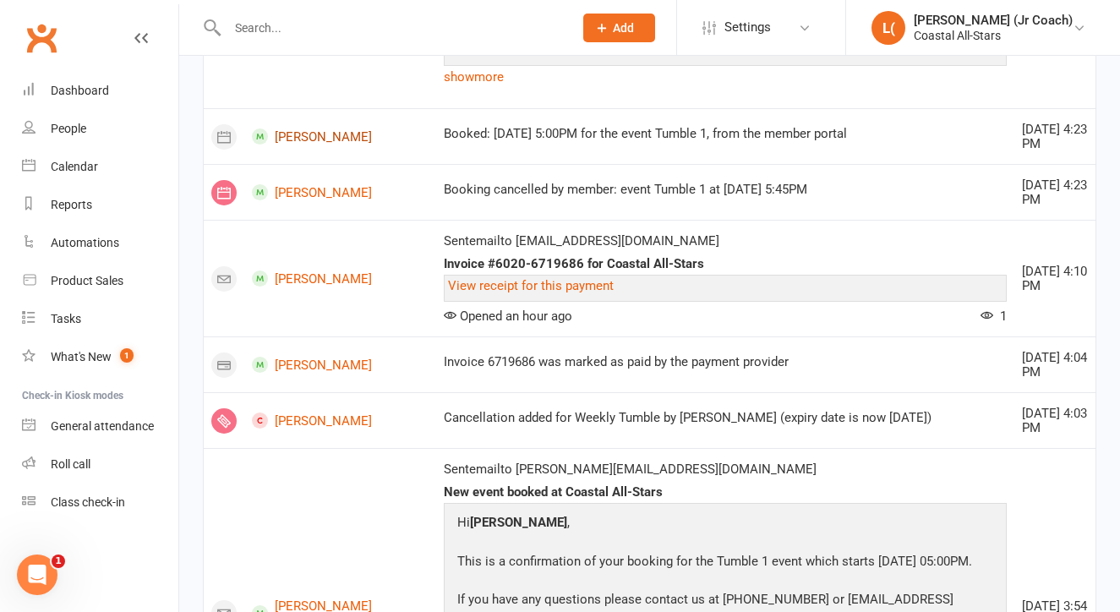
click at [300, 138] on link "[PERSON_NAME]" at bounding box center [340, 136] width 177 height 16
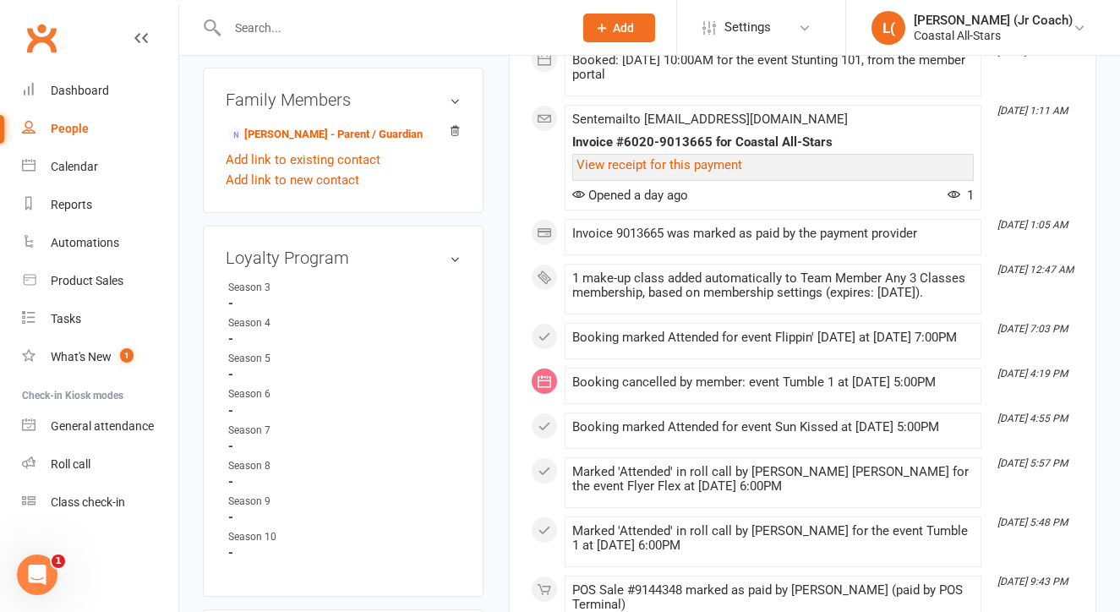
scroll to position [1234, 0]
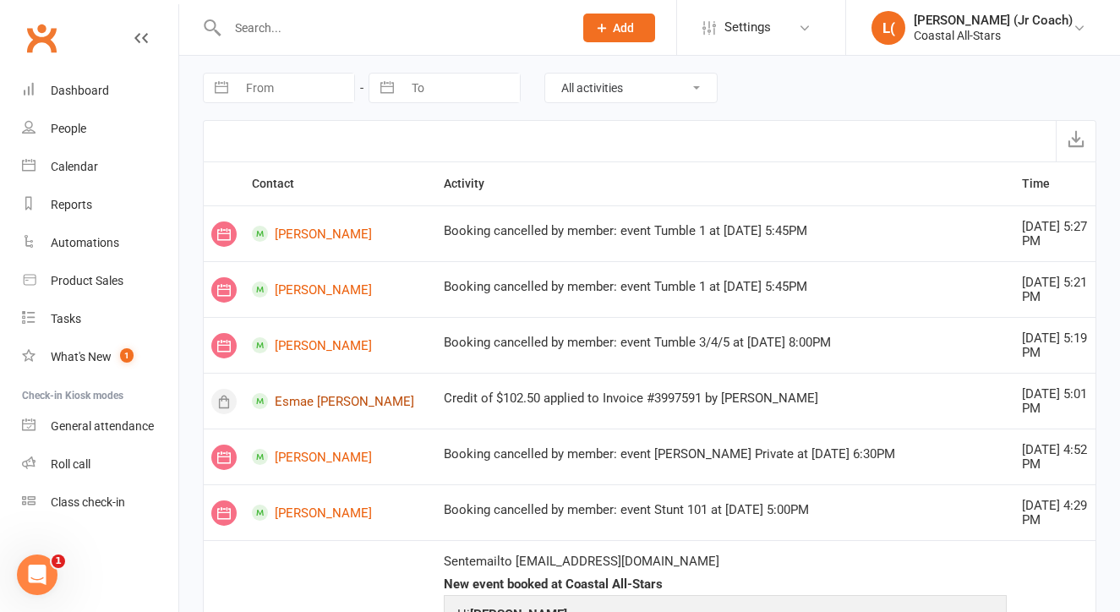
click at [298, 396] on link "Esmae [PERSON_NAME]" at bounding box center [340, 401] width 177 height 16
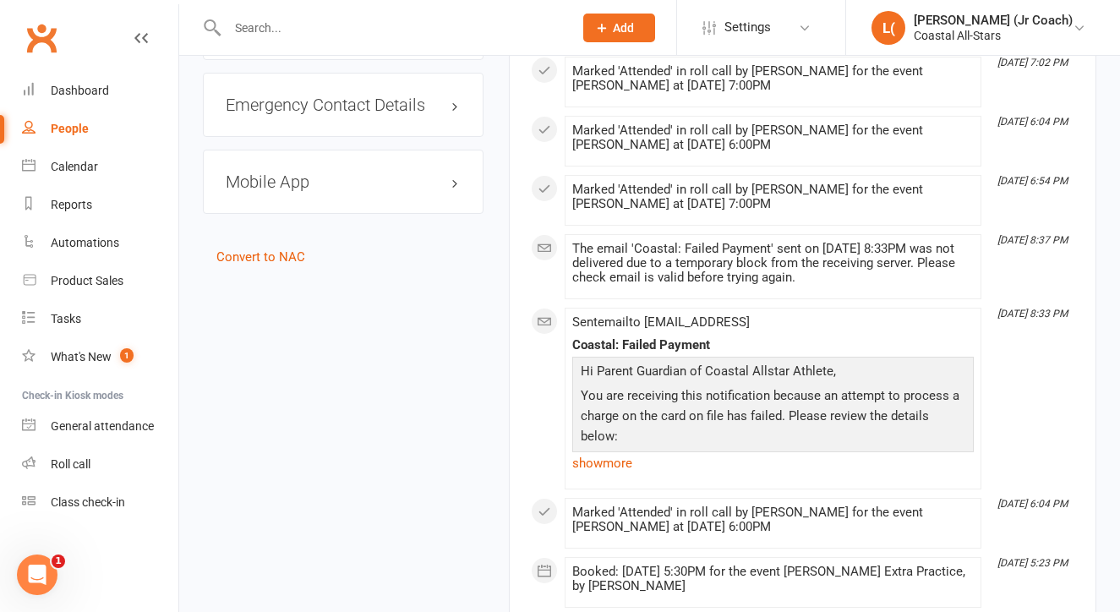
scroll to position [1934, 0]
click at [599, 473] on link "show more" at bounding box center [773, 462] width 402 height 24
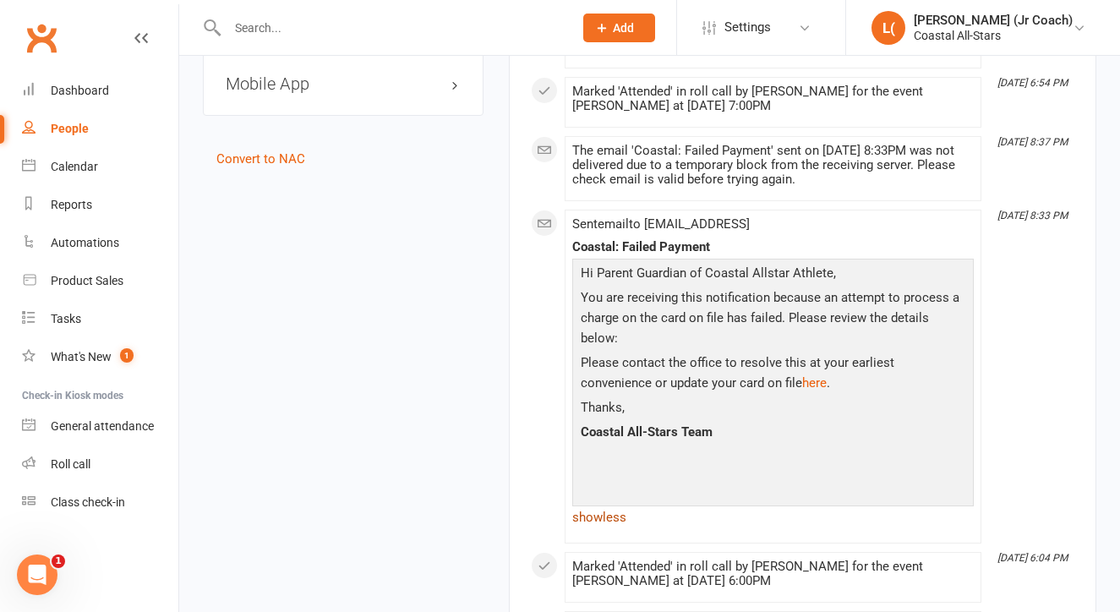
scroll to position [2048, 0]
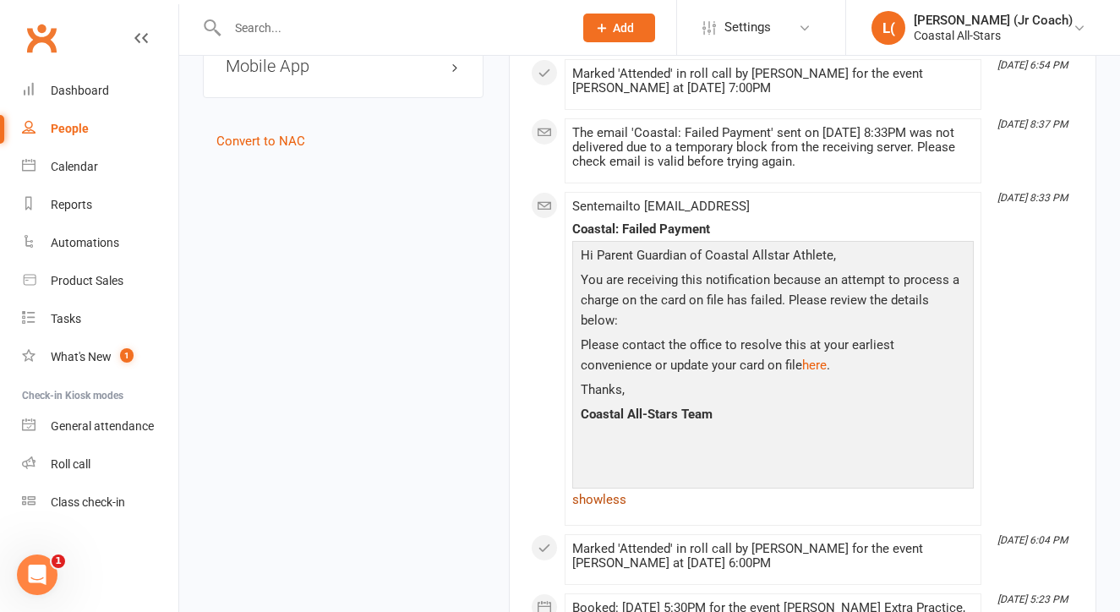
click at [592, 511] on link "show less" at bounding box center [773, 500] width 402 height 24
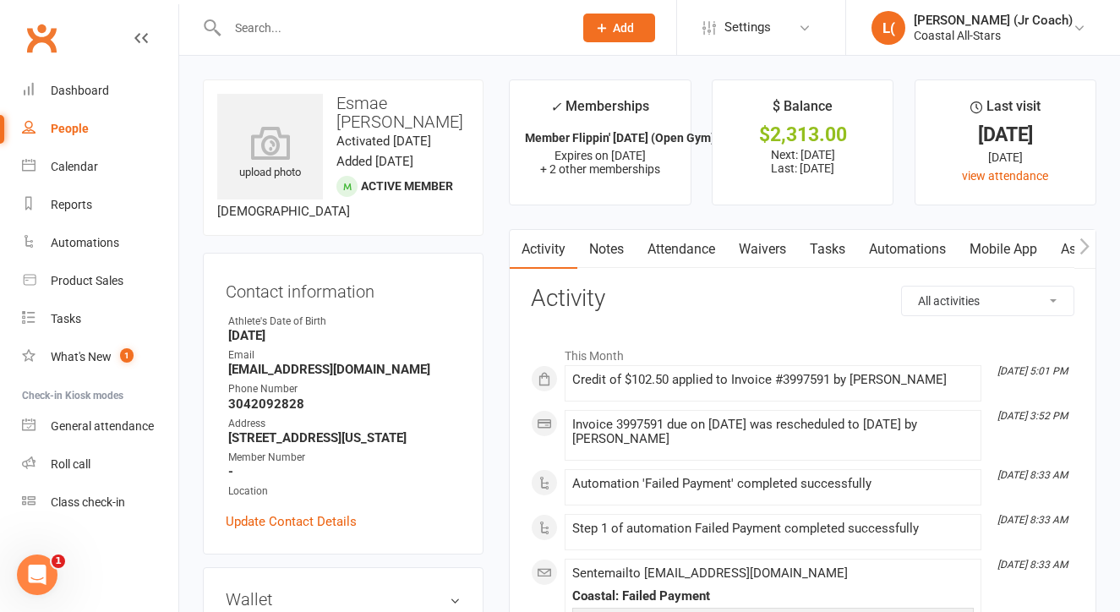
scroll to position [0, 0]
